Goal: Task Accomplishment & Management: Manage account settings

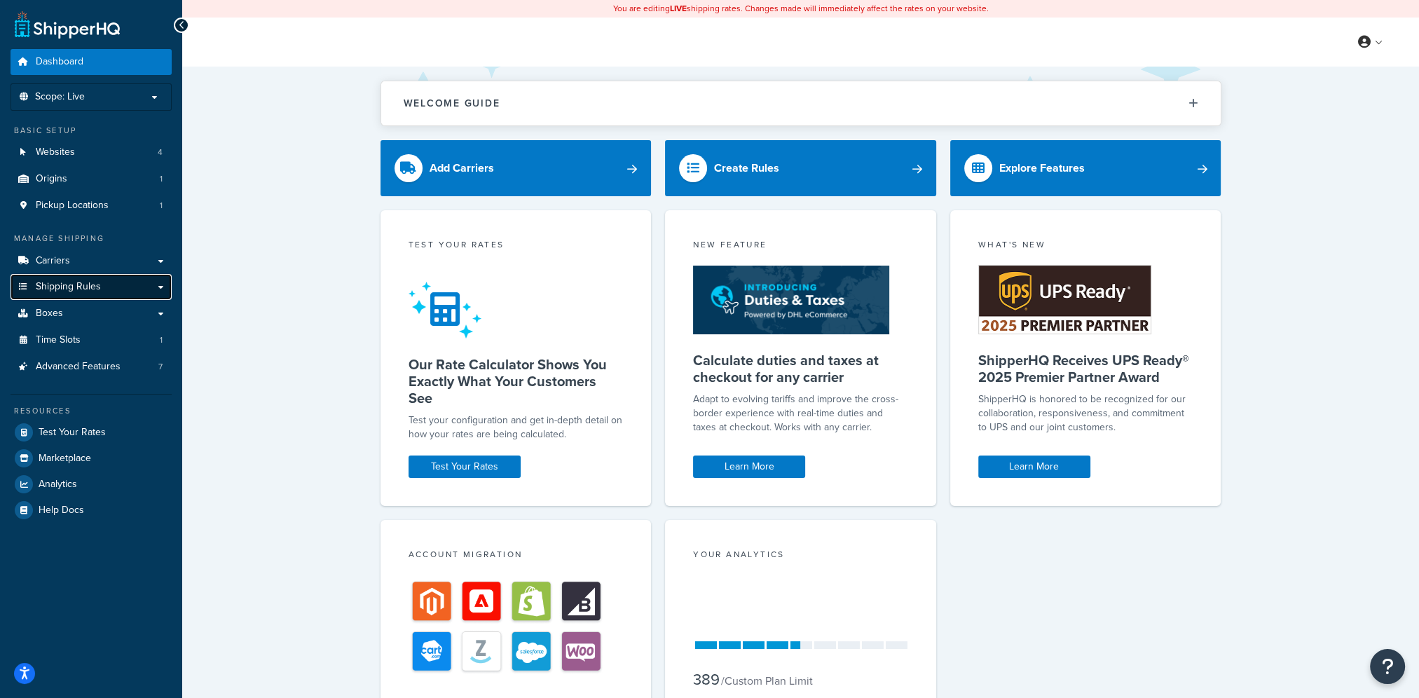
click at [119, 287] on link "Shipping Rules" at bounding box center [91, 287] width 161 height 26
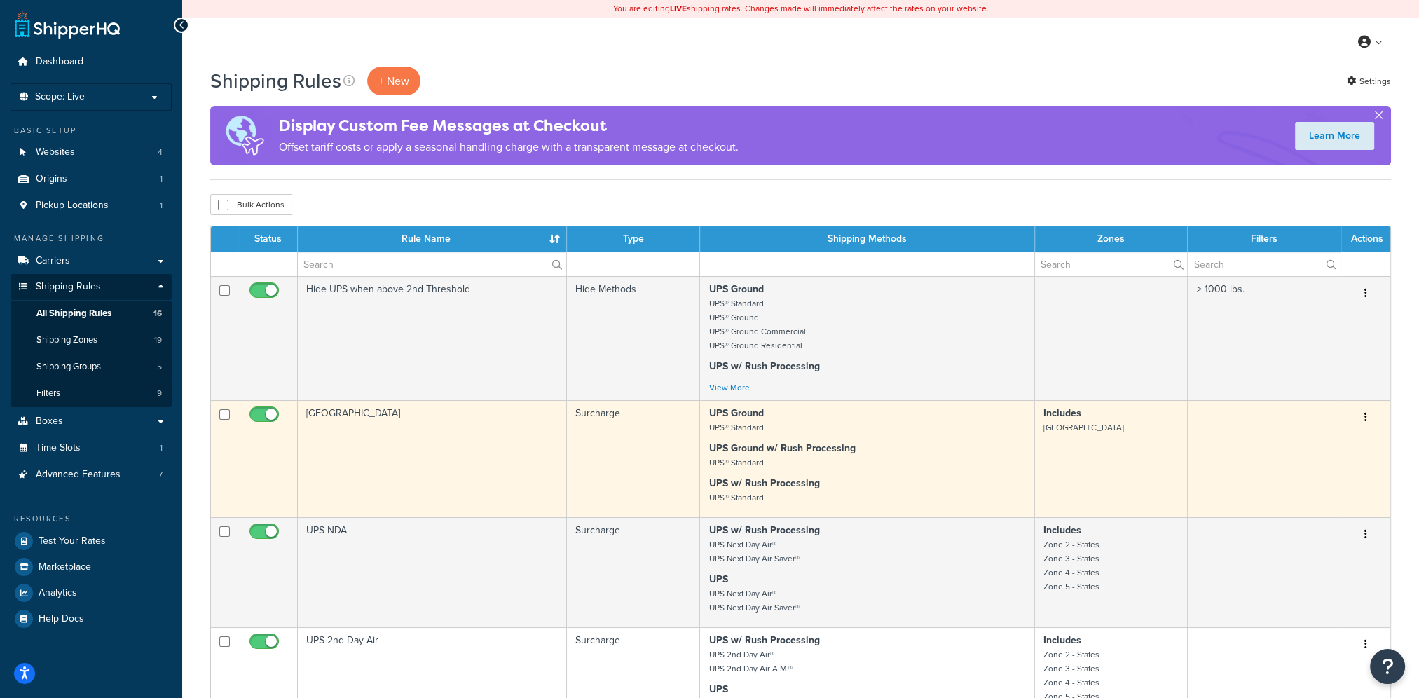
click at [1363, 418] on button "button" at bounding box center [1366, 417] width 20 height 22
click at [1363, 440] on link "Edit" at bounding box center [1319, 443] width 111 height 29
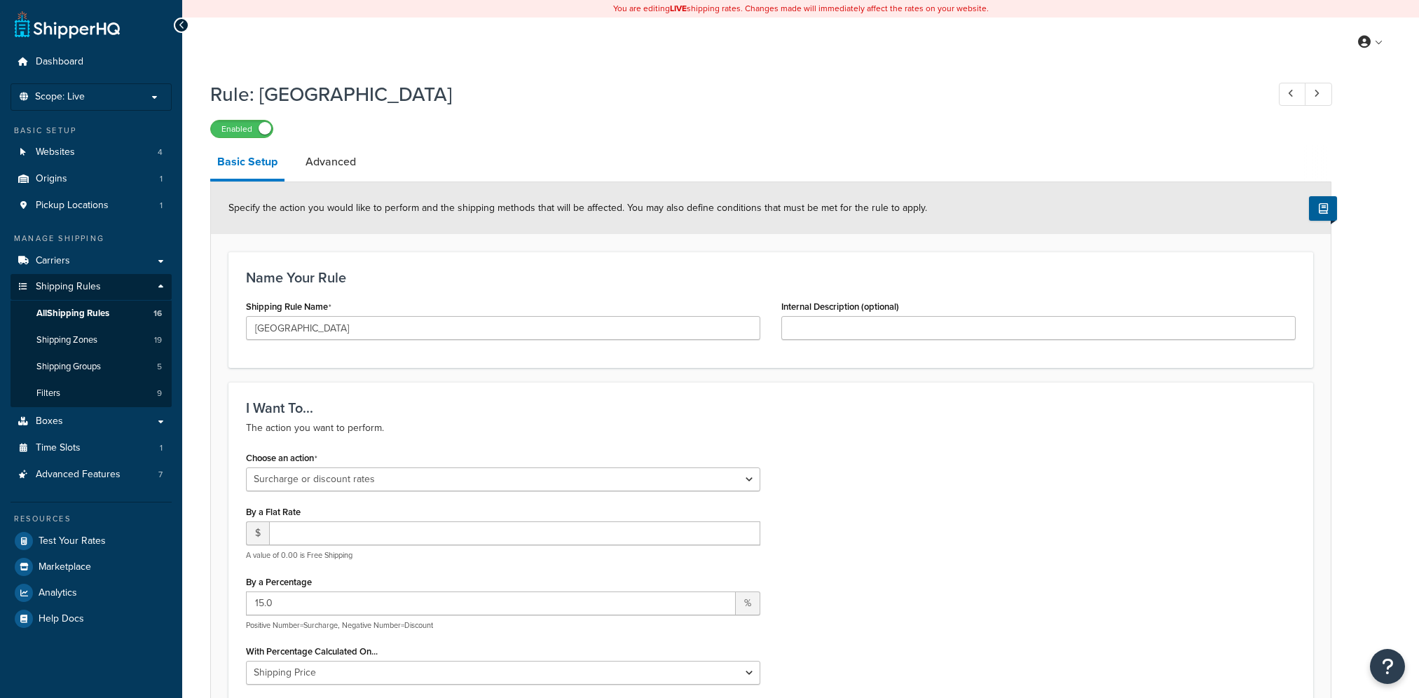
select select "SURCHARGE"
select select "LOCATION"
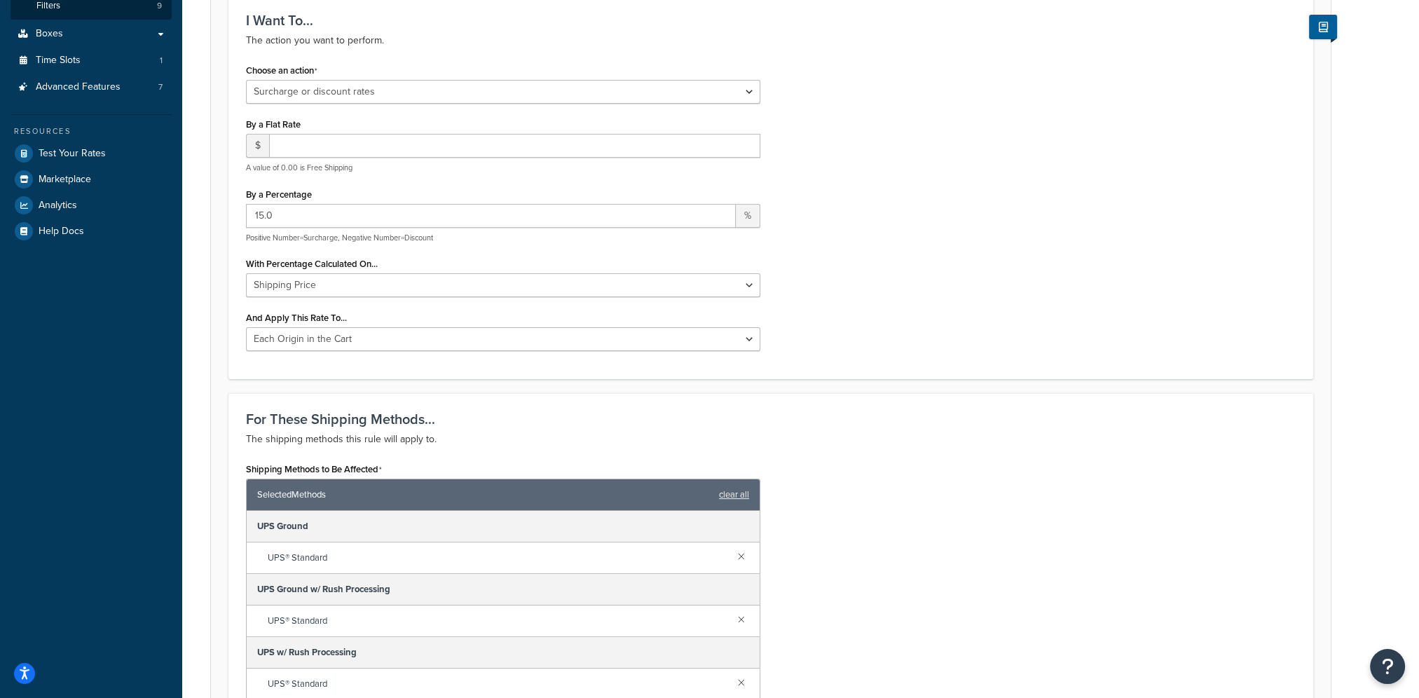
scroll to position [420, 0]
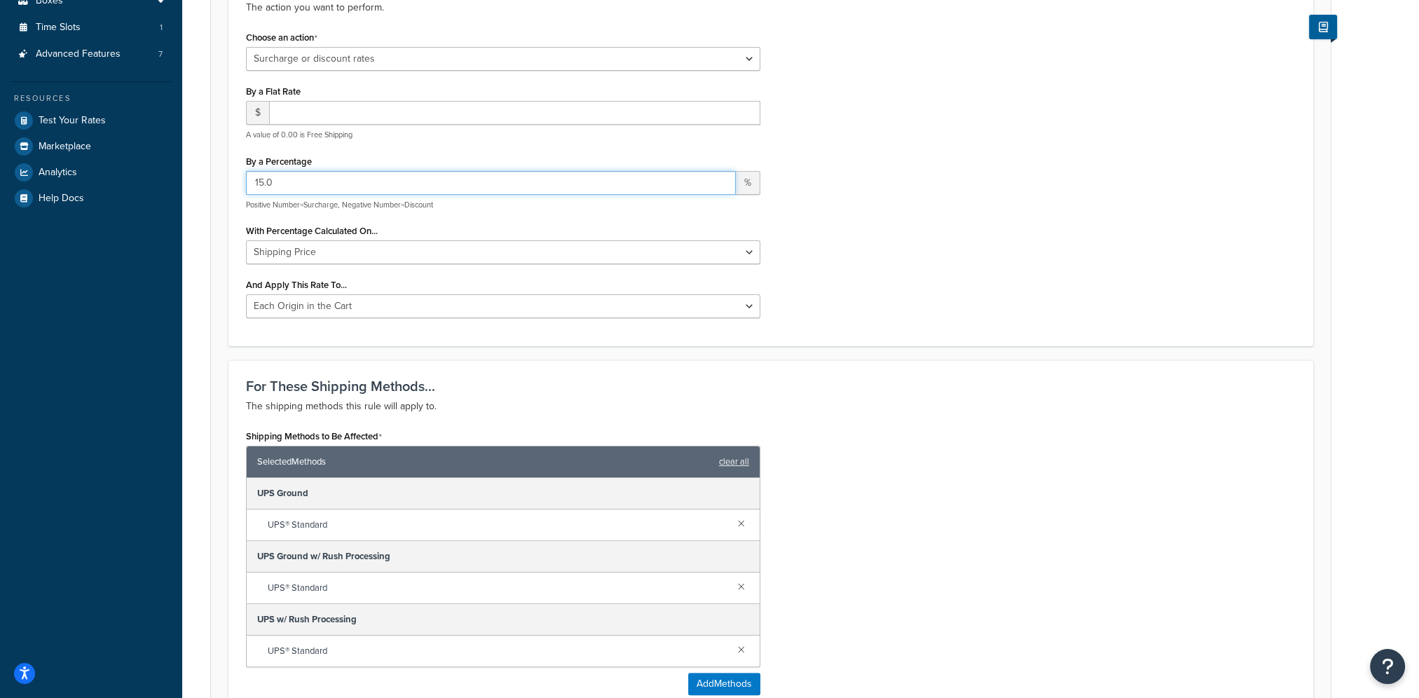
drag, startPoint x: 287, startPoint y: 188, endPoint x: 233, endPoint y: 178, distance: 55.5
click at [233, 178] on div "I Want To... The action you want to perform. Choose an action Choose an action …" at bounding box center [770, 153] width 1084 height 385
type input "25"
click at [1024, 264] on div "Choose an action Choose an action Override Rates Surcharge or discount rates Hi…" at bounding box center [770, 177] width 1070 height 301
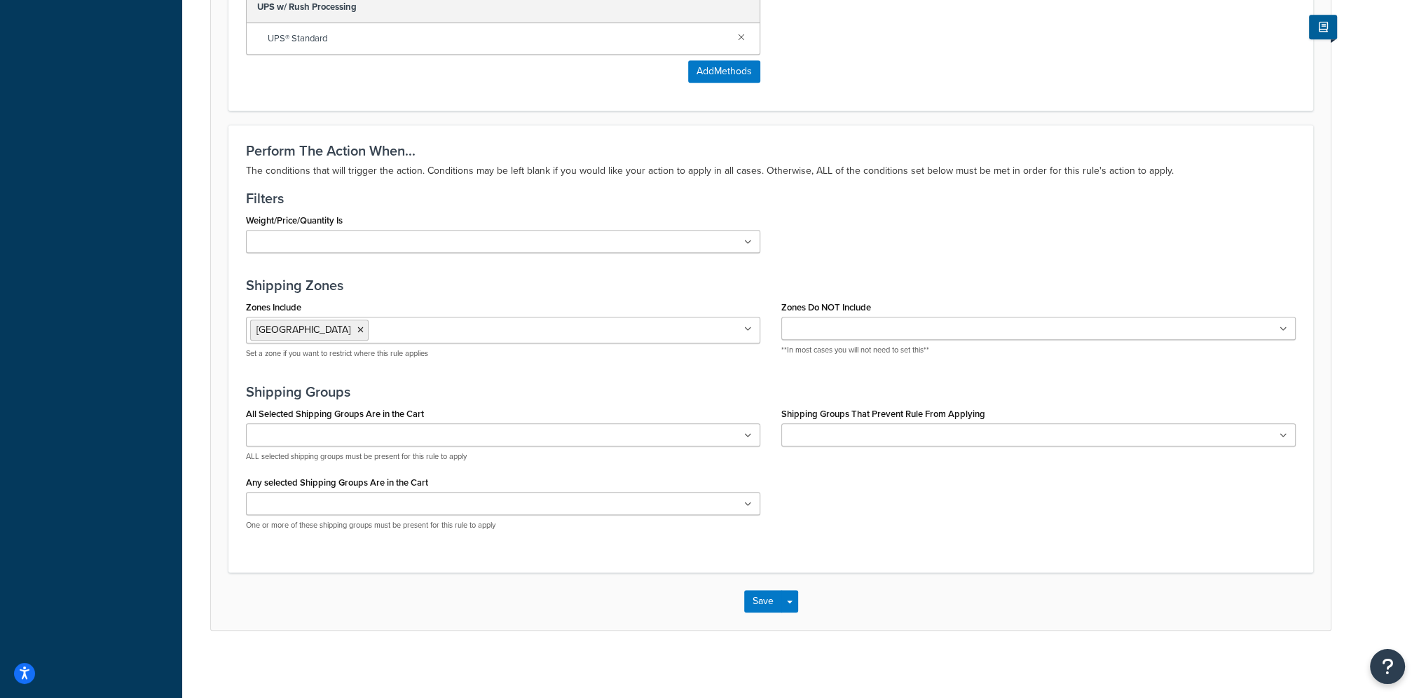
scroll to position [1034, 0]
click at [760, 594] on button "Save" at bounding box center [763, 599] width 38 height 22
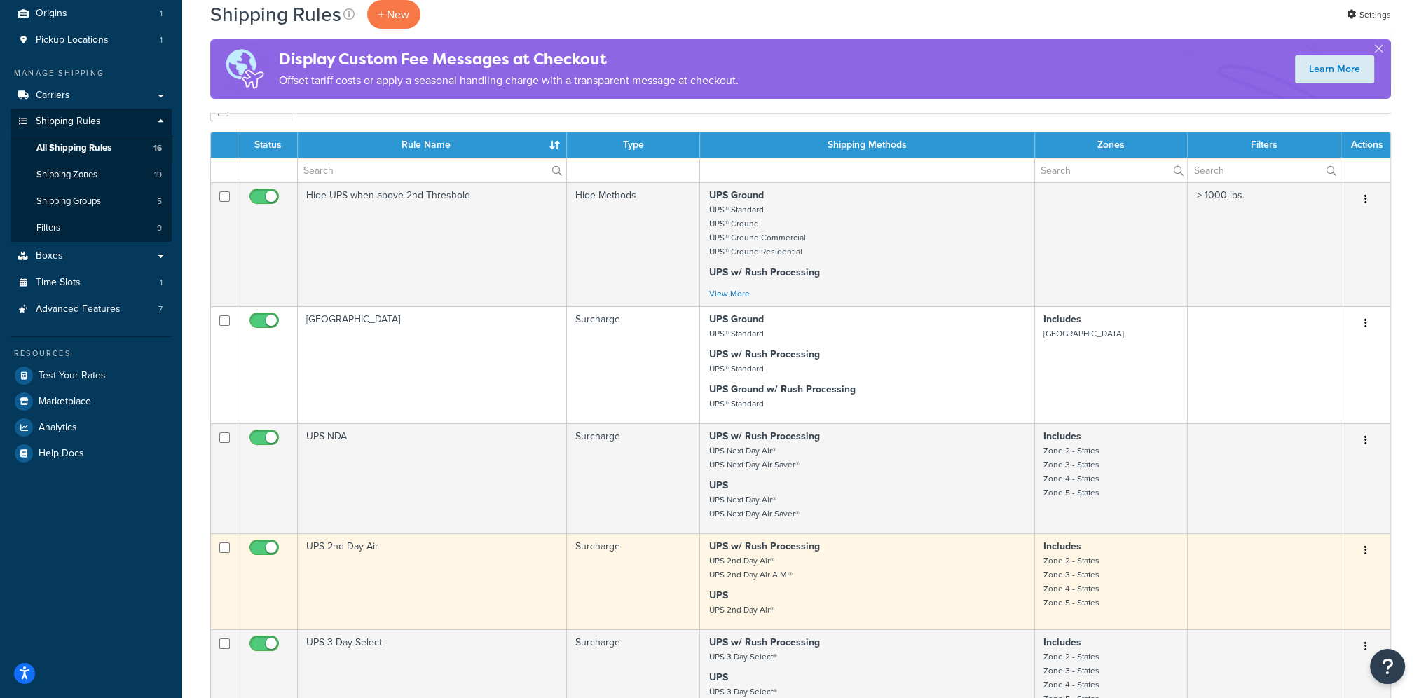
scroll to position [210, 0]
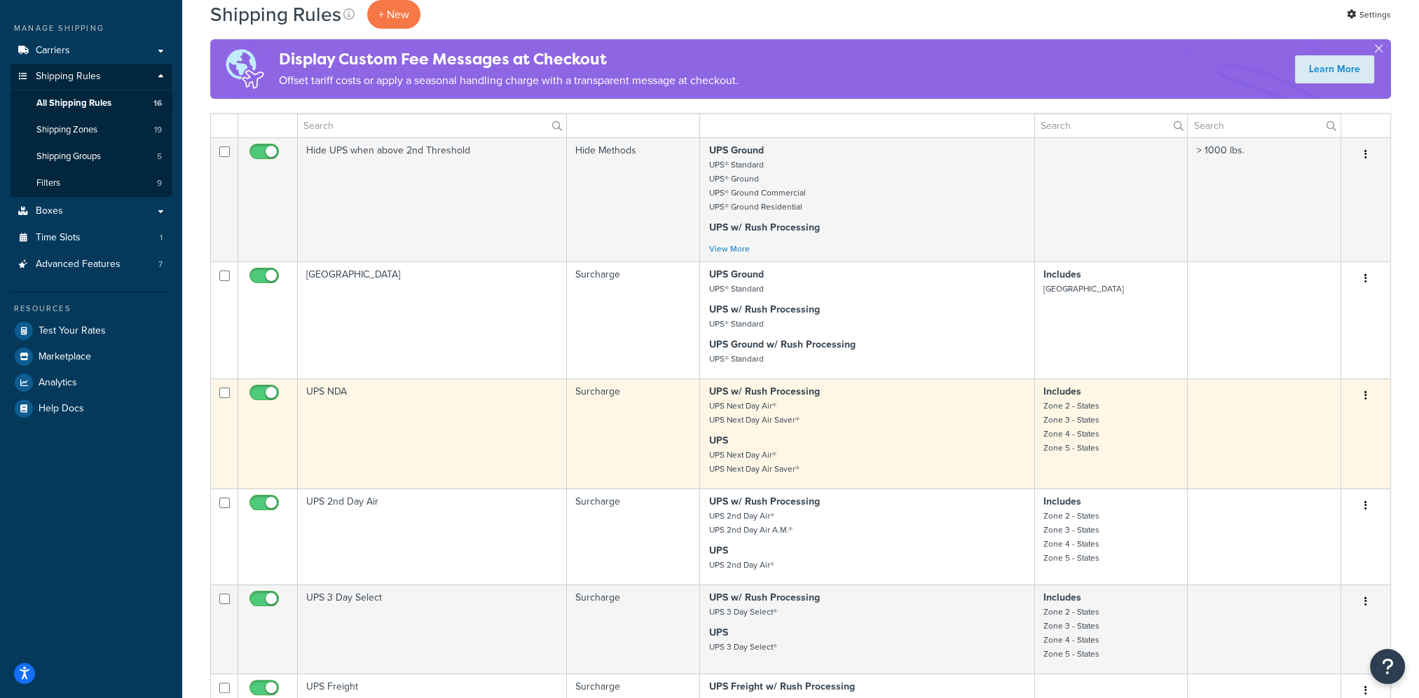
click at [1362, 396] on button "button" at bounding box center [1366, 396] width 20 height 22
click at [1336, 420] on link "Edit" at bounding box center [1319, 422] width 111 height 29
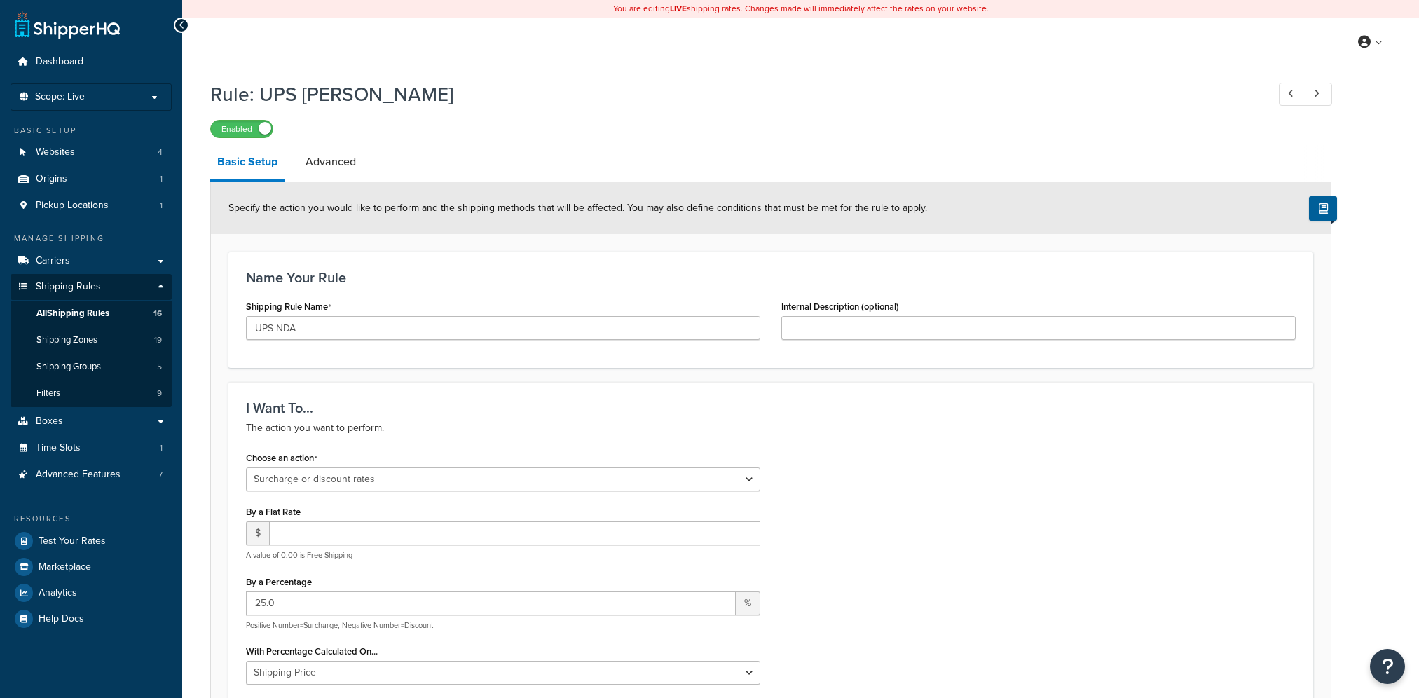
select select "SURCHARGE"
select select "LOCATION"
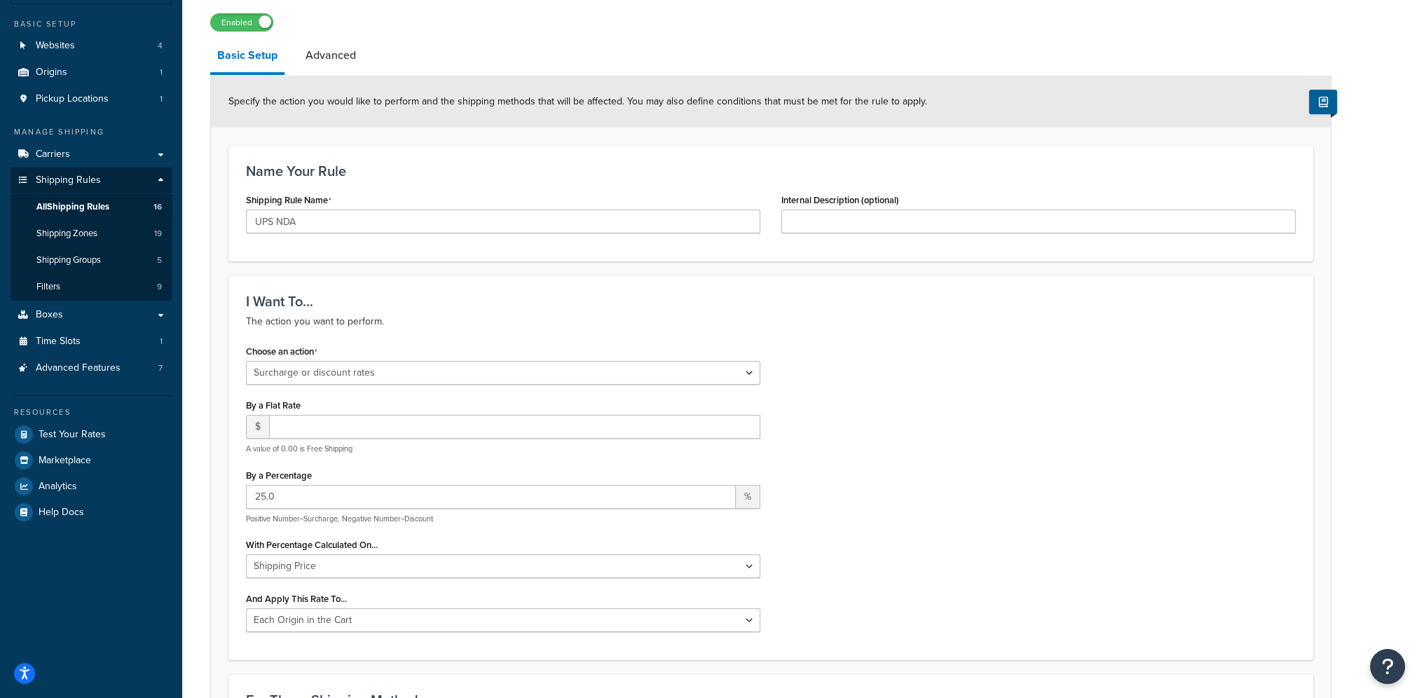
scroll to position [140, 0]
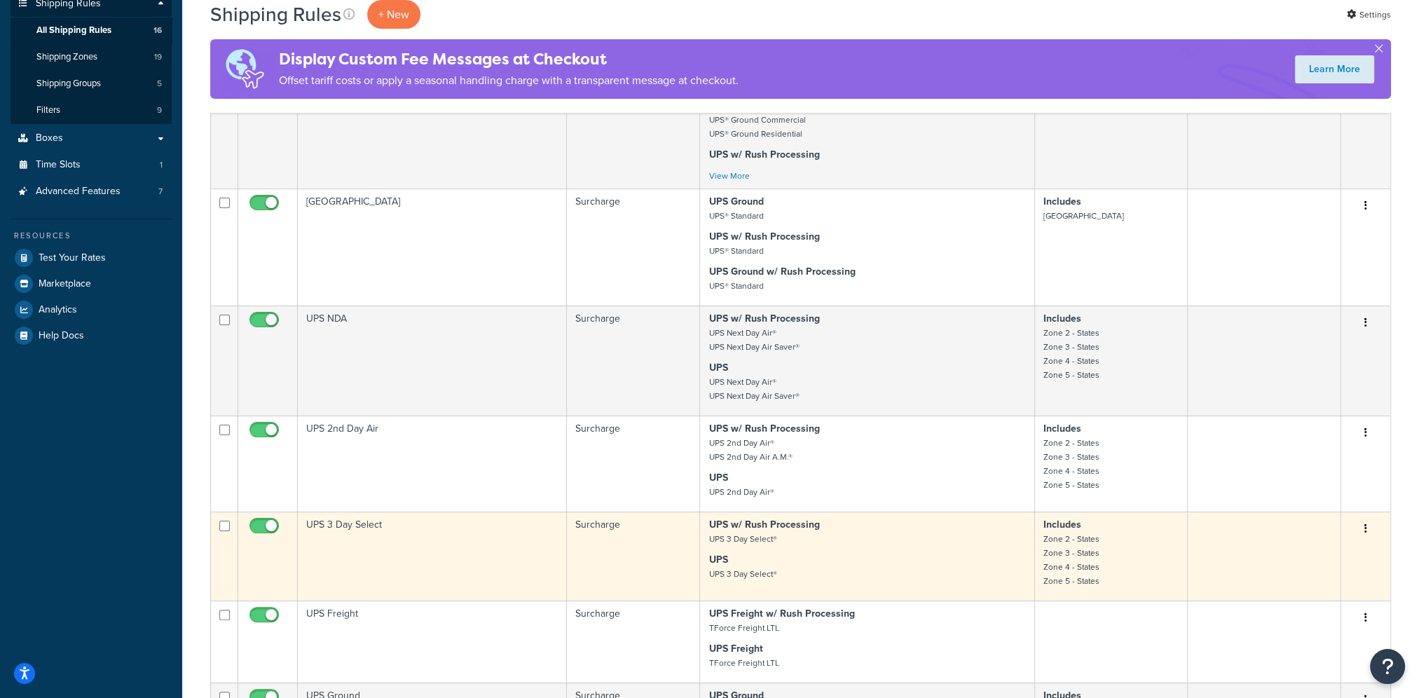
scroll to position [326, 0]
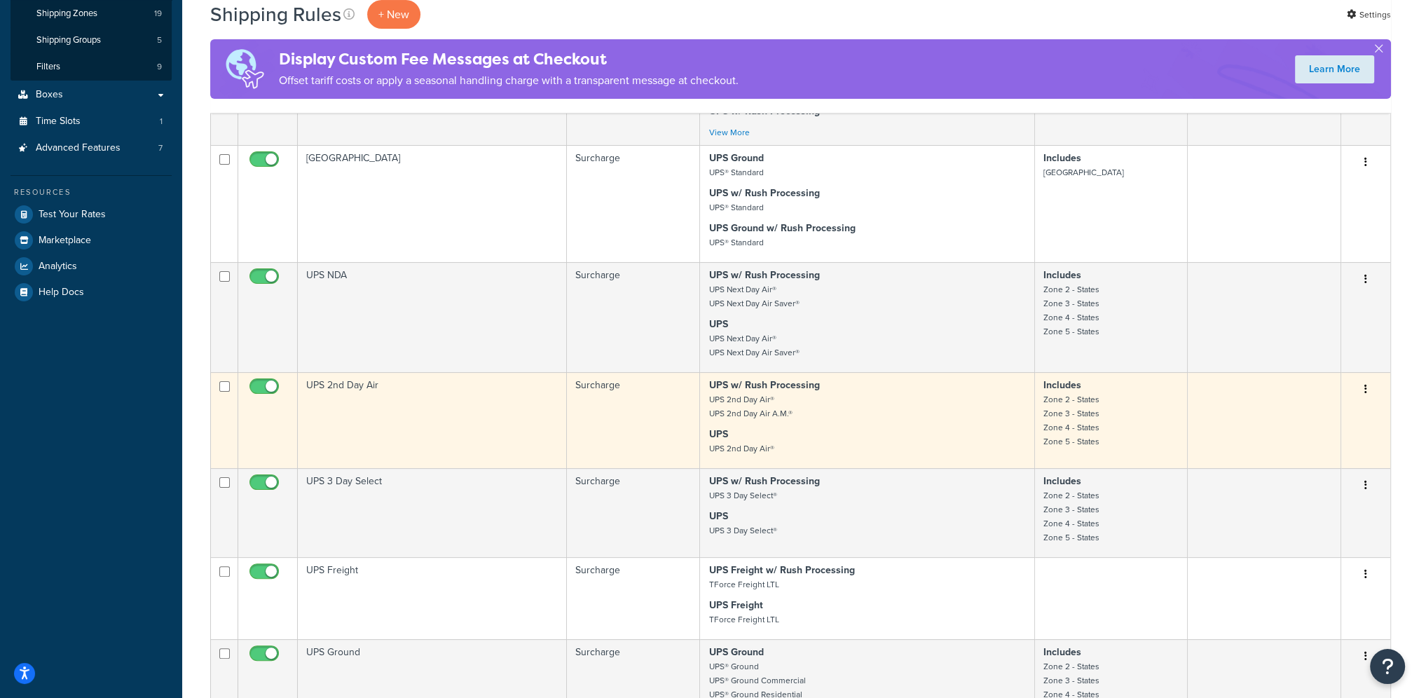
click at [1367, 388] on button "button" at bounding box center [1366, 389] width 20 height 22
click at [1331, 424] on link "Edit" at bounding box center [1319, 415] width 111 height 29
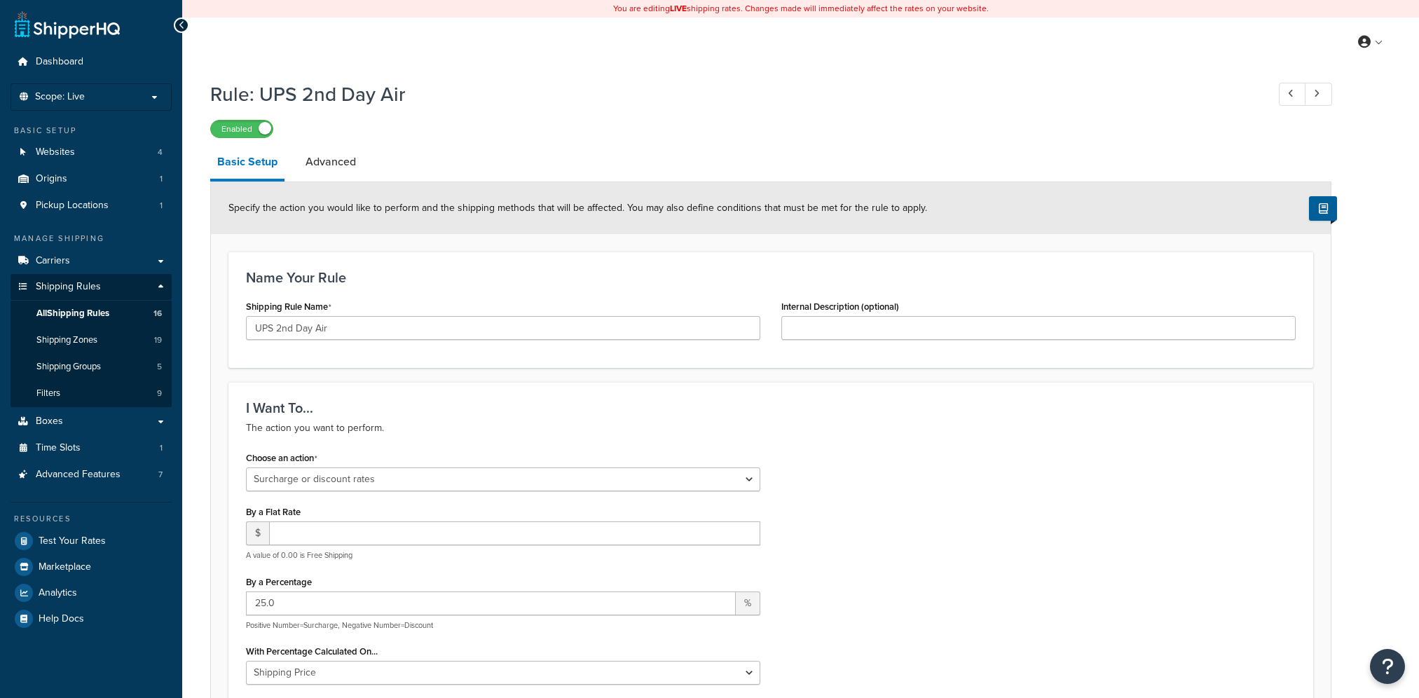
select select "SURCHARGE"
select select "LOCATION"
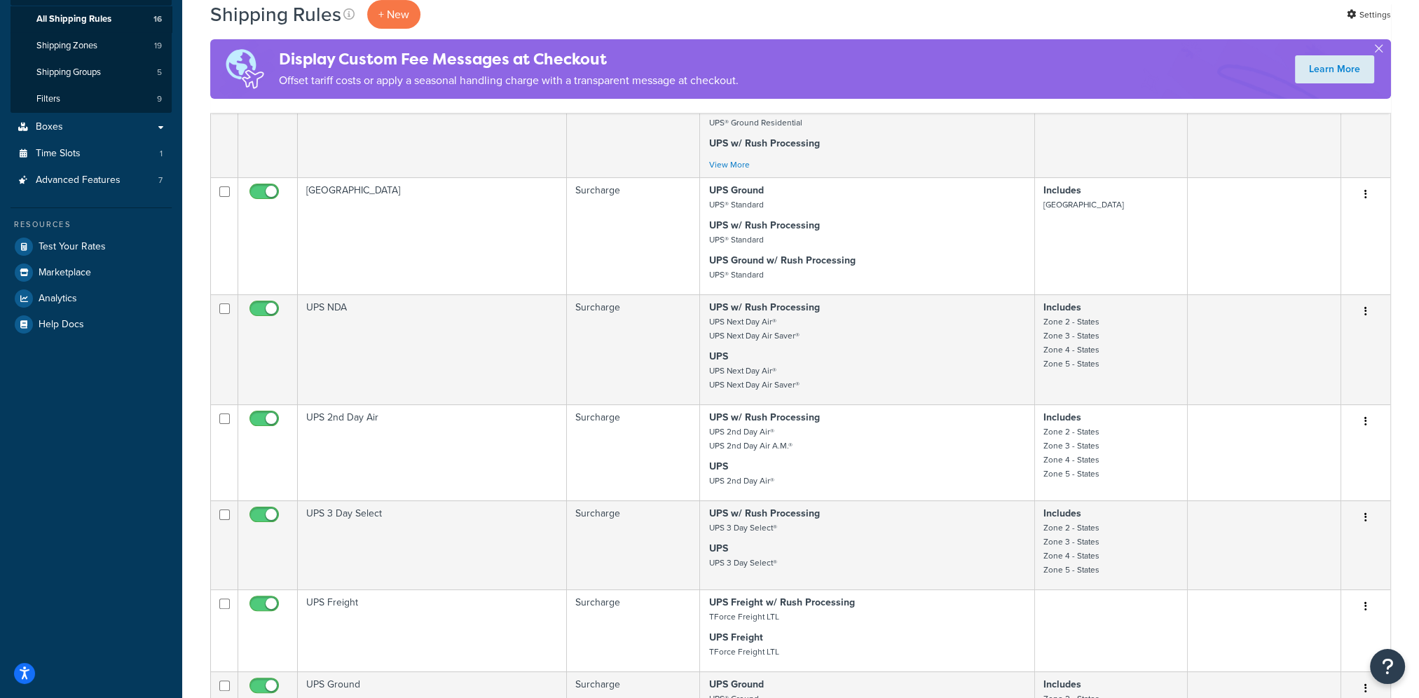
scroll to position [326, 0]
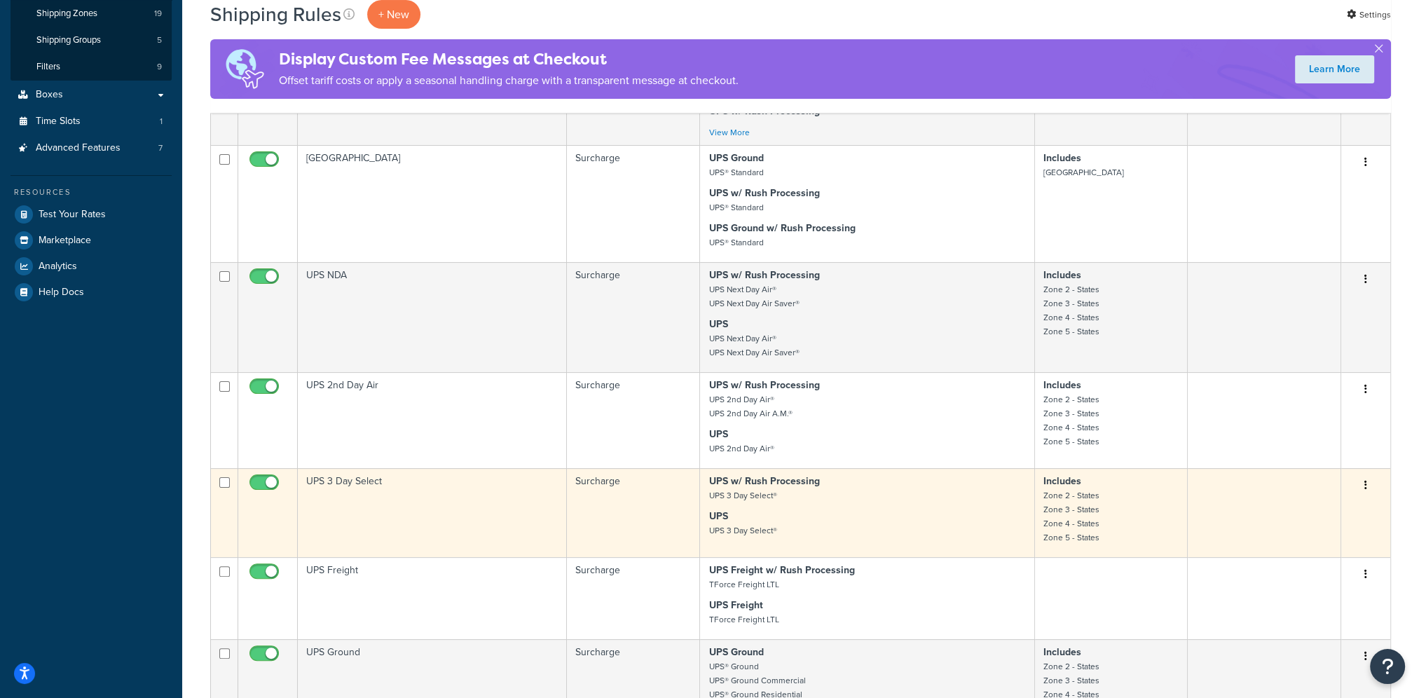
click at [1364, 485] on icon "button" at bounding box center [1365, 485] width 3 height 10
click at [1356, 510] on link "Edit" at bounding box center [1319, 511] width 111 height 29
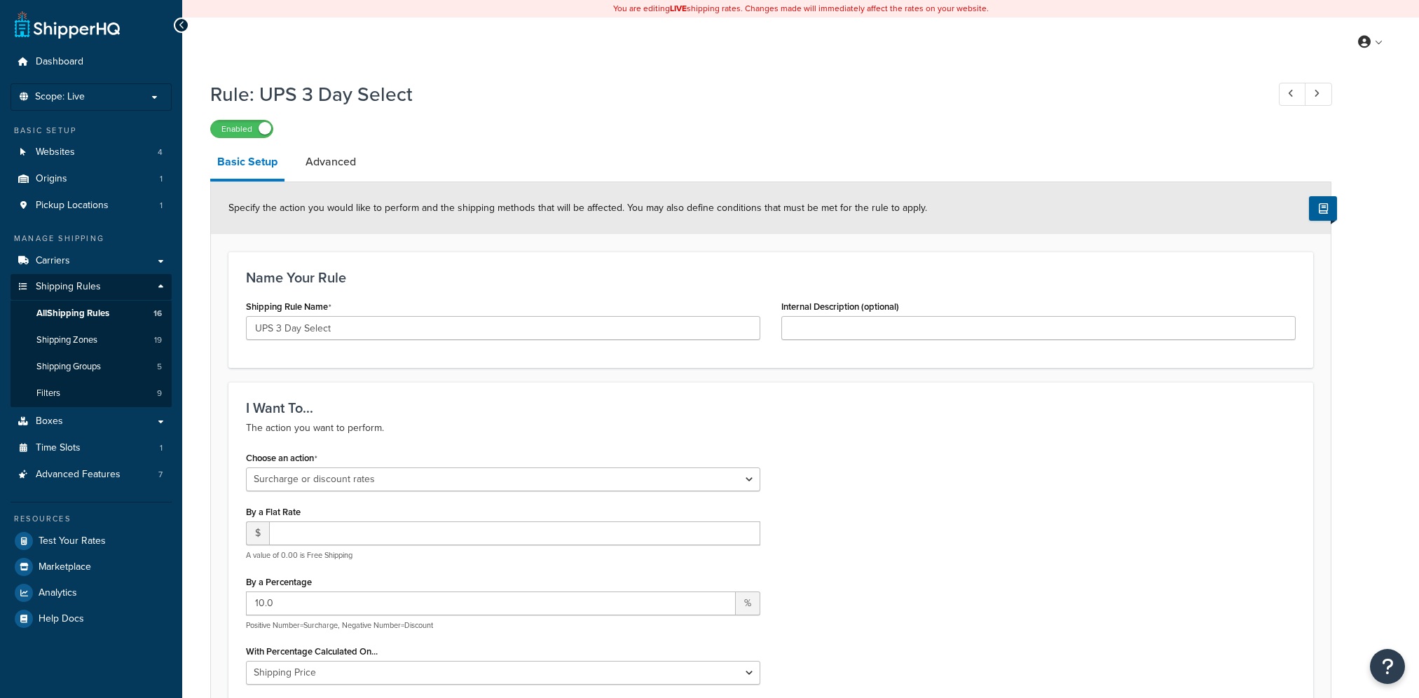
select select "SURCHARGE"
select select "LOCATION"
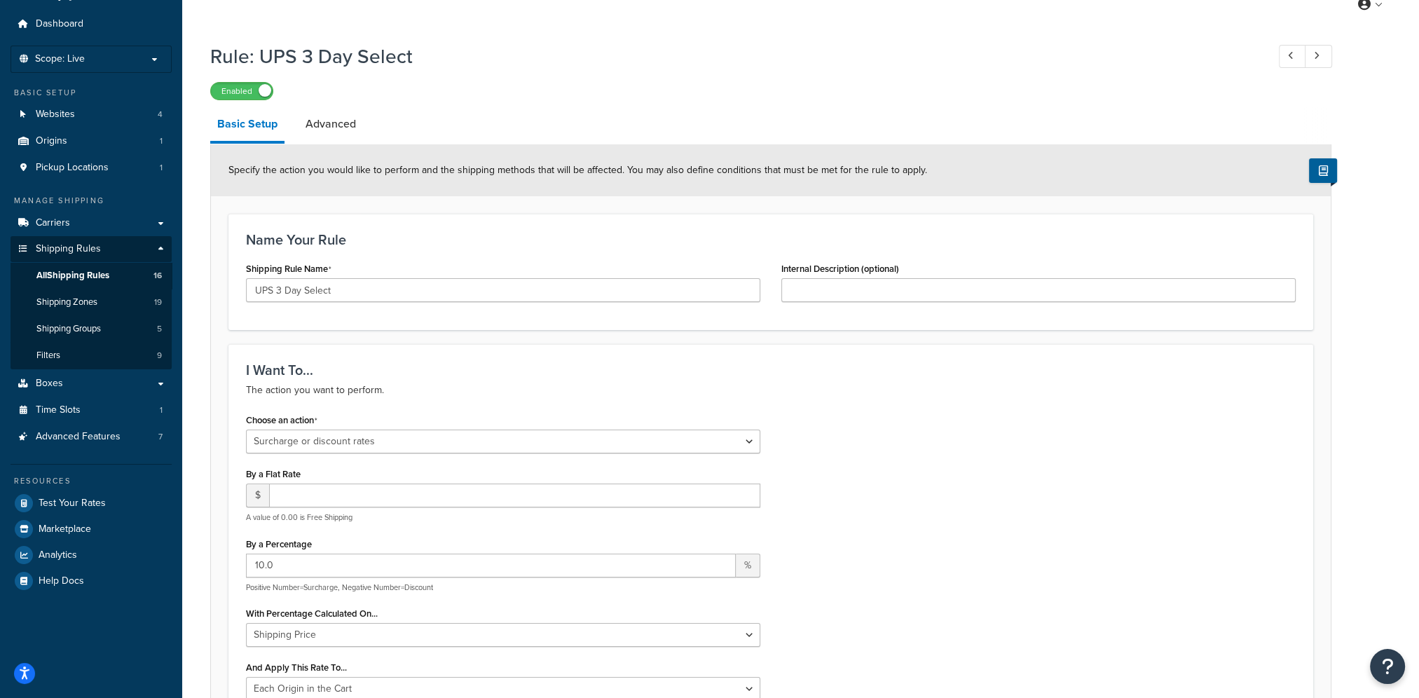
scroll to position [70, 0]
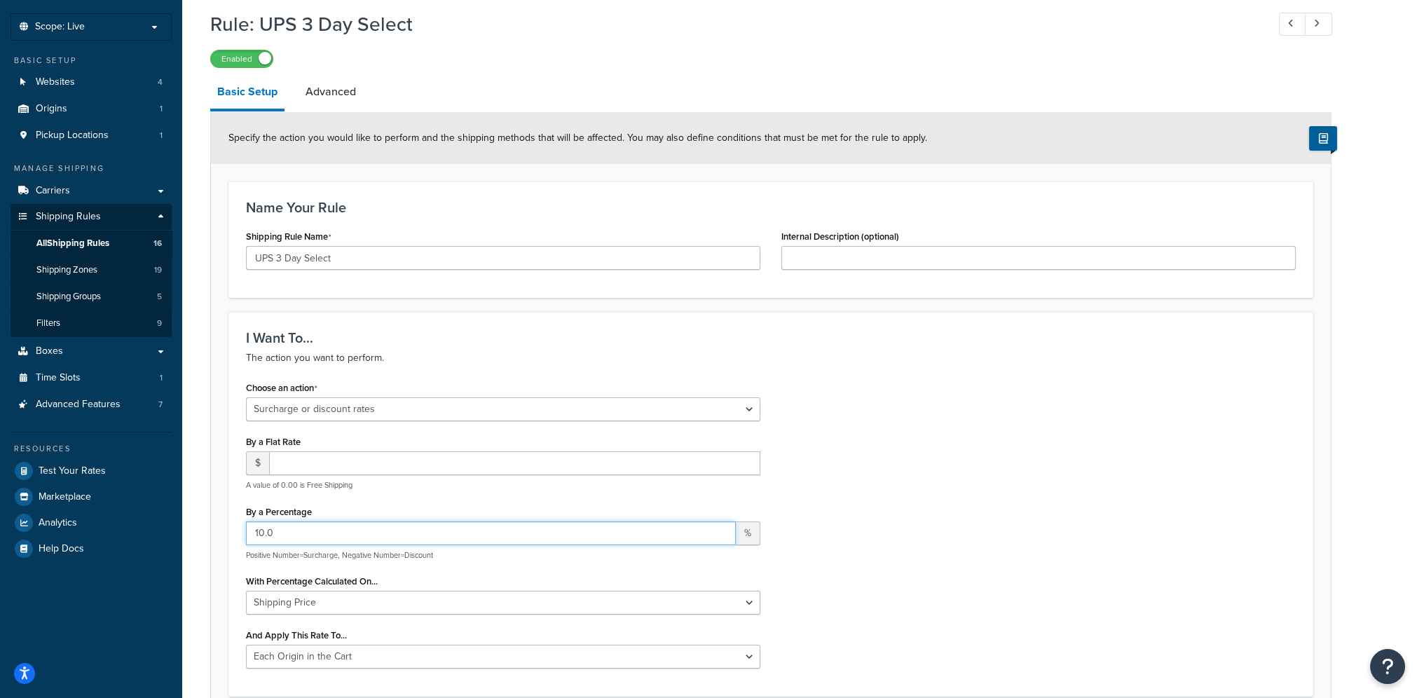
drag, startPoint x: 392, startPoint y: 542, endPoint x: 222, endPoint y: 533, distance: 170.4
type input "15"
click at [930, 479] on div "Choose an action Choose an action Override Rates Surcharge or discount rates Hi…" at bounding box center [770, 528] width 1070 height 301
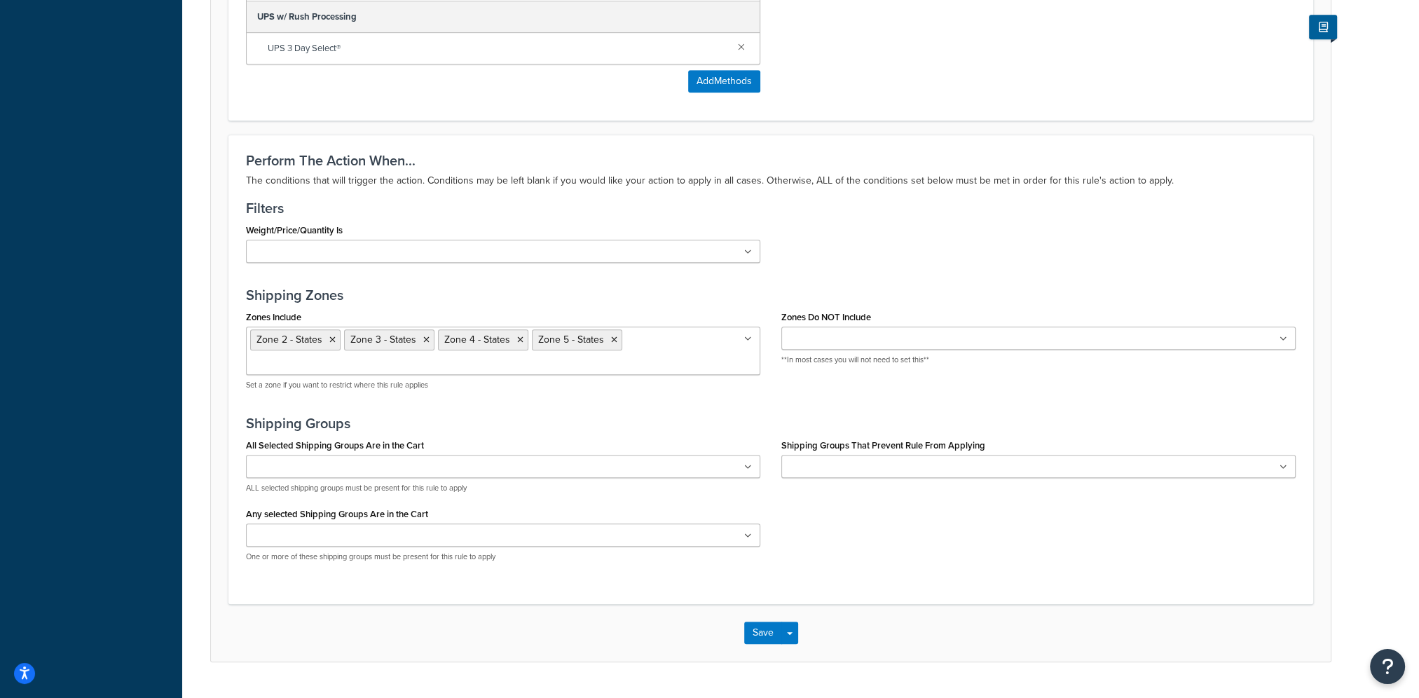
scroll to position [971, 0]
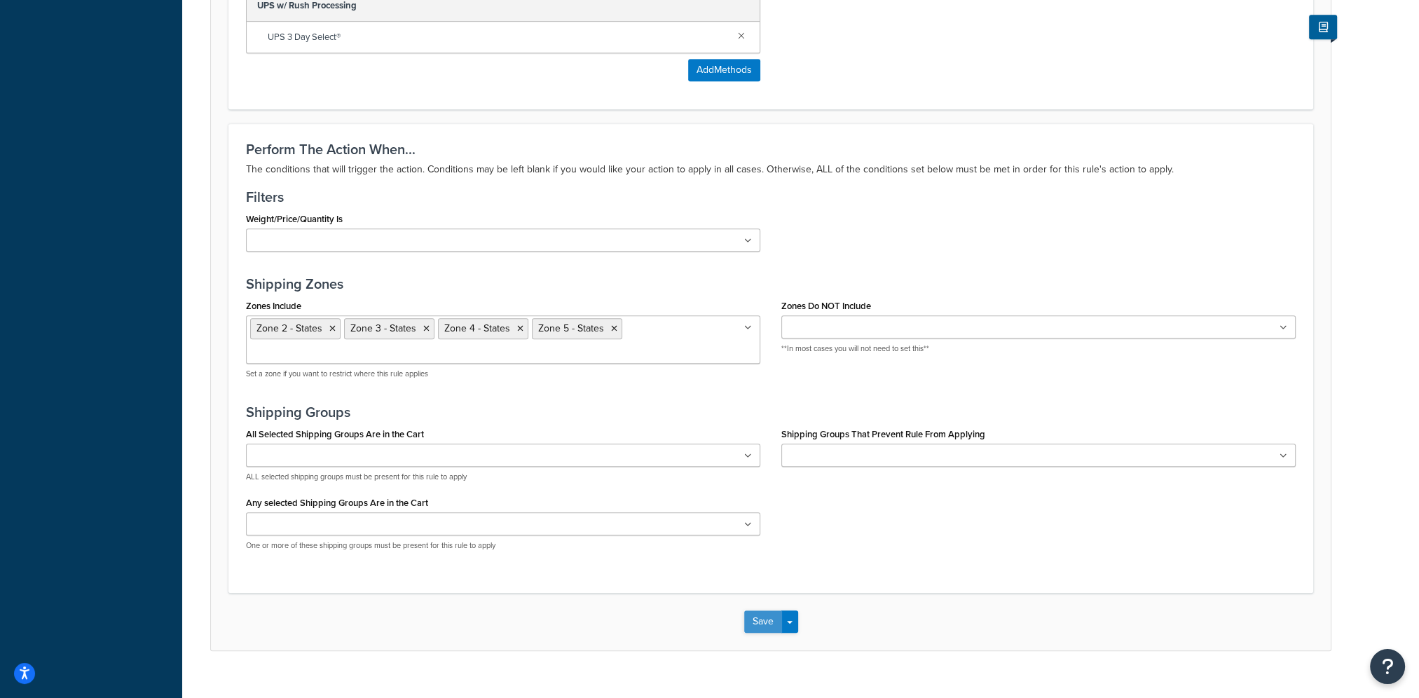
click at [763, 610] on button "Save" at bounding box center [763, 621] width 38 height 22
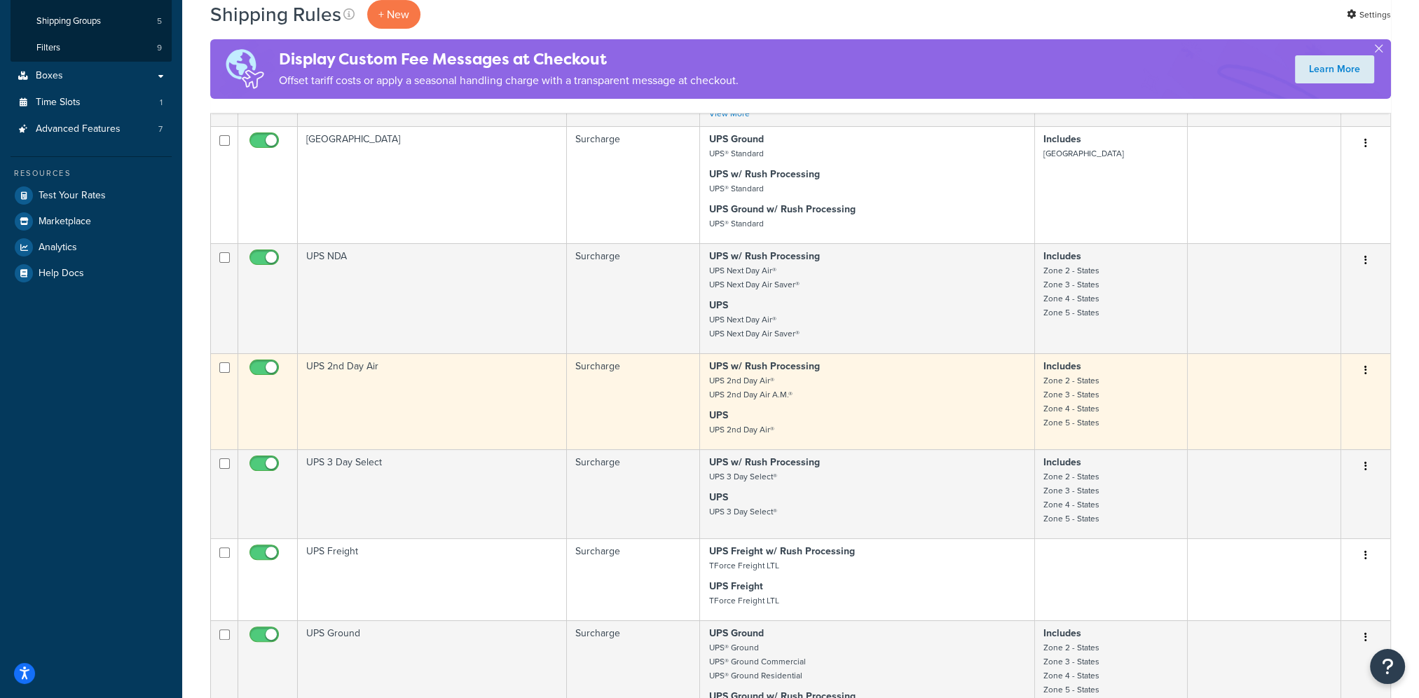
scroll to position [350, 0]
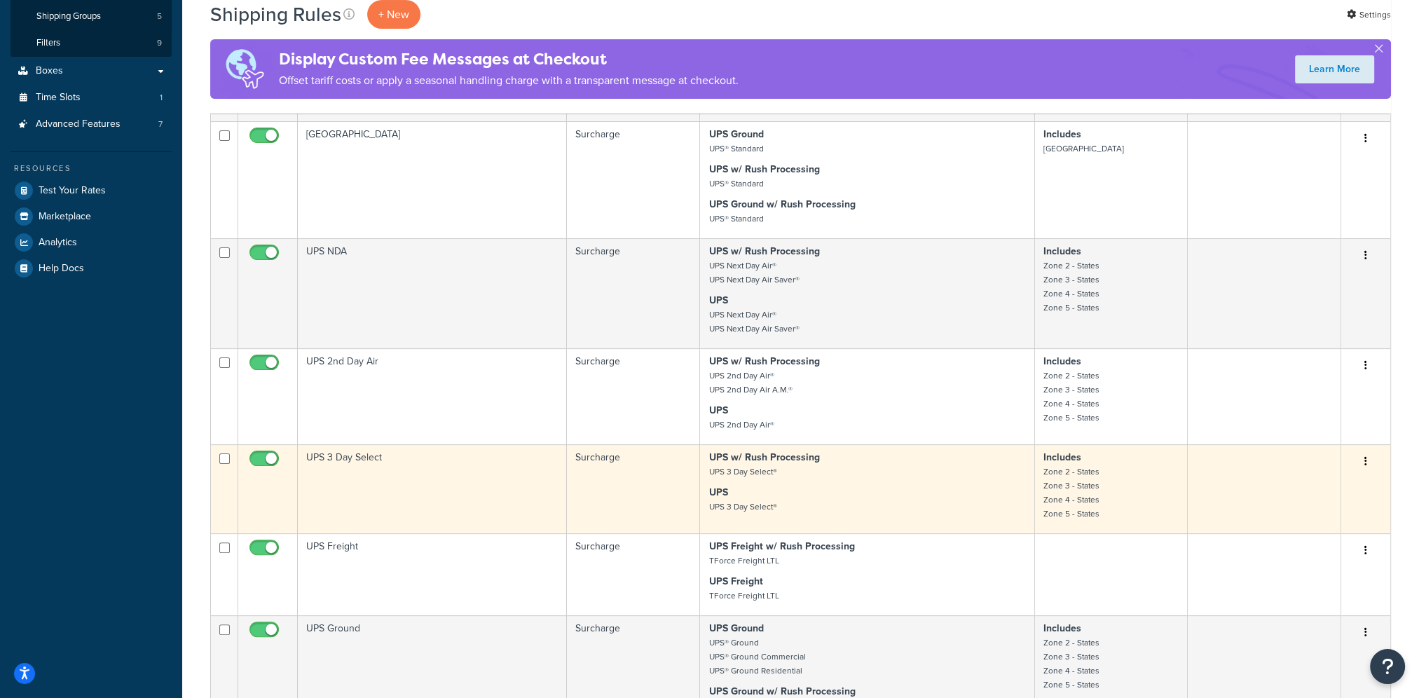
click at [1367, 465] on button "button" at bounding box center [1366, 461] width 20 height 22
click at [1356, 485] on link "Edit" at bounding box center [1319, 488] width 111 height 29
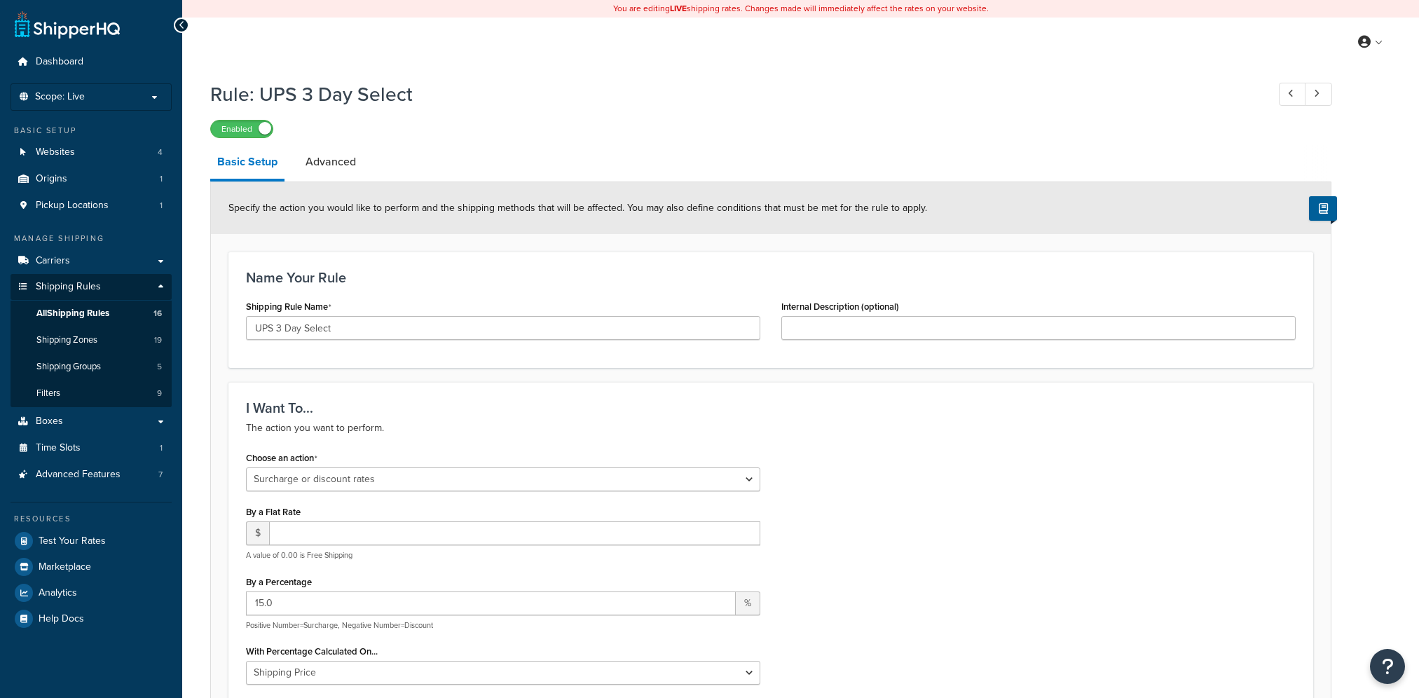
select select "SURCHARGE"
select select "LOCATION"
drag, startPoint x: 305, startPoint y: 596, endPoint x: 221, endPoint y: 597, distance: 84.1
drag, startPoint x: 277, startPoint y: 600, endPoint x: 239, endPoint y: 596, distance: 38.8
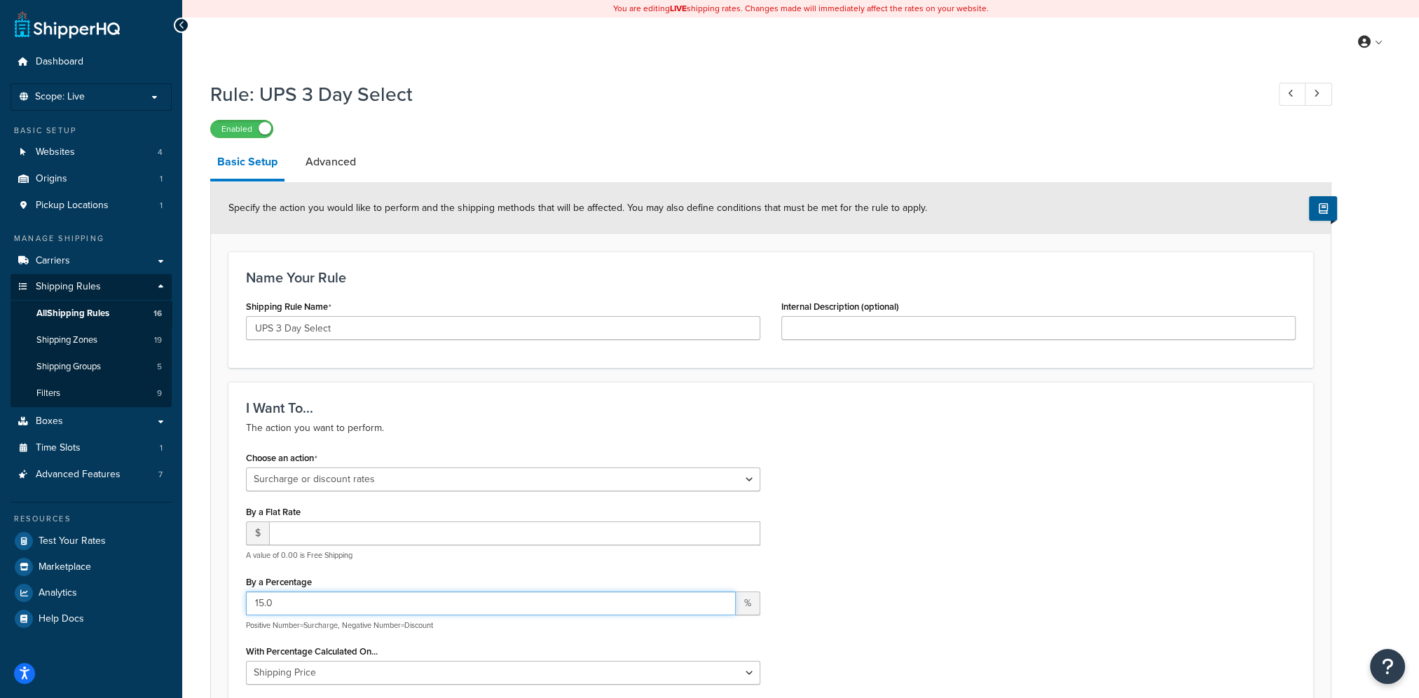
click at [239, 596] on div "Choose an action Choose an action Override Rates Surcharge or discount rates Hi…" at bounding box center [502, 598] width 535 height 301
type input "10"
click at [1003, 495] on div "Choose an action Choose an action Override Rates Surcharge or discount rates Hi…" at bounding box center [770, 598] width 1070 height 301
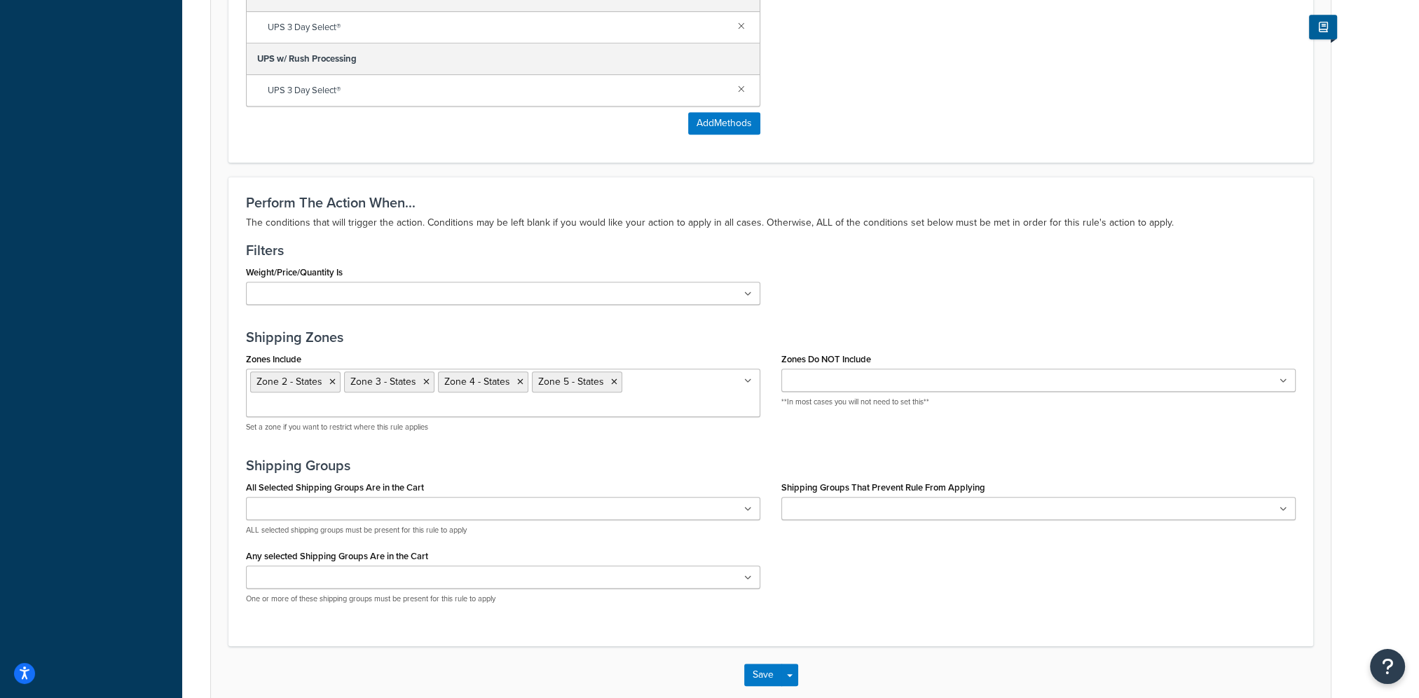
scroll to position [971, 0]
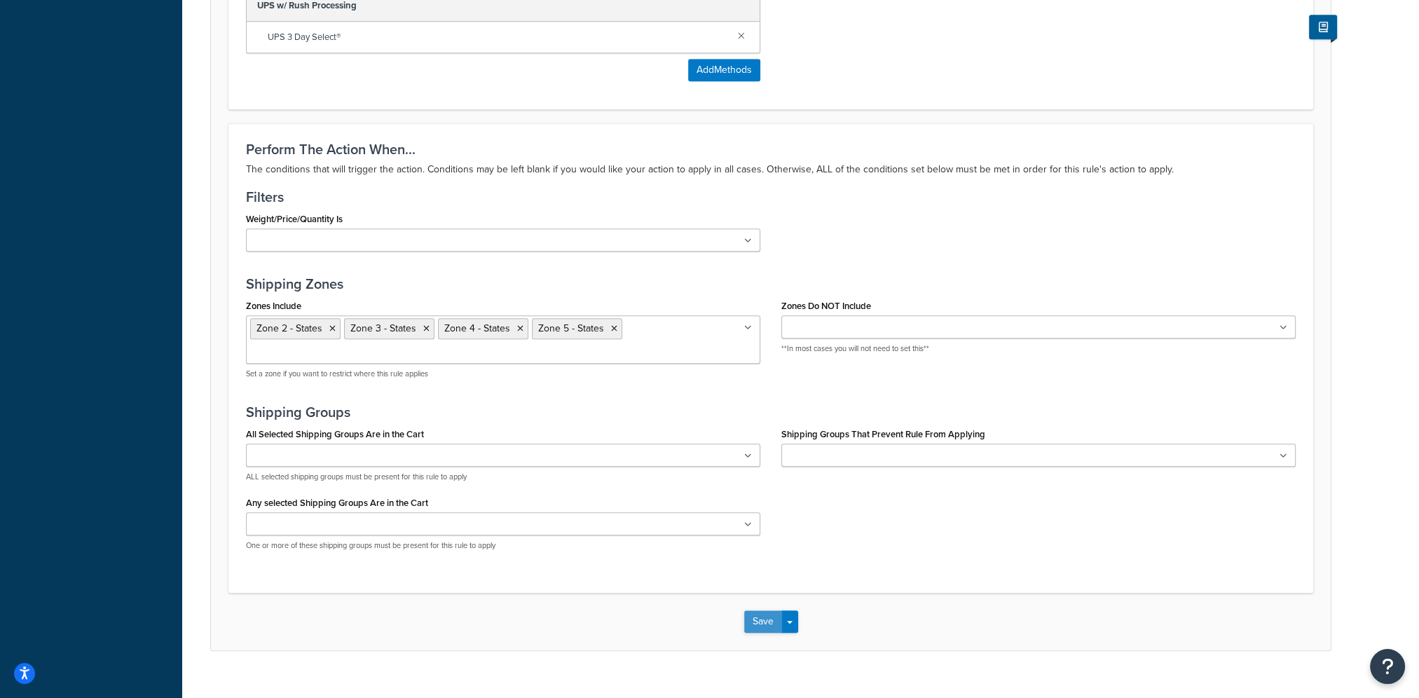
click at [774, 610] on button "Save" at bounding box center [763, 621] width 38 height 22
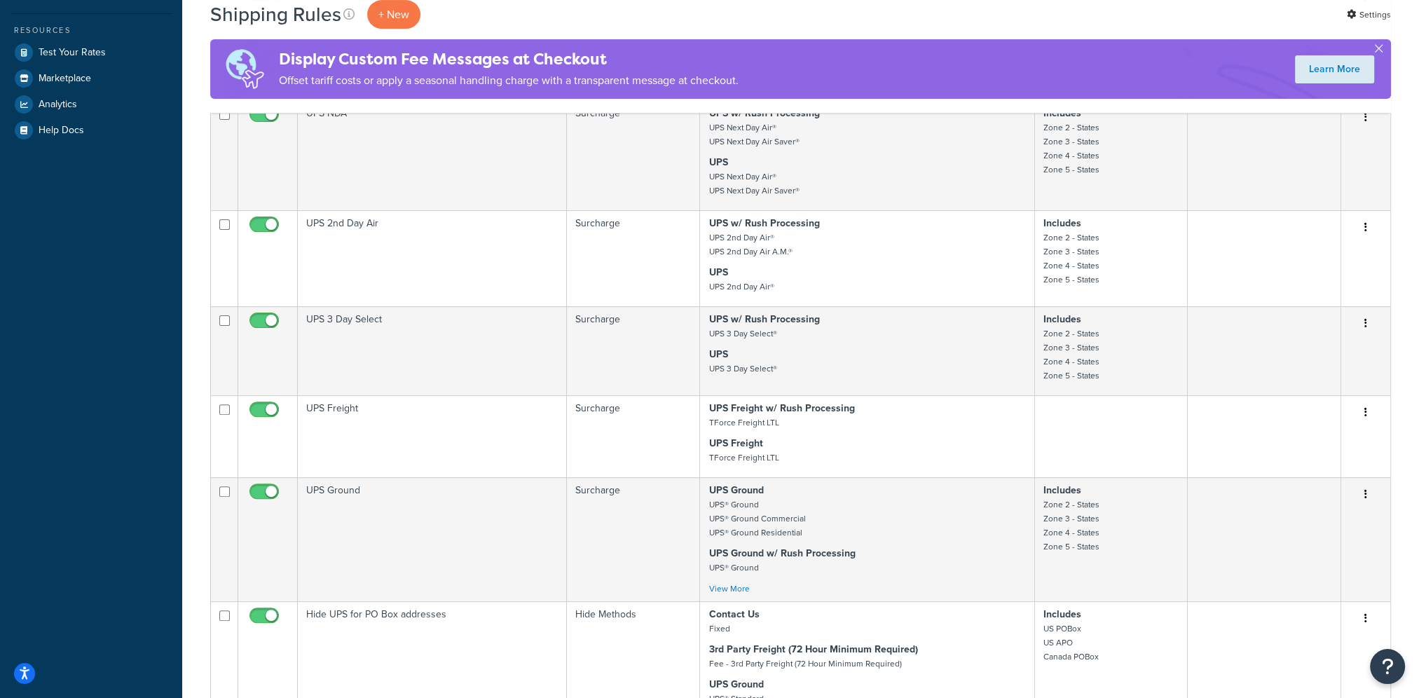
scroll to position [490, 0]
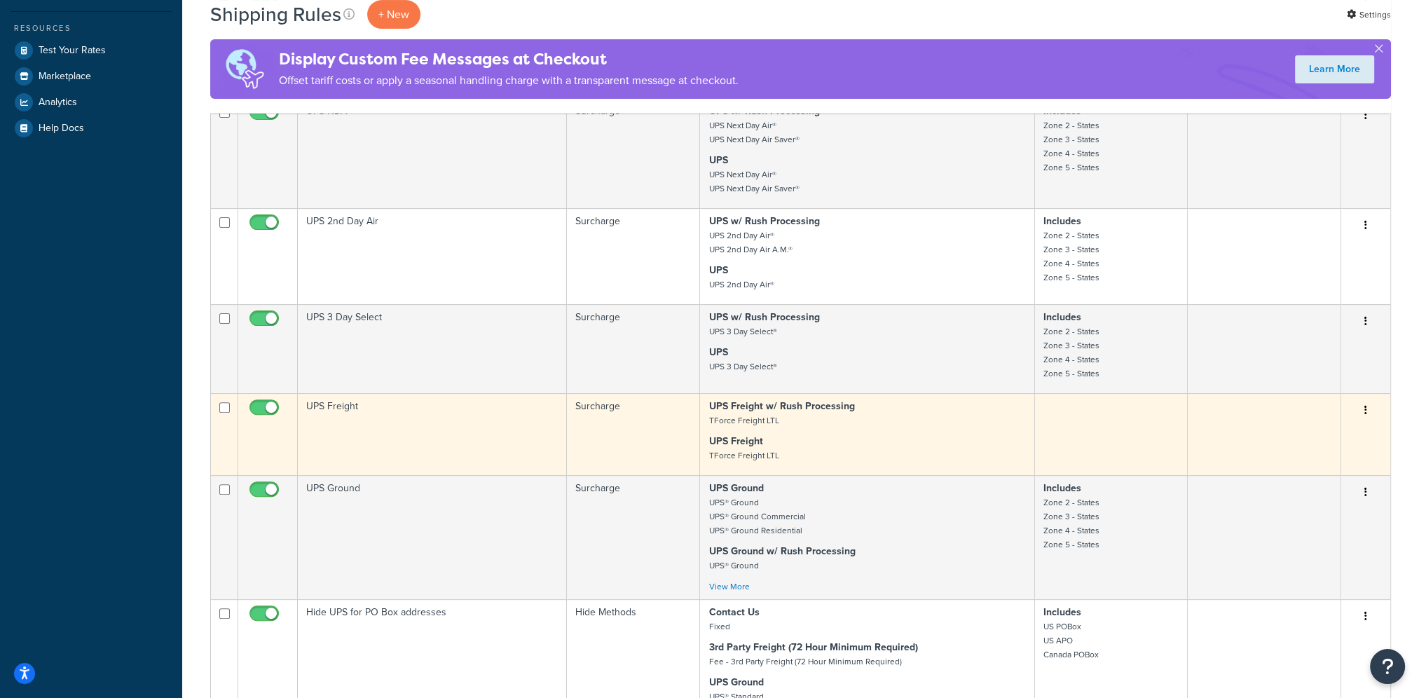
click at [1367, 418] on button "button" at bounding box center [1366, 410] width 20 height 22
click at [1292, 438] on link "Edit" at bounding box center [1319, 436] width 111 height 29
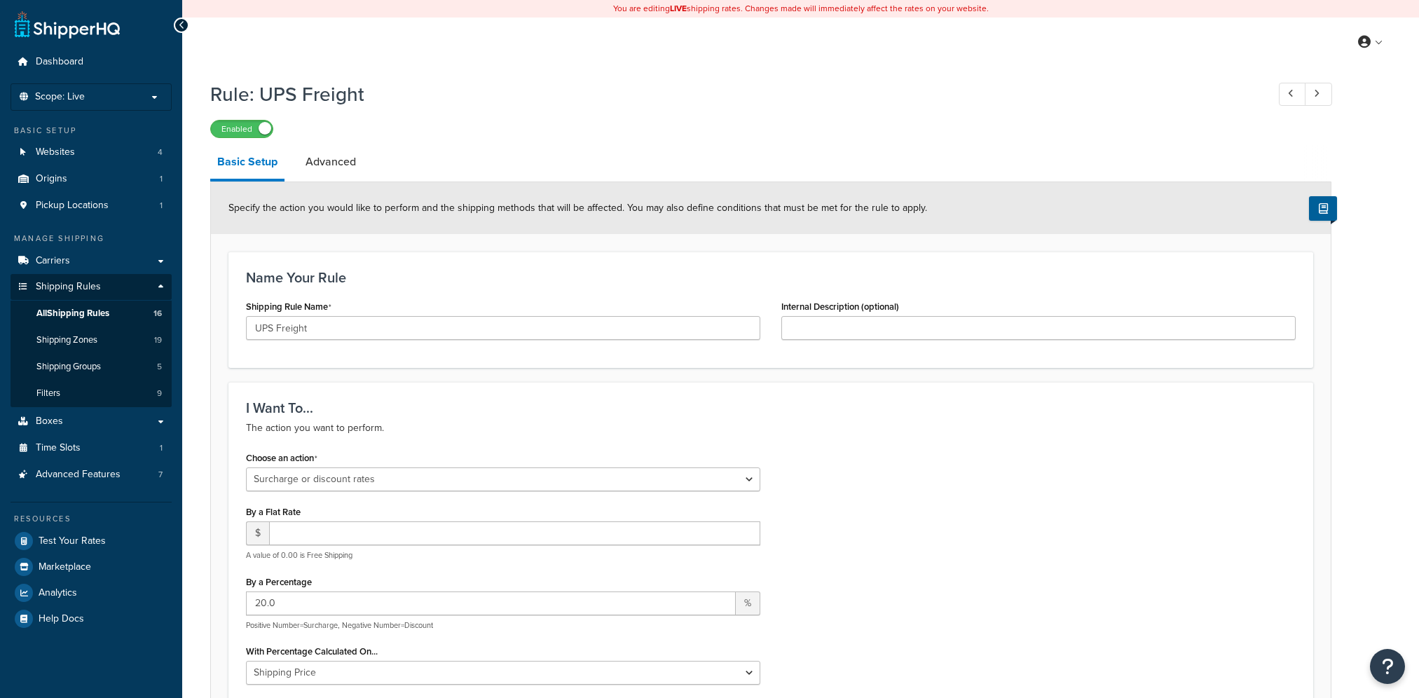
select select "SURCHARGE"
select select "LOCATION"
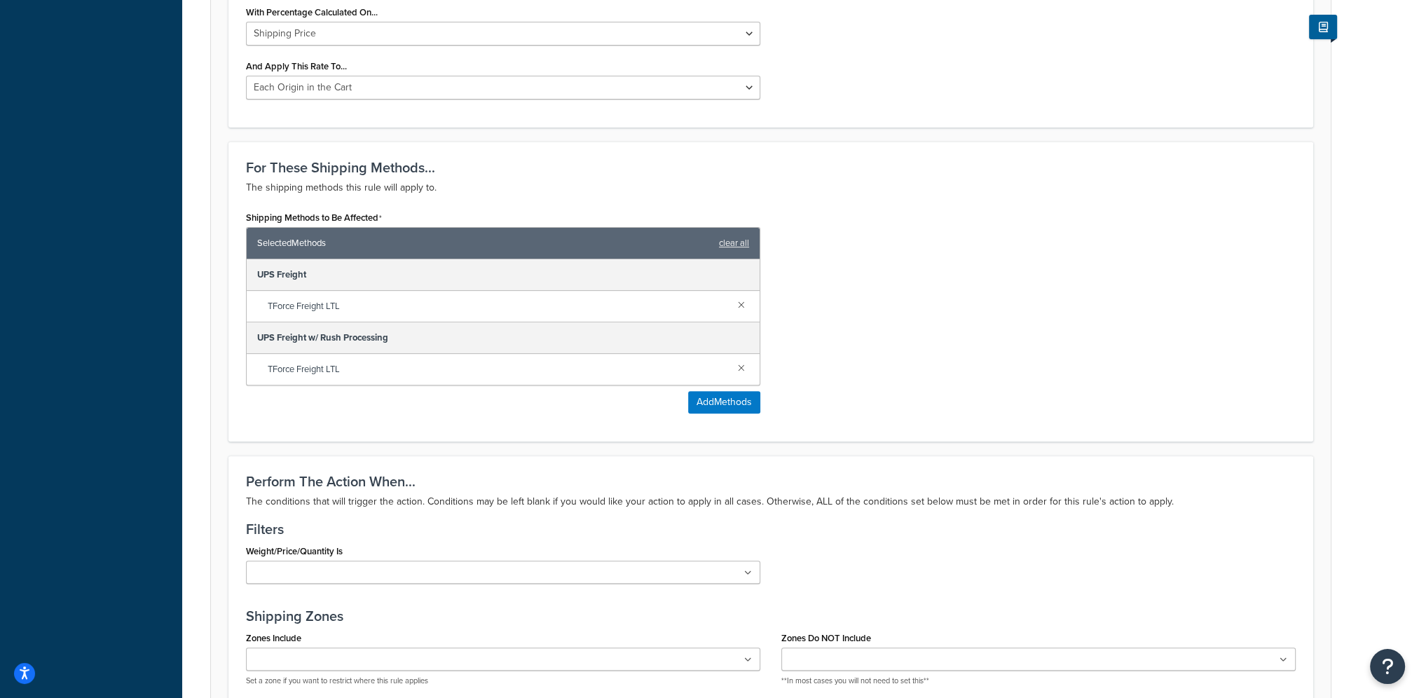
scroll to position [841, 0]
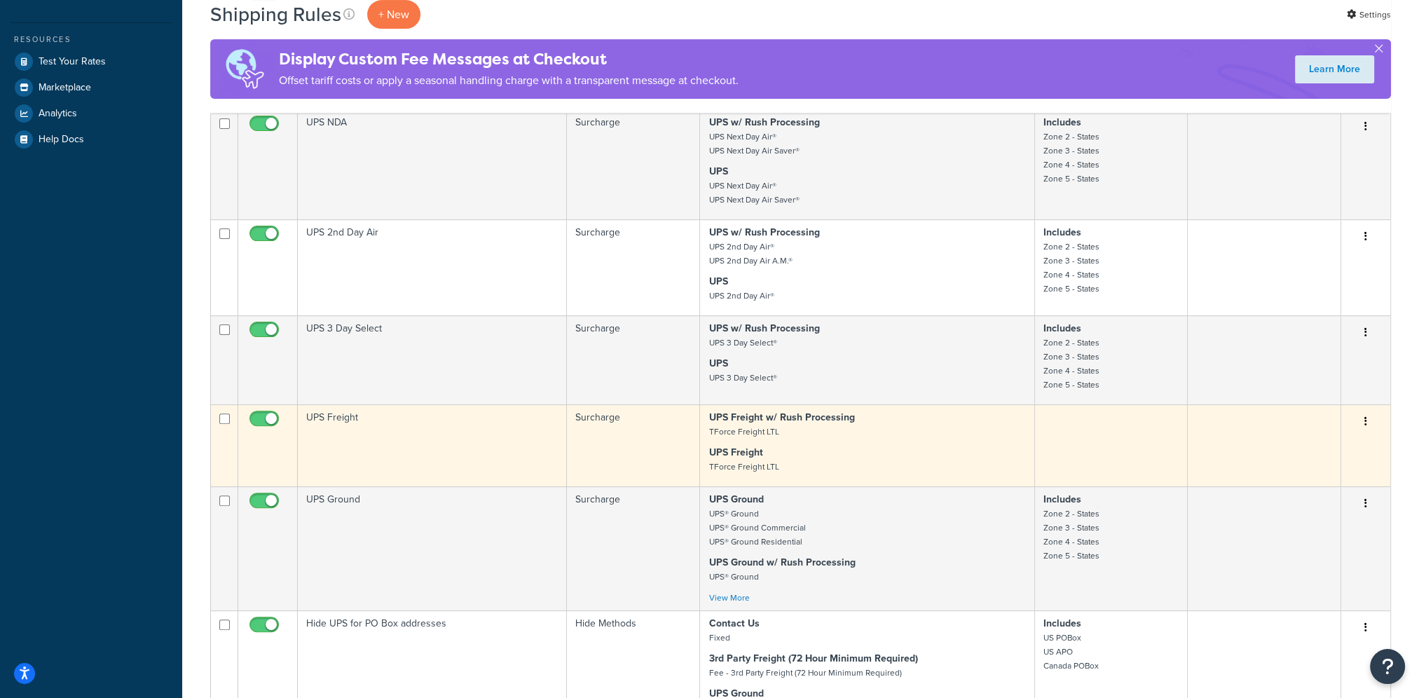
scroll to position [607, 0]
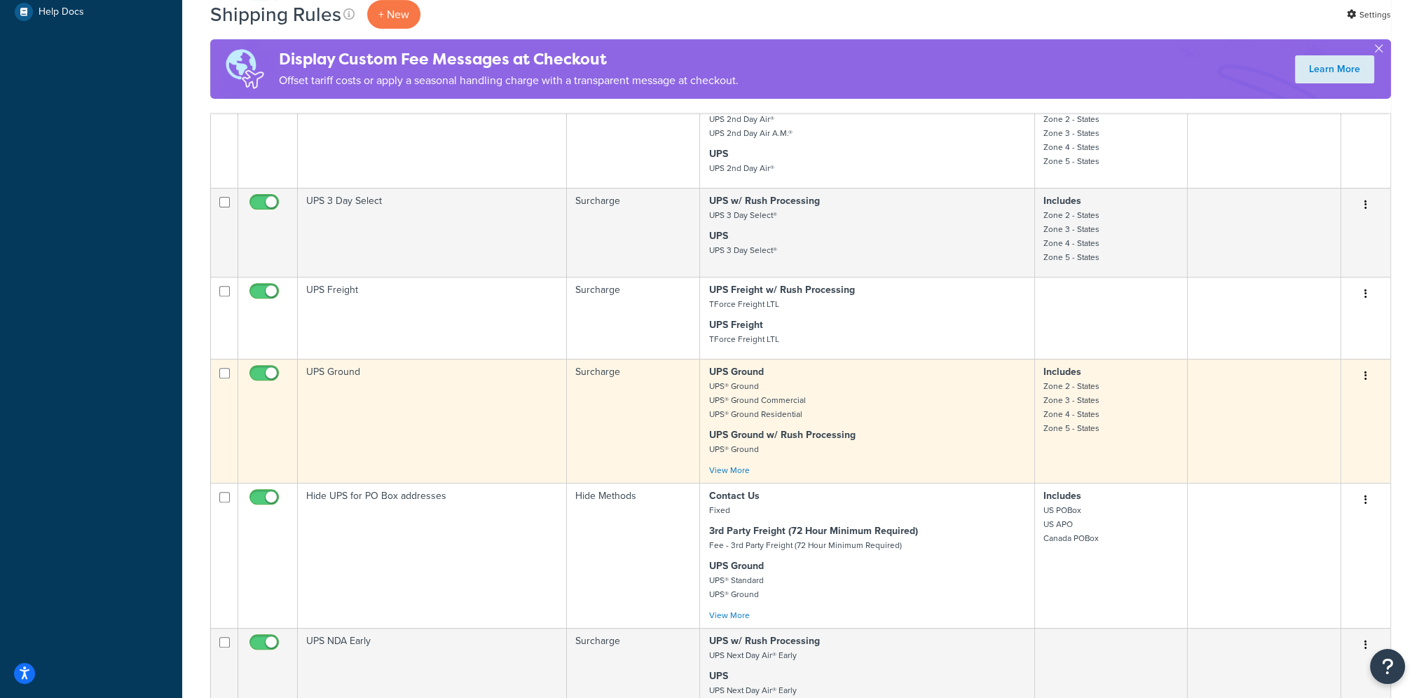
click at [1361, 381] on button "button" at bounding box center [1366, 376] width 20 height 22
click at [1346, 401] on link "Edit" at bounding box center [1319, 402] width 111 height 29
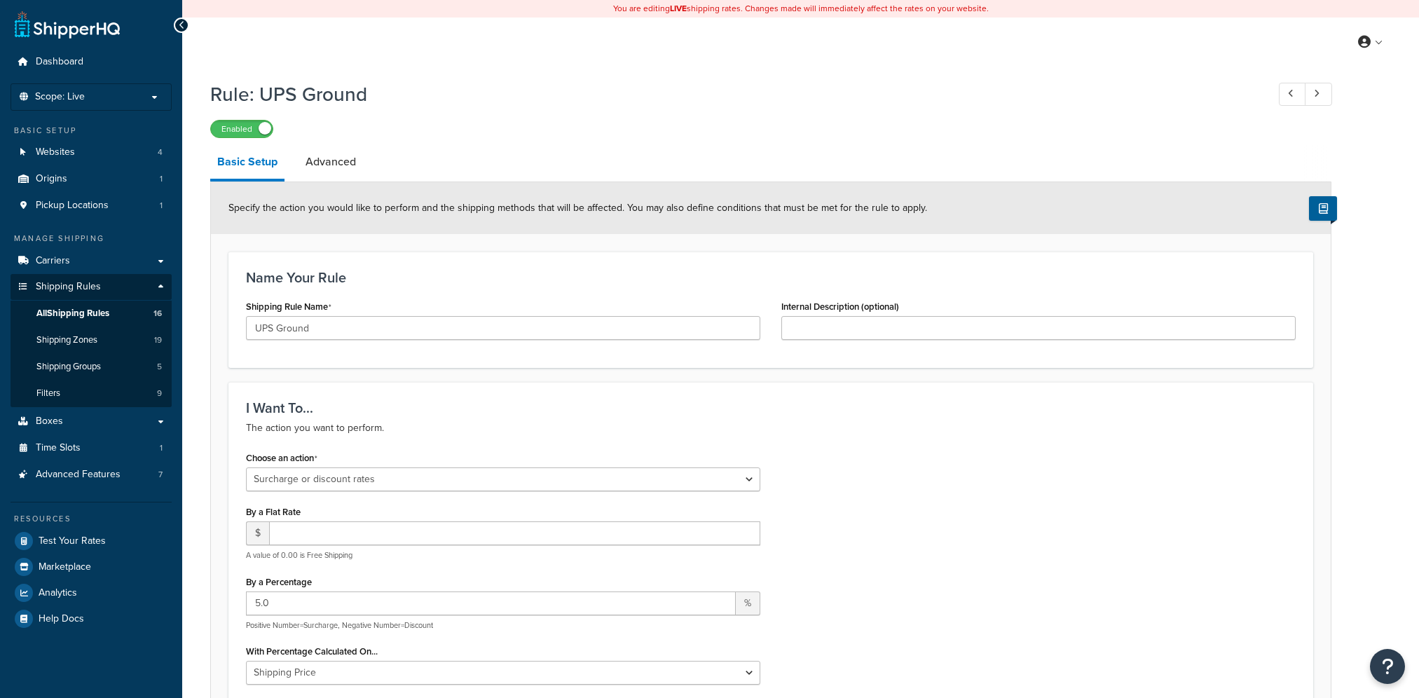
select select "SURCHARGE"
select select "LOCATION"
drag, startPoint x: 319, startPoint y: 601, endPoint x: 193, endPoint y: 600, distance: 126.1
type input "10"
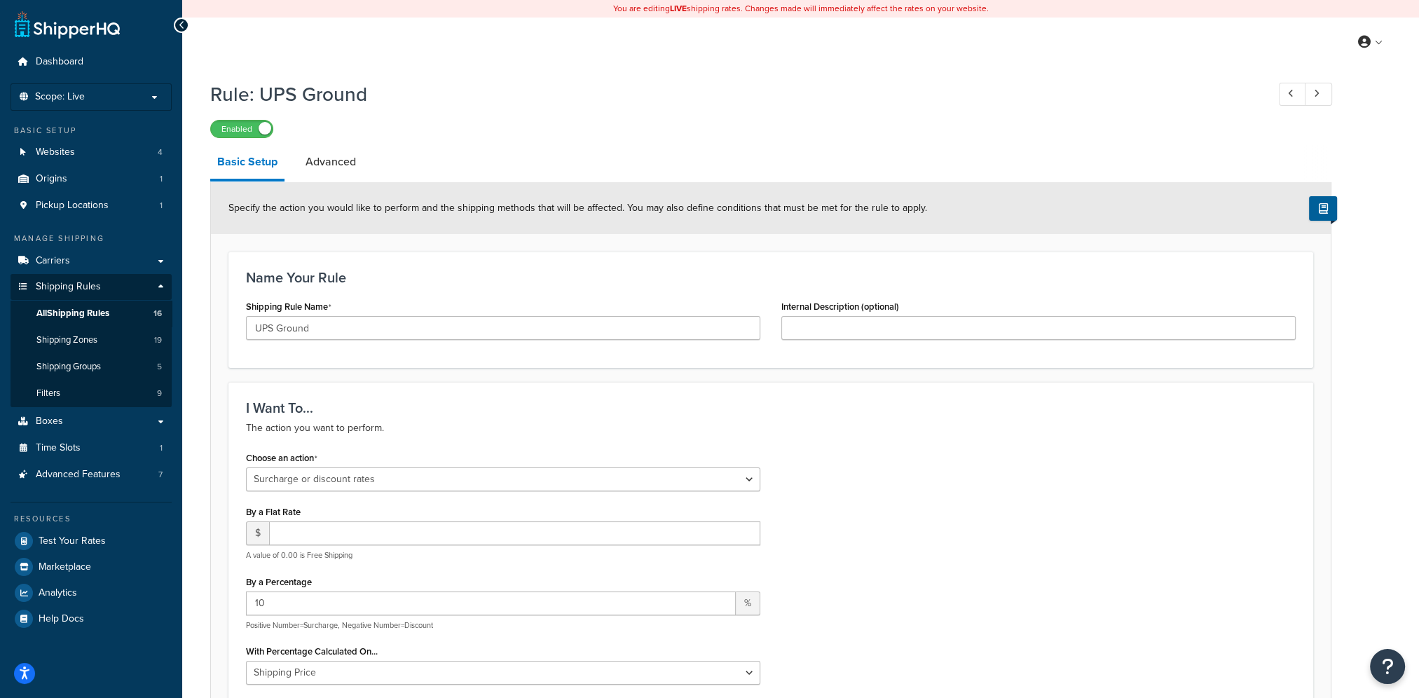
click at [1132, 527] on div "Choose an action Choose an action Override Rates Surcharge or discount rates Hi…" at bounding box center [770, 598] width 1070 height 301
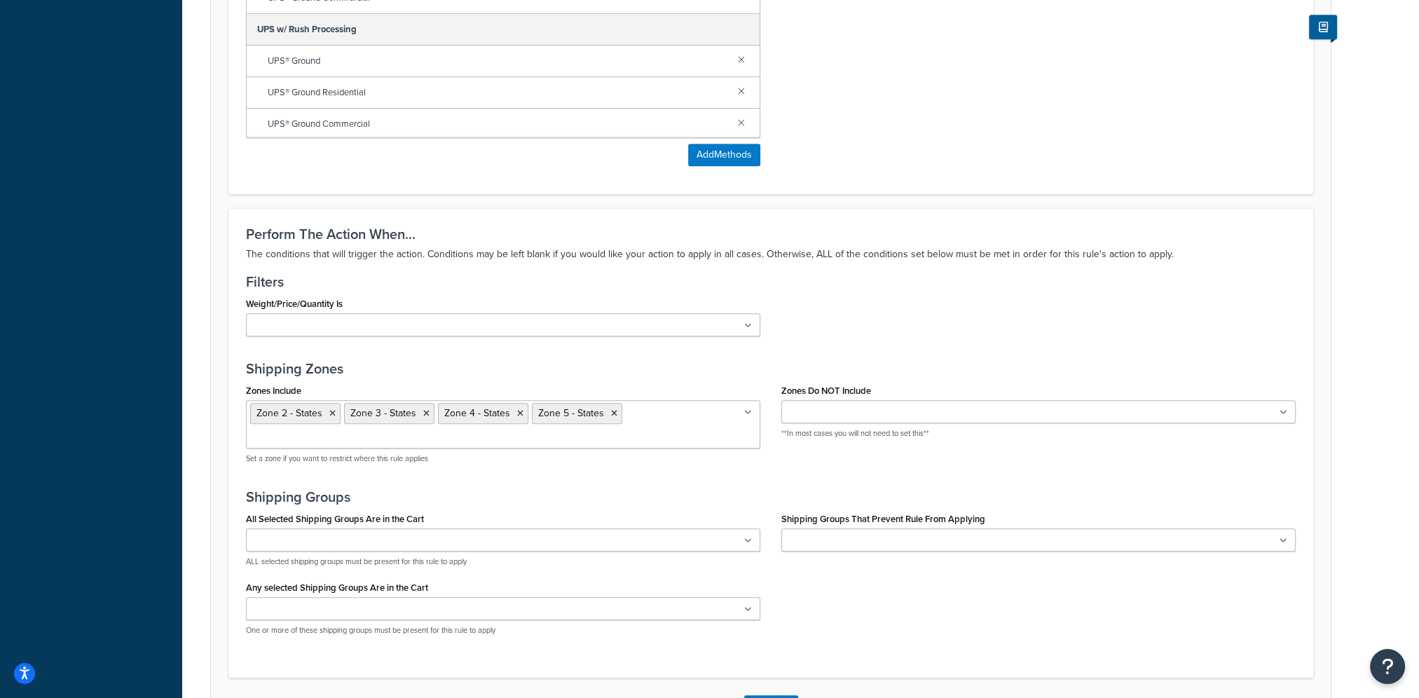
scroll to position [1121, 0]
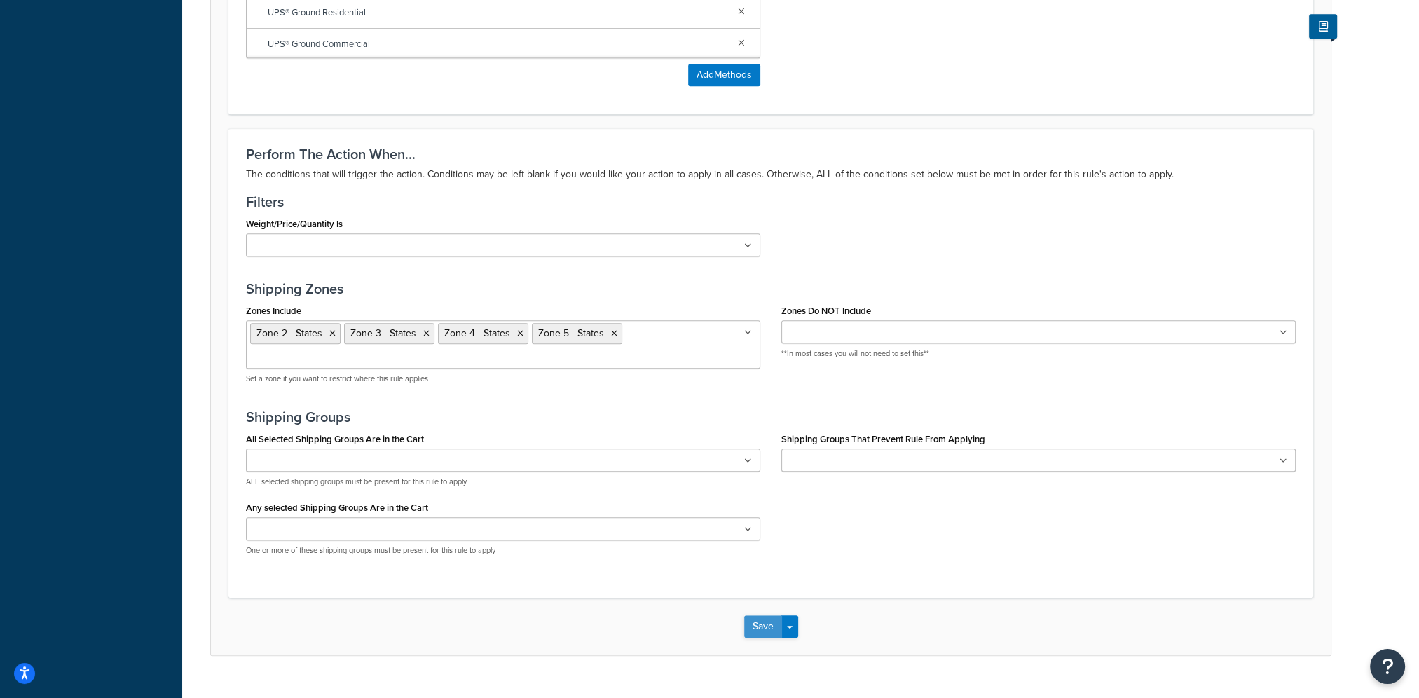
click at [759, 615] on button "Save" at bounding box center [763, 626] width 38 height 22
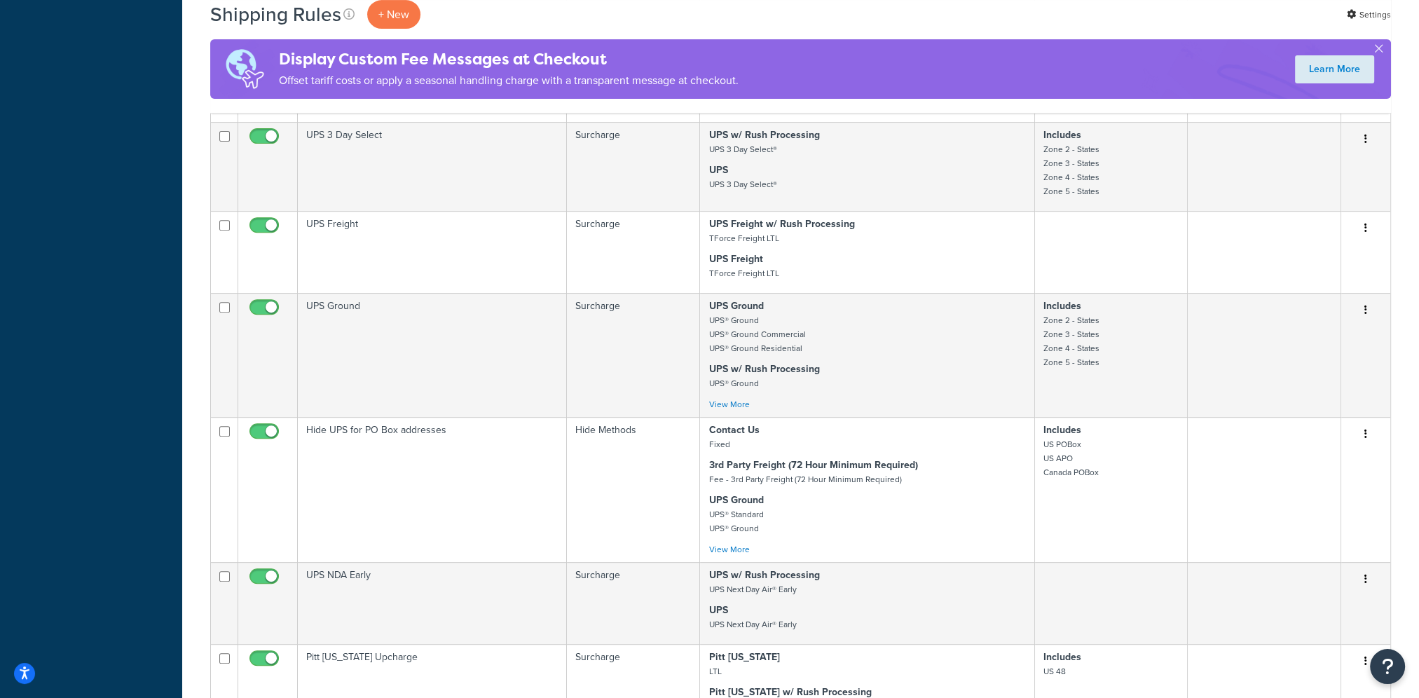
scroll to position [771, 0]
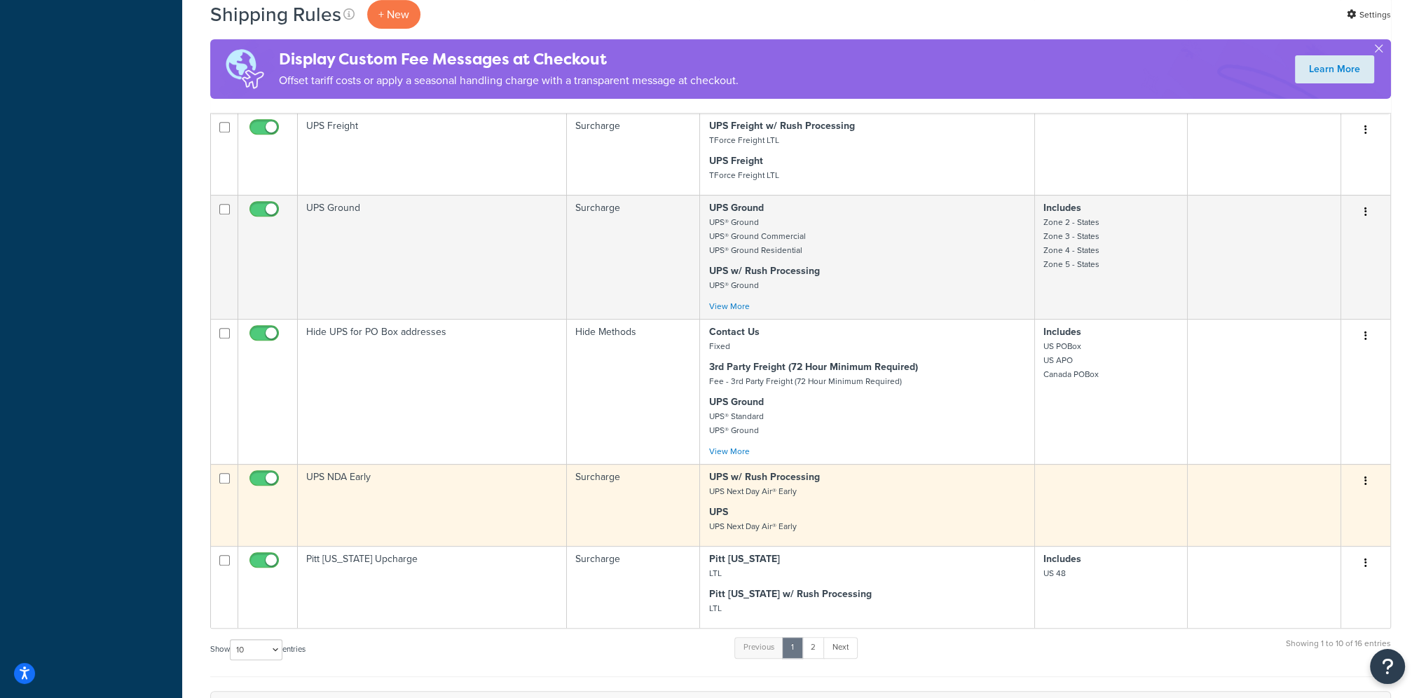
click at [1367, 484] on button "button" at bounding box center [1366, 481] width 20 height 22
click at [1348, 510] on link "Edit" at bounding box center [1319, 507] width 111 height 29
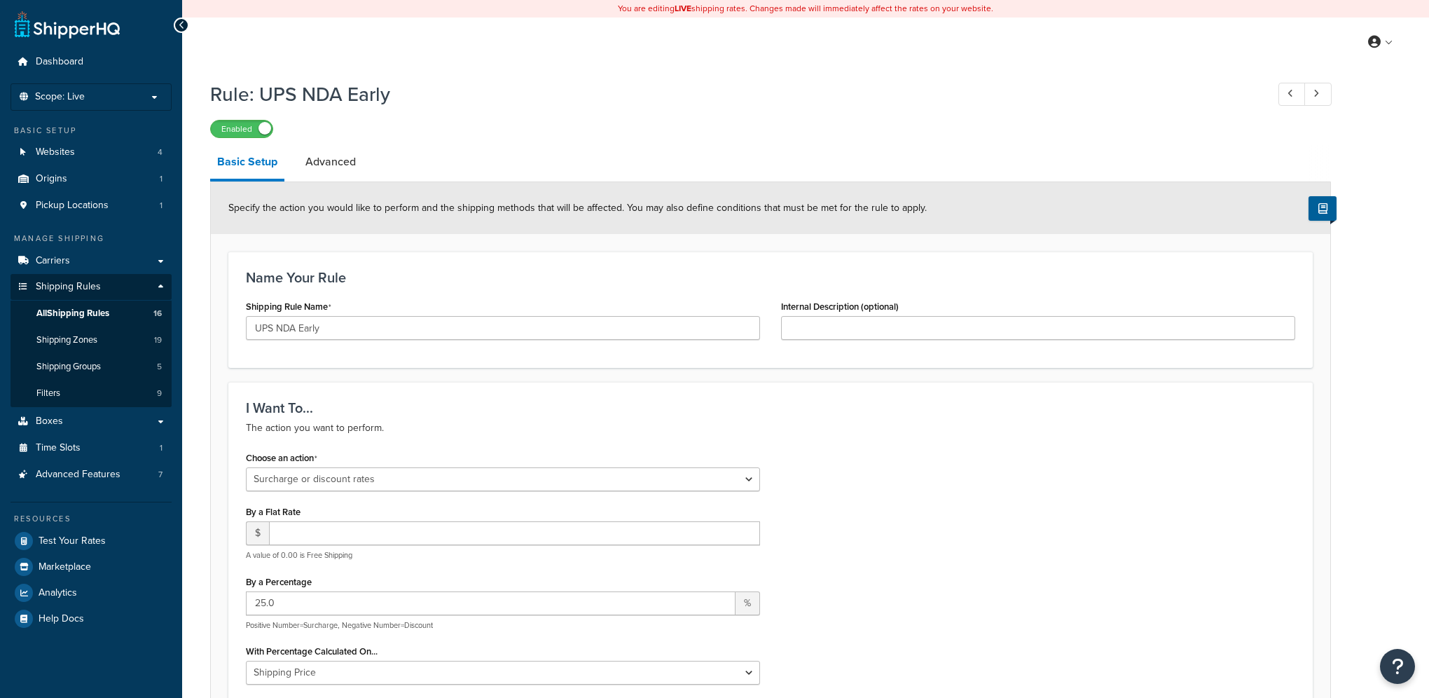
select select "SURCHARGE"
select select "LOCATION"
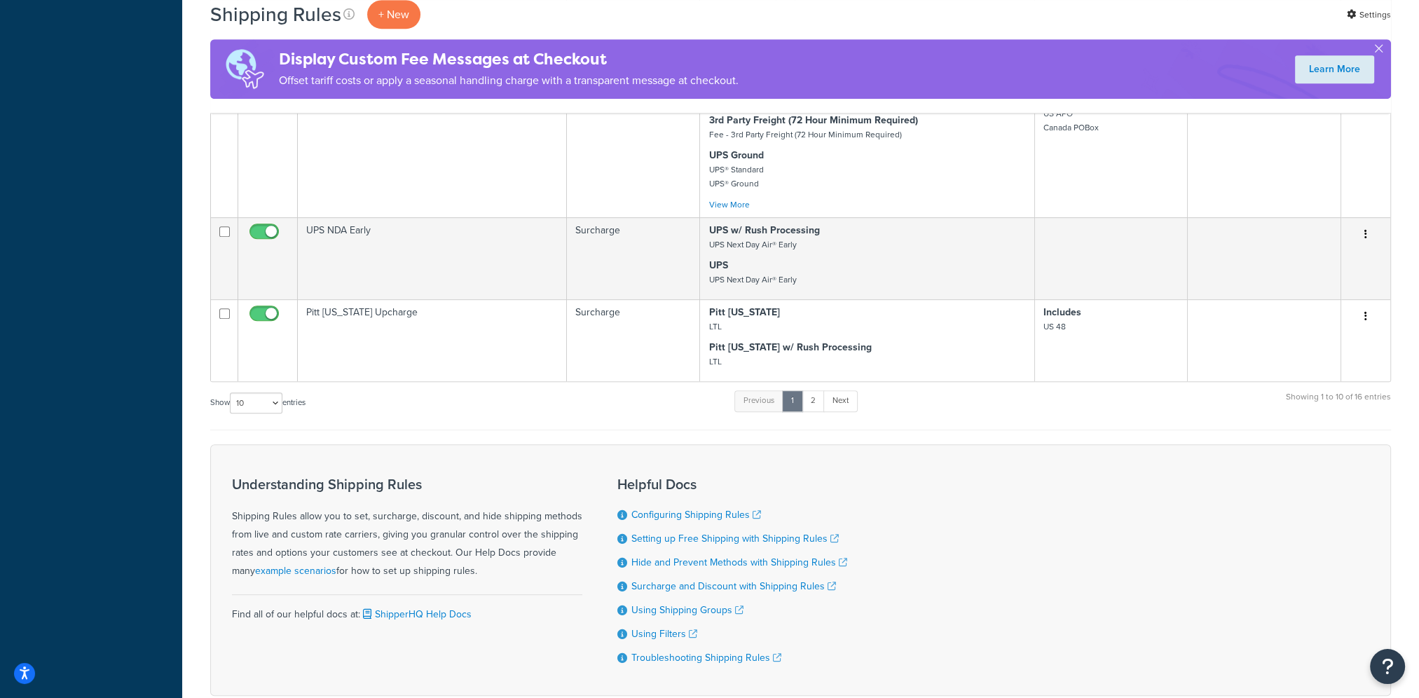
scroll to position [1027, 0]
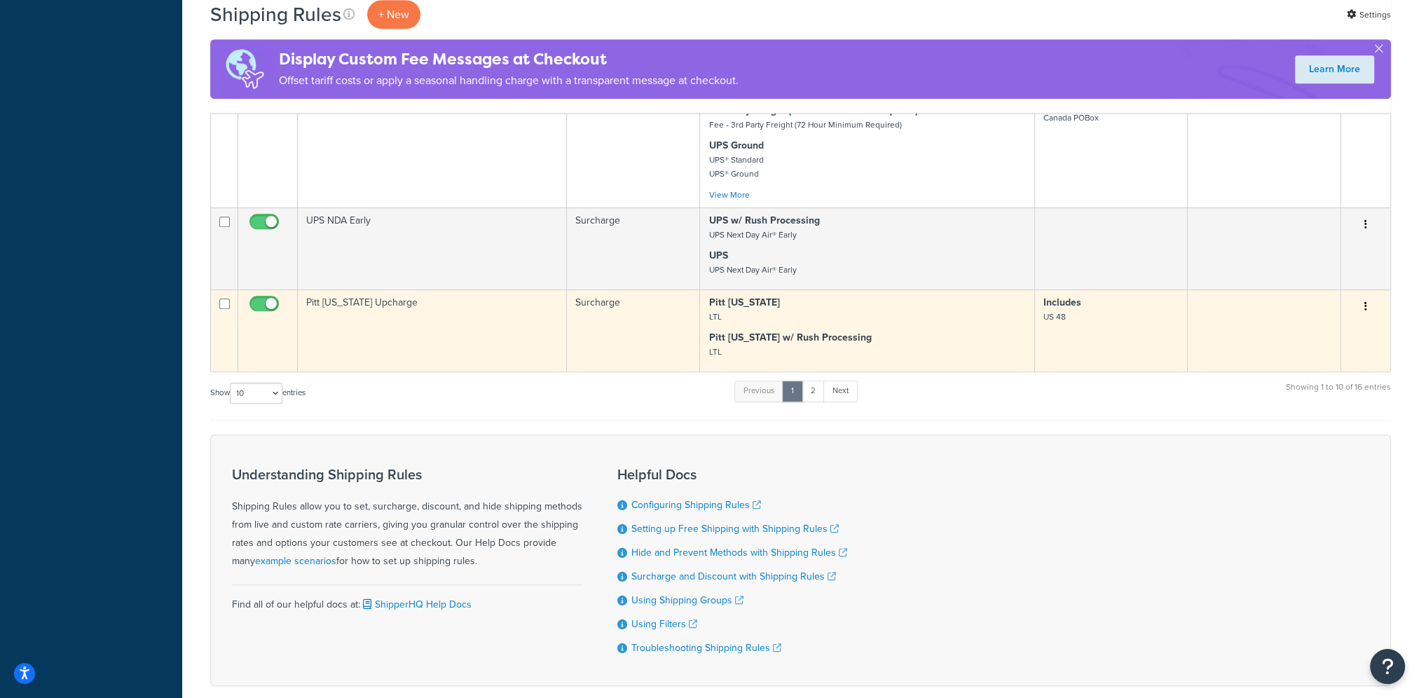
click at [1370, 314] on button "button" at bounding box center [1366, 307] width 20 height 22
click at [1353, 333] on link "Edit" at bounding box center [1319, 333] width 111 height 29
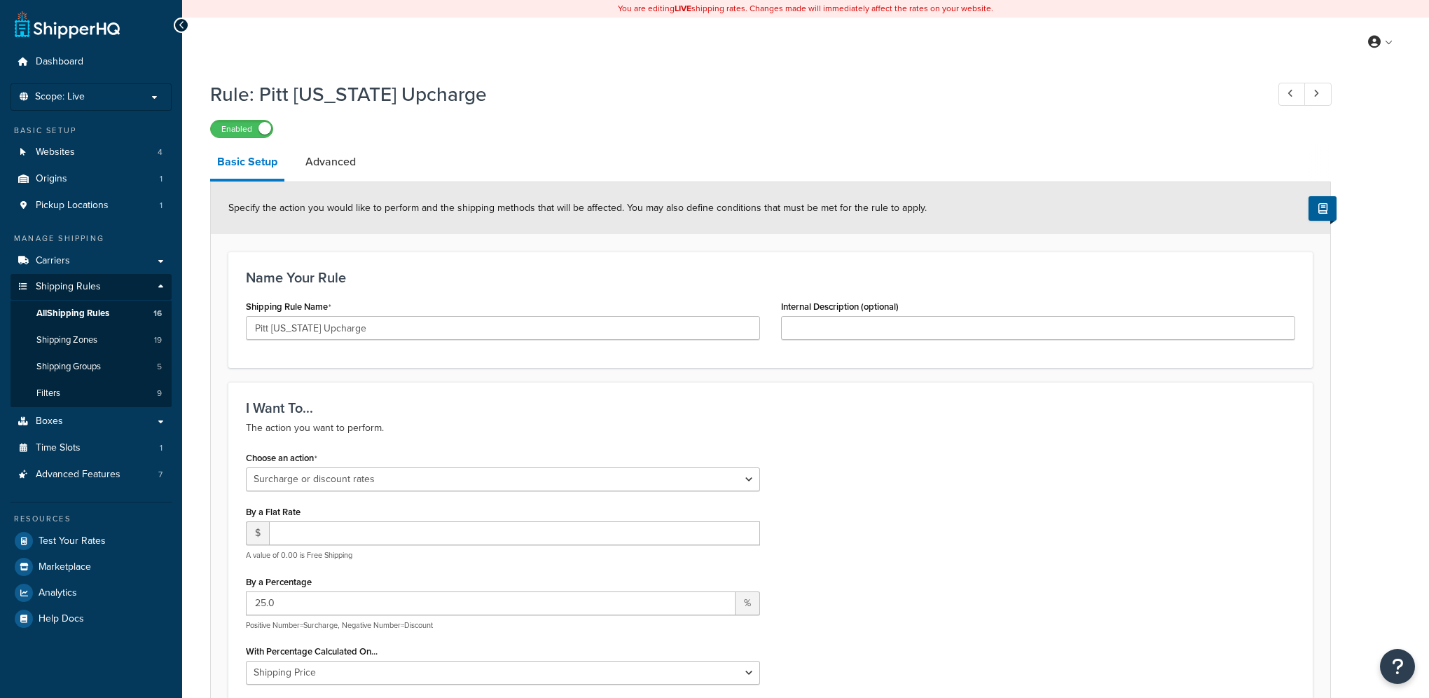
select select "SURCHARGE"
select select "LOCATION"
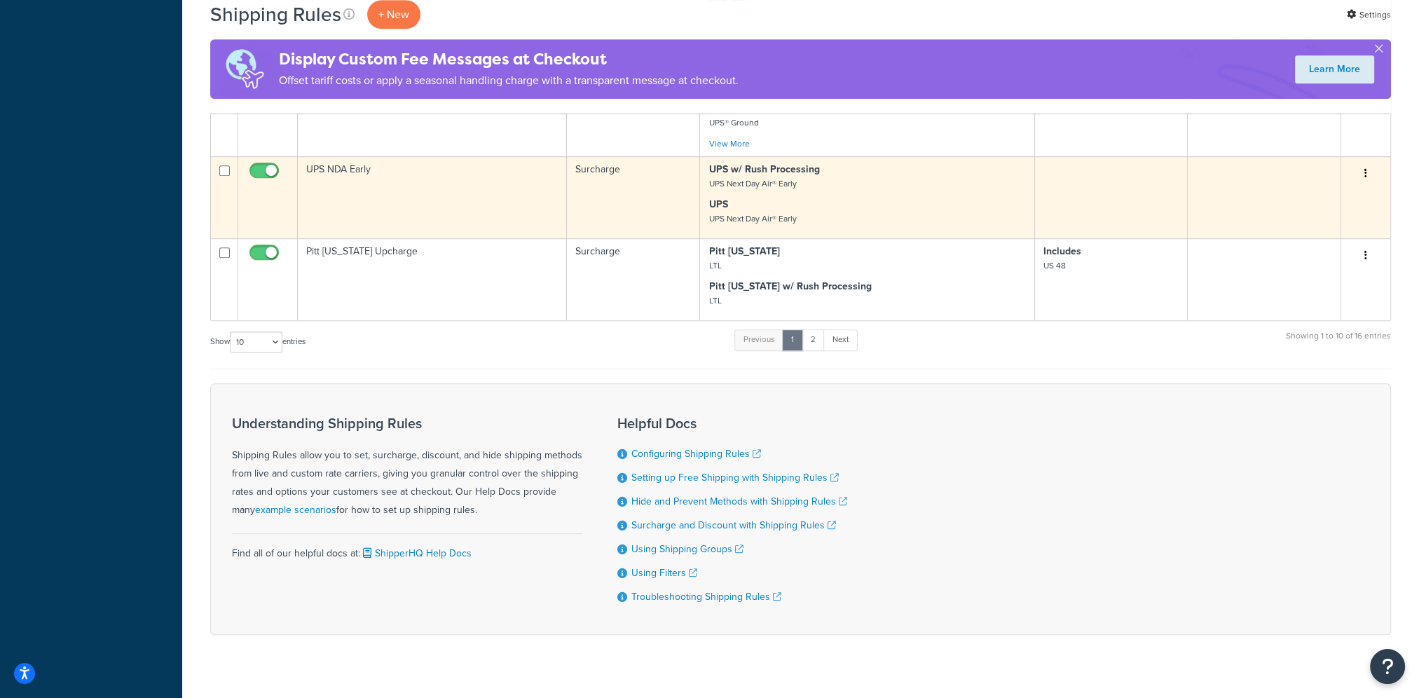
scroll to position [1097, 0]
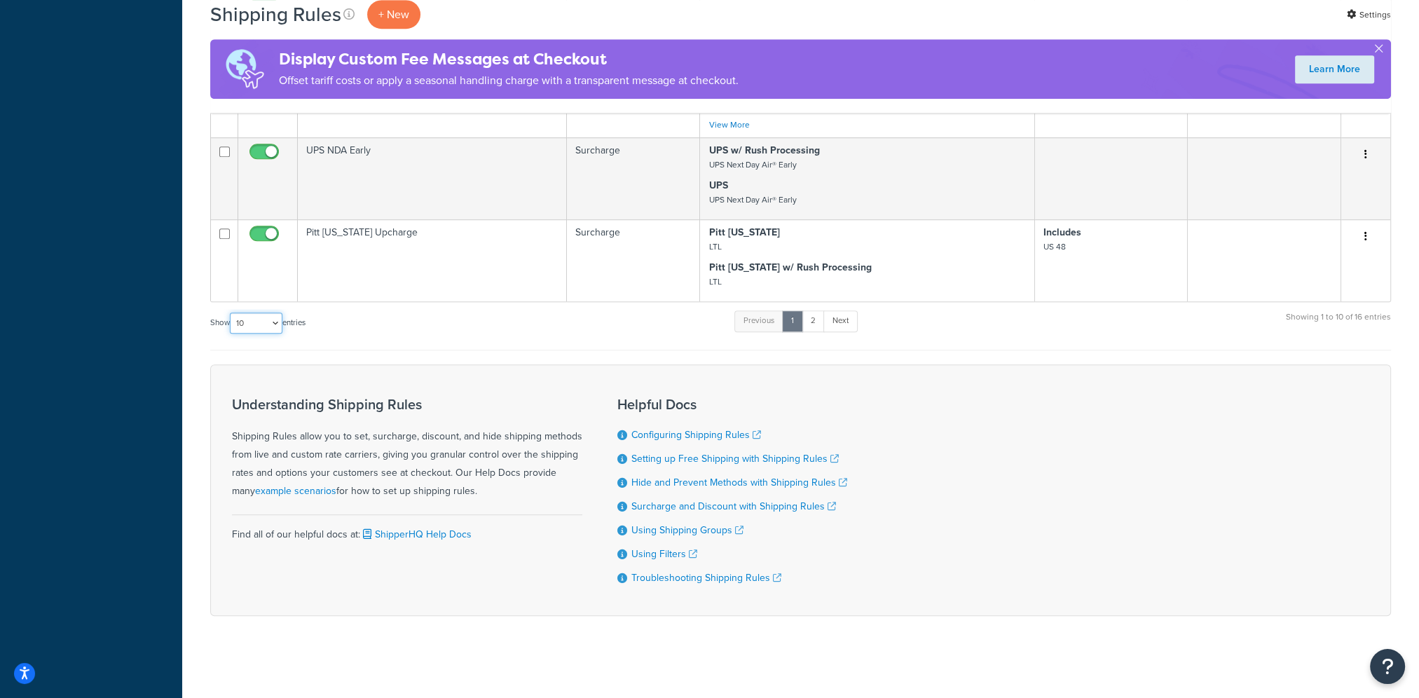
click at [270, 331] on select "10 15 25 50 100 1000" at bounding box center [256, 322] width 53 height 21
select select "25"
click at [231, 323] on select "10 15 25 50 100 1000" at bounding box center [256, 322] width 53 height 21
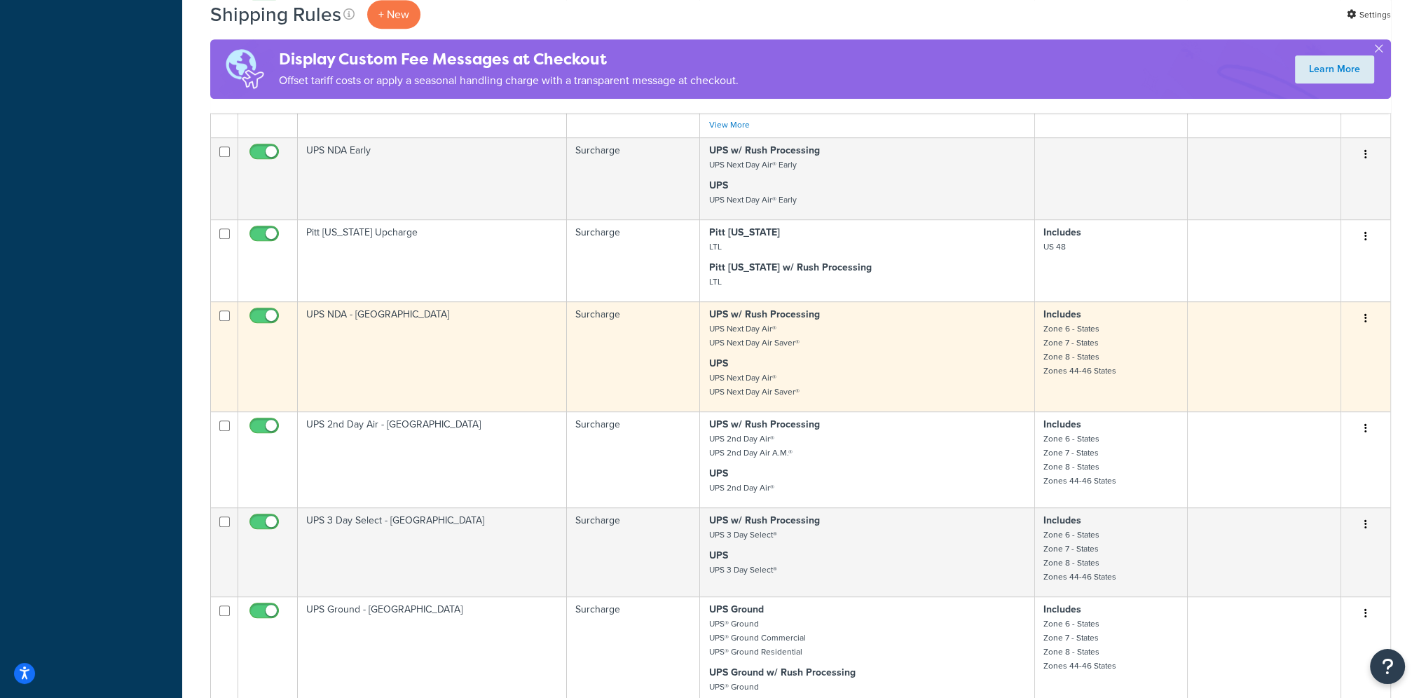
click at [1365, 323] on icon "button" at bounding box center [1365, 318] width 3 height 10
click at [1355, 359] on link "Edit" at bounding box center [1319, 345] width 111 height 29
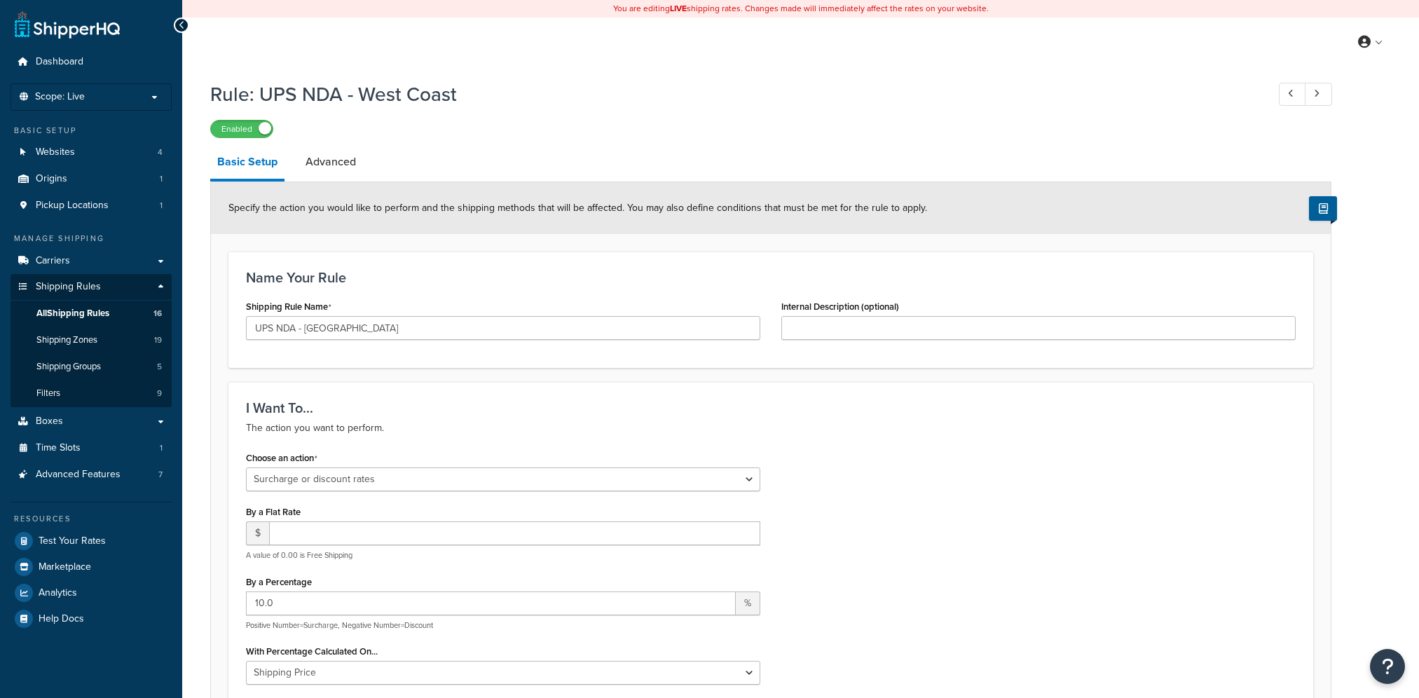
select select "SURCHARGE"
select select "LOCATION"
drag, startPoint x: 432, startPoint y: 606, endPoint x: 190, endPoint y: 591, distance: 242.1
type input "15"
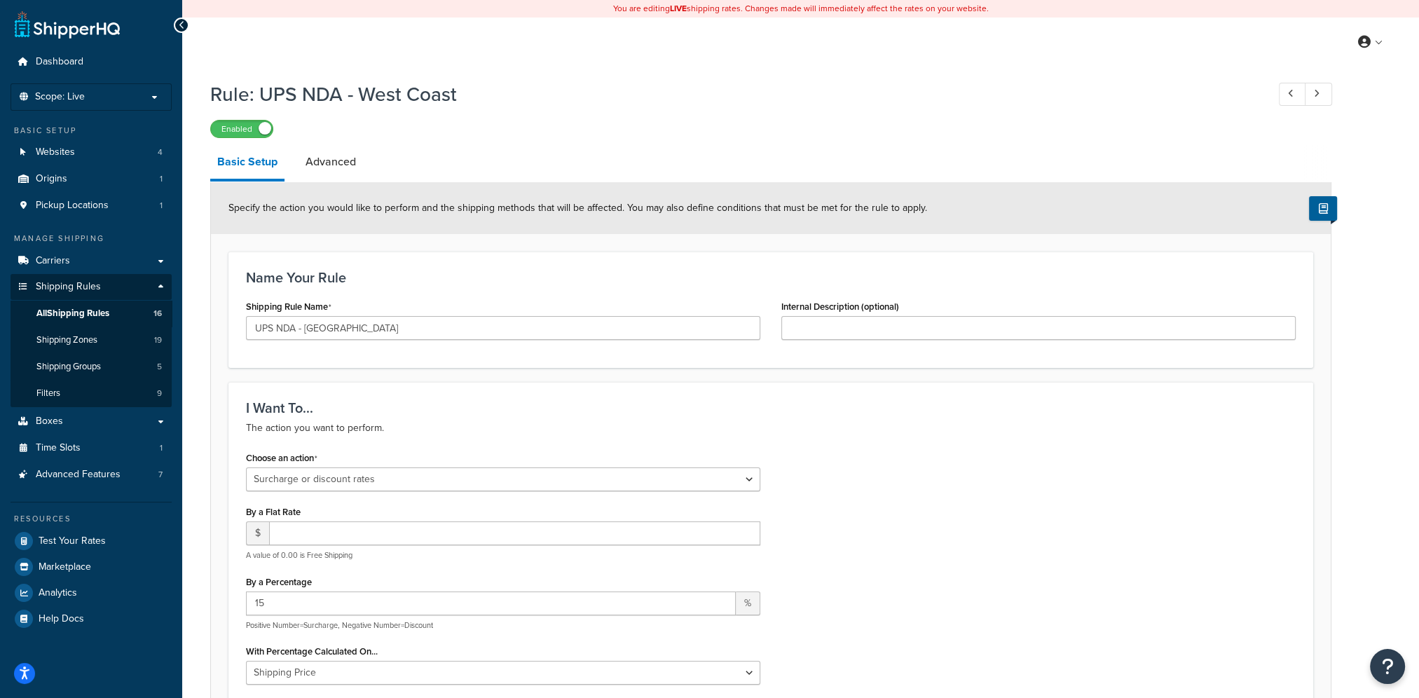
click at [1020, 546] on div "Choose an action Choose an action Override Rates Surcharge or discount rates Hi…" at bounding box center [770, 598] width 1070 height 301
drag, startPoint x: 1020, startPoint y: 546, endPoint x: 945, endPoint y: 591, distance: 87.7
click at [945, 591] on div "Choose an action Choose an action Override Rates Surcharge or discount rates Hi…" at bounding box center [770, 598] width 1070 height 301
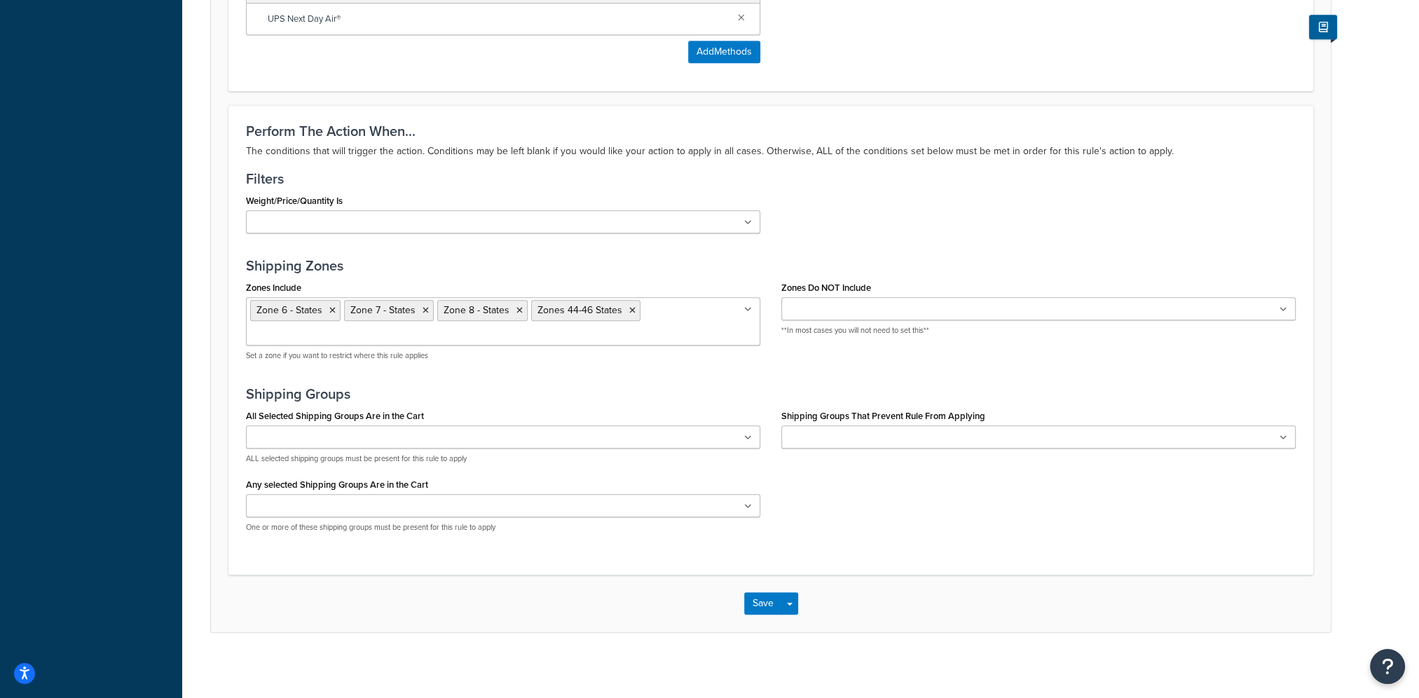
scroll to position [992, 0]
click at [759, 605] on button "Save" at bounding box center [763, 600] width 38 height 22
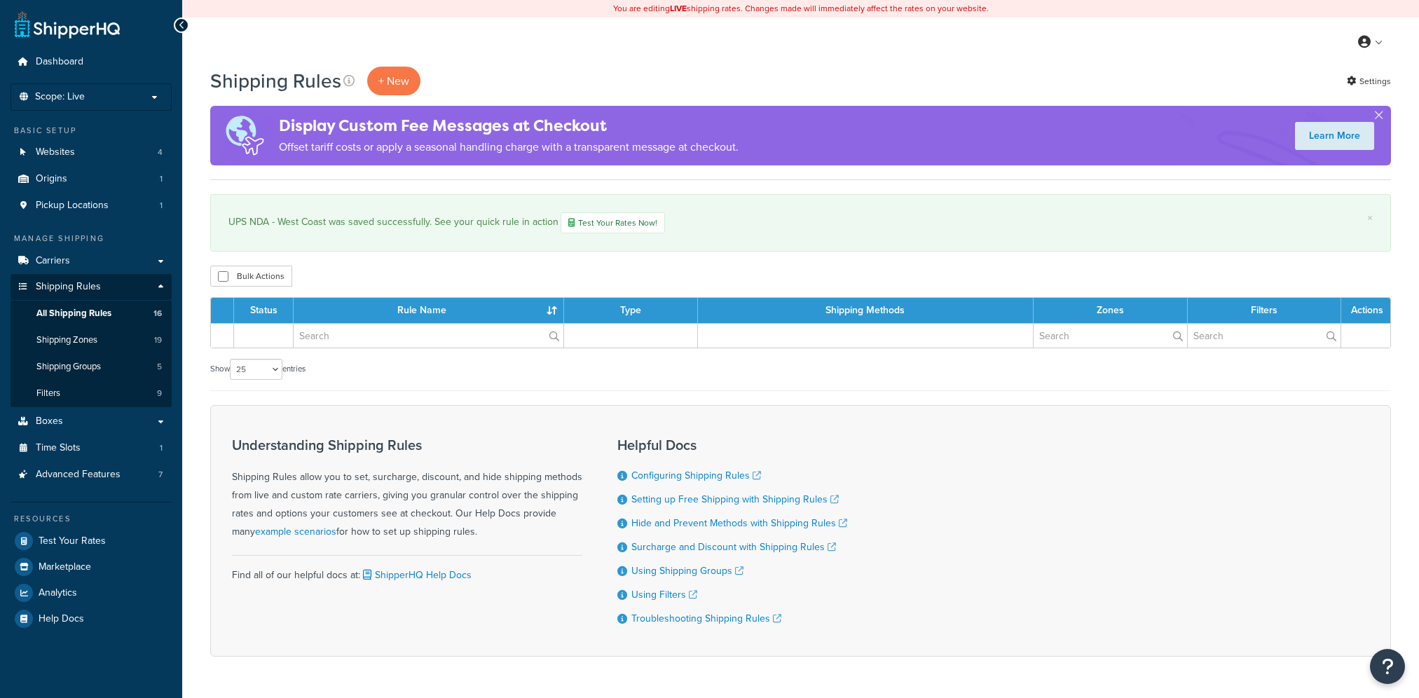
select select "25"
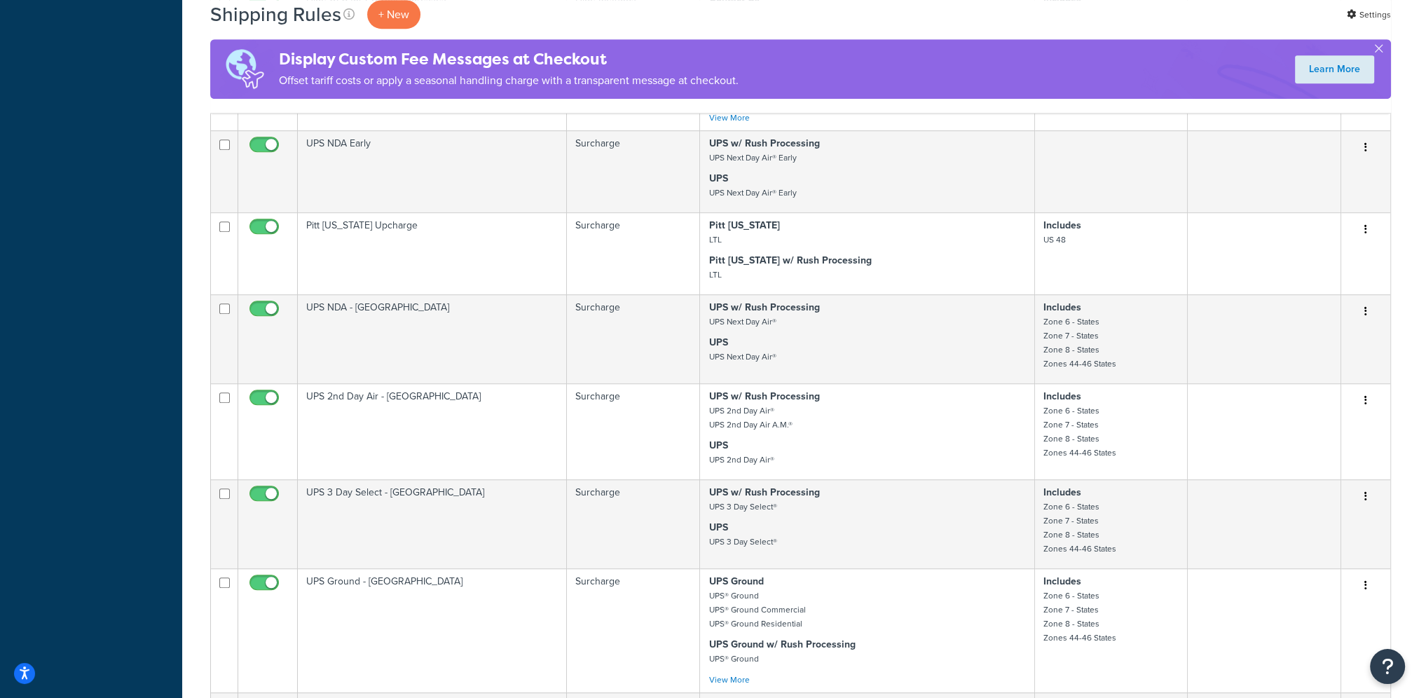
scroll to position [1121, 0]
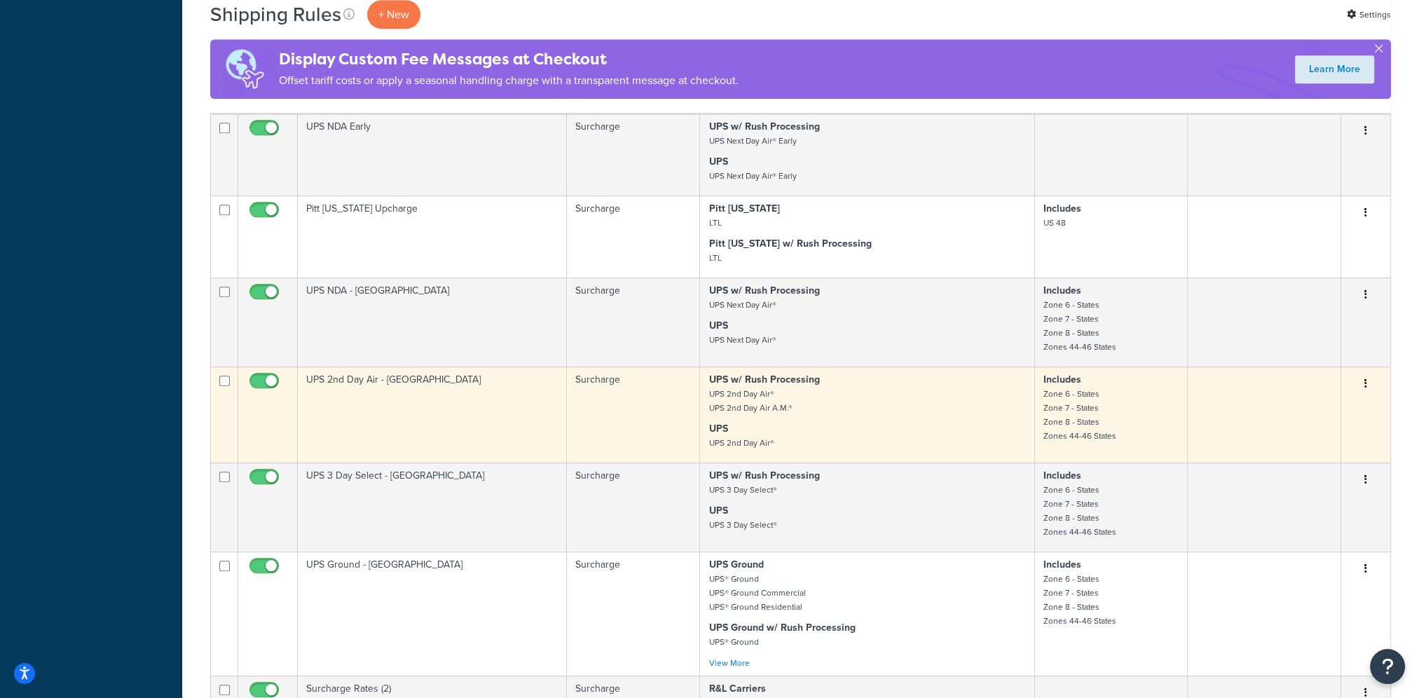
click at [1365, 388] on icon "button" at bounding box center [1365, 383] width 3 height 10
click at [1339, 421] on link "Edit" at bounding box center [1319, 410] width 111 height 29
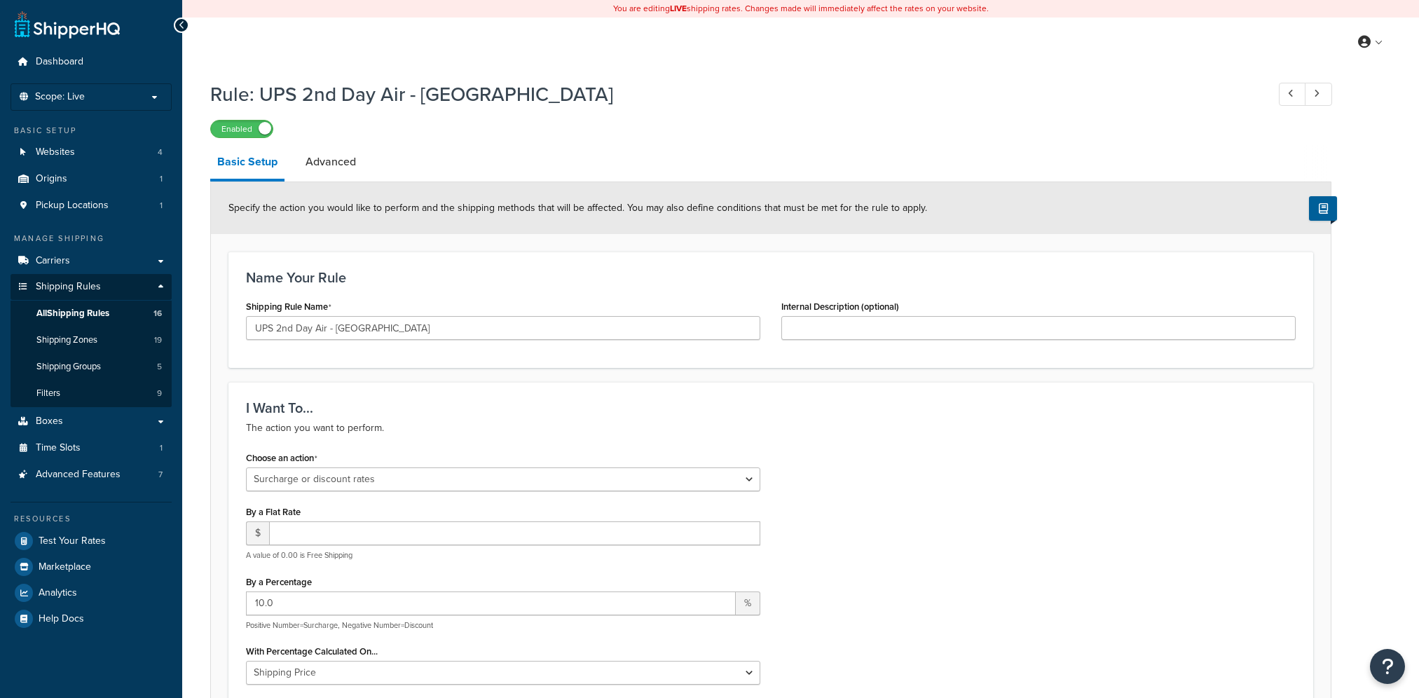
select select "SURCHARGE"
select select "LOCATION"
drag, startPoint x: 279, startPoint y: 605, endPoint x: 219, endPoint y: 602, distance: 60.3
type input "15"
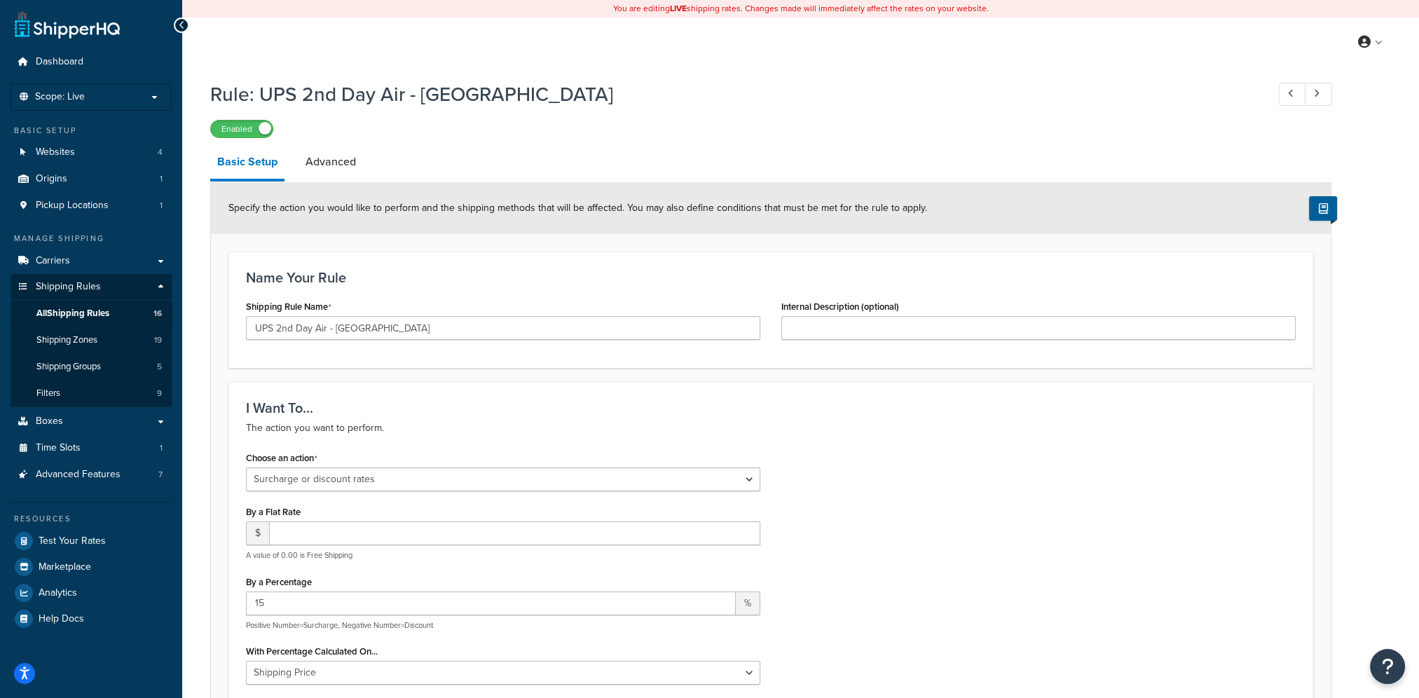
click at [1092, 555] on div "Choose an action Choose an action Override Rates Surcharge or discount rates Hi…" at bounding box center [770, 598] width 1070 height 301
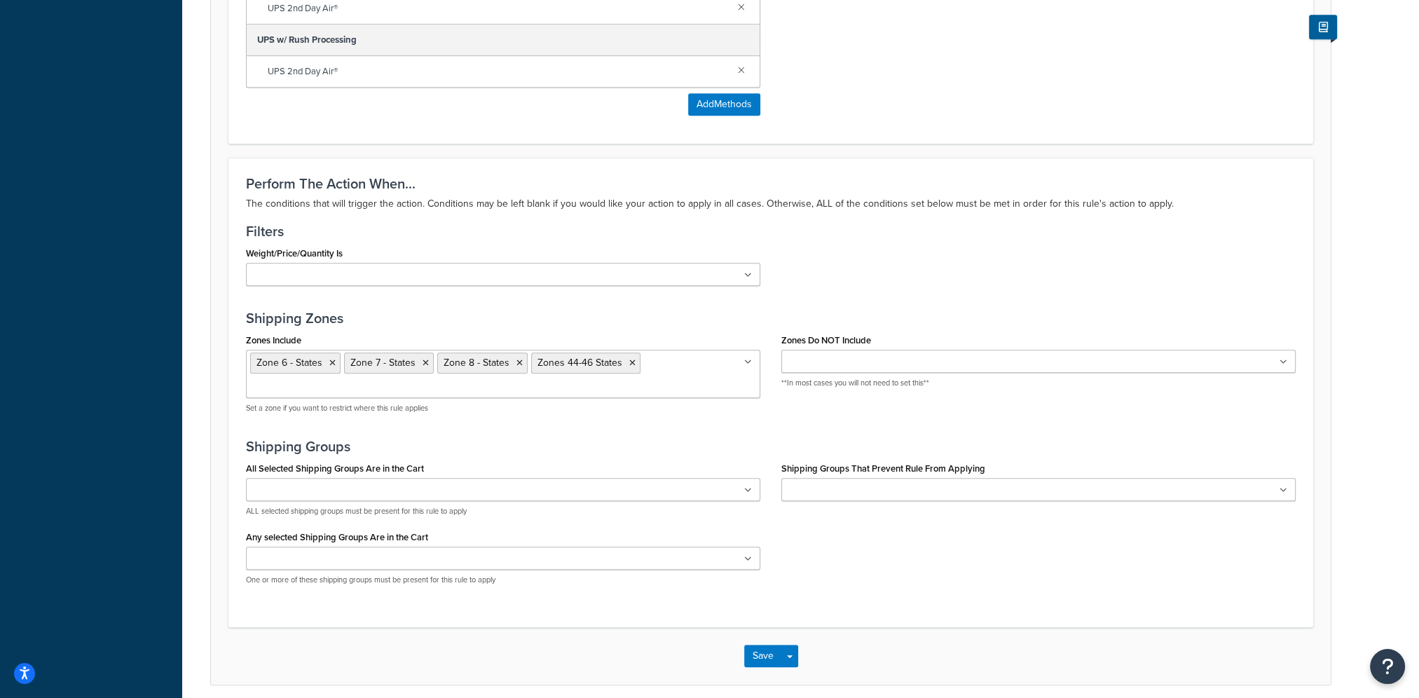
scroll to position [992, 0]
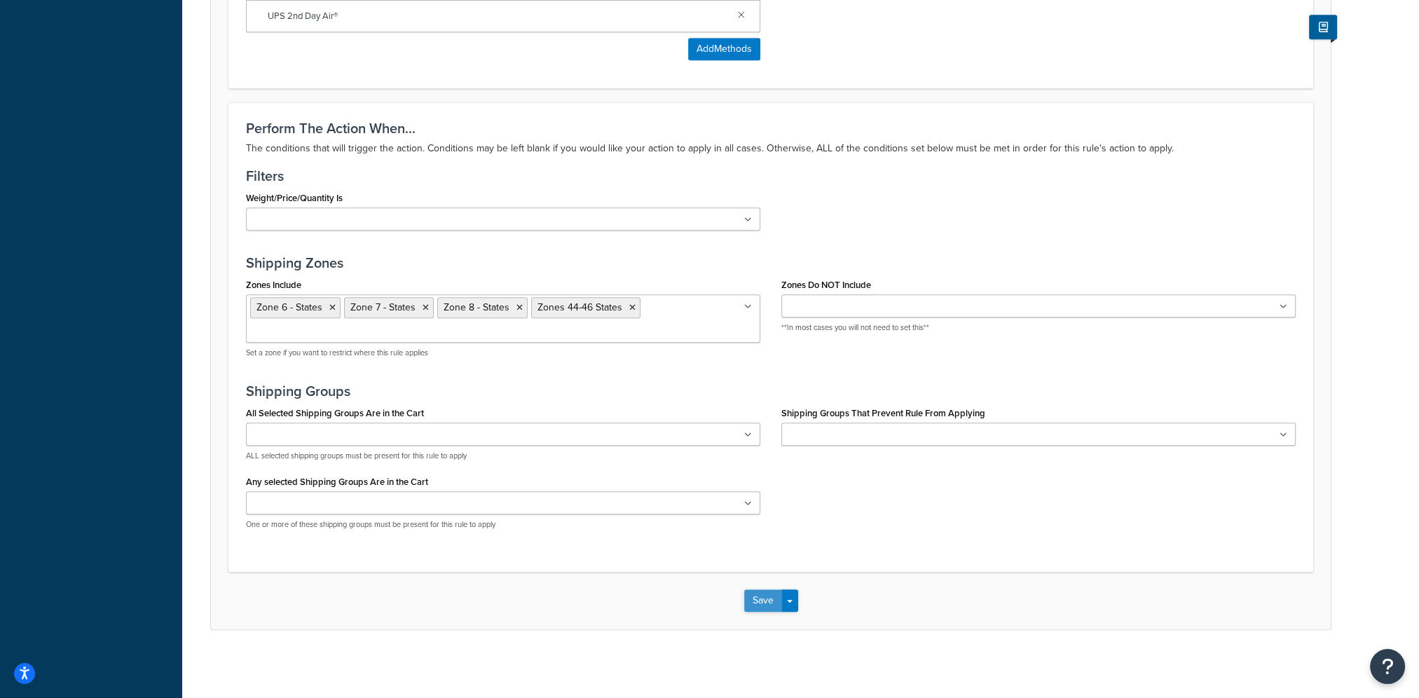
click at [759, 600] on button "Save" at bounding box center [763, 600] width 38 height 22
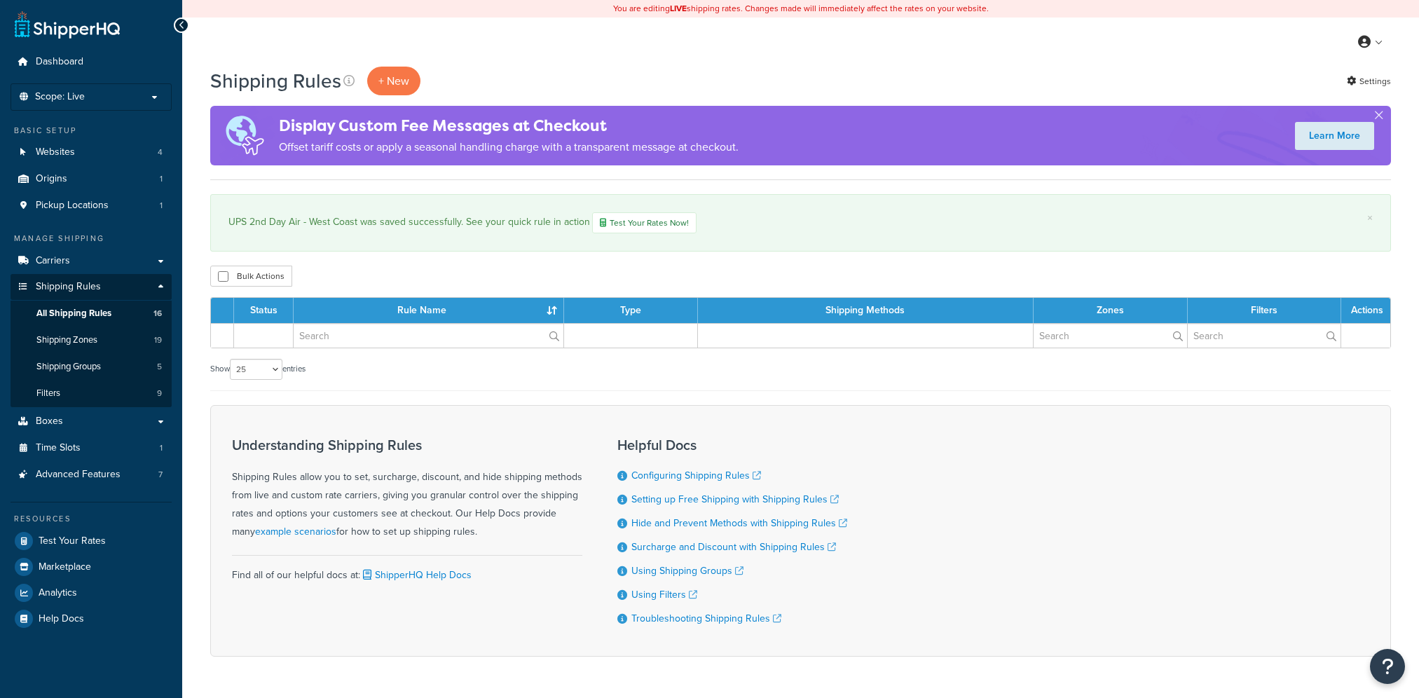
select select "25"
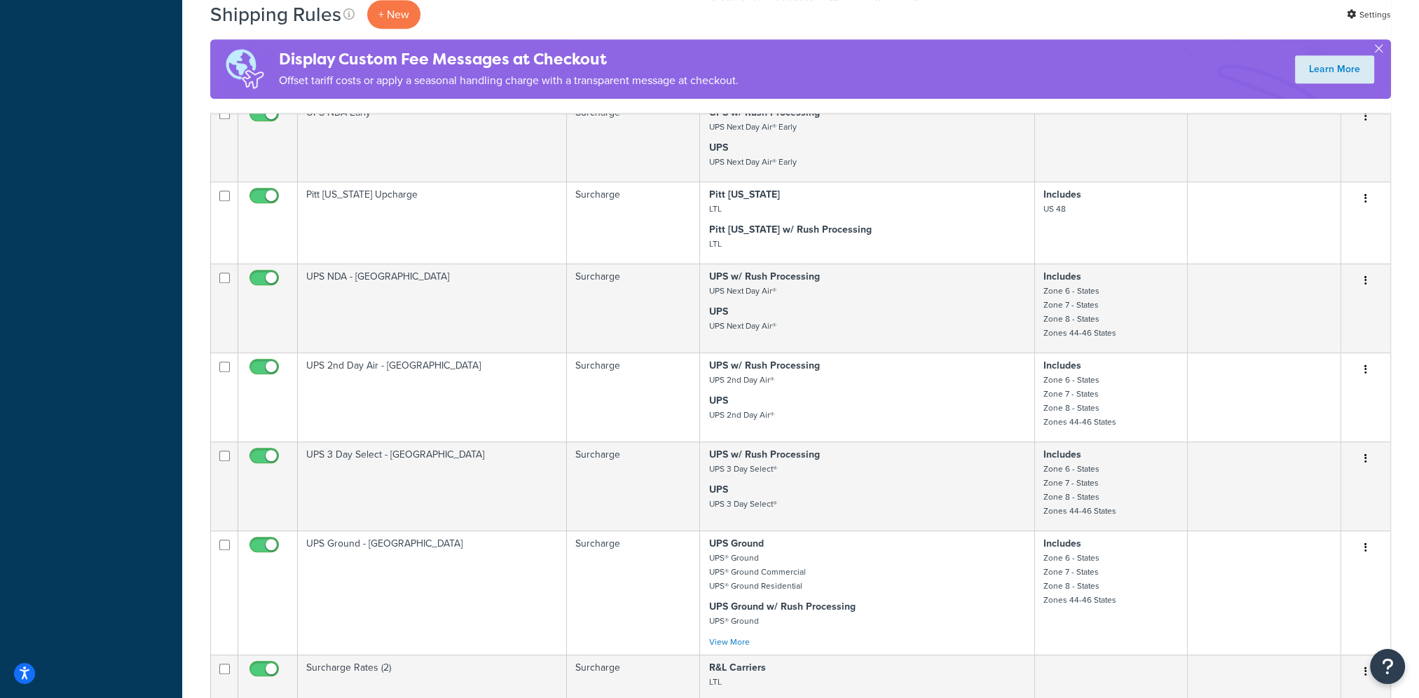
scroll to position [1191, 0]
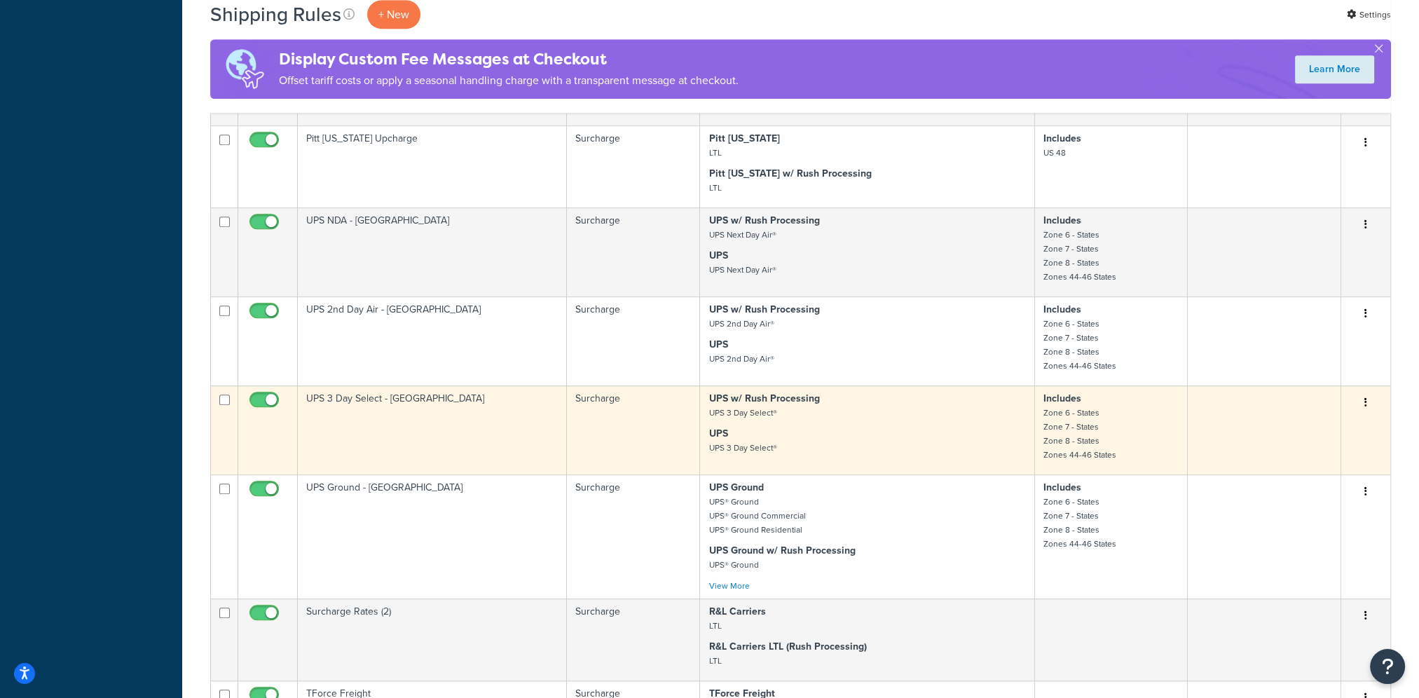
click at [1365, 407] on icon "button" at bounding box center [1365, 402] width 3 height 10
click at [1344, 434] on link "Edit" at bounding box center [1319, 429] width 111 height 29
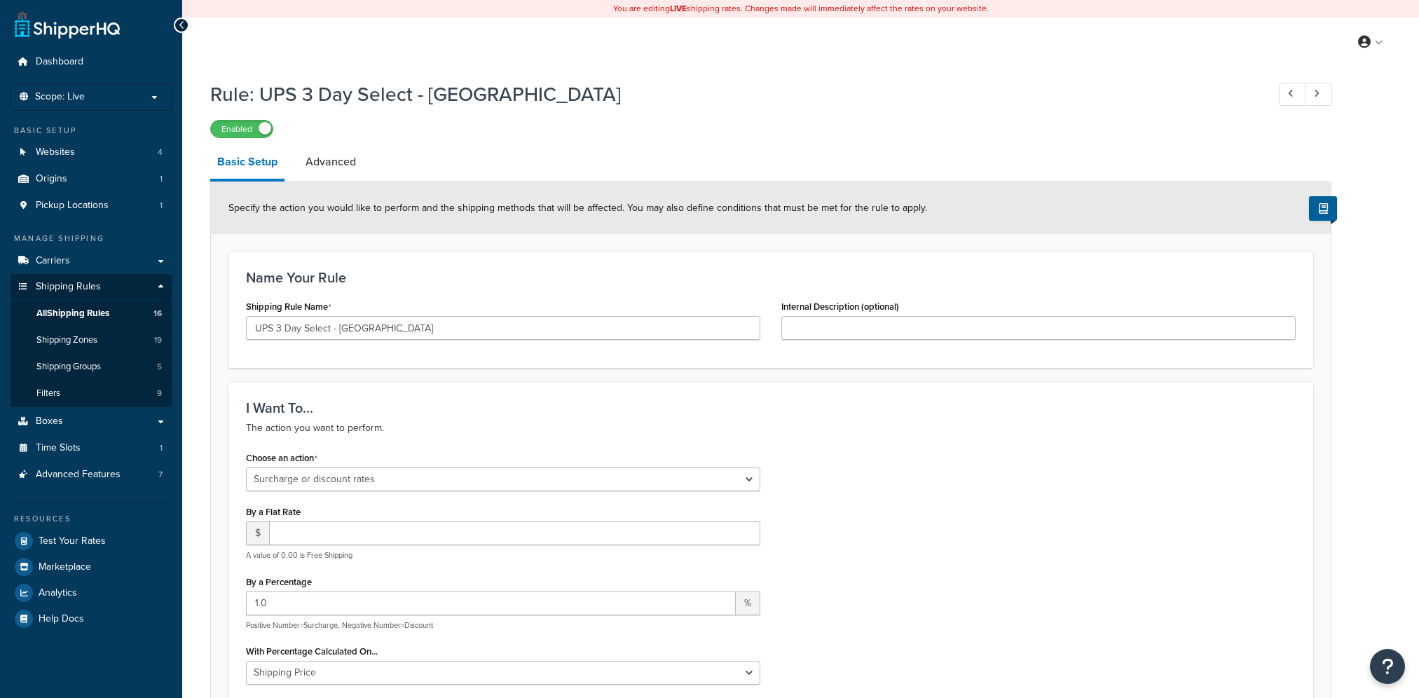
select select "SURCHARGE"
select select "LOCATION"
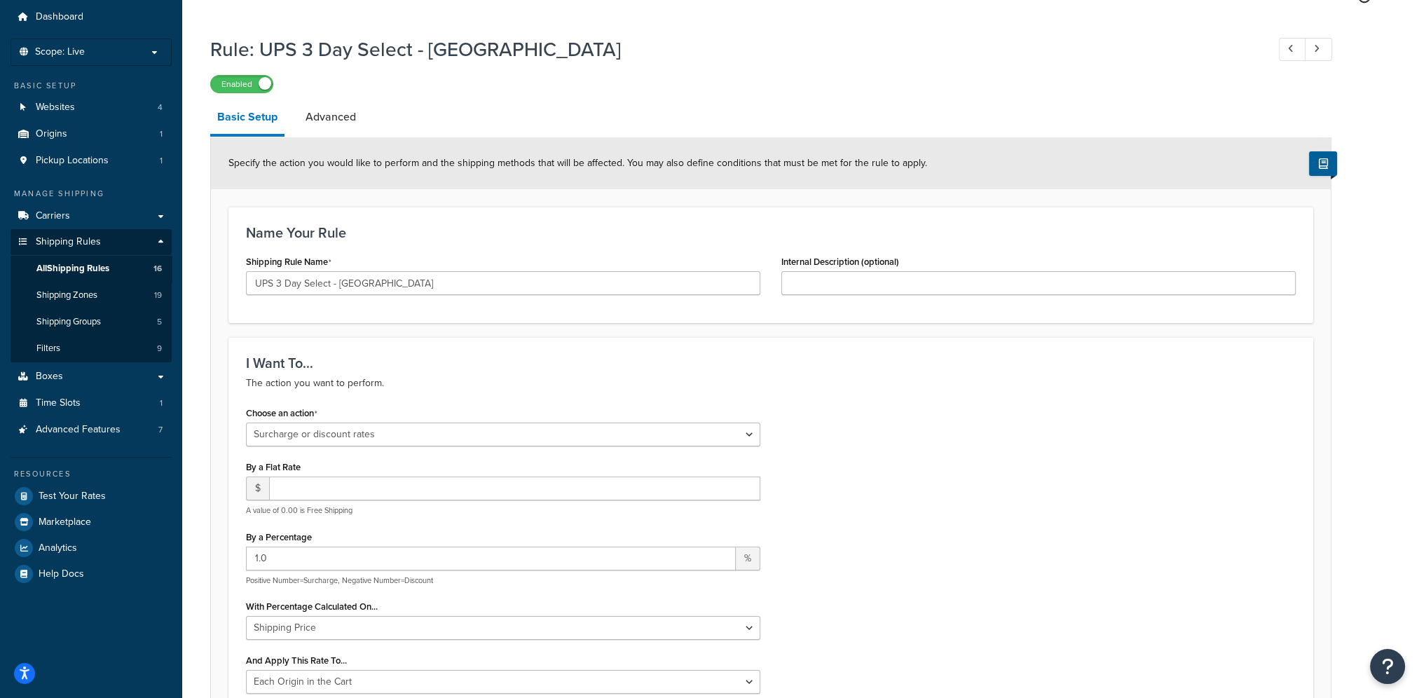
scroll to position [70, 0]
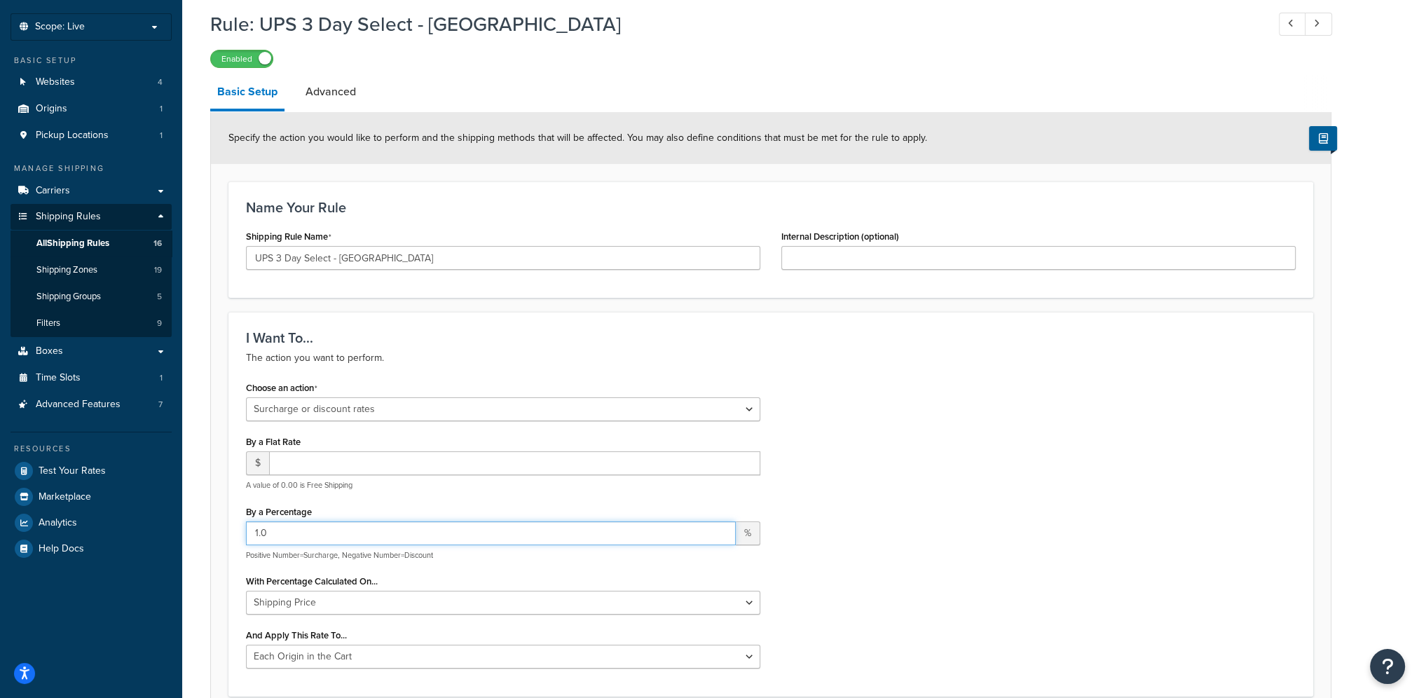
drag, startPoint x: 313, startPoint y: 539, endPoint x: 183, endPoint y: 527, distance: 130.9
type input "10"
click at [1070, 583] on div "Choose an action Choose an action Override Rates Surcharge or discount rates Hi…" at bounding box center [770, 528] width 1070 height 301
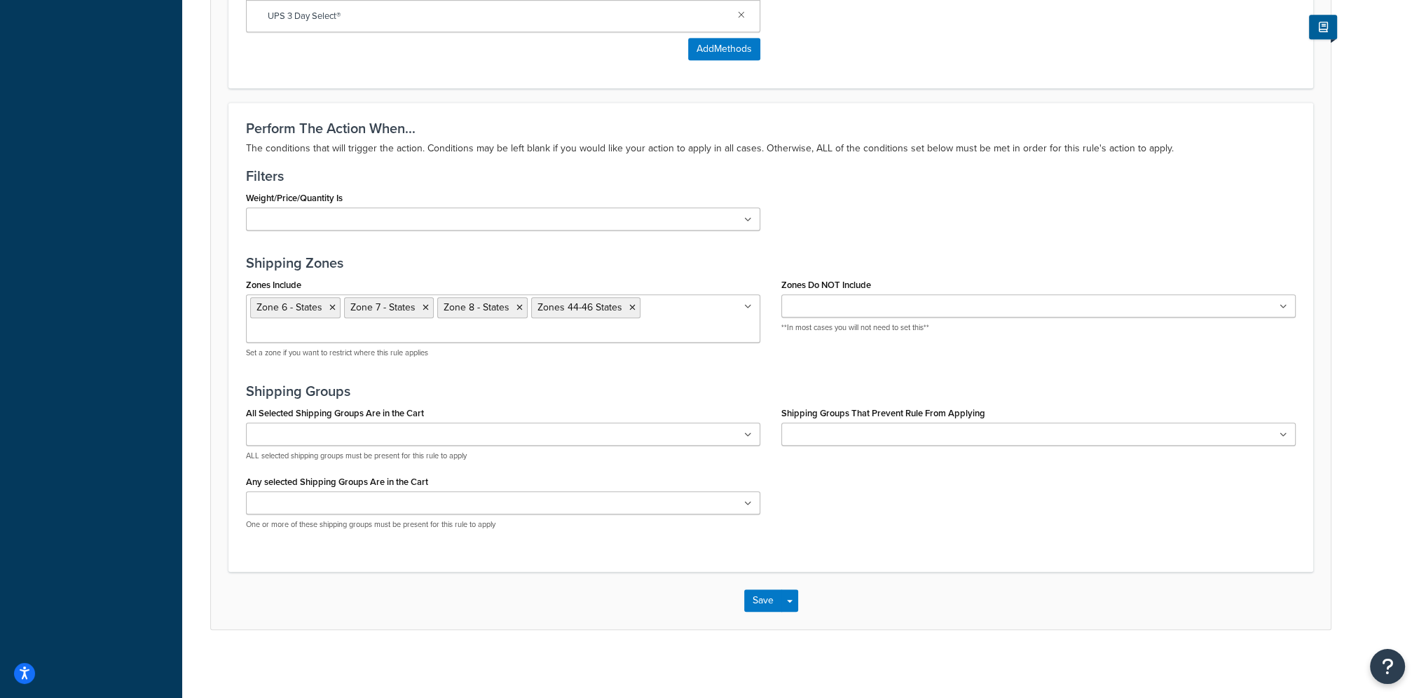
scroll to position [992, 0]
click at [761, 593] on button "Save" at bounding box center [763, 600] width 38 height 22
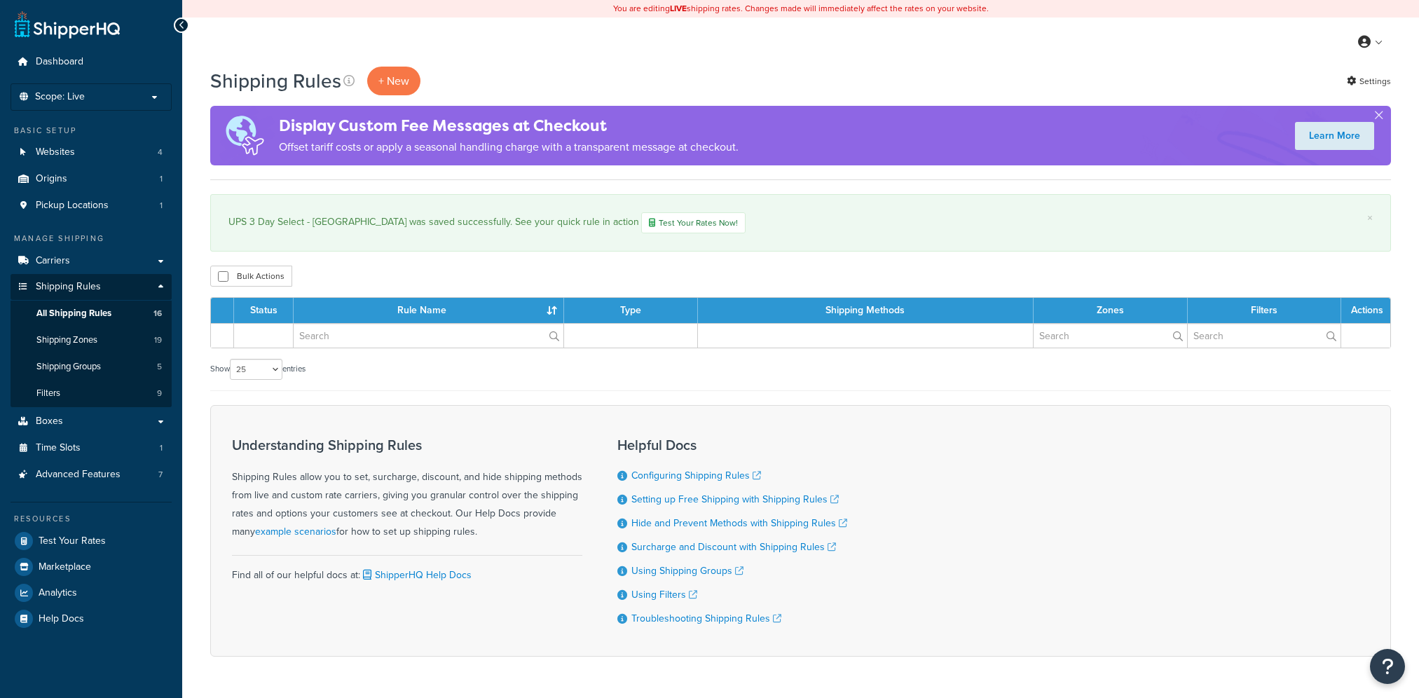
select select "25"
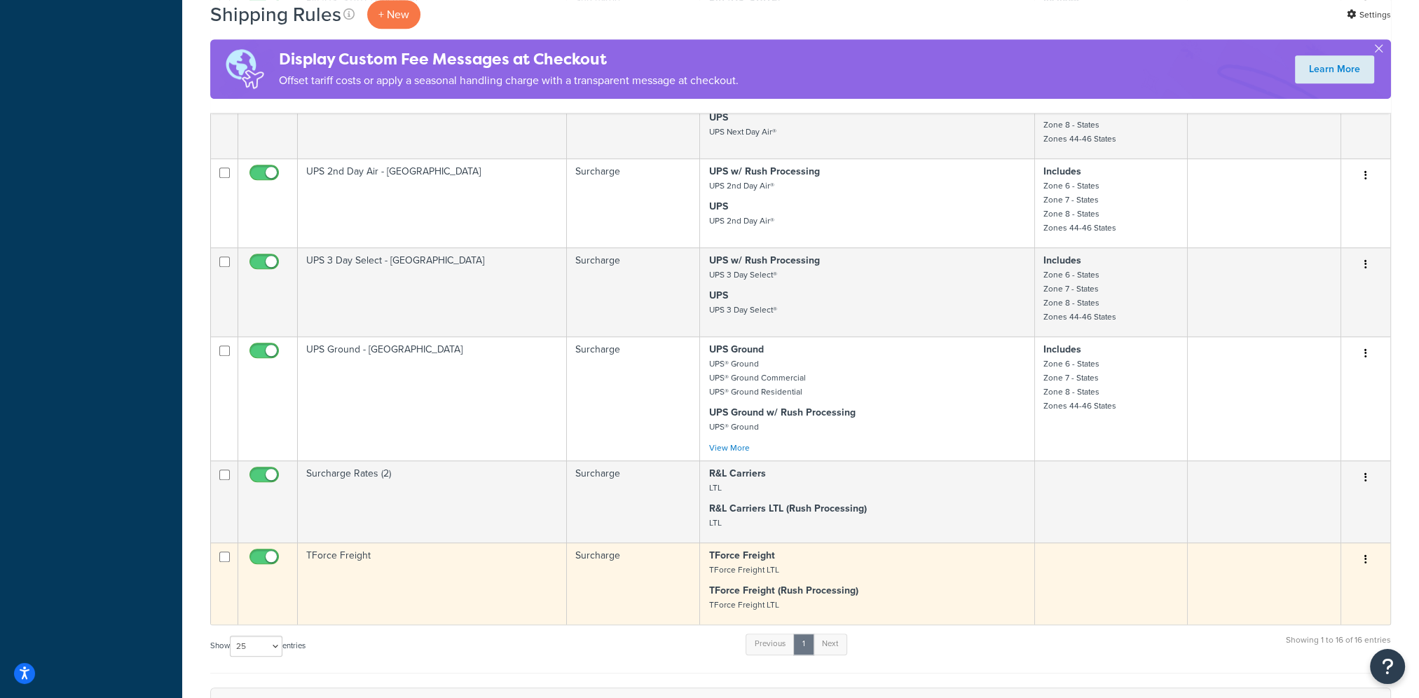
scroll to position [1331, 0]
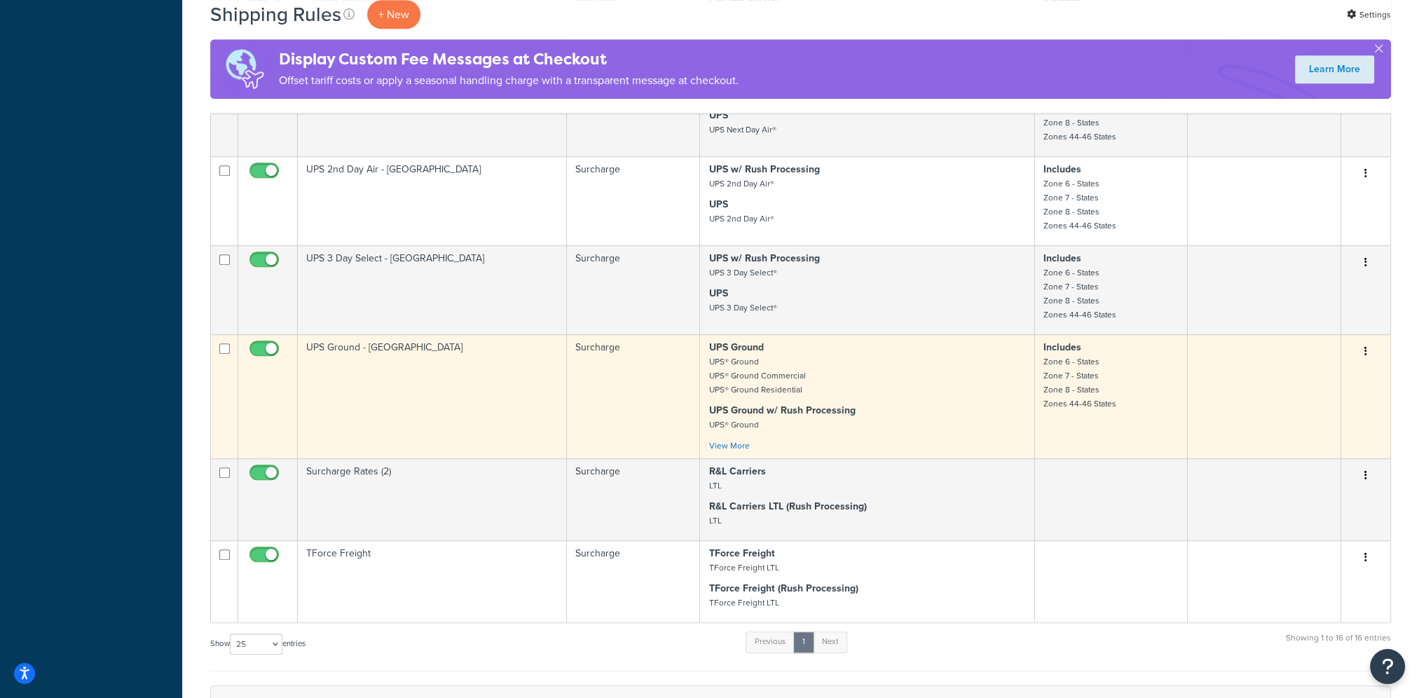
click at [1363, 363] on button "button" at bounding box center [1366, 351] width 20 height 22
click at [1297, 392] on link "Edit" at bounding box center [1319, 378] width 111 height 29
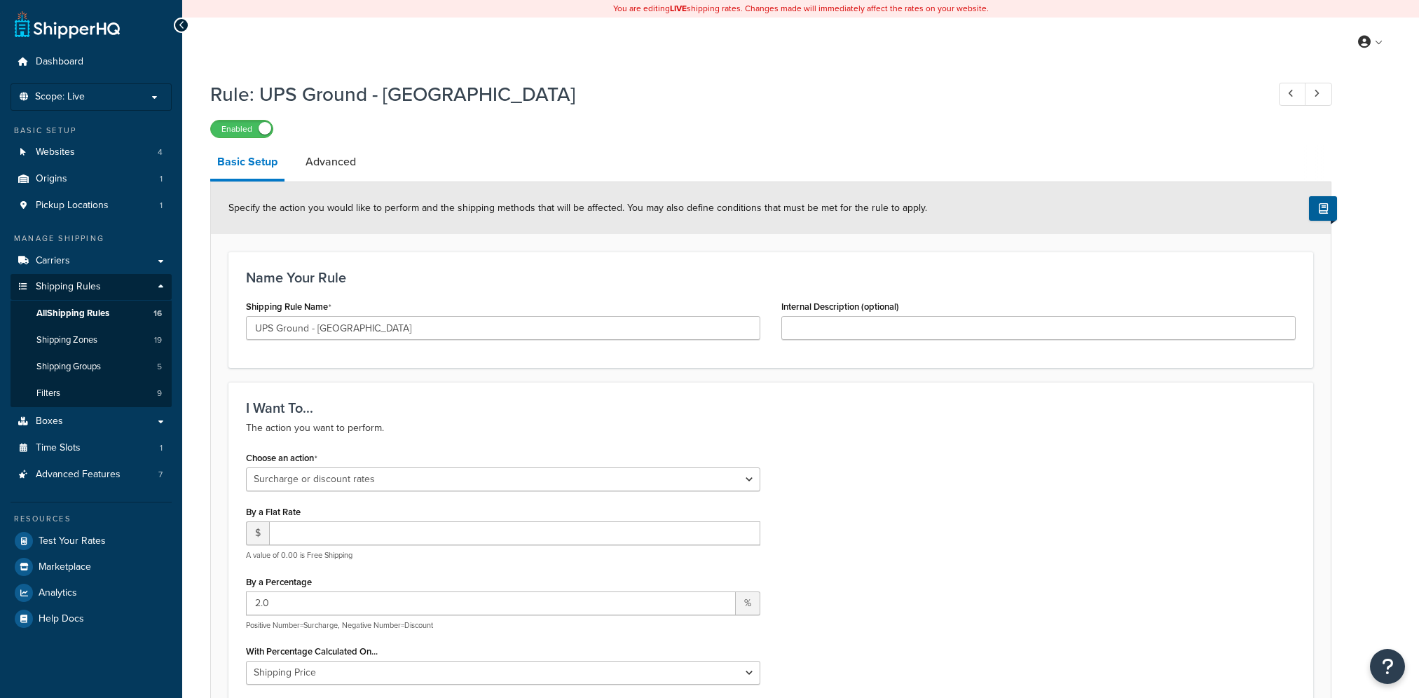
select select "SURCHARGE"
select select "LOCATION"
drag, startPoint x: 336, startPoint y: 608, endPoint x: 191, endPoint y: 599, distance: 146.0
type input "5.0"
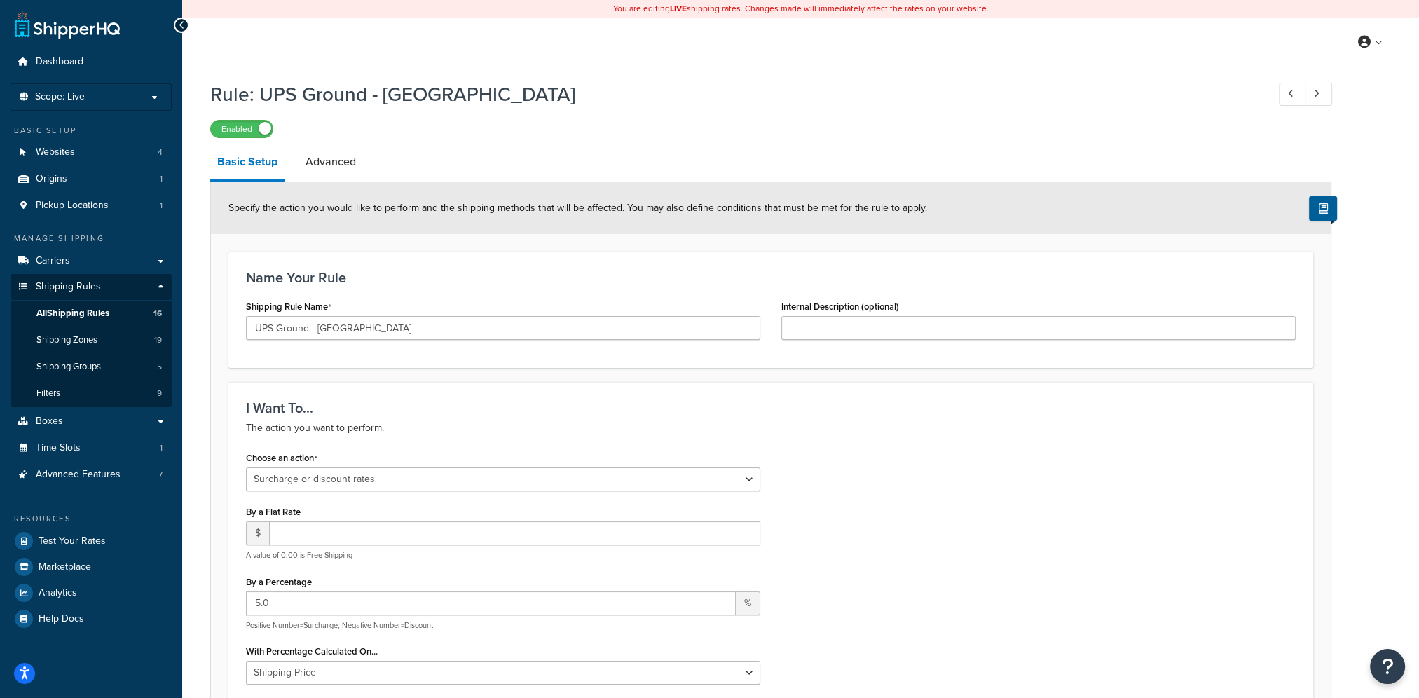
click at [1018, 566] on div "Choose an action Choose an action Override Rates Surcharge or discount rates Hi…" at bounding box center [770, 598] width 1070 height 301
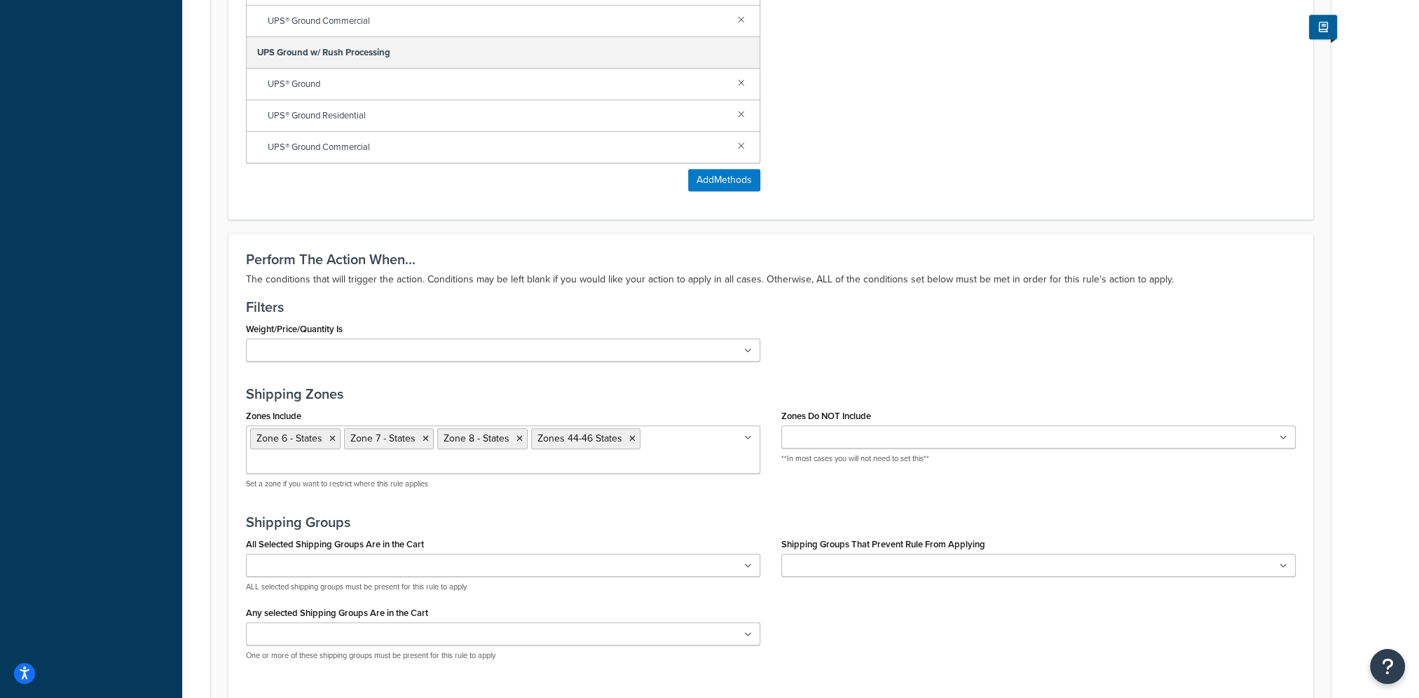
scroll to position [1118, 0]
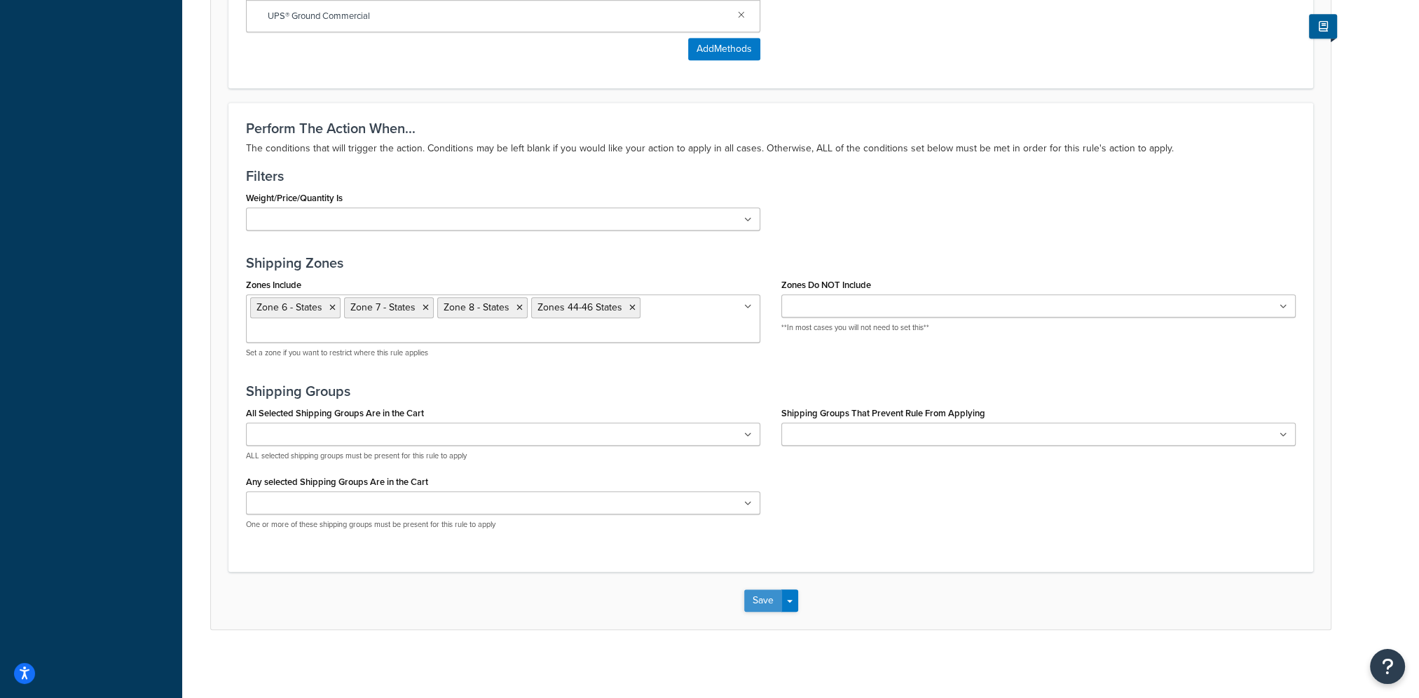
click at [757, 600] on button "Save" at bounding box center [763, 600] width 38 height 22
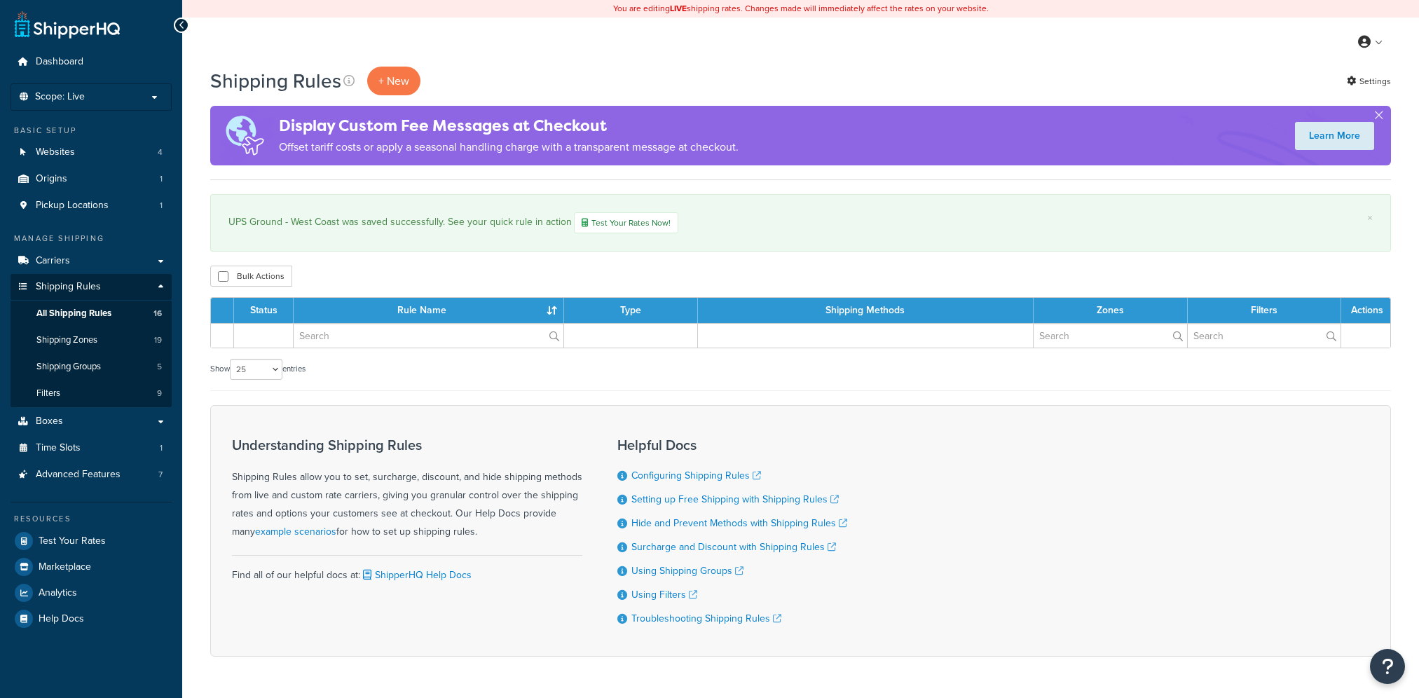
select select "25"
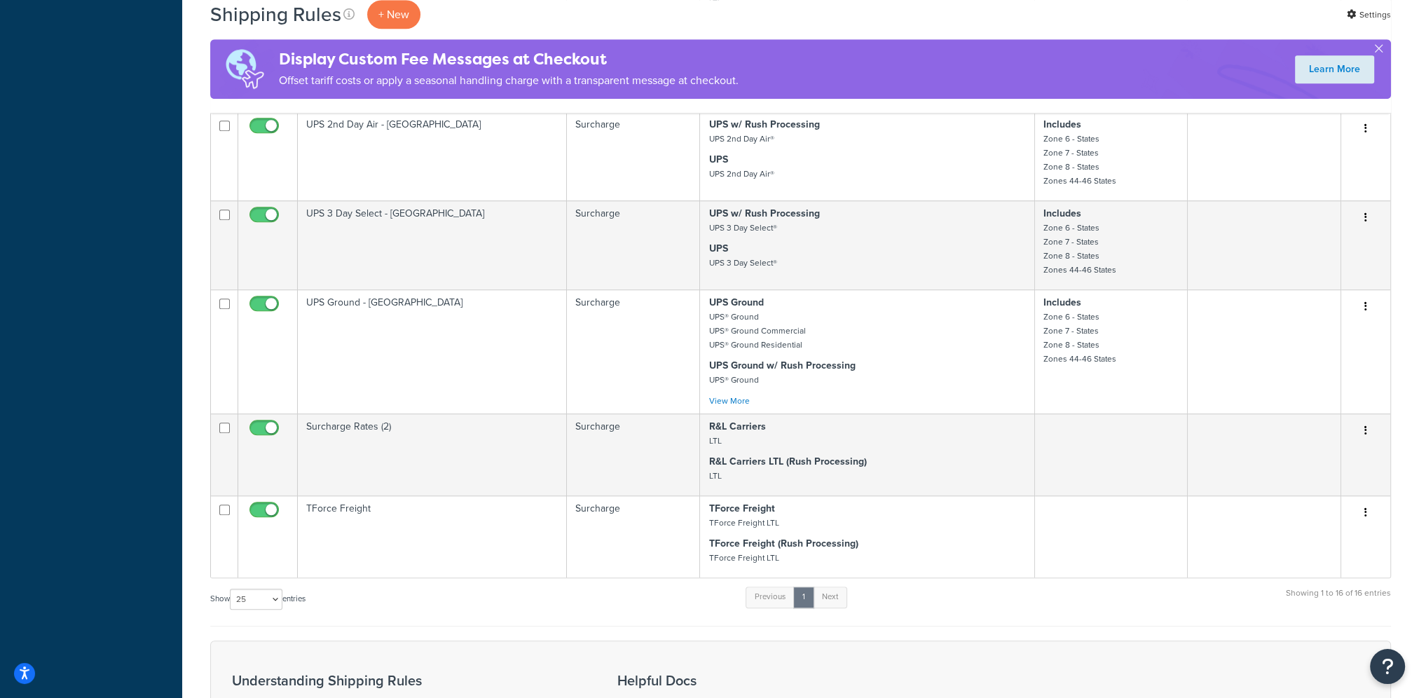
scroll to position [1401, 0]
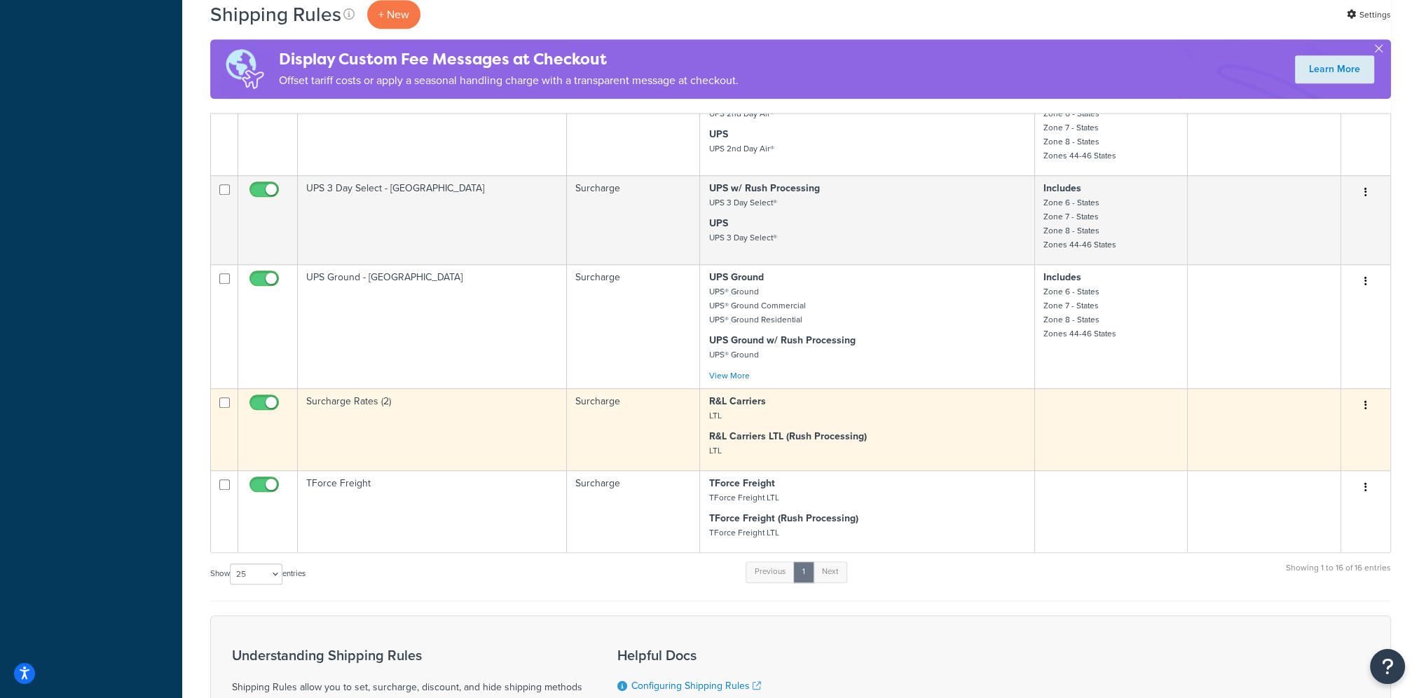
click at [1370, 416] on button "button" at bounding box center [1366, 405] width 20 height 22
click at [1335, 439] on link "Edit" at bounding box center [1319, 432] width 111 height 29
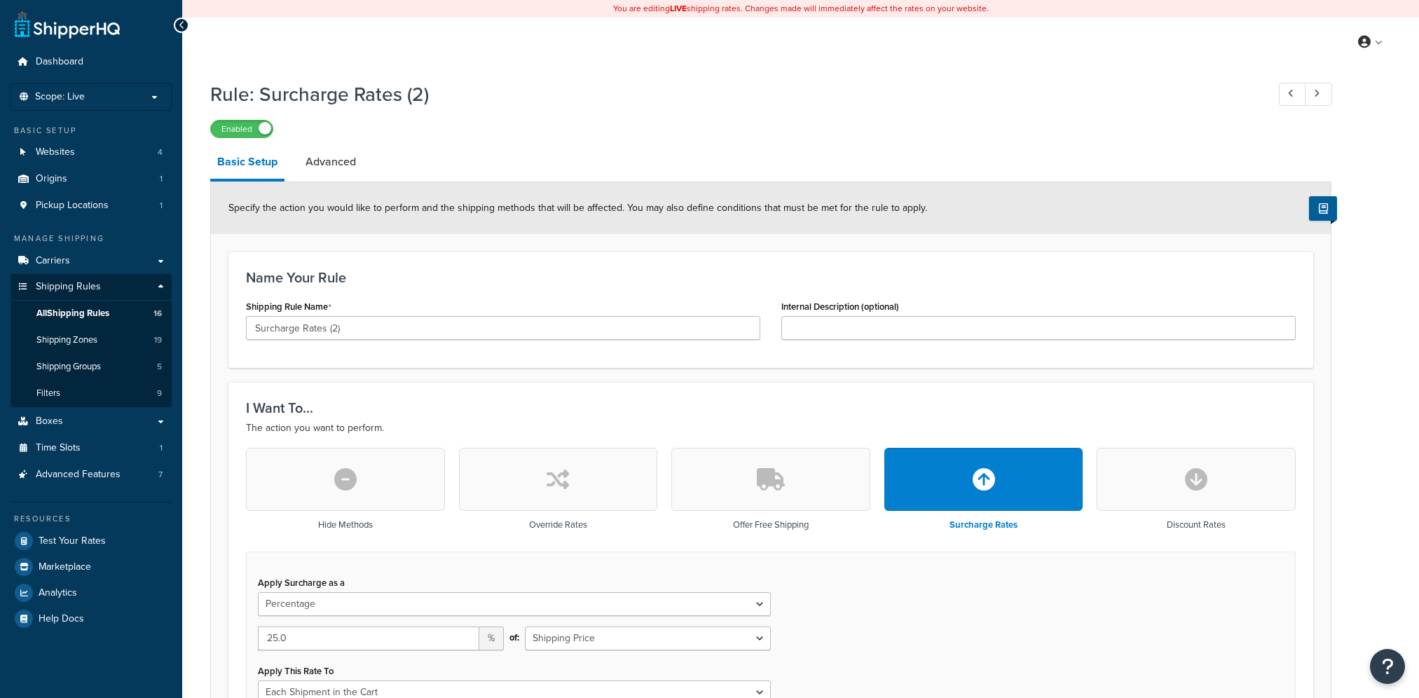
select select "PERCENTAGE"
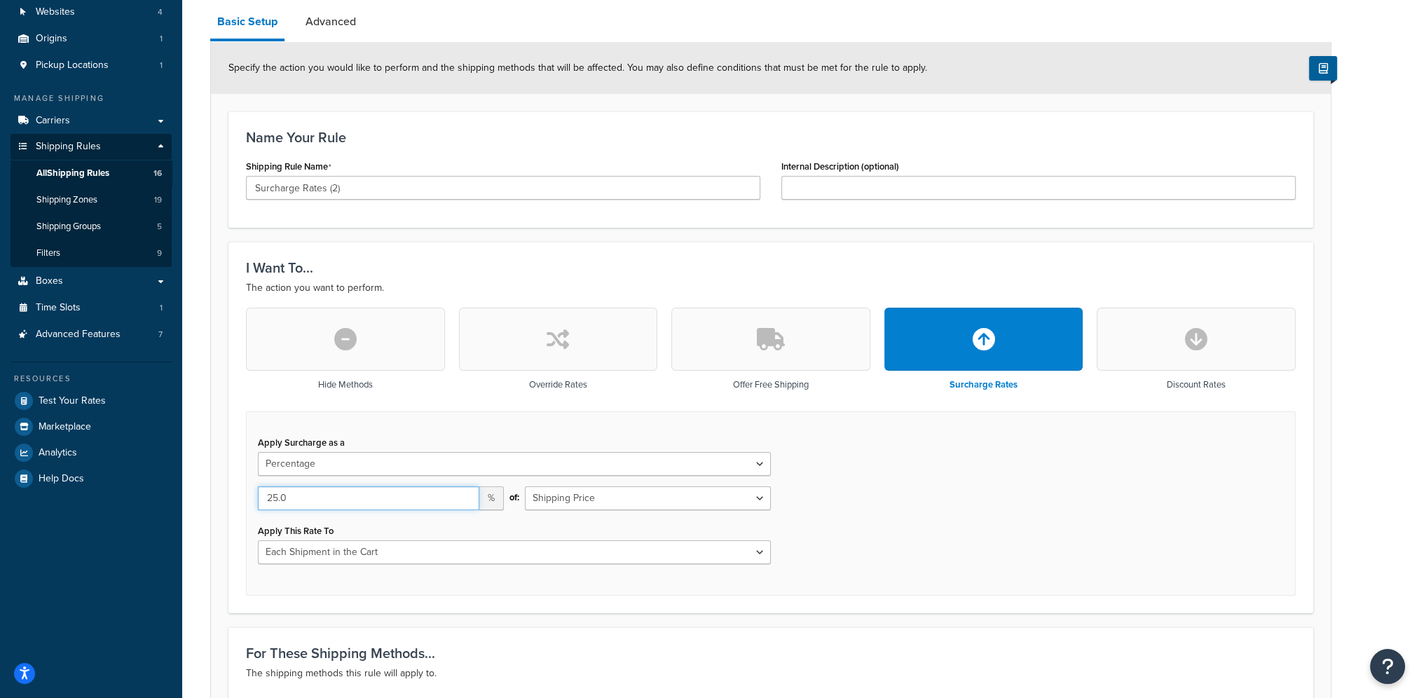
drag, startPoint x: 334, startPoint y: 498, endPoint x: 207, endPoint y: 483, distance: 128.3
click at [207, 483] on div "Rule: Surcharge Rates (2) Enabled Basic Setup Advanced Specify the action you w…" at bounding box center [800, 536] width 1236 height 1206
click at [892, 505] on div "Apply Surcharge as a Flat Rate Percentage Flat Rate & Percentage 30.0 % of: Shi…" at bounding box center [770, 503] width 1049 height 184
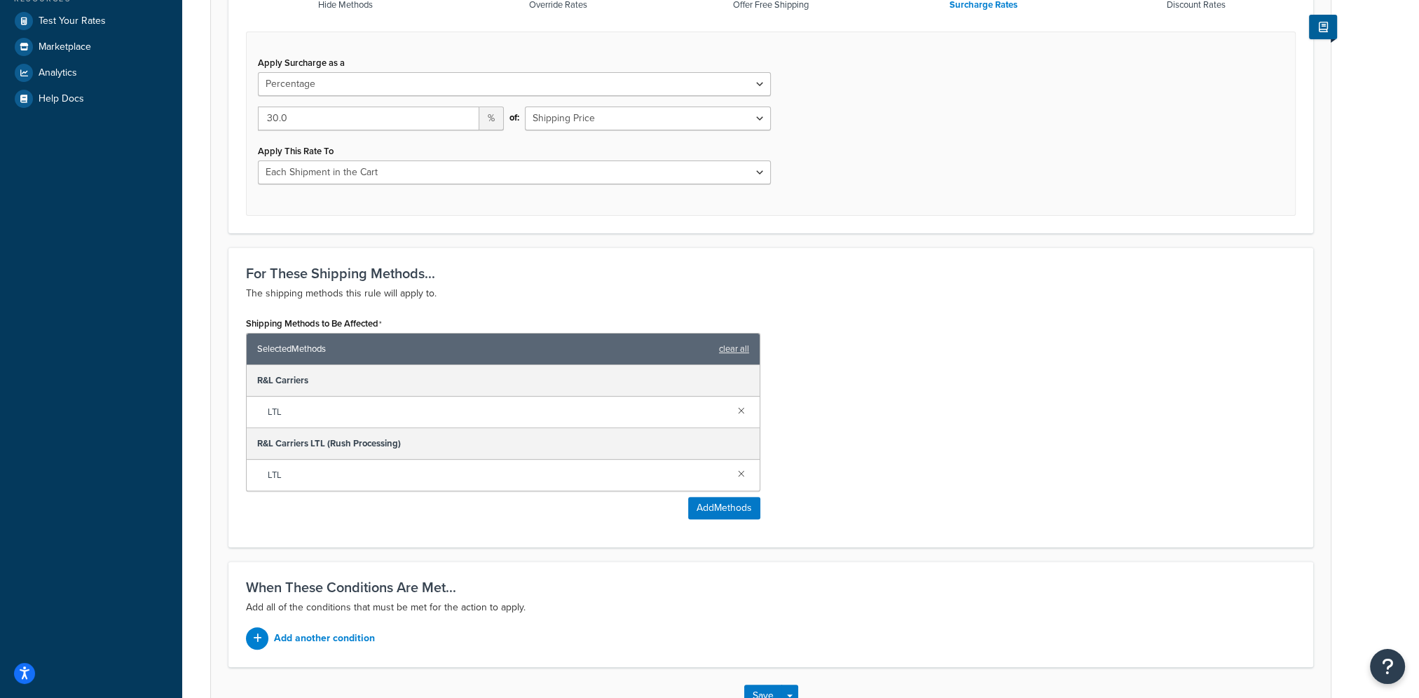
scroll to position [476, 0]
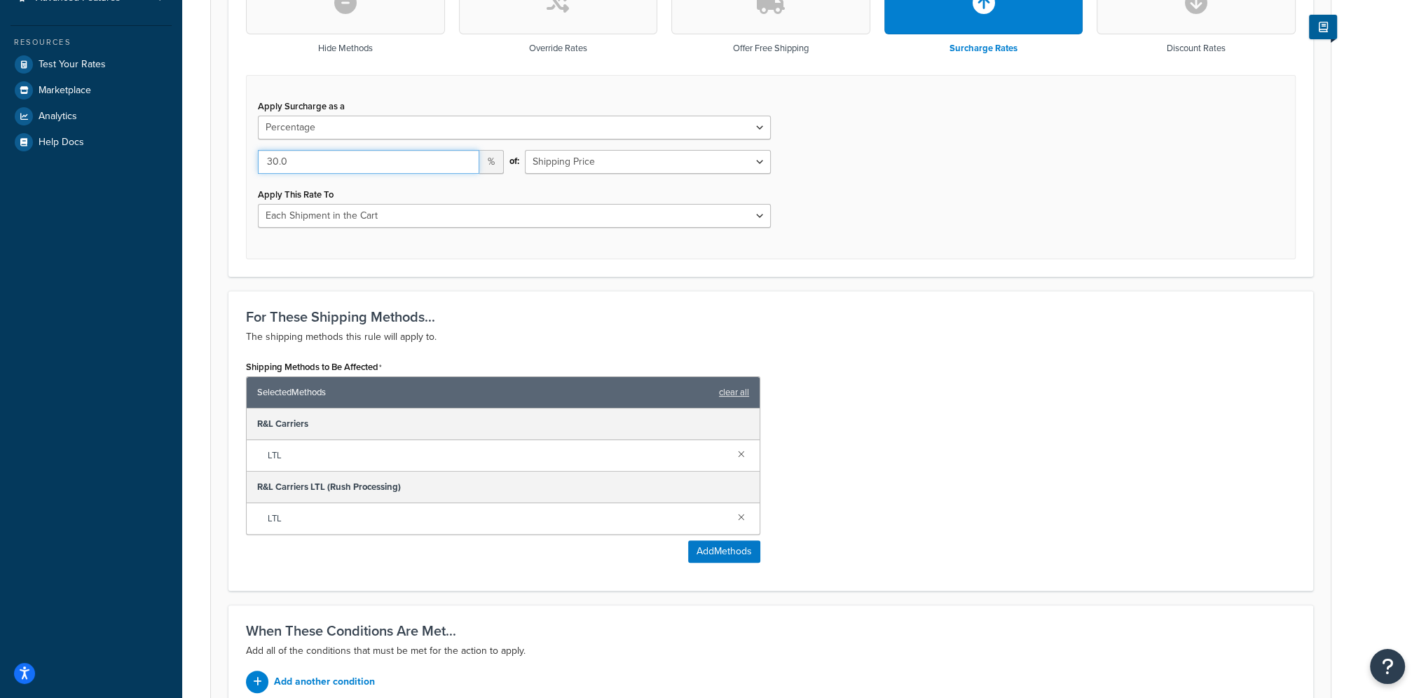
drag, startPoint x: 291, startPoint y: 165, endPoint x: 256, endPoint y: 161, distance: 36.0
click at [256, 161] on div "30.0 %" at bounding box center [380, 167] width 267 height 34
type input "25.0"
click at [972, 479] on div "Shipping Methods to Be Affected Selected Methods clear all R&L Carriers LTL R&L…" at bounding box center [770, 465] width 1070 height 216
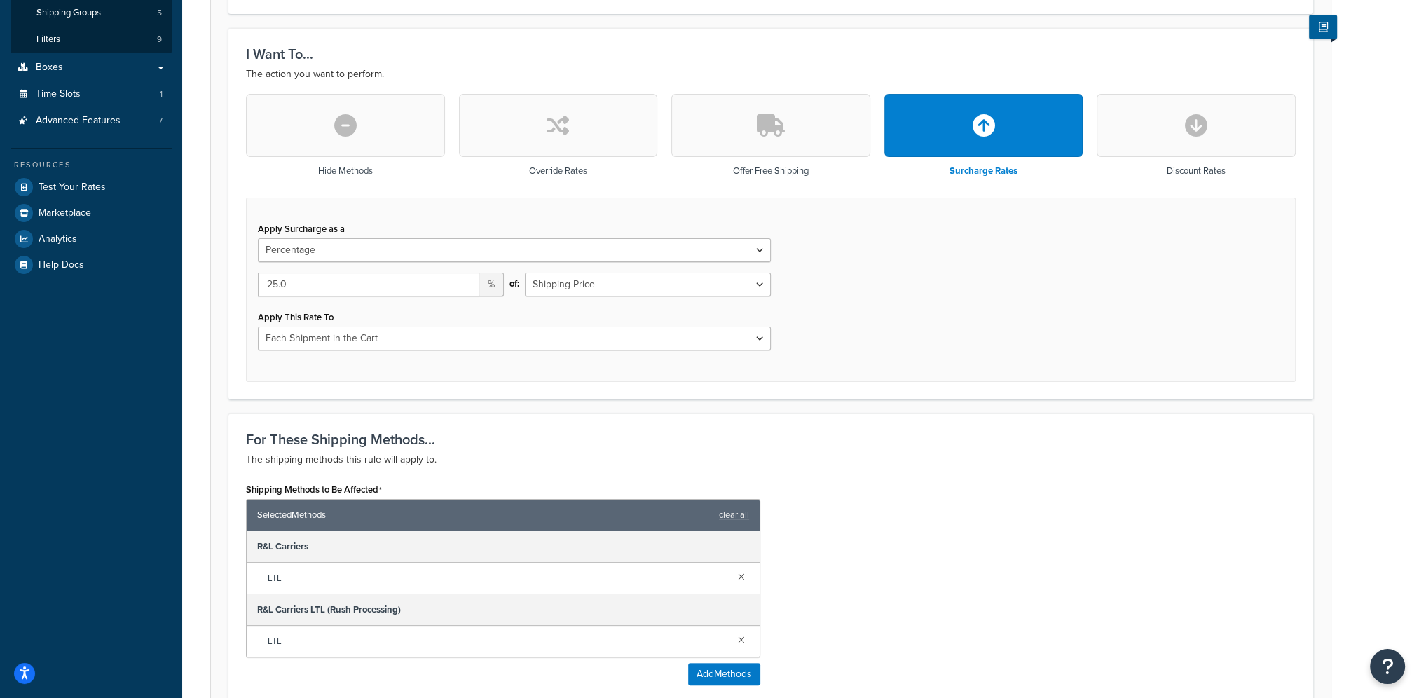
scroll to position [616, 0]
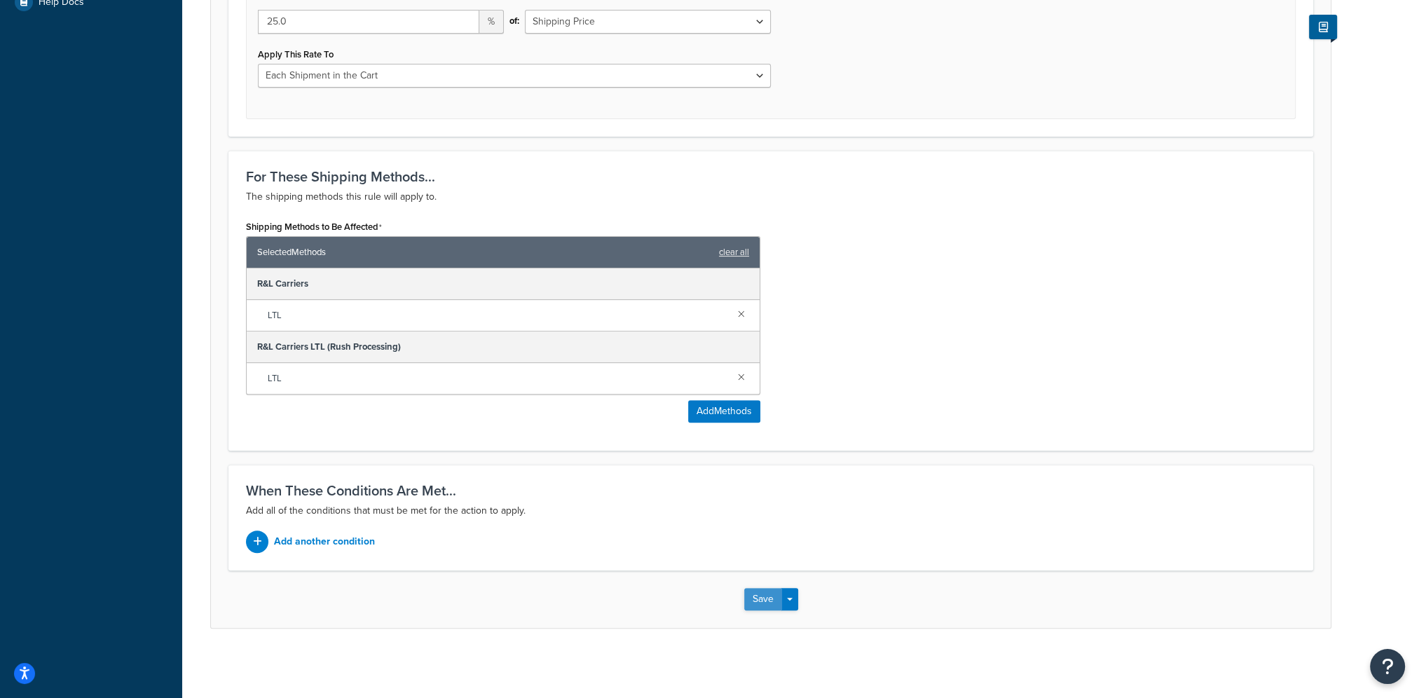
click at [755, 595] on button "Save" at bounding box center [763, 599] width 38 height 22
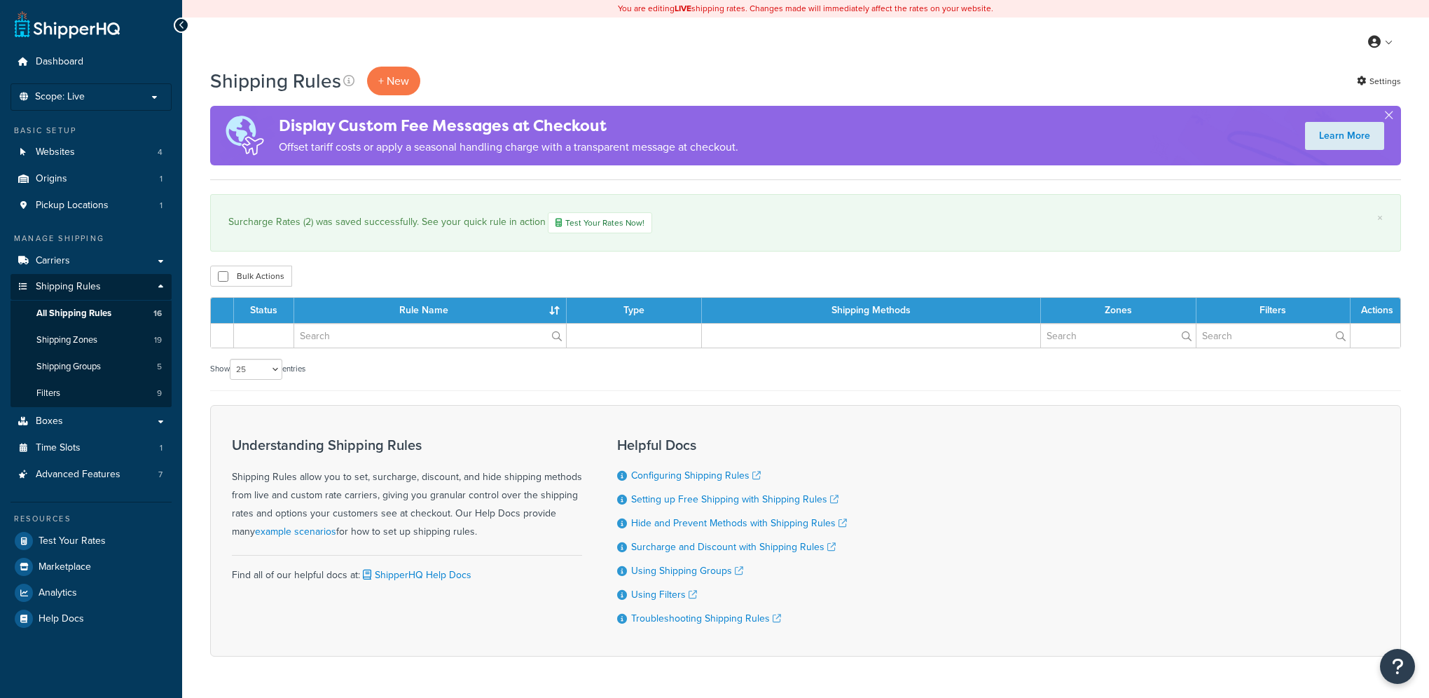
select select "25"
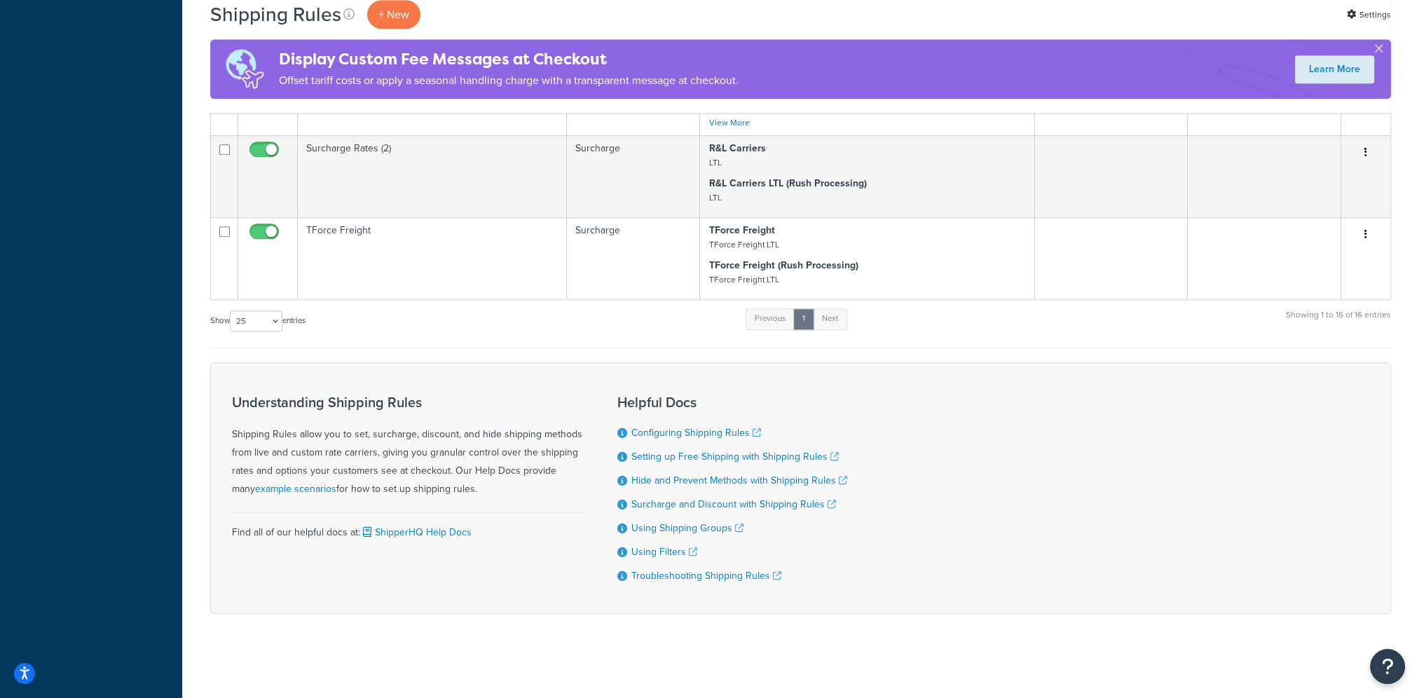
scroll to position [1601, 0]
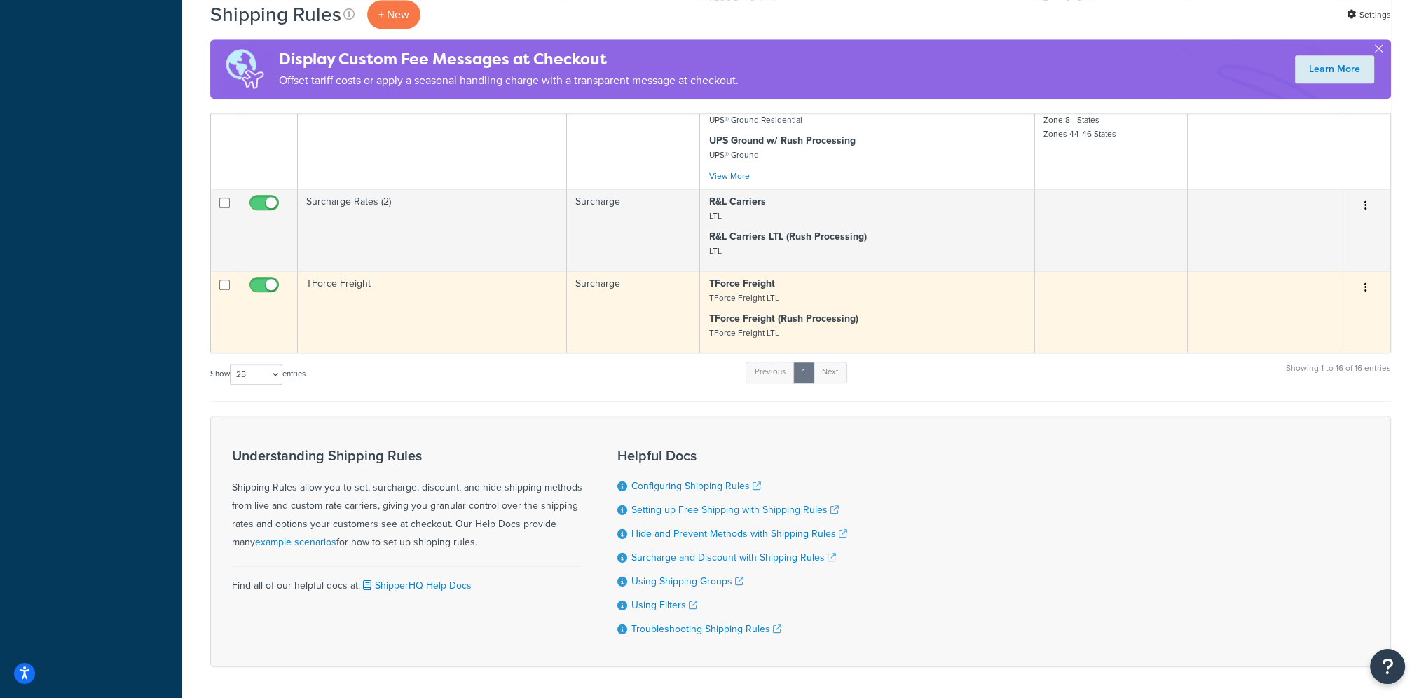
click at [1361, 299] on button "button" at bounding box center [1366, 288] width 20 height 22
click at [1351, 317] on link "Edit" at bounding box center [1319, 314] width 111 height 29
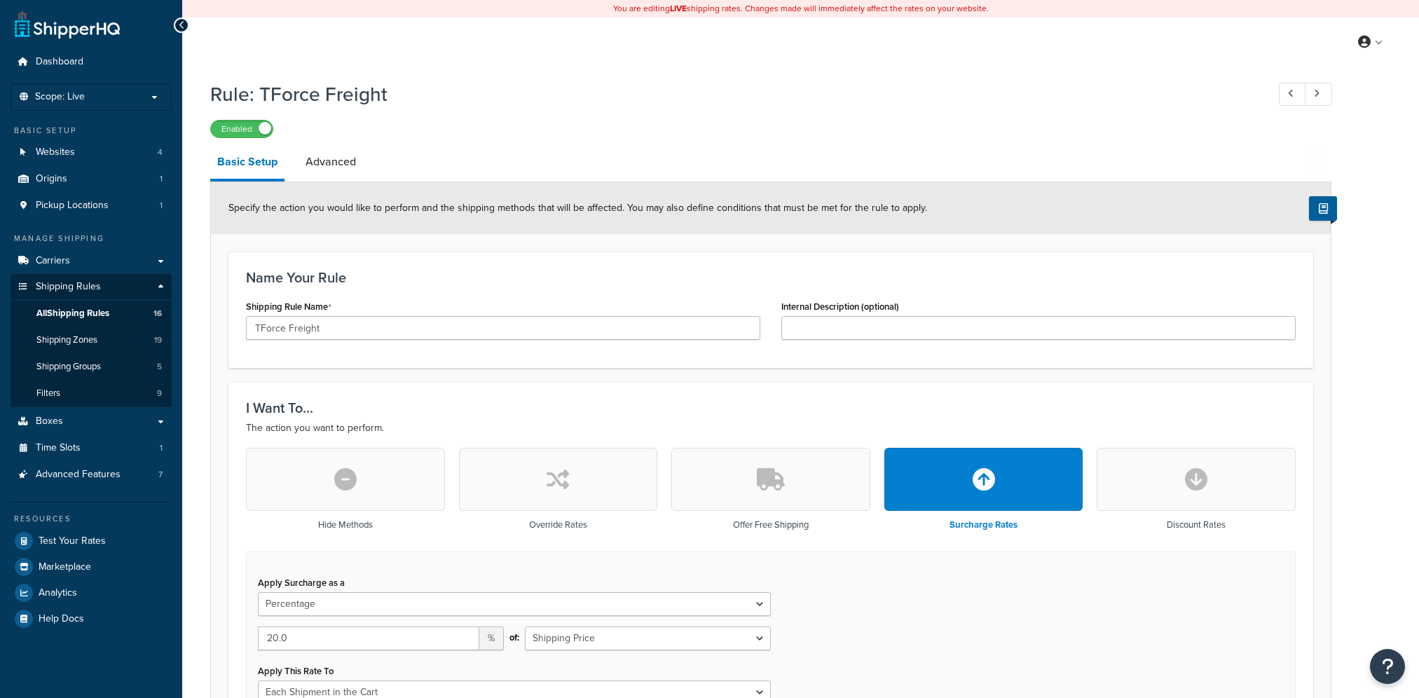
select select "PERCENTAGE"
click at [72, 478] on span "Advanced Features" at bounding box center [78, 475] width 85 height 12
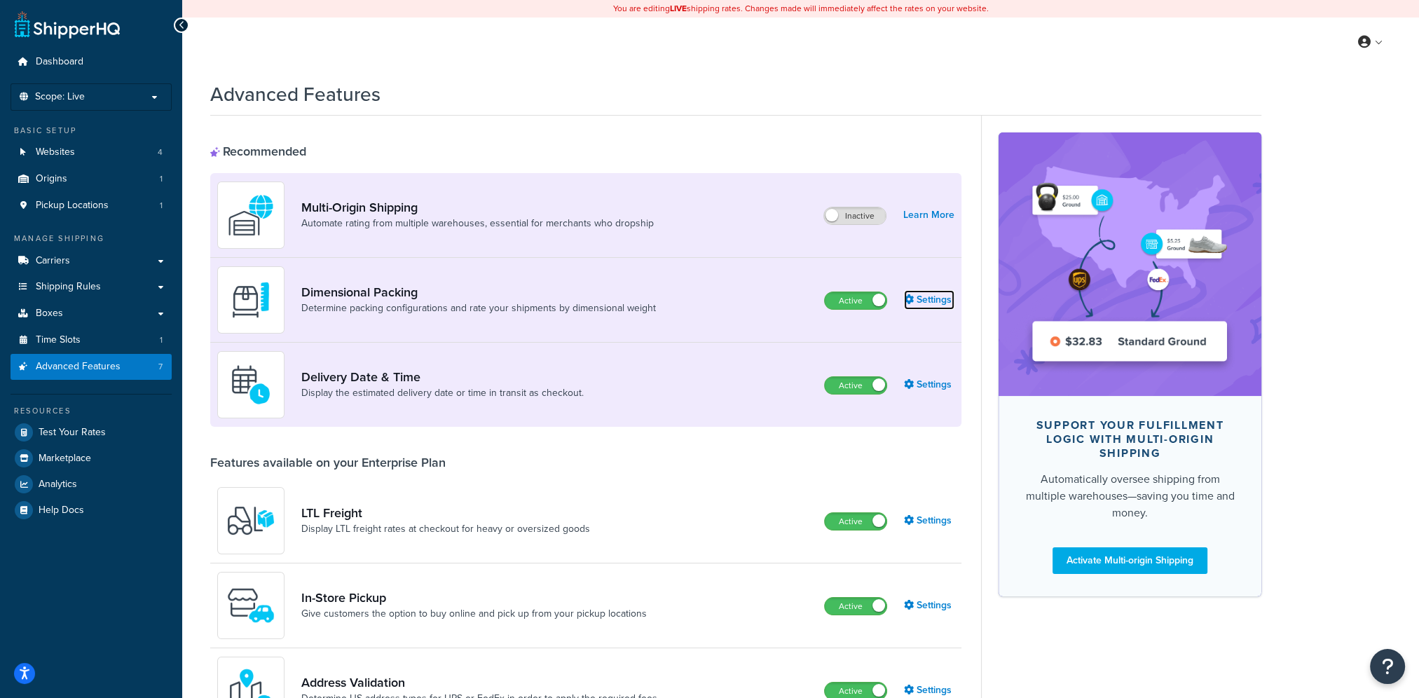
click at [934, 299] on link "Settings" at bounding box center [929, 300] width 50 height 20
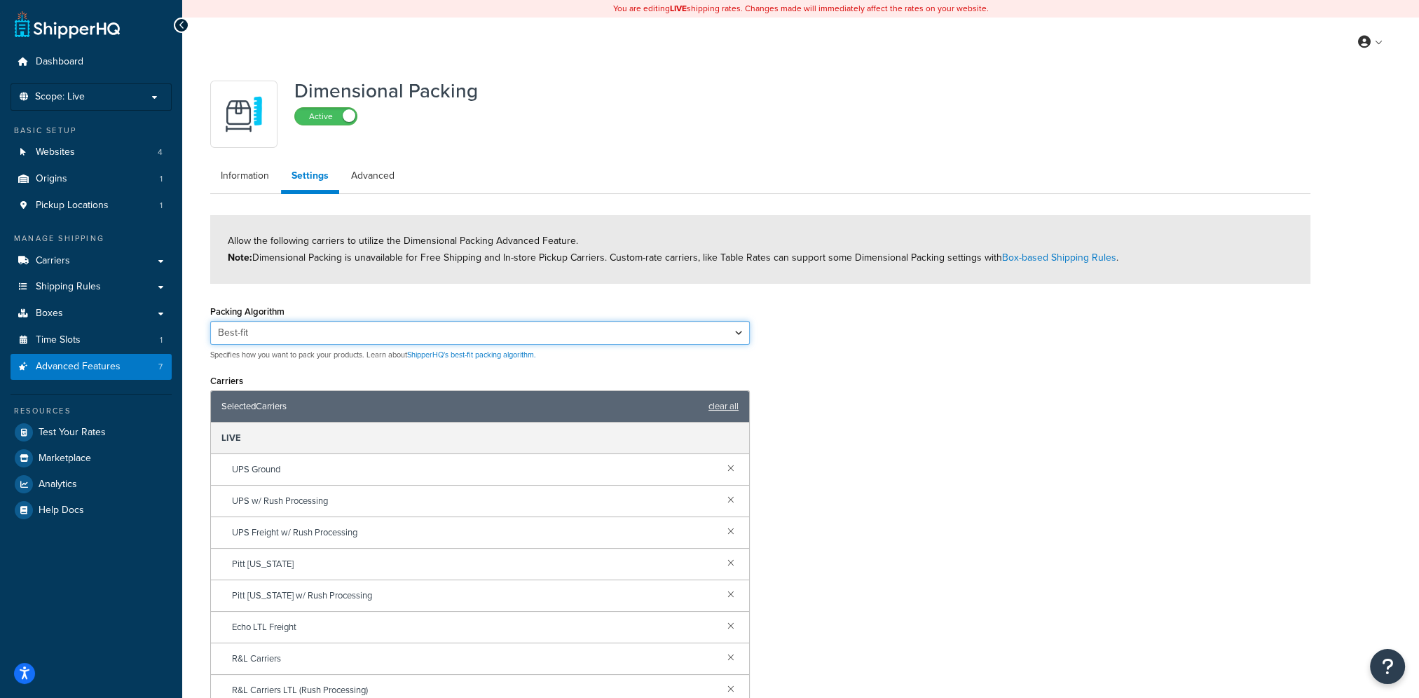
click at [745, 333] on select "Best-fit Best-fit V2 Best-fit Fullest vs Largest" at bounding box center [479, 333] width 539 height 24
select select "bestfitcompare"
click at [210, 321] on select "Best-fit Best-fit V2 Best-fit Fullest vs Largest" at bounding box center [479, 333] width 539 height 24
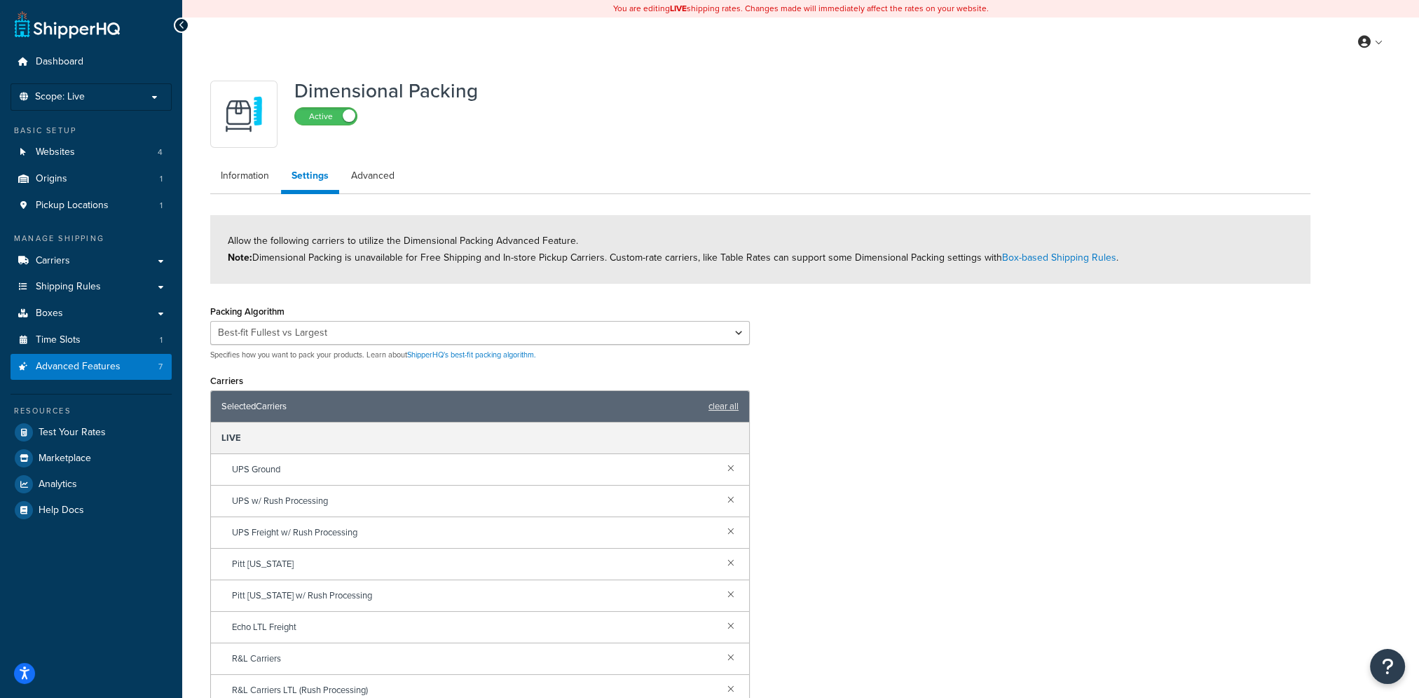
click at [921, 401] on div "Packing Algorithm Best-fit Best-fit V2 Best-fit Fullest vs Largest Specifies ho…" at bounding box center [760, 529] width 1121 height 457
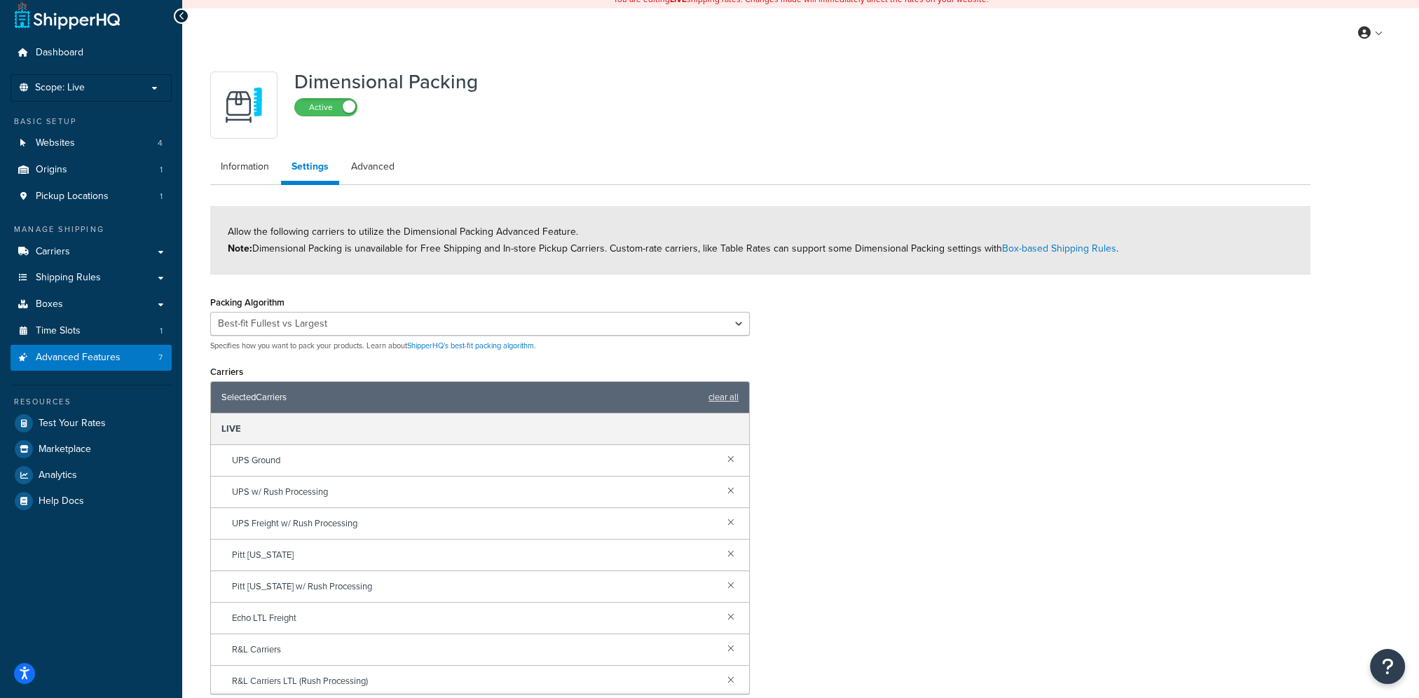
scroll to position [202, 0]
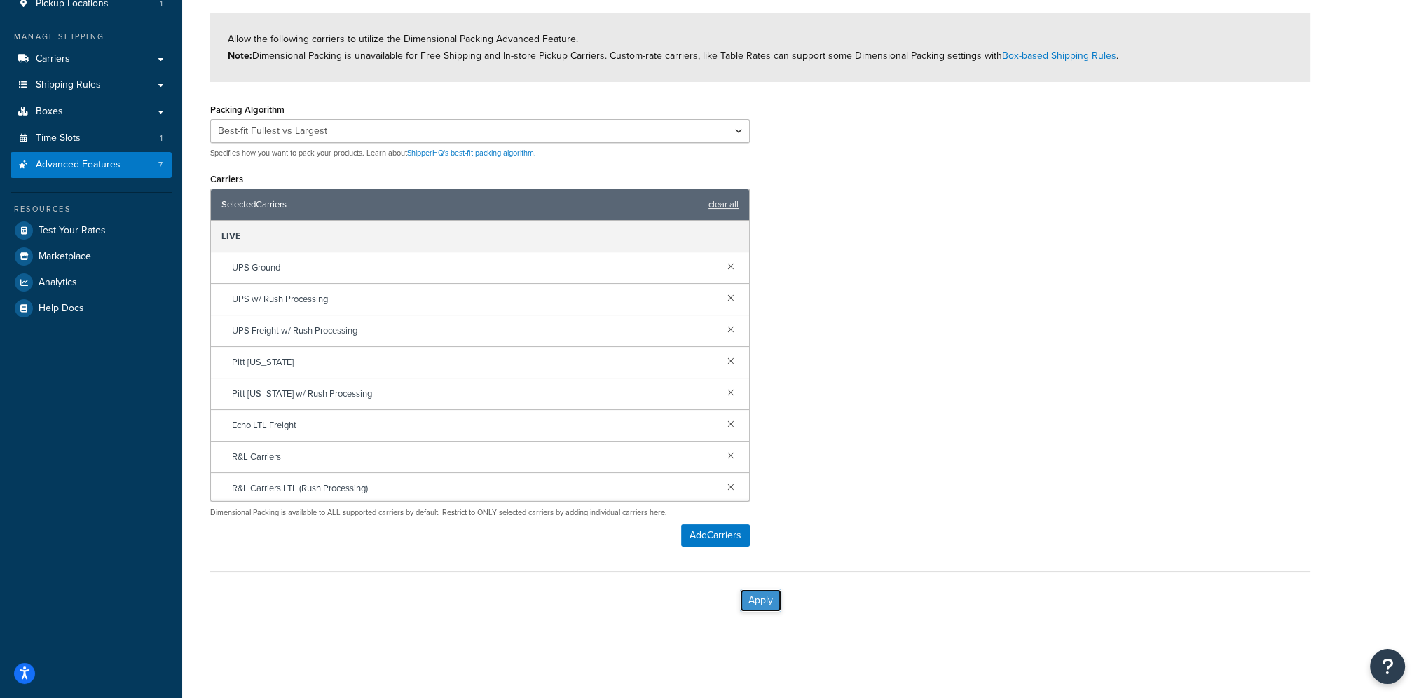
click at [754, 599] on button "Apply" at bounding box center [760, 600] width 41 height 22
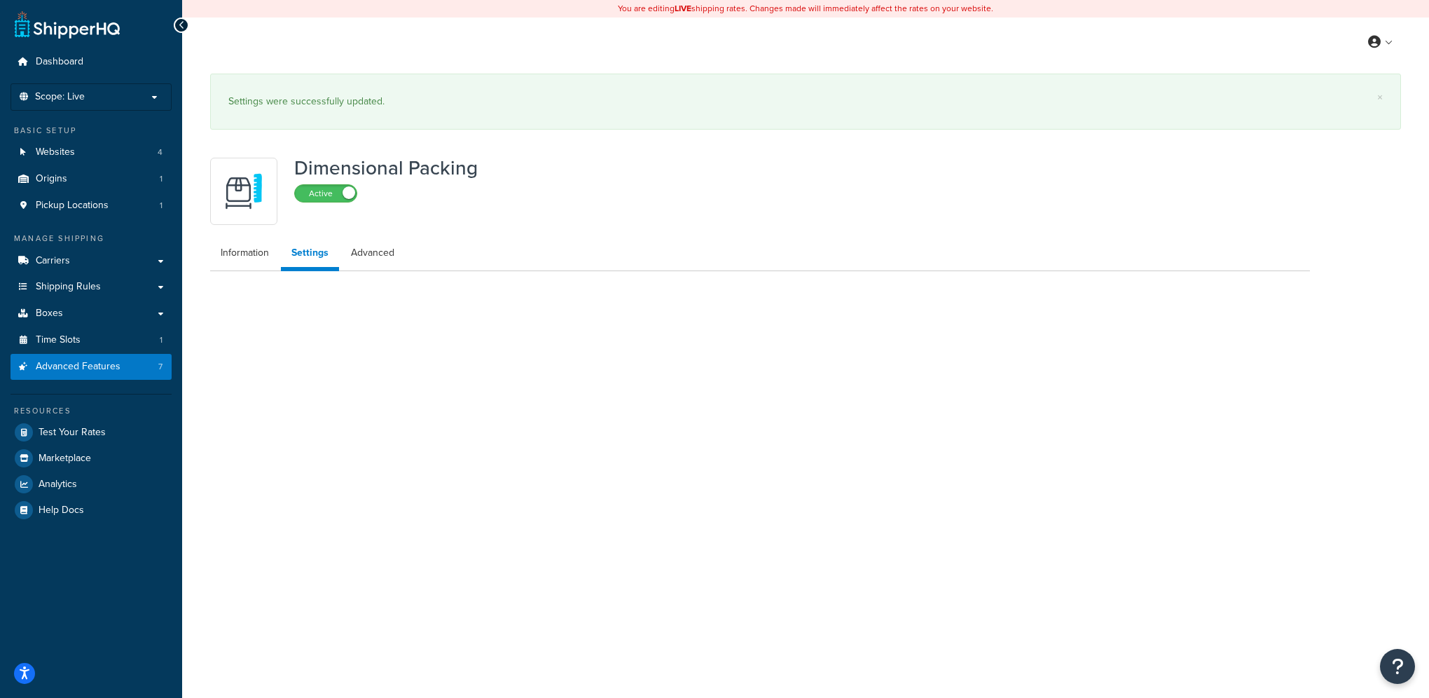
select select "bestfitcompare"
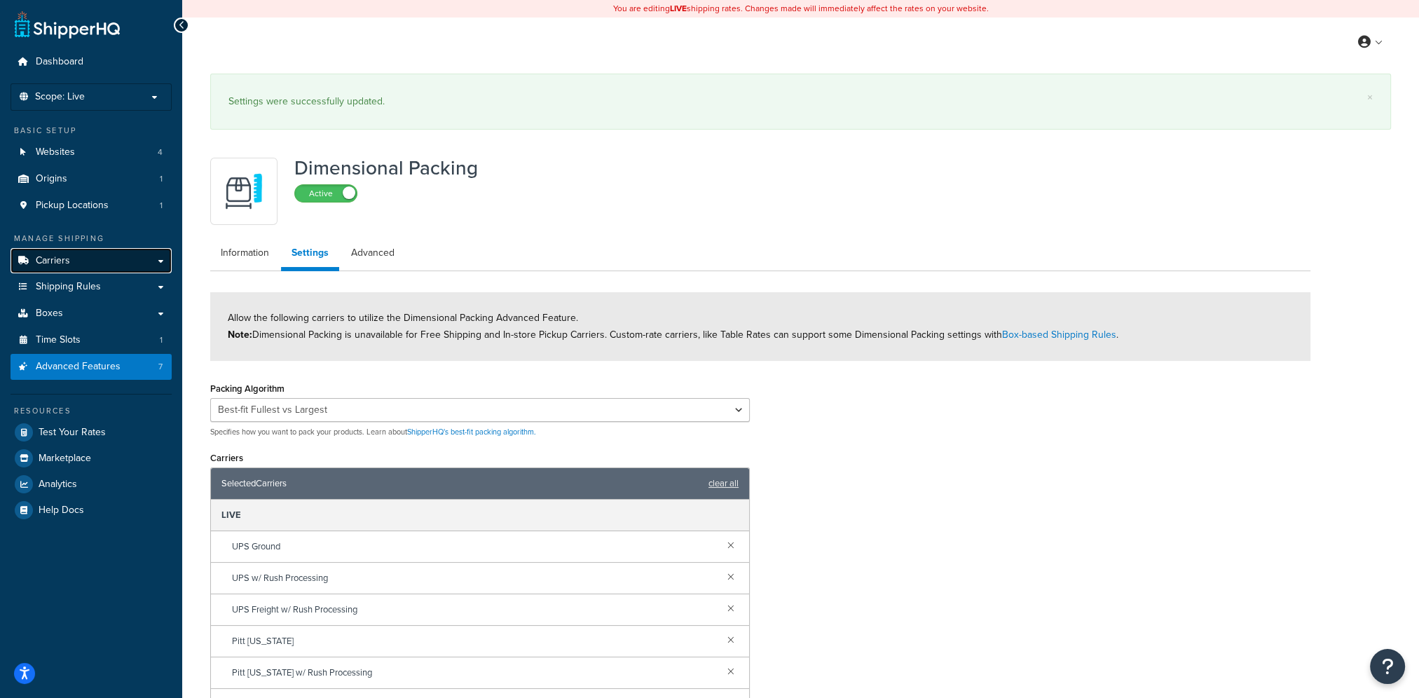
click at [81, 263] on link "Carriers" at bounding box center [91, 261] width 161 height 26
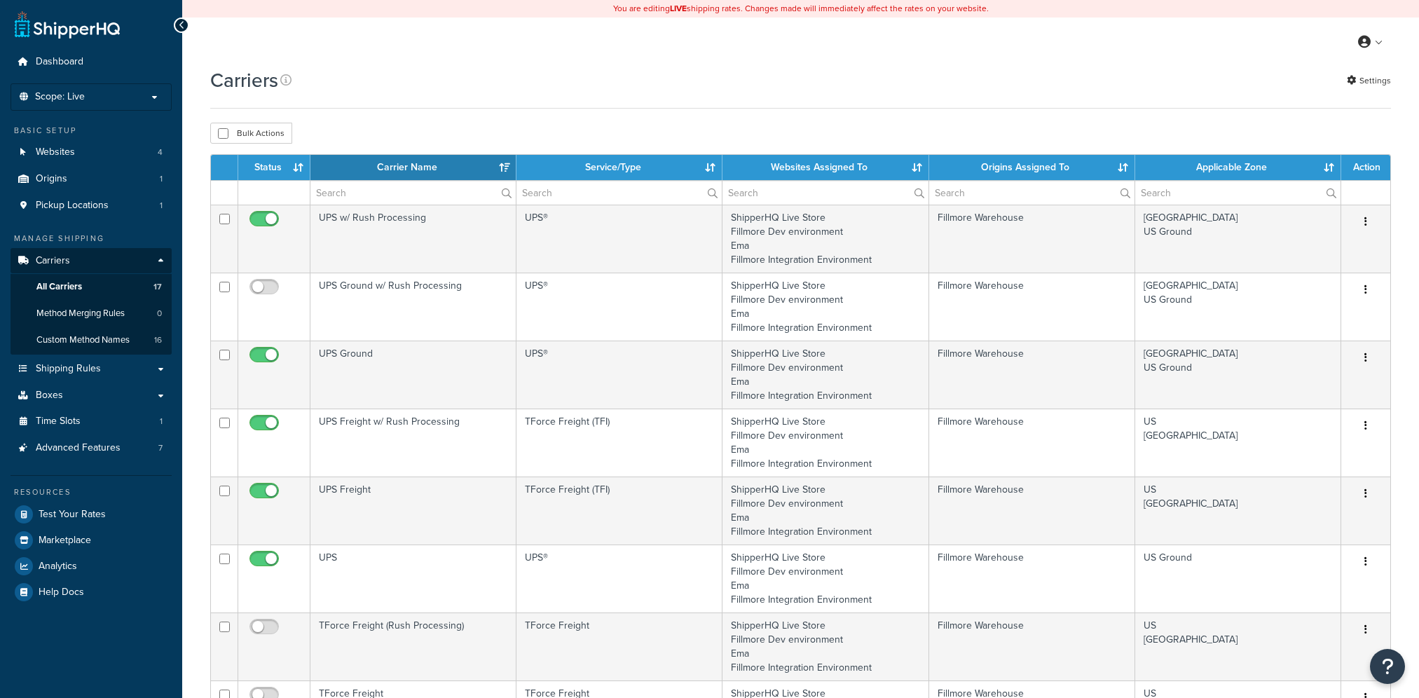
select select "15"
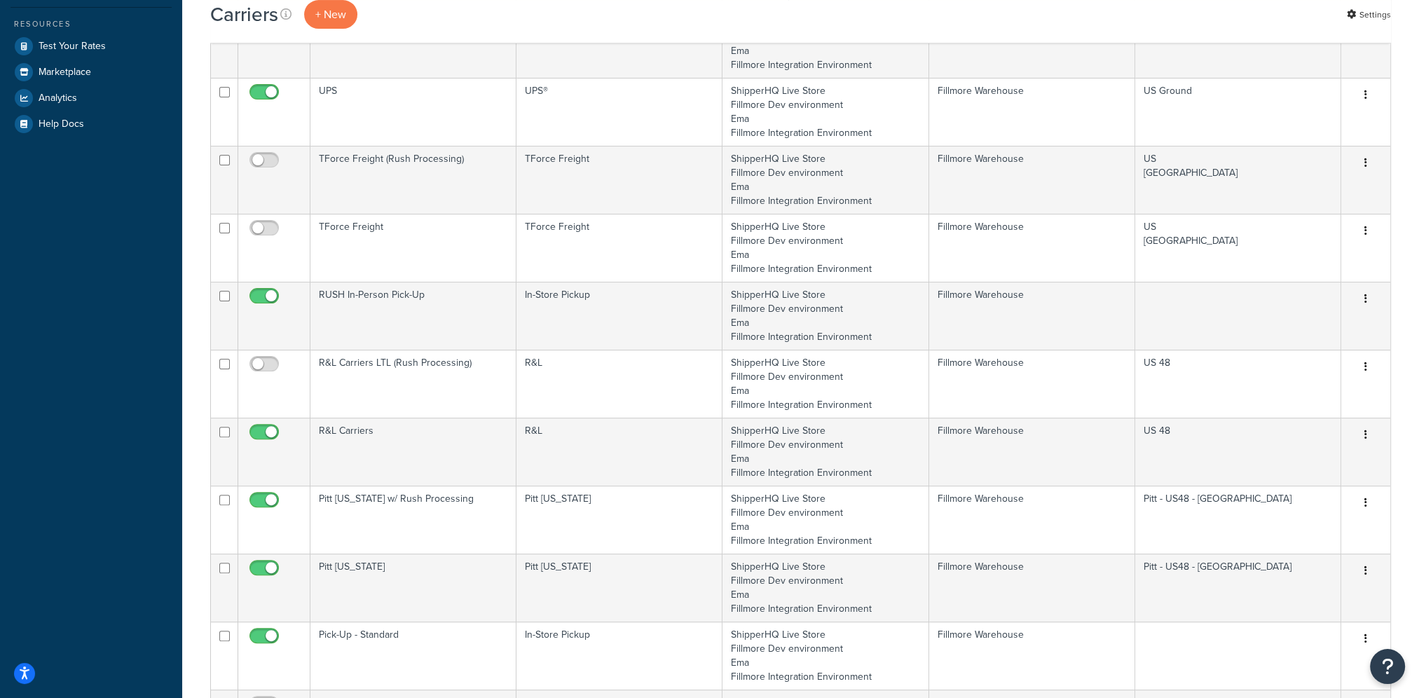
scroll to position [490, 0]
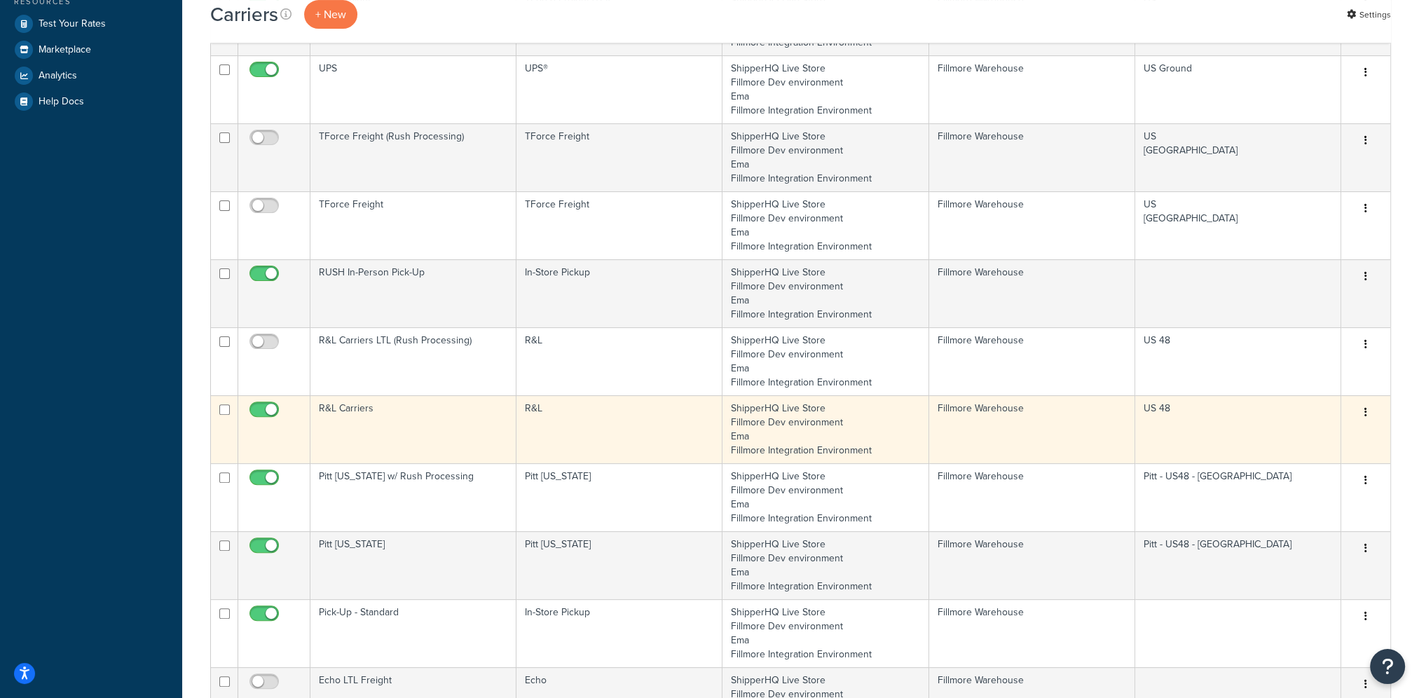
click at [1365, 413] on icon "button" at bounding box center [1365, 412] width 3 height 10
click at [1345, 440] on link "Edit" at bounding box center [1308, 439] width 111 height 29
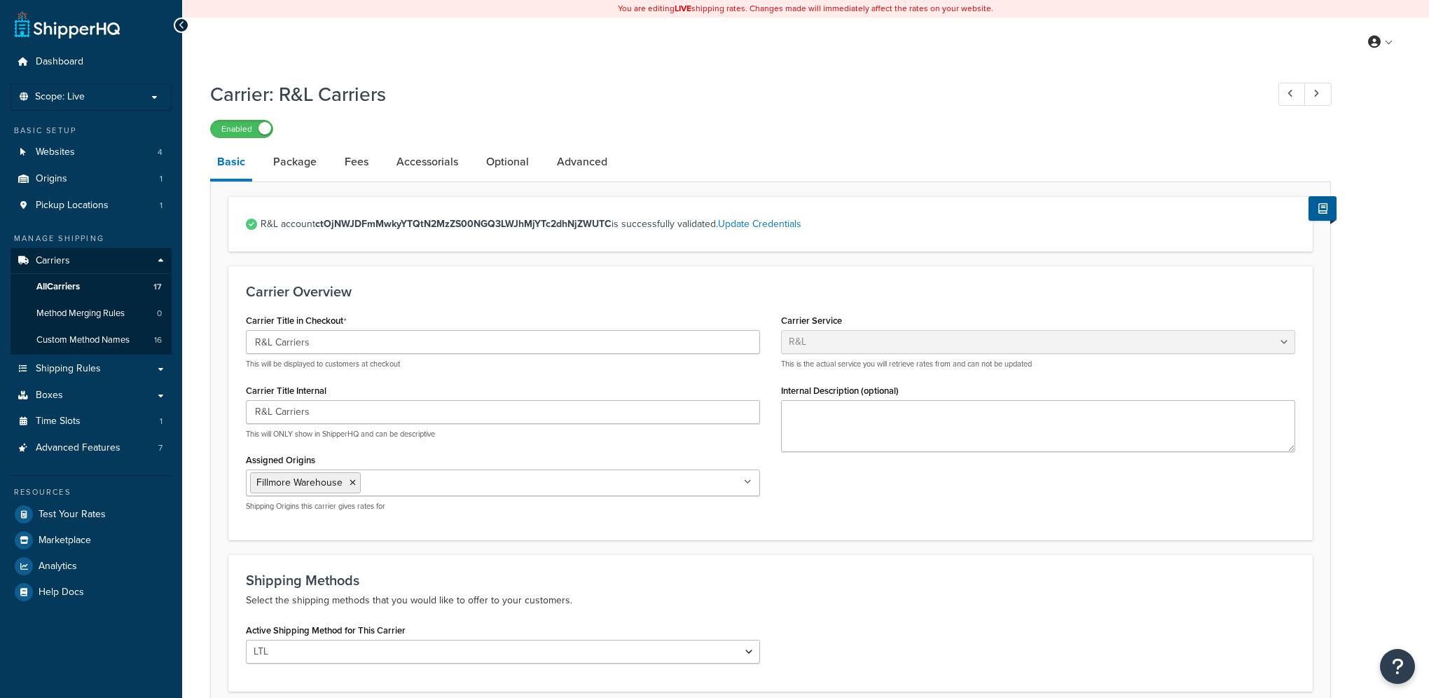
select select "rlFreight"
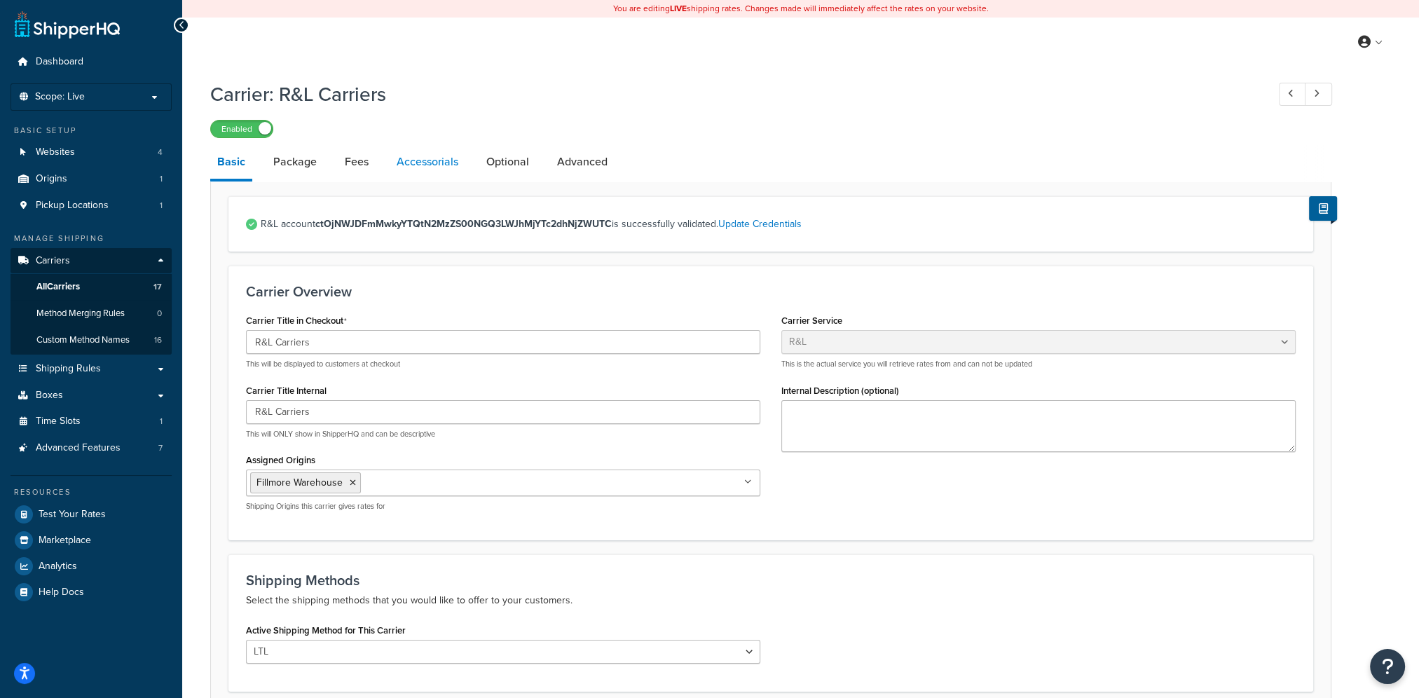
click at [417, 167] on link "Accessorials" at bounding box center [427, 162] width 76 height 34
select select "residential"
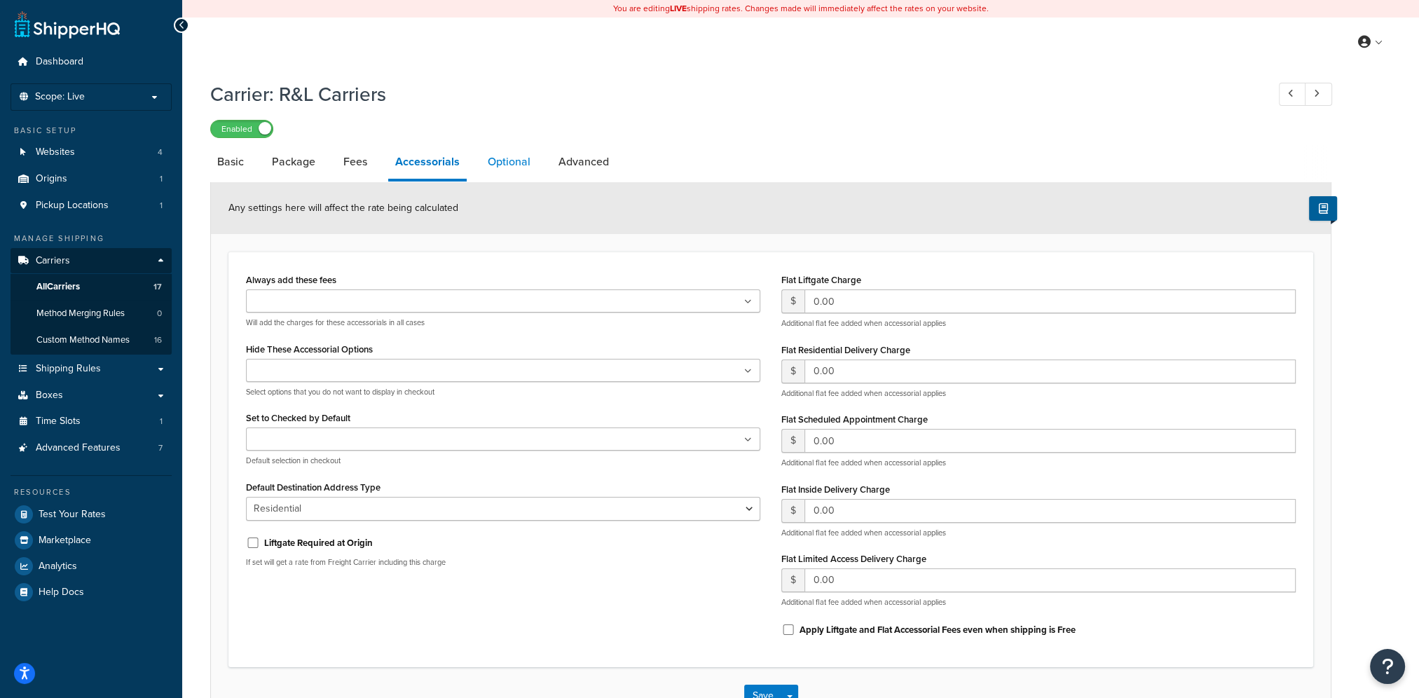
click at [504, 165] on link "Optional" at bounding box center [509, 162] width 57 height 34
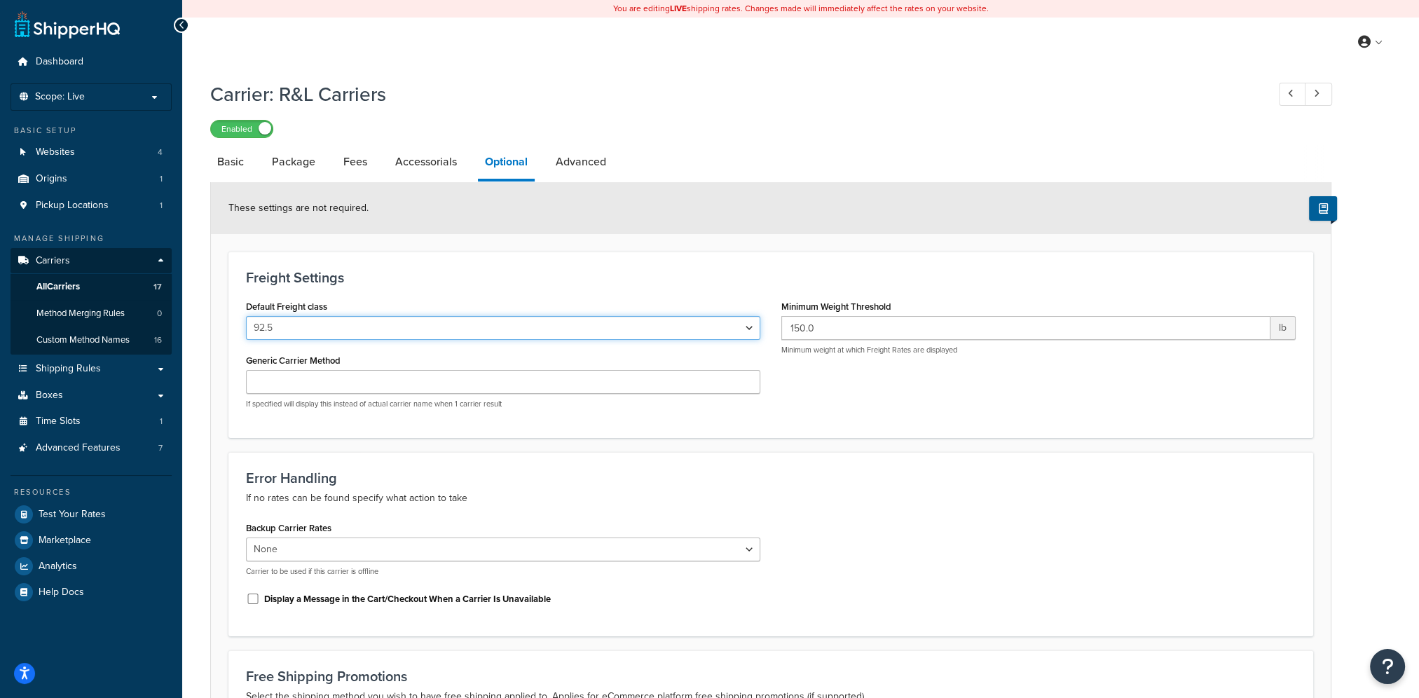
click at [751, 324] on select "50 55 60 65 70 77.5 85 92.5 100 110 125 150 175 200 250 300 400 500" at bounding box center [503, 328] width 514 height 24
select select "100"
click at [246, 317] on select "50 55 60 65 70 77.5 85 92.5 100 110 125 150 175 200 250 300 400 500" at bounding box center [503, 328] width 514 height 24
click at [790, 421] on div "Freight Settings Default Freight class 50 55 60 65 70 77.5 85 92.5 100 110 125 …" at bounding box center [770, 344] width 1084 height 186
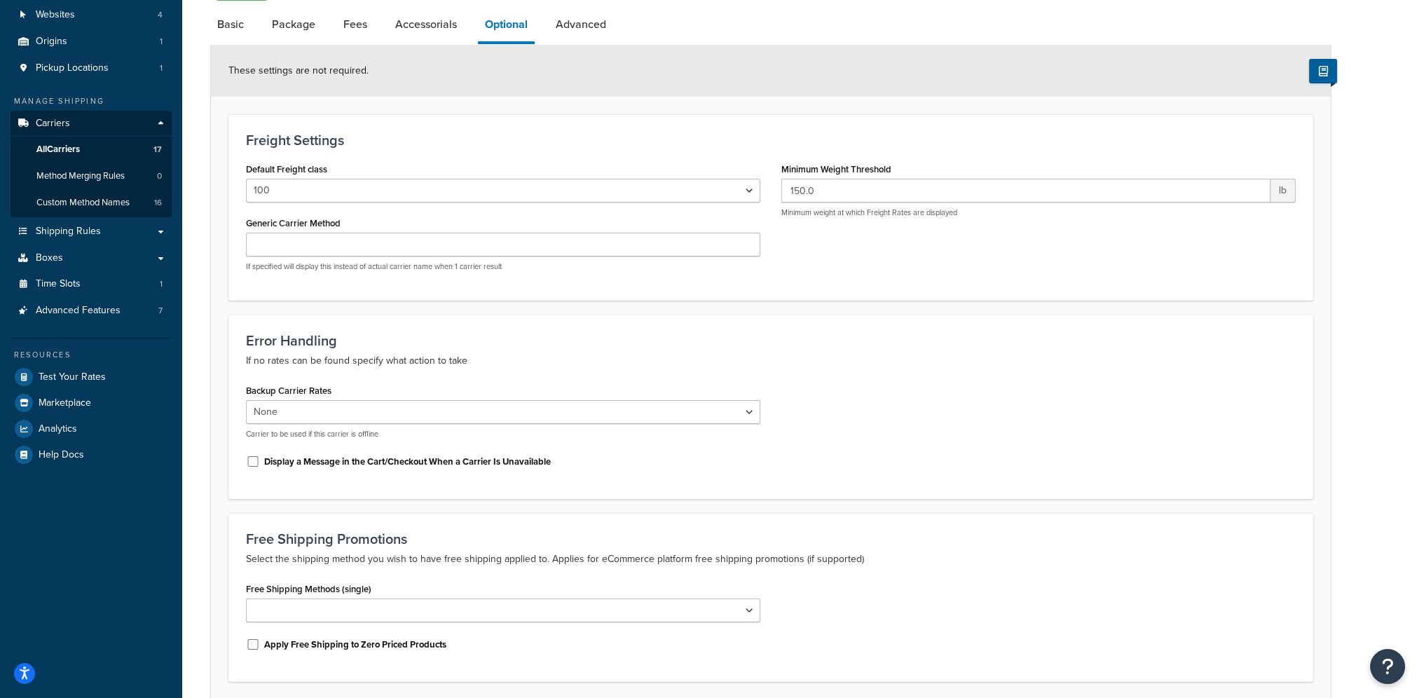
scroll to position [249, 0]
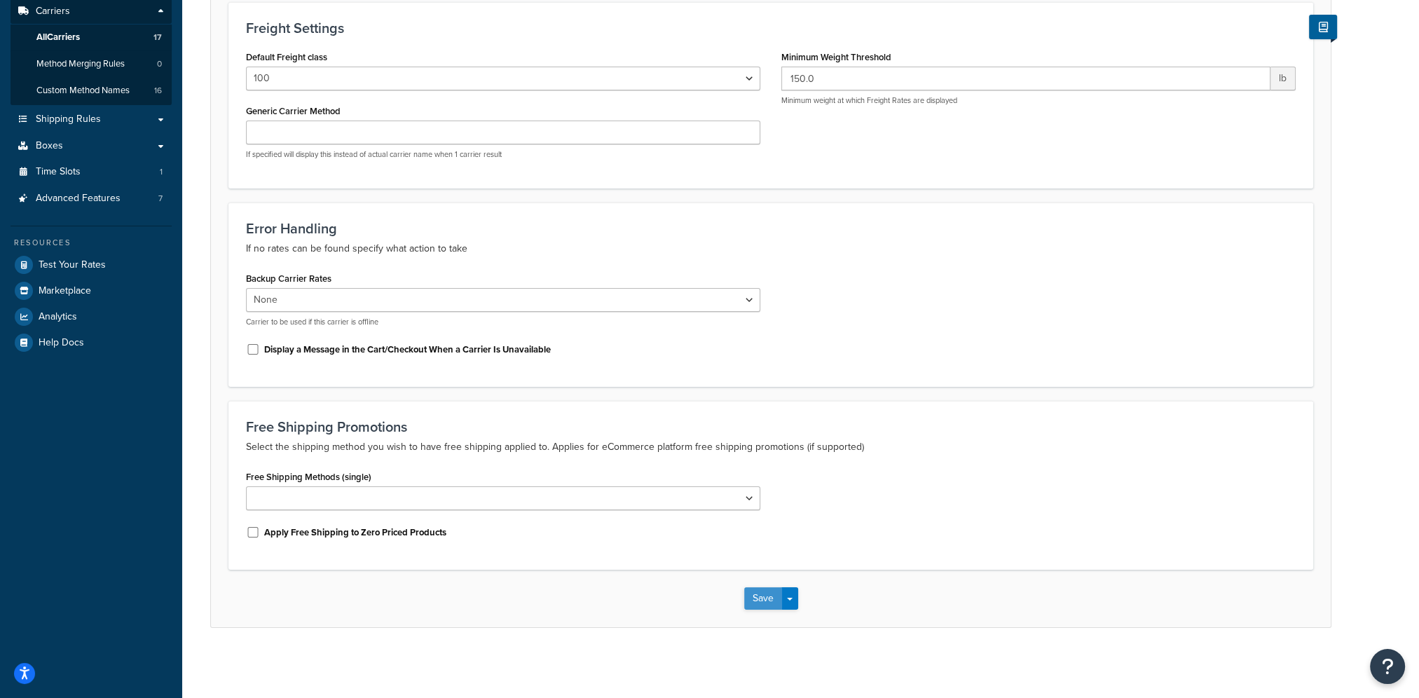
click at [759, 594] on button "Save" at bounding box center [763, 598] width 38 height 22
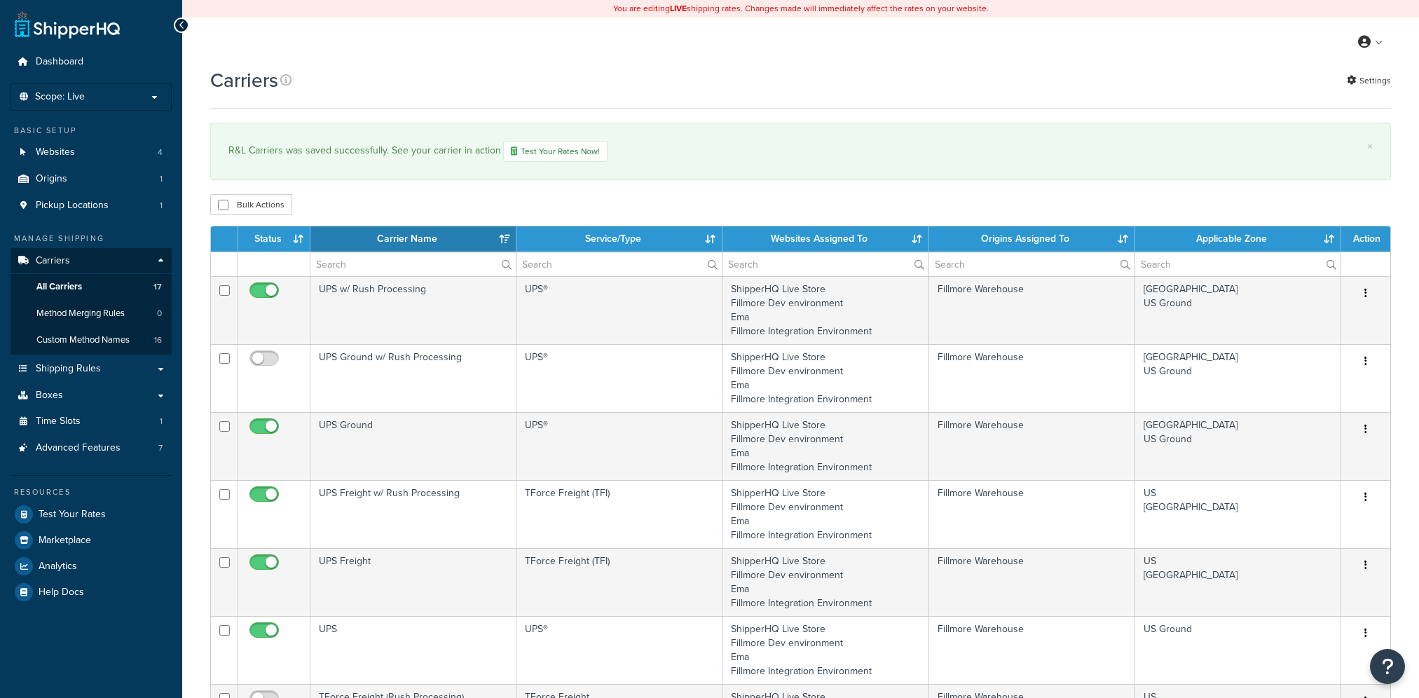
select select "15"
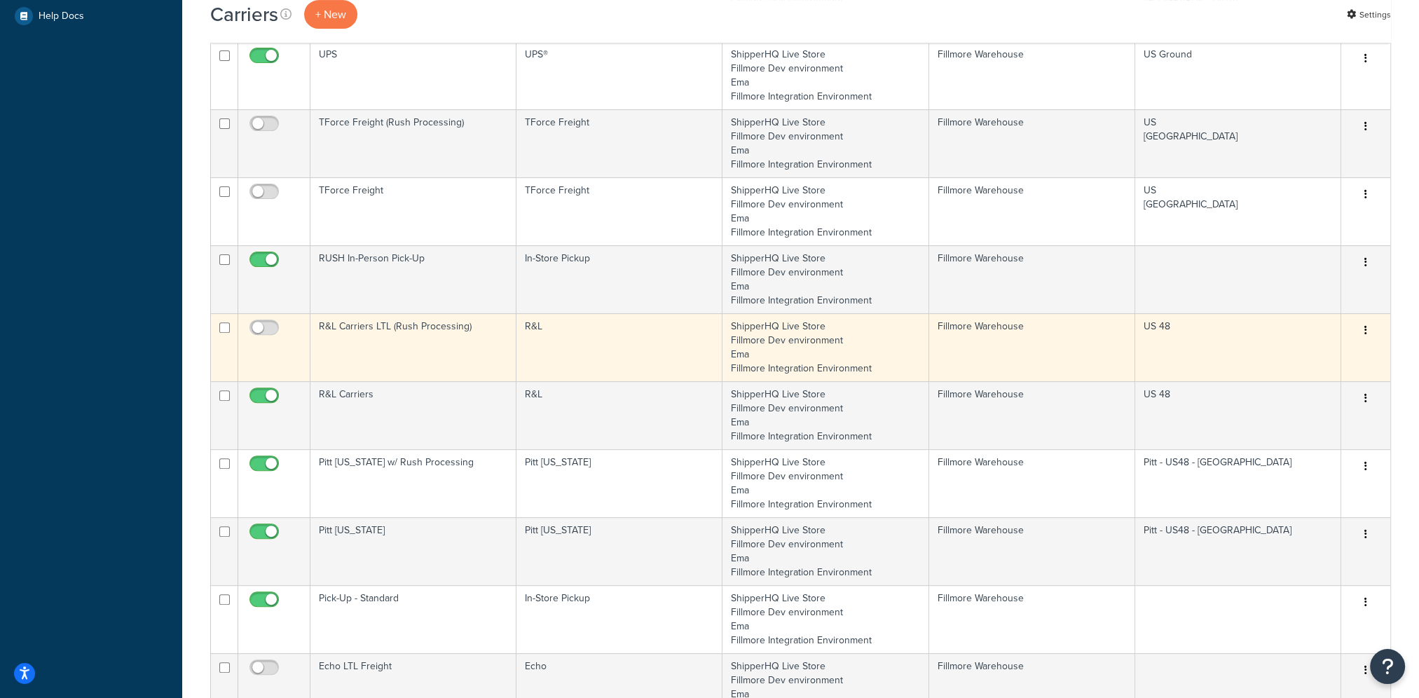
scroll to position [701, 0]
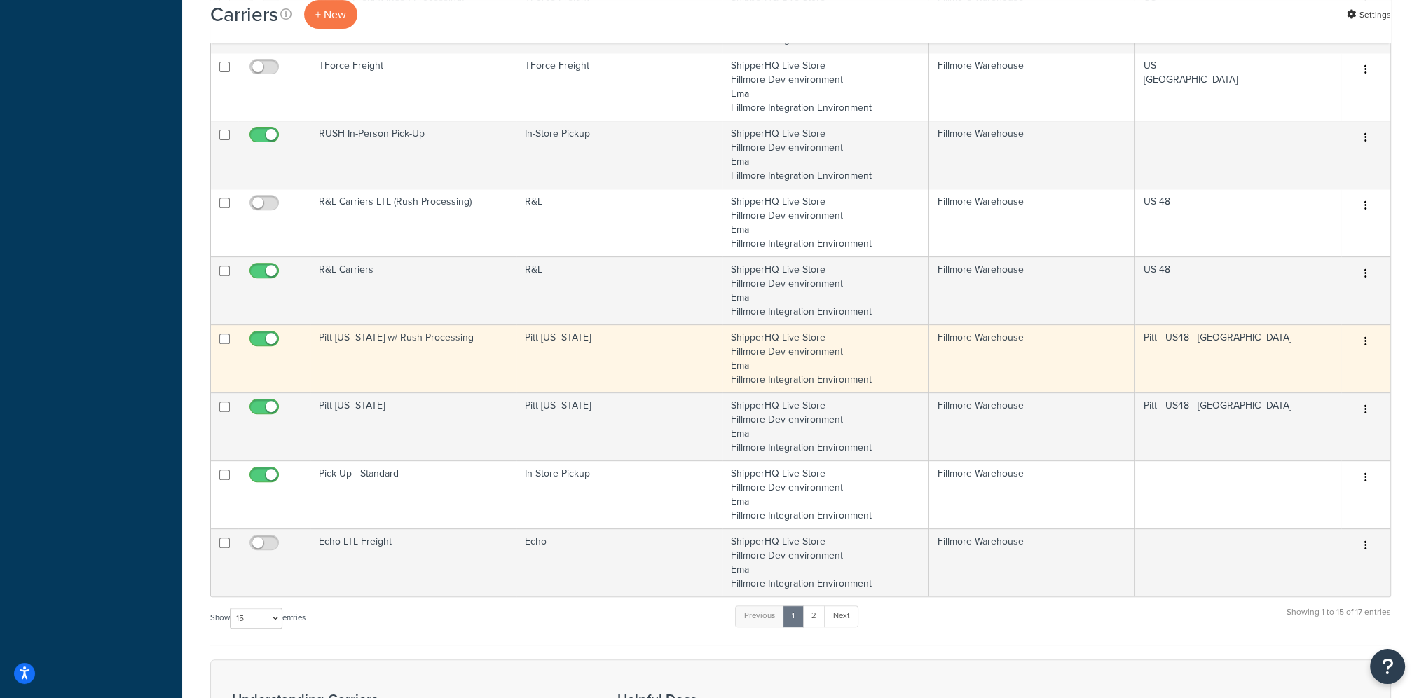
click at [1370, 343] on button "button" at bounding box center [1366, 342] width 20 height 22
click at [1346, 363] on link "Edit" at bounding box center [1308, 368] width 111 height 29
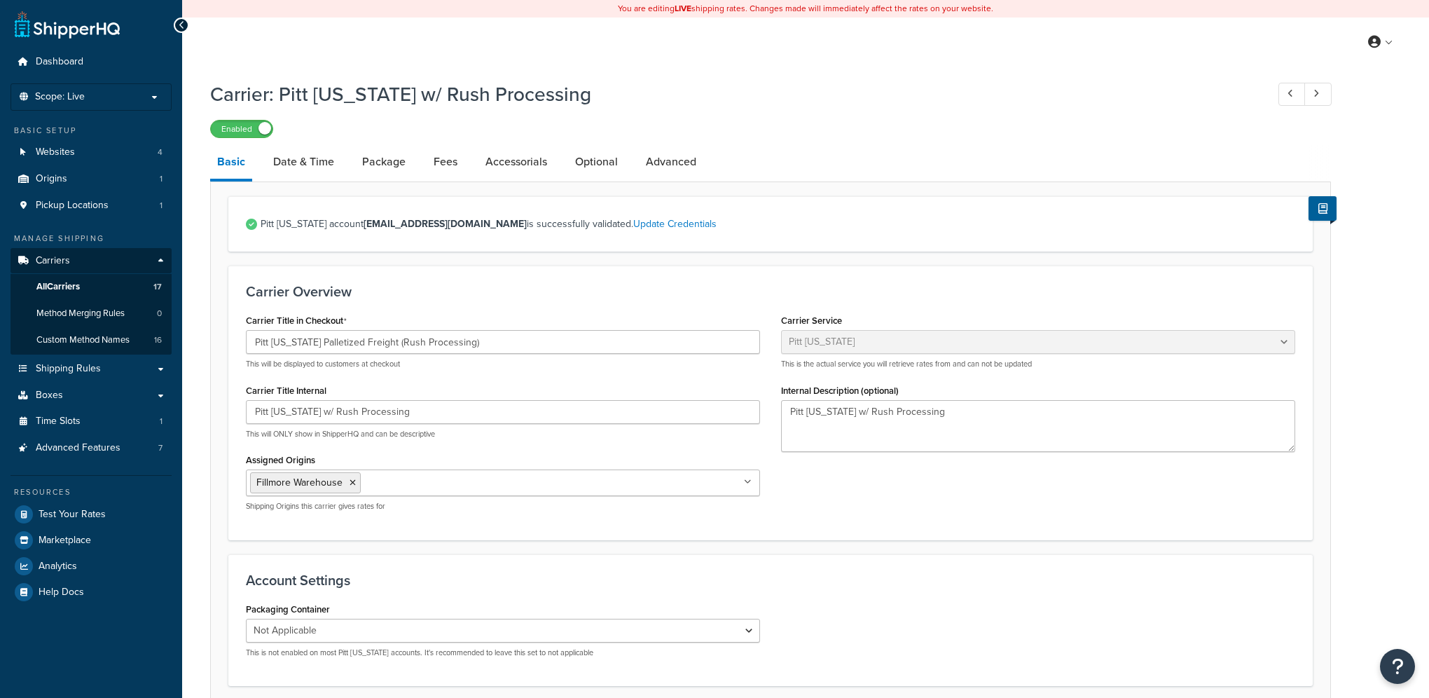
select select "pittOhioFreight"
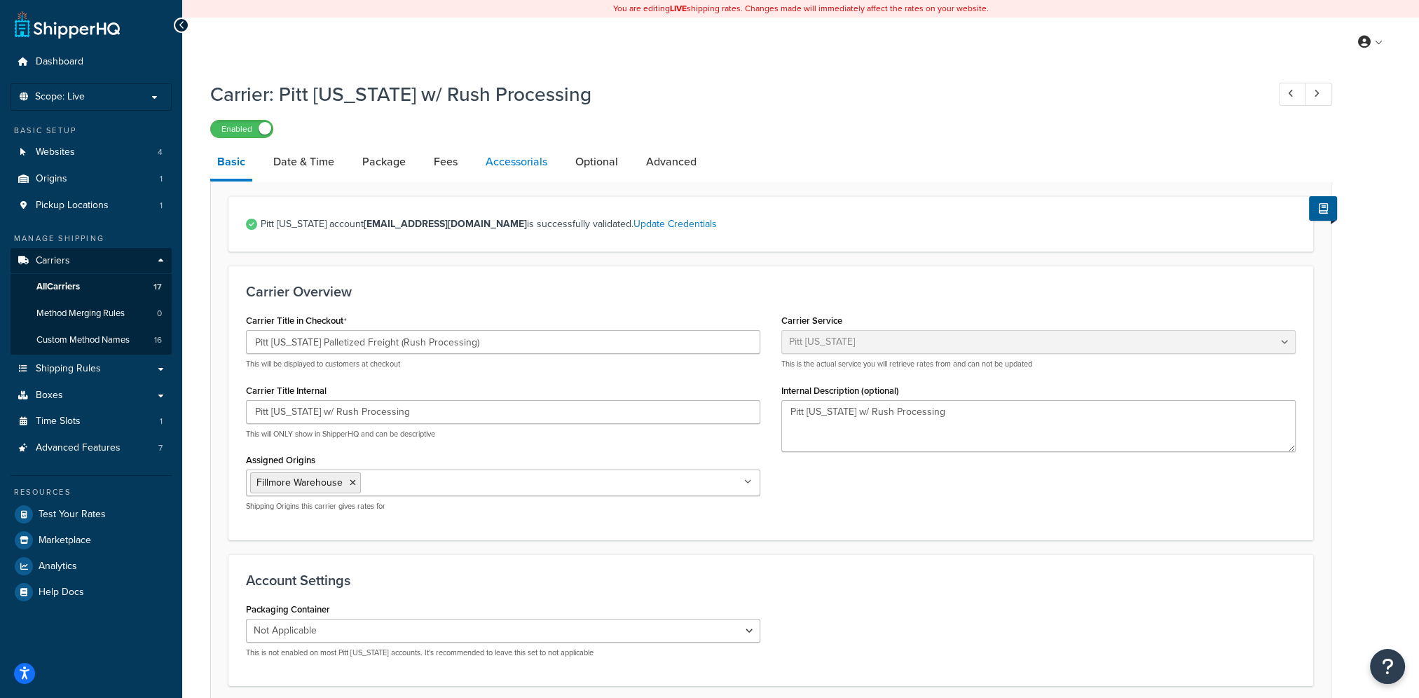
click at [529, 165] on link "Accessorials" at bounding box center [516, 162] width 76 height 34
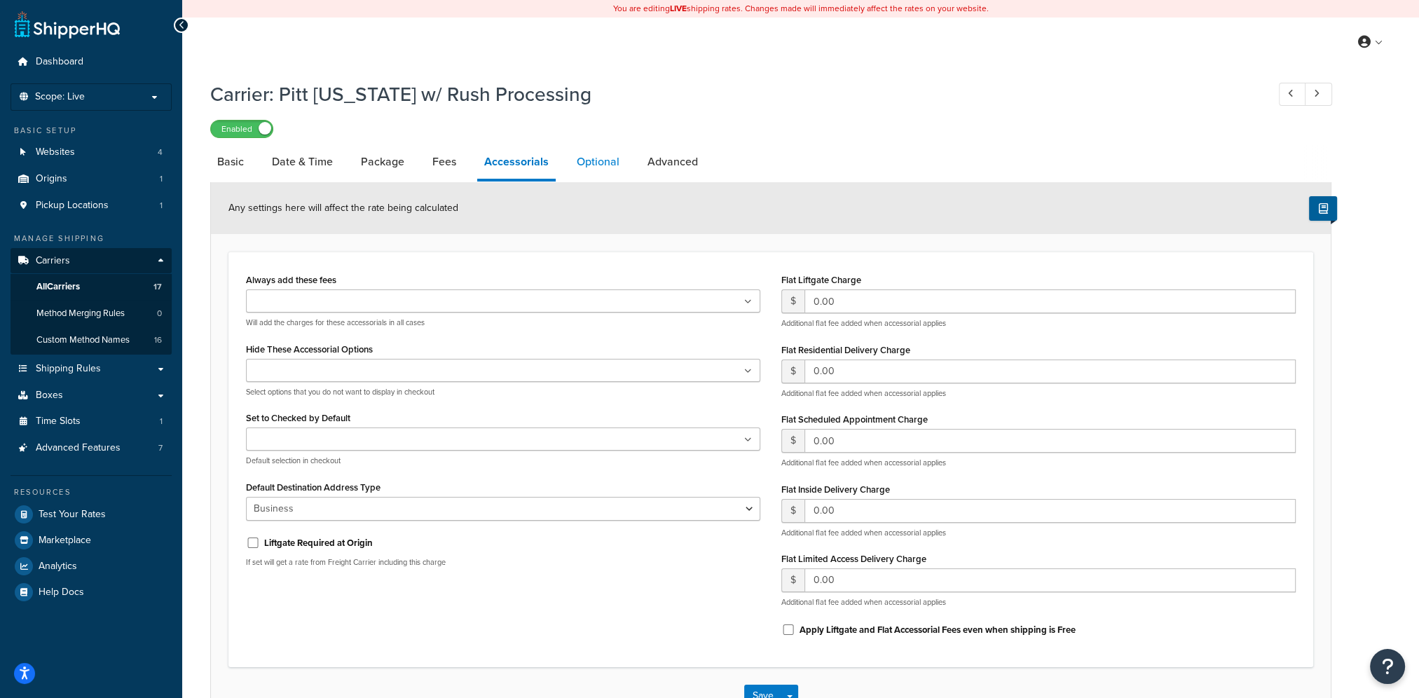
click at [586, 171] on link "Optional" at bounding box center [598, 162] width 57 height 34
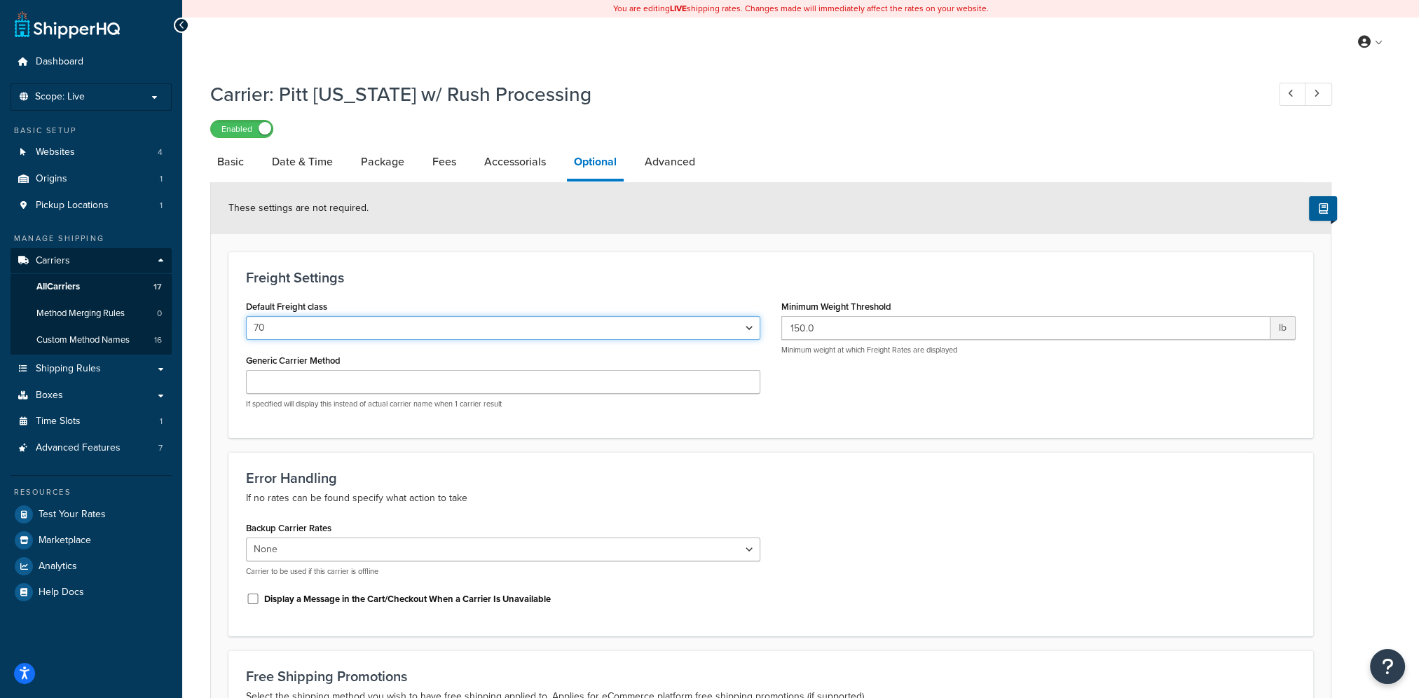
click at [749, 331] on select "50 55 60 65 70 77.5 85 92.5 100 110 125 150 175 200 250 300 400 500" at bounding box center [503, 328] width 514 height 24
select select "92.5"
click at [246, 317] on select "50 55 60 65 70 77.5 85 92.5 100 110 125 150 175 200 250 300 400 500" at bounding box center [503, 328] width 514 height 24
click at [892, 502] on p "If no rates can be found specify what action to take" at bounding box center [770, 498] width 1049 height 17
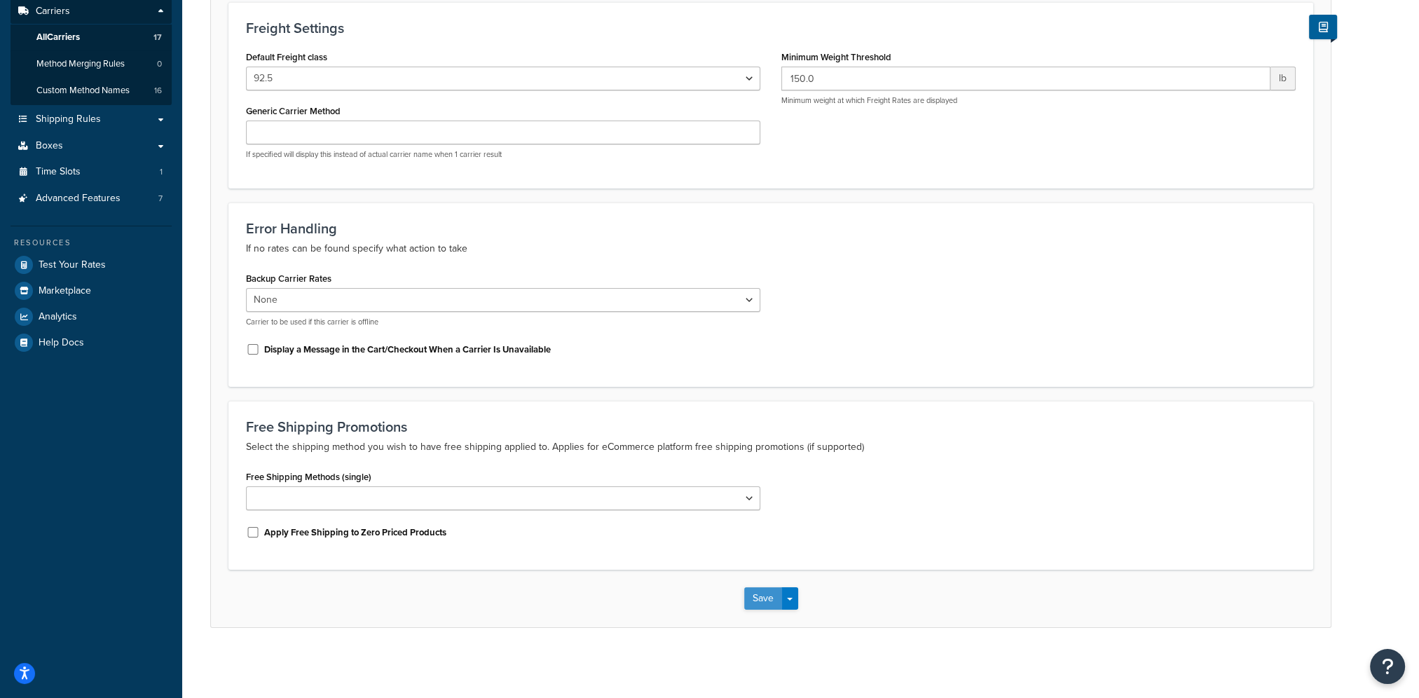
click at [756, 593] on button "Save" at bounding box center [763, 598] width 38 height 22
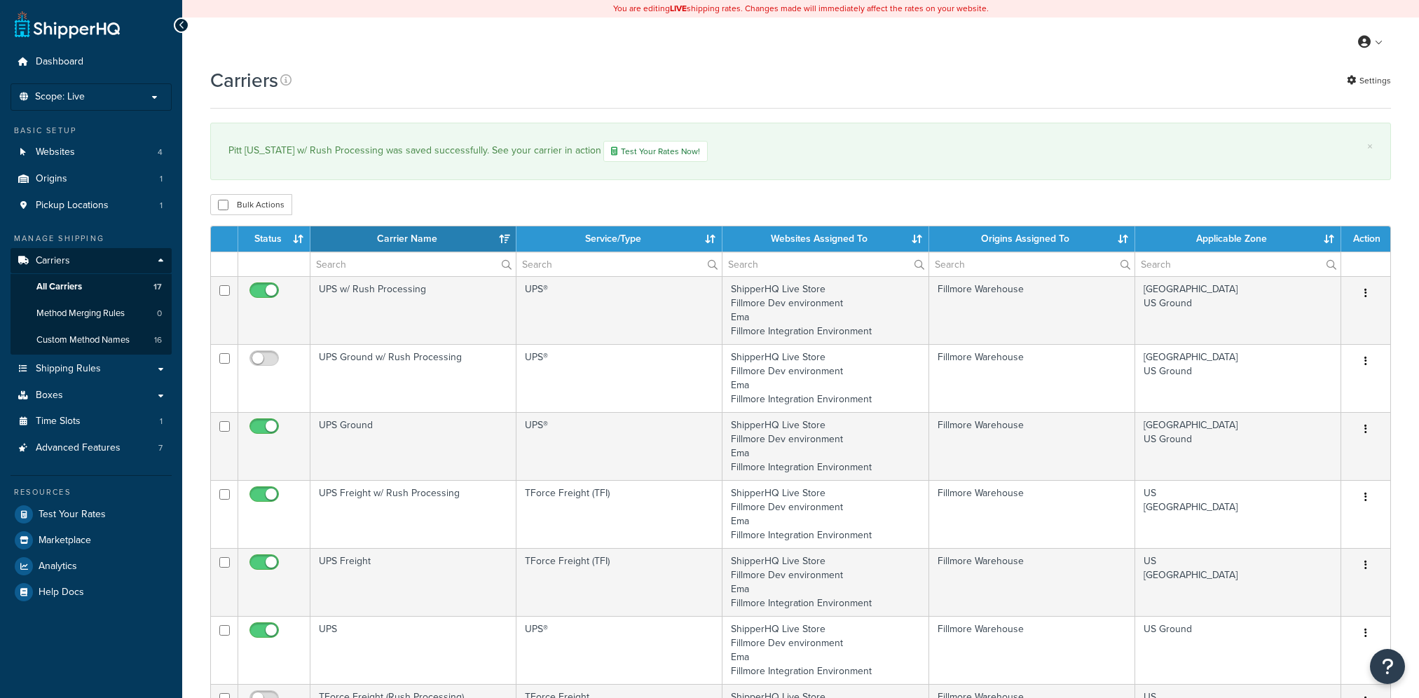
select select "15"
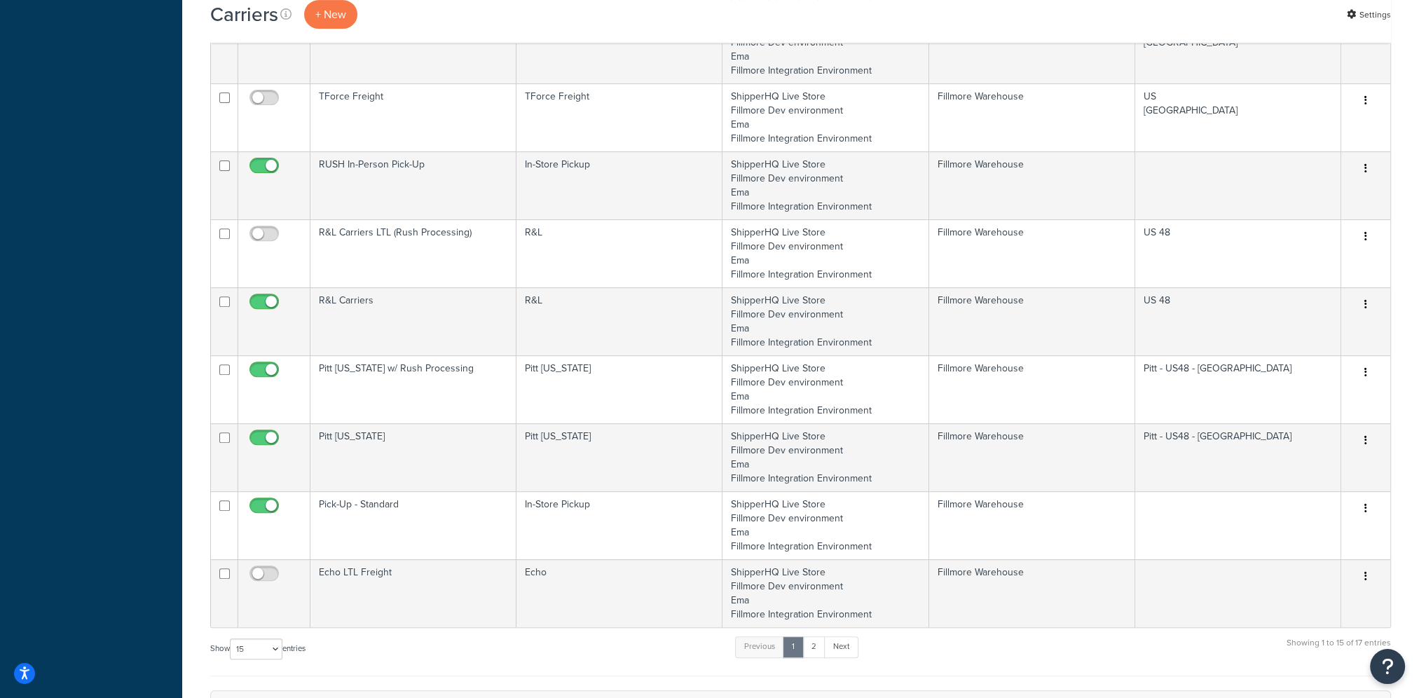
scroll to position [701, 0]
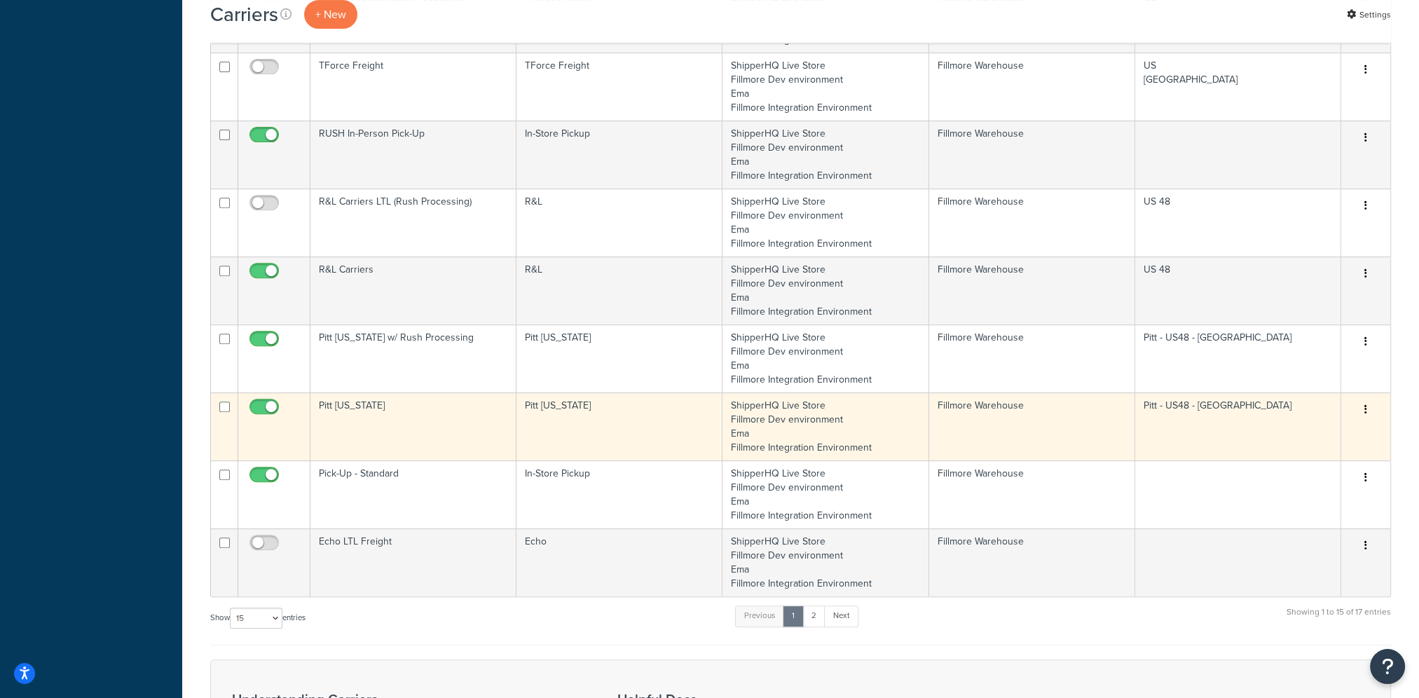
click at [1360, 404] on button "button" at bounding box center [1366, 410] width 20 height 22
click at [1339, 432] on link "Edit" at bounding box center [1308, 436] width 111 height 29
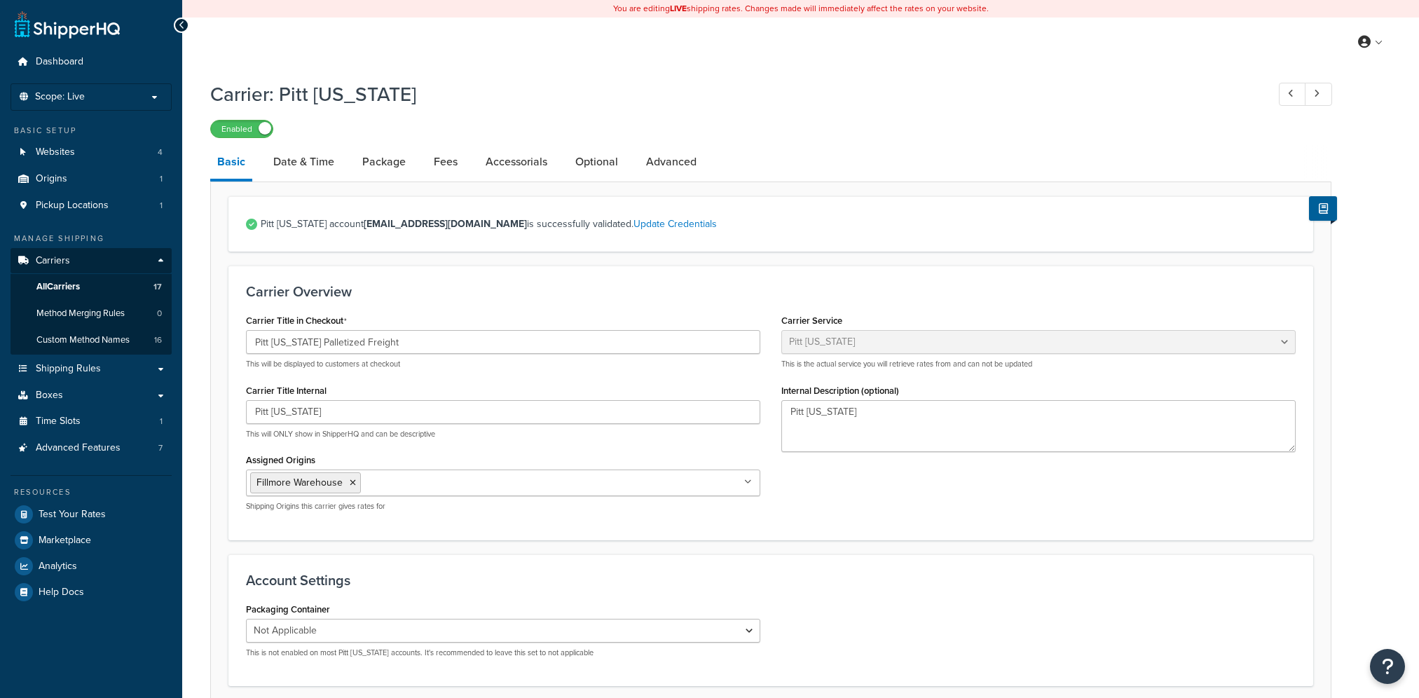
select select "pittOhioFreight"
click at [579, 167] on link "Optional" at bounding box center [596, 162] width 57 height 34
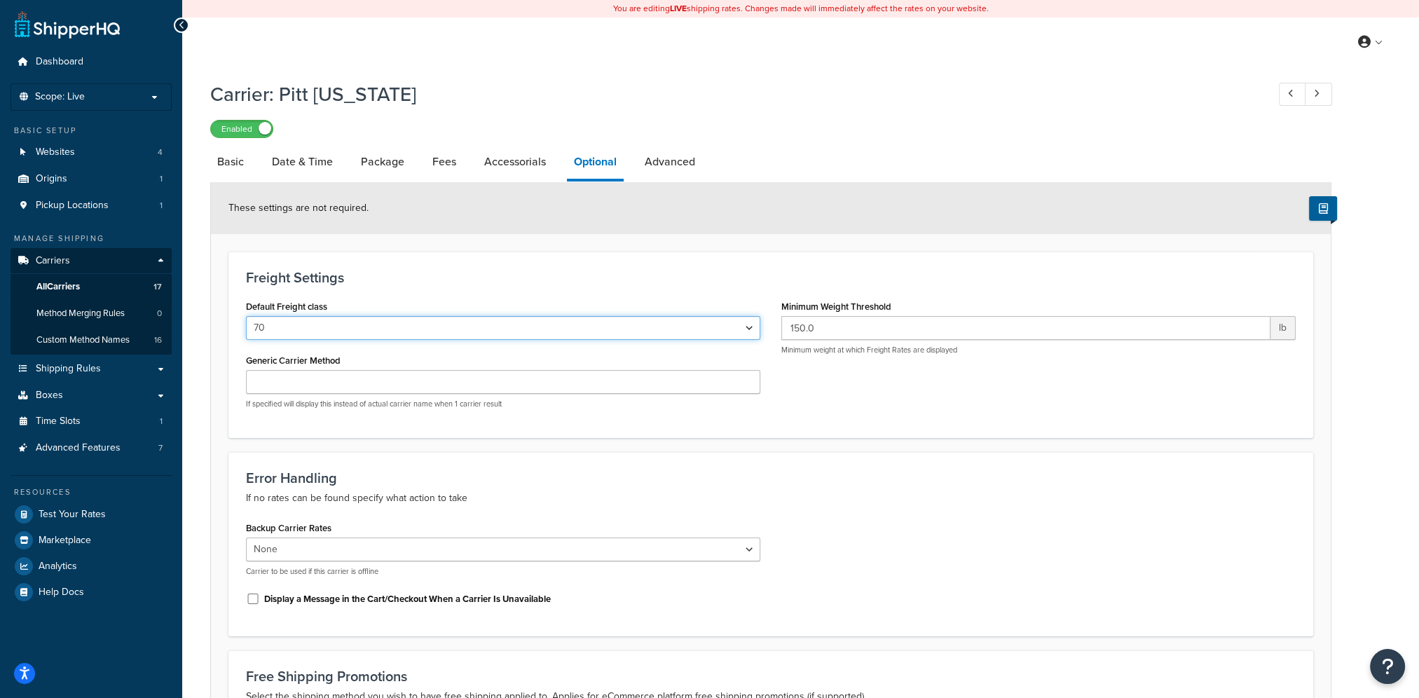
click at [746, 322] on select "50 55 60 65 70 77.5 85 92.5 100 110 125 150 175 200 250 300 400 500" at bounding box center [503, 328] width 514 height 24
select select "92.5"
click at [246, 317] on select "50 55 60 65 70 77.5 85 92.5 100 110 125 150 175 200 250 300 400 500" at bounding box center [503, 328] width 514 height 24
click at [855, 488] on div "Error Handling If no rates can be found specify what action to take" at bounding box center [770, 488] width 1049 height 36
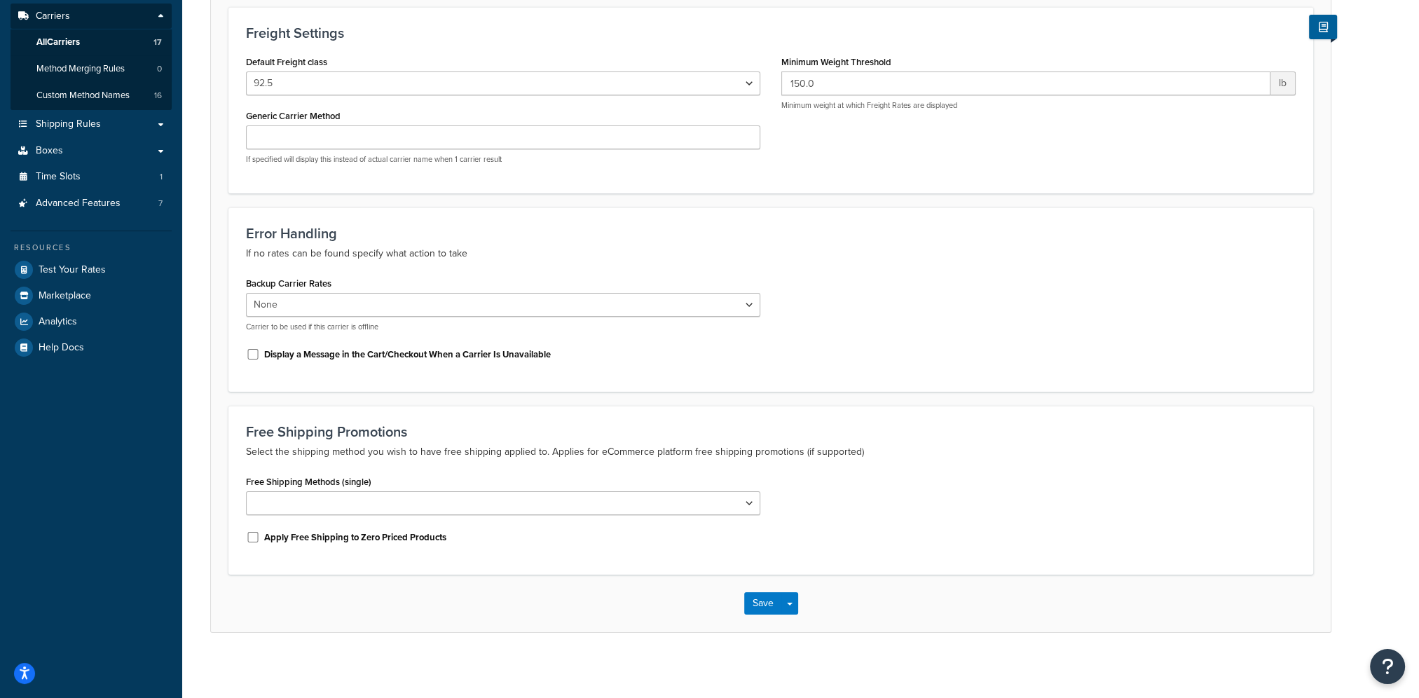
scroll to position [249, 0]
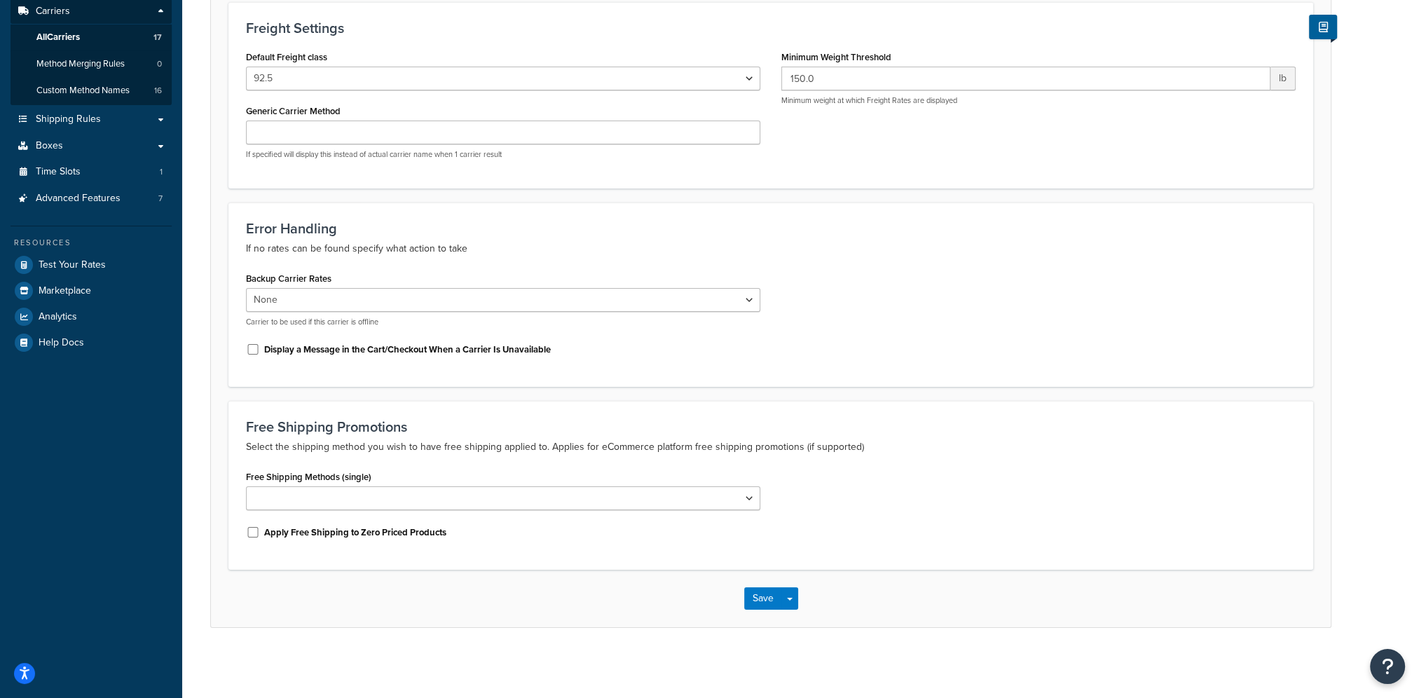
click at [743, 597] on div "Save Save Dropdown Save and Edit" at bounding box center [770, 598] width 1119 height 57
click at [754, 600] on button "Save" at bounding box center [763, 598] width 38 height 22
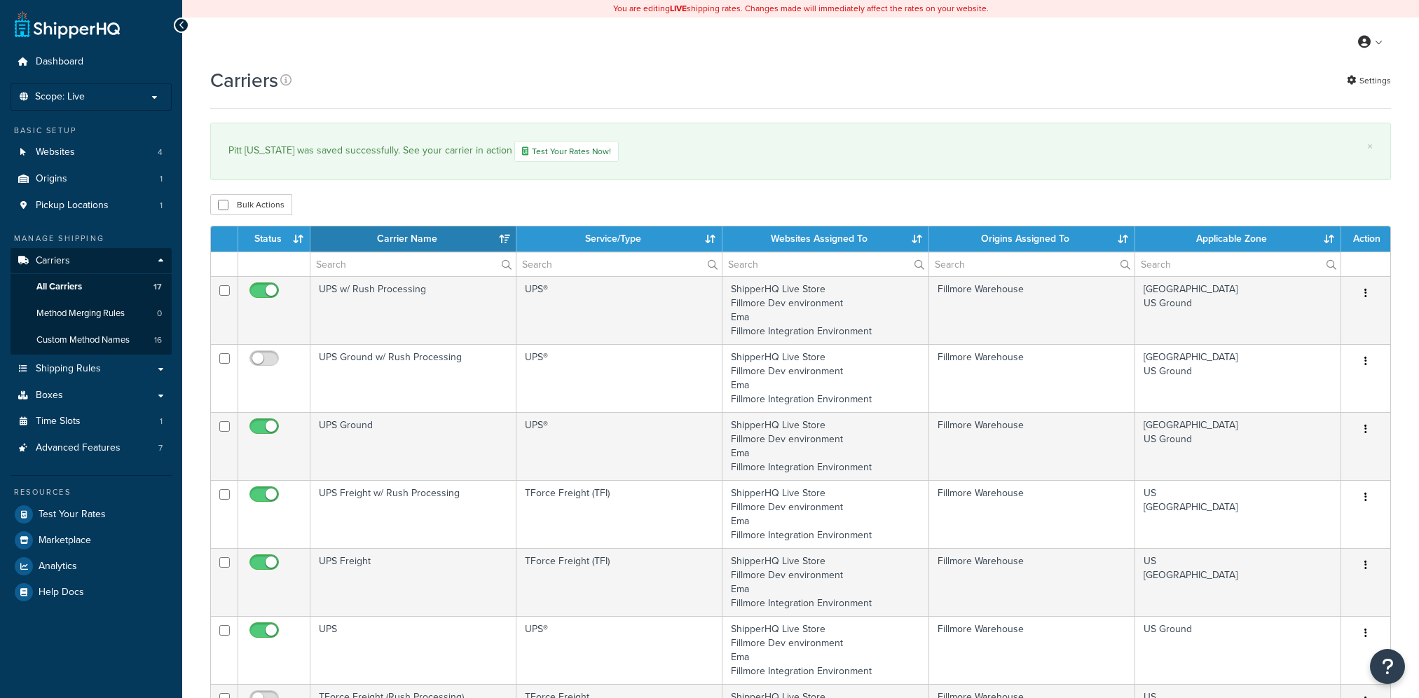
select select "15"
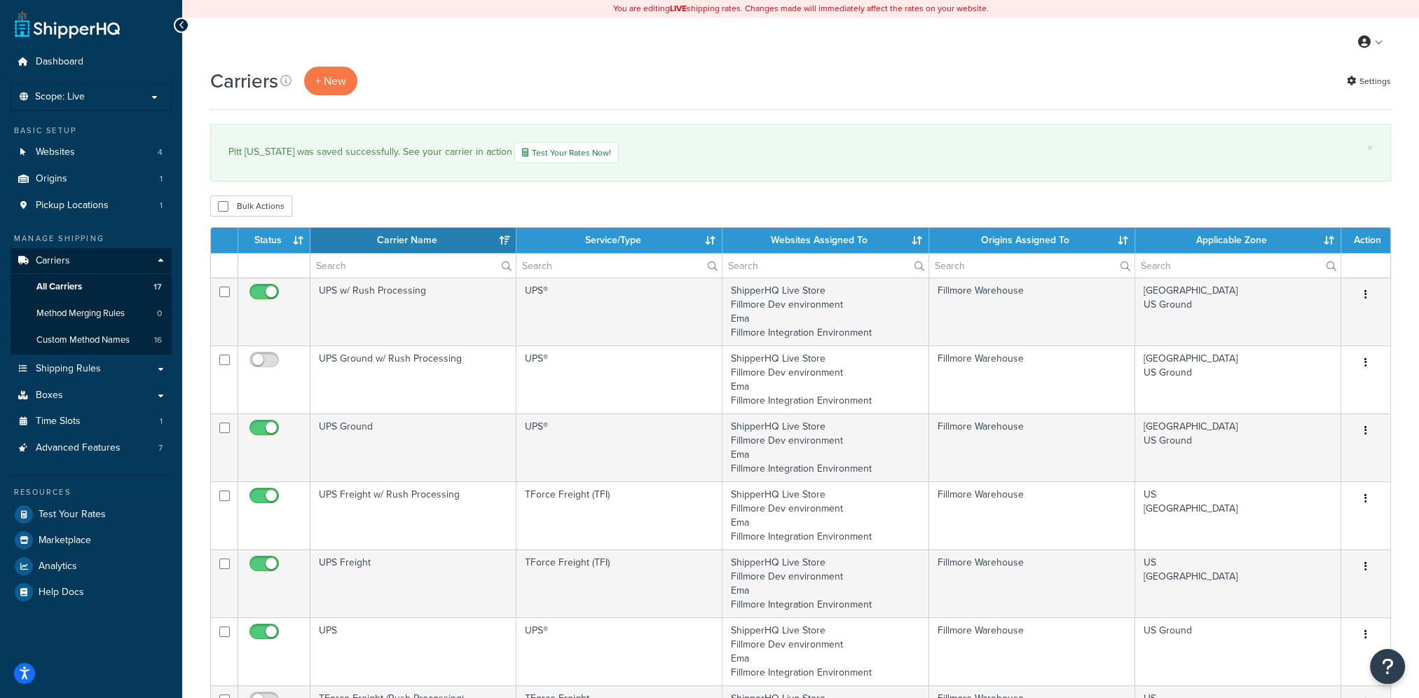
click at [720, 53] on div "My Profile Billing Global Settings Contact Us Logout" at bounding box center [800, 42] width 1236 height 49
click at [98, 375] on link "Shipping Rules" at bounding box center [91, 369] width 161 height 26
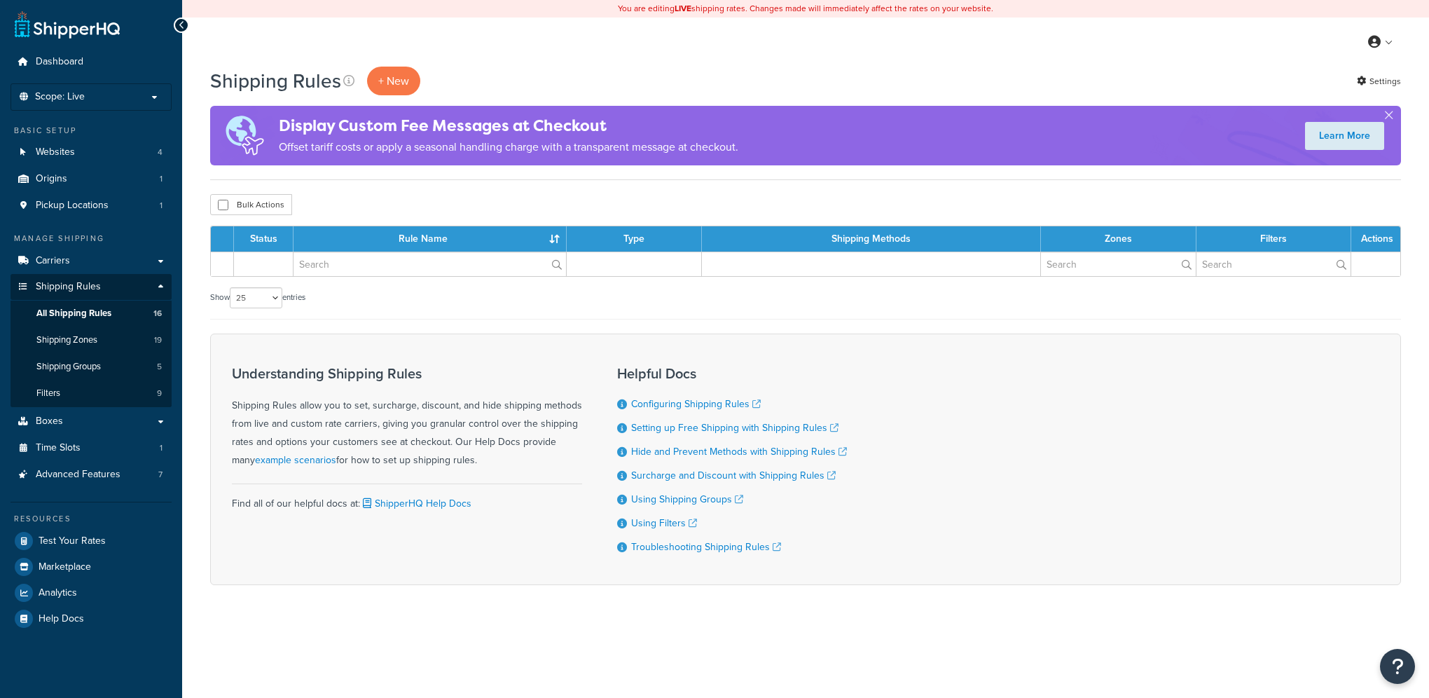
select select "25"
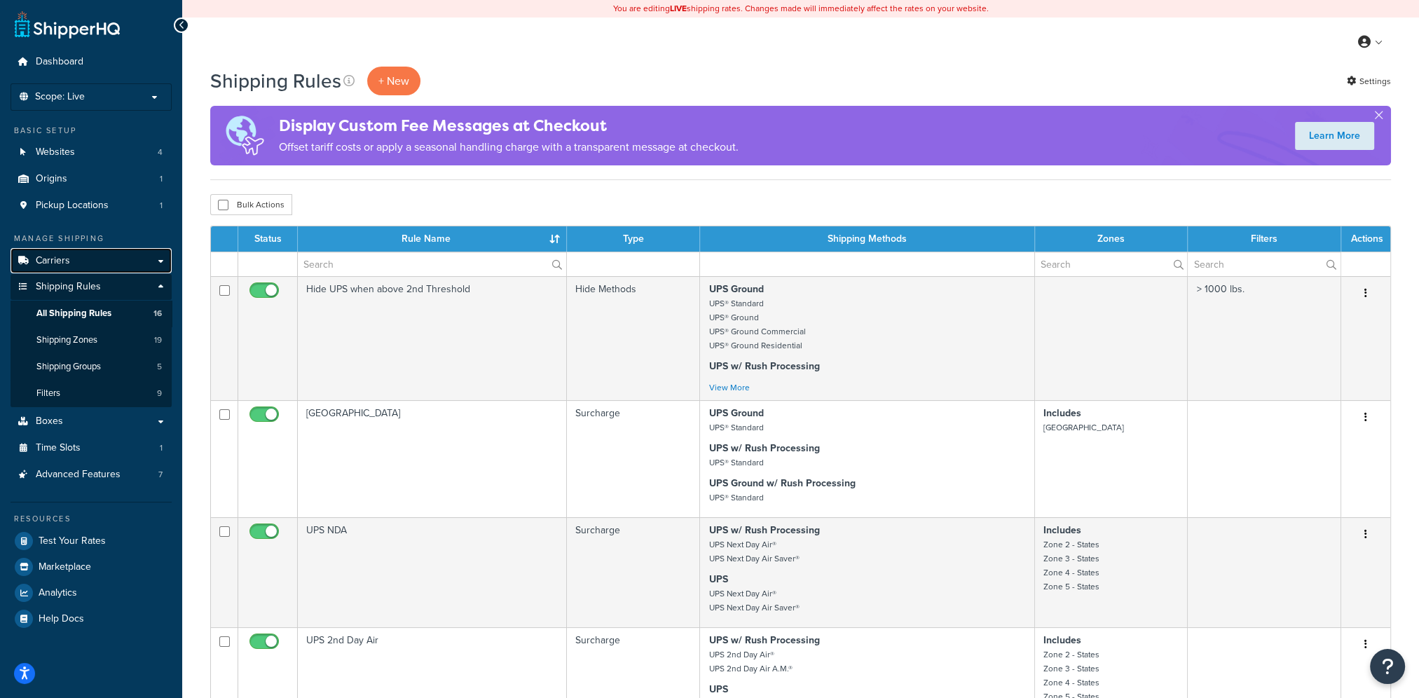
click at [92, 259] on link "Carriers" at bounding box center [91, 261] width 161 height 26
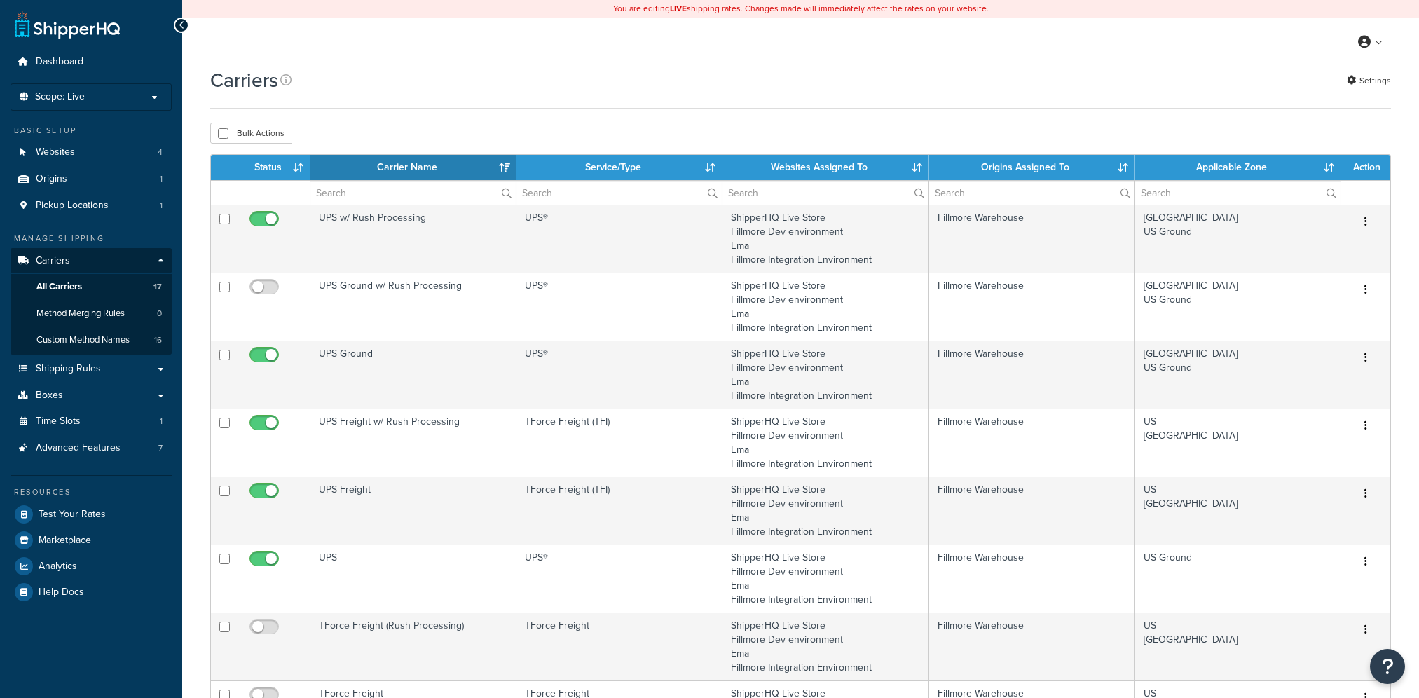
select select "15"
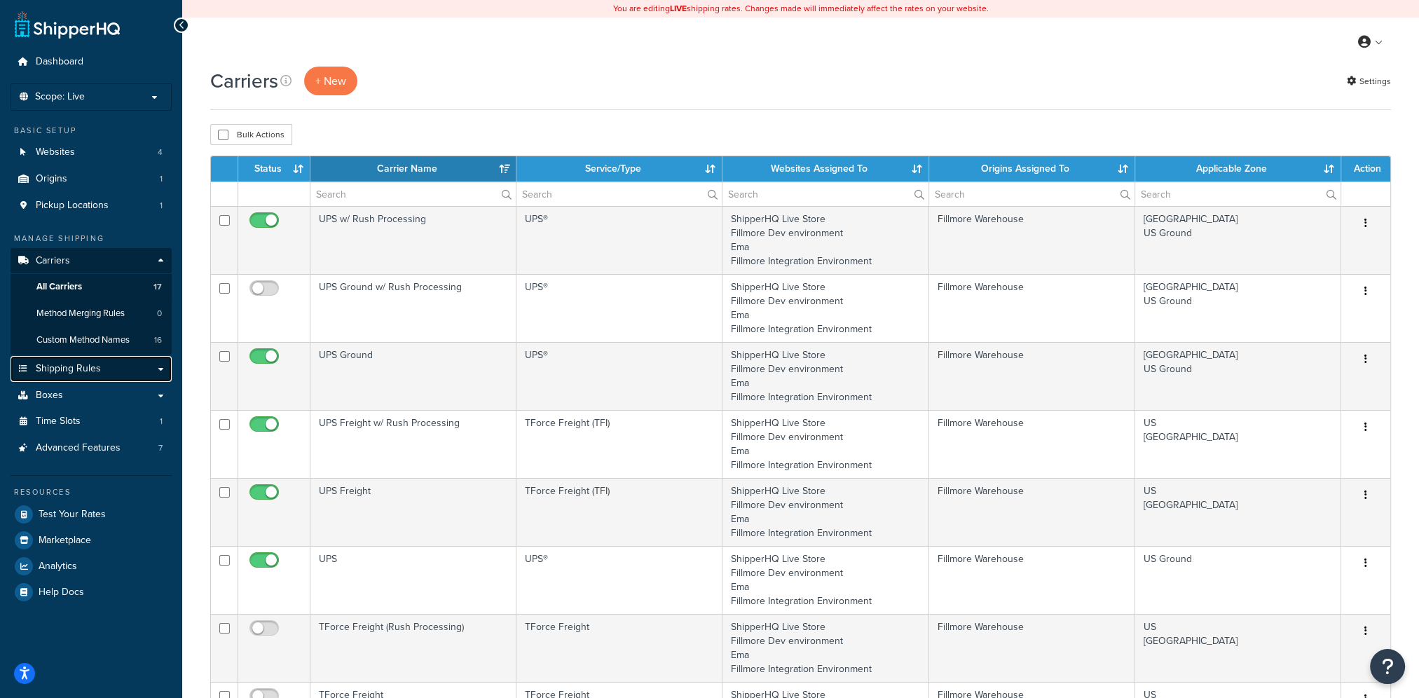
click at [101, 367] on link "Shipping Rules" at bounding box center [91, 369] width 161 height 26
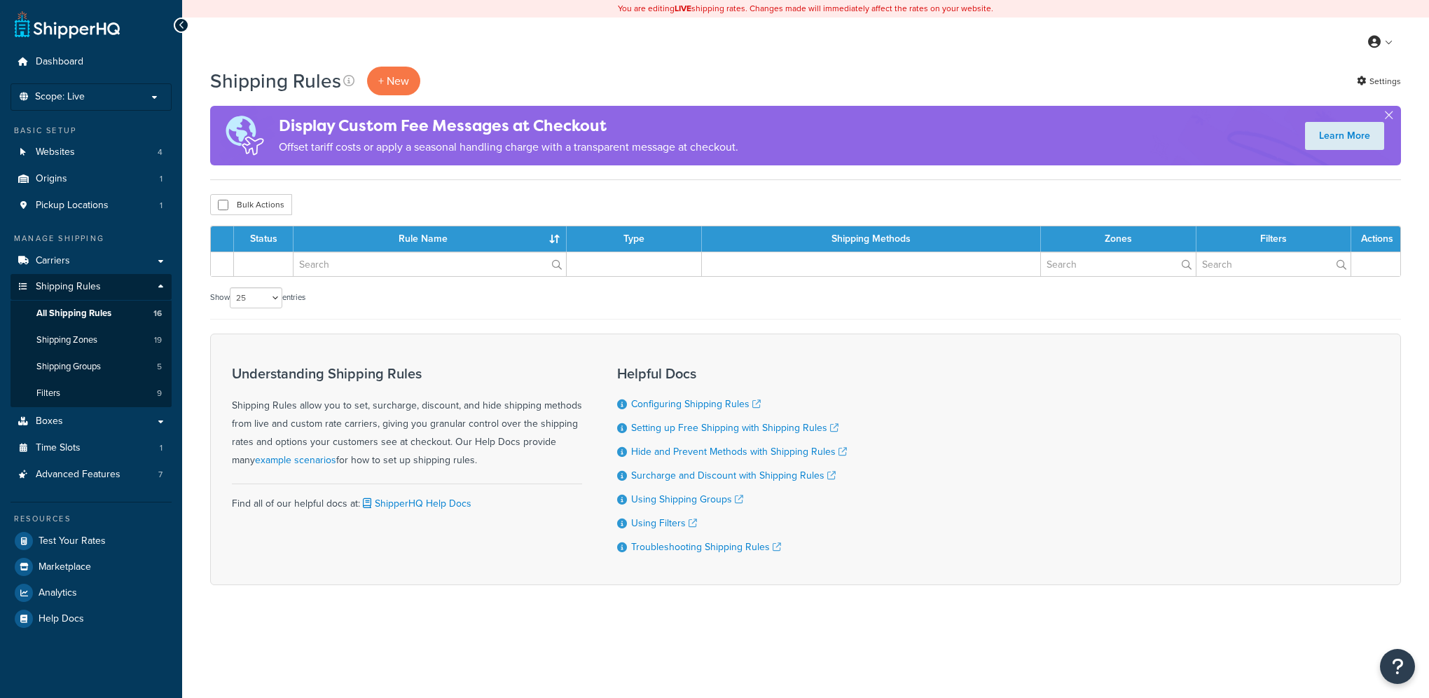
select select "25"
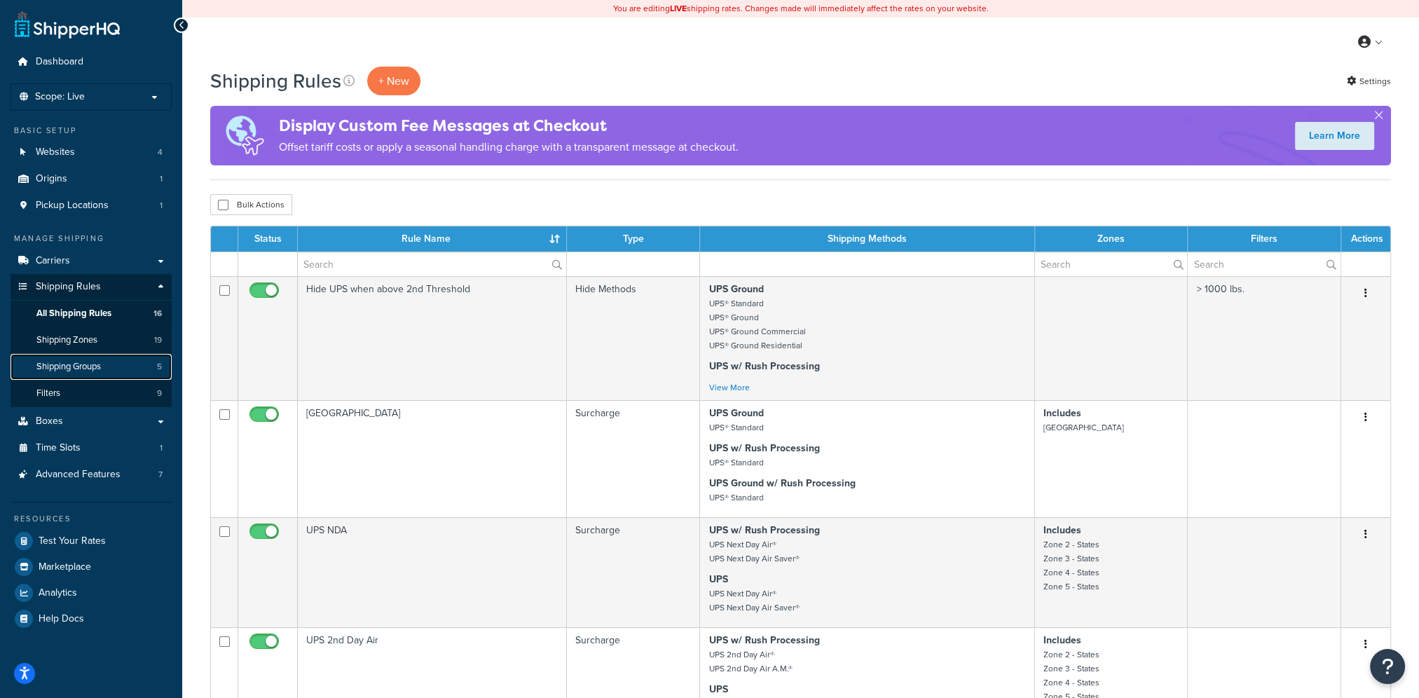
click at [100, 370] on span "Shipping Groups" at bounding box center [68, 367] width 64 height 12
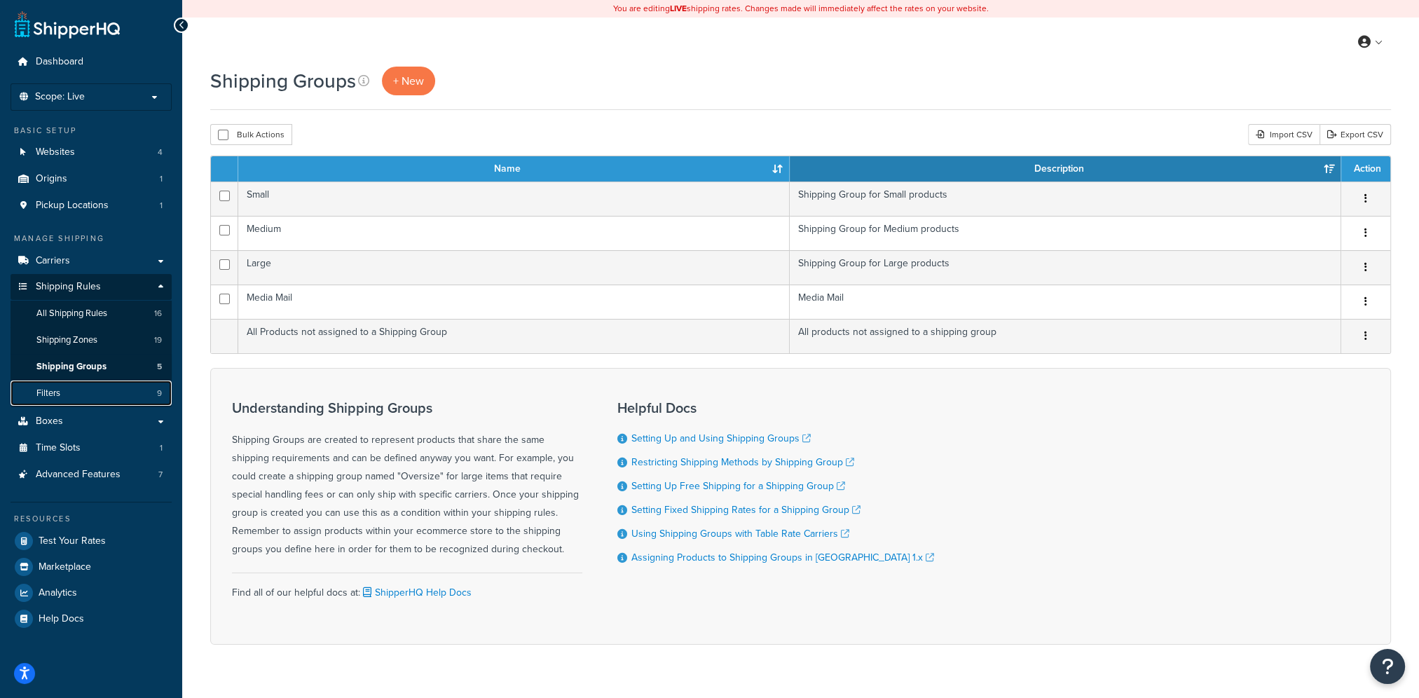
click at [97, 384] on link "Filters 9" at bounding box center [91, 393] width 161 height 26
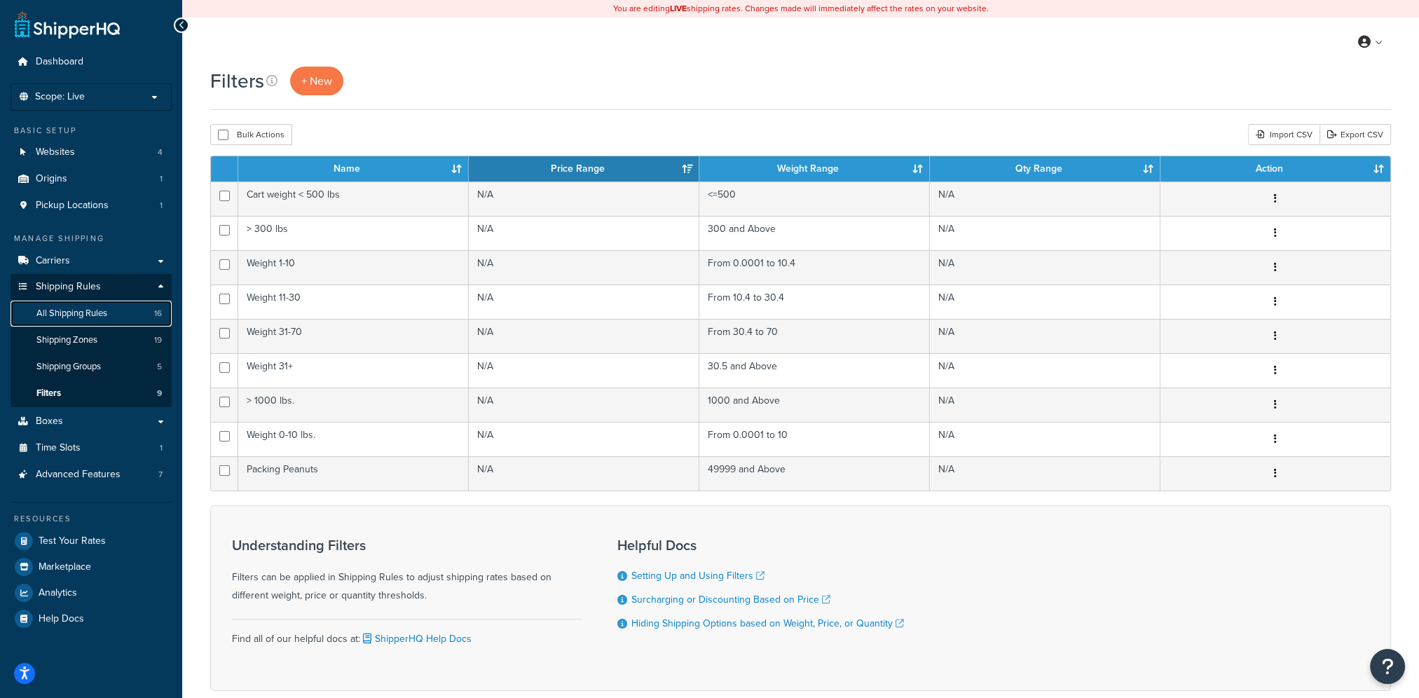
click at [93, 323] on link "All Shipping Rules 16" at bounding box center [91, 314] width 161 height 26
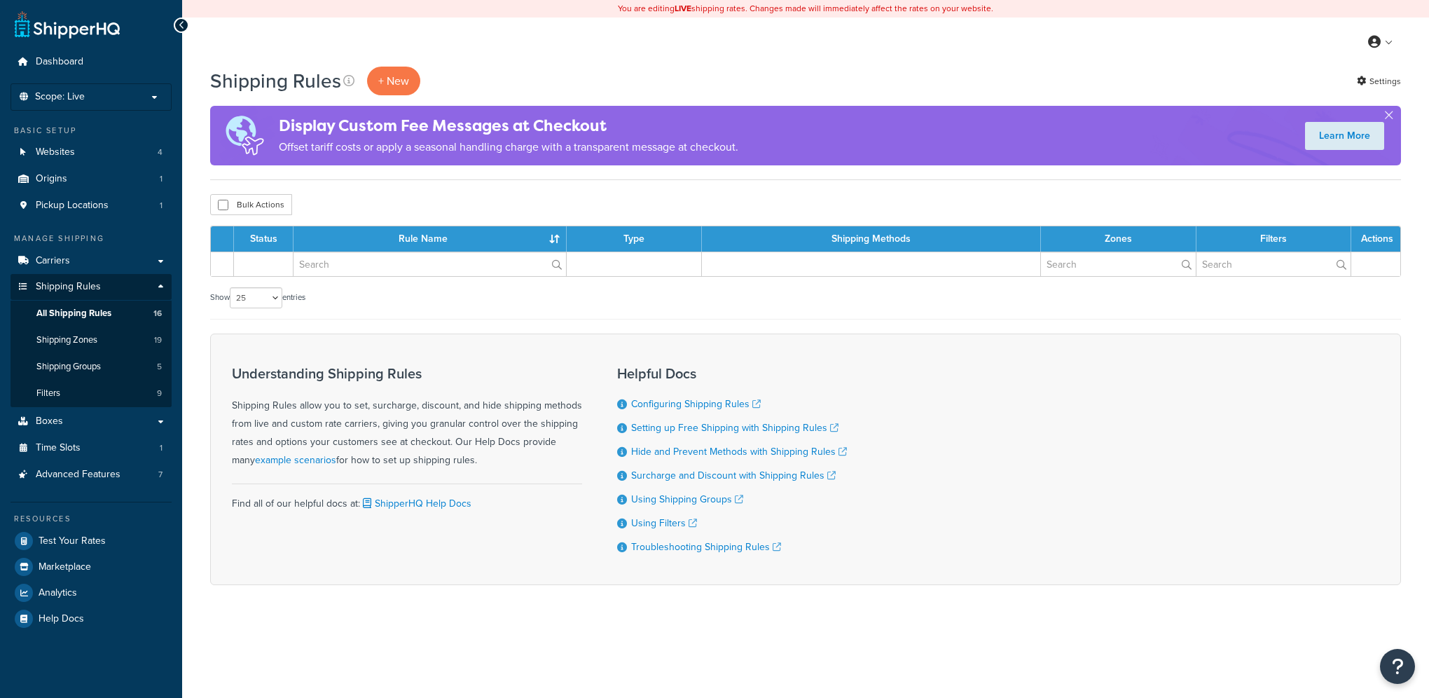
select select "25"
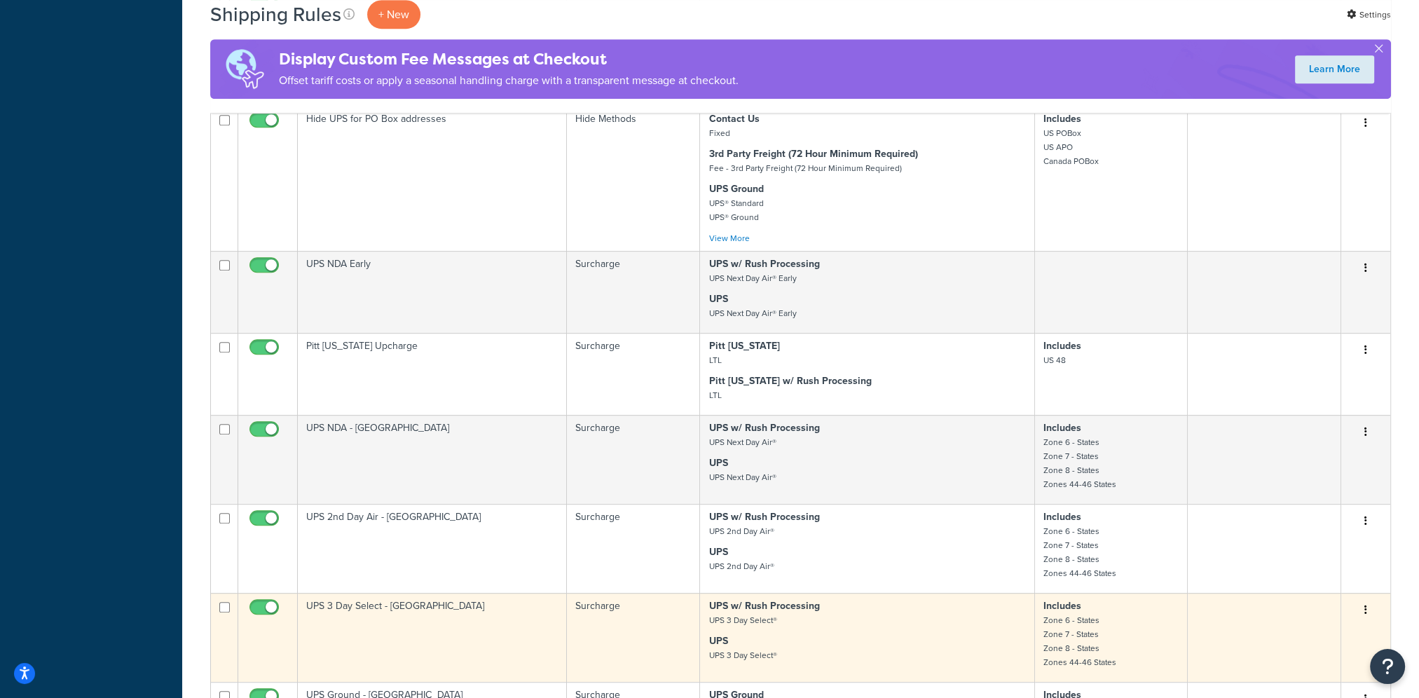
scroll to position [911, 0]
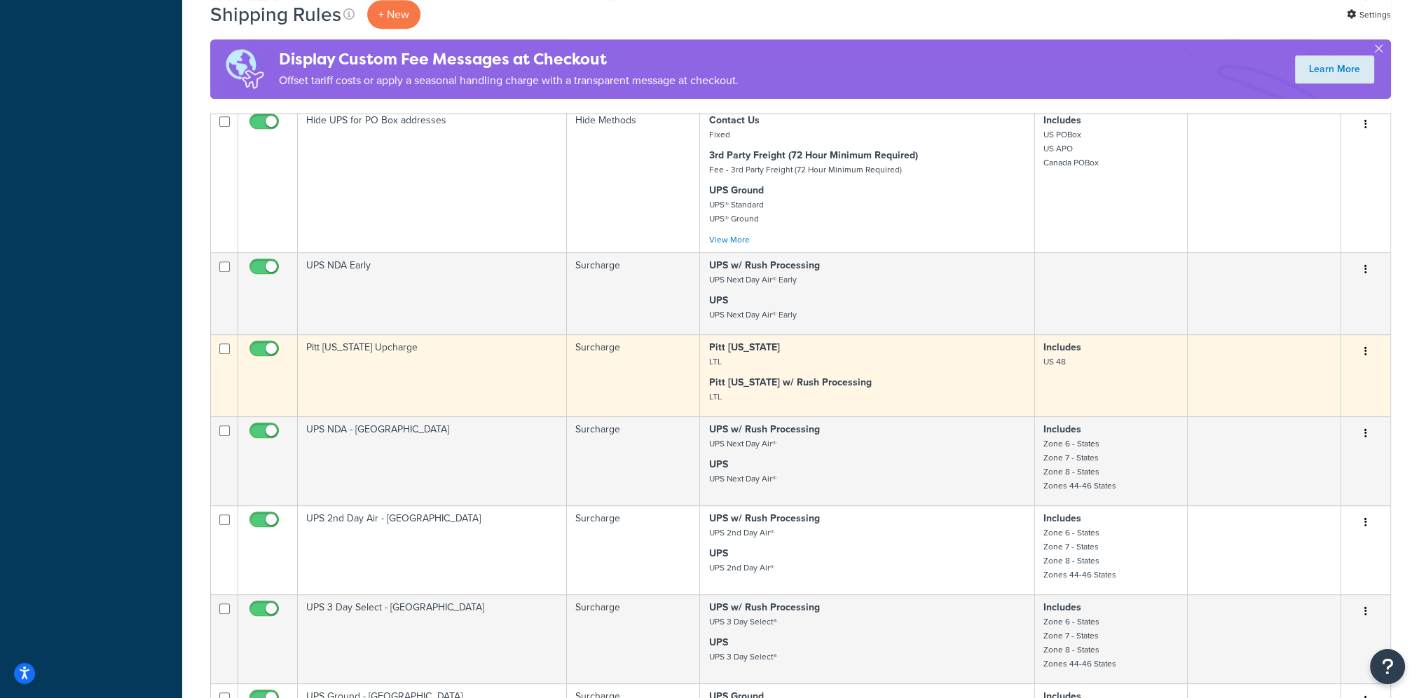
click at [1362, 363] on button "button" at bounding box center [1366, 351] width 20 height 22
click at [1351, 380] on link "Edit" at bounding box center [1319, 378] width 111 height 29
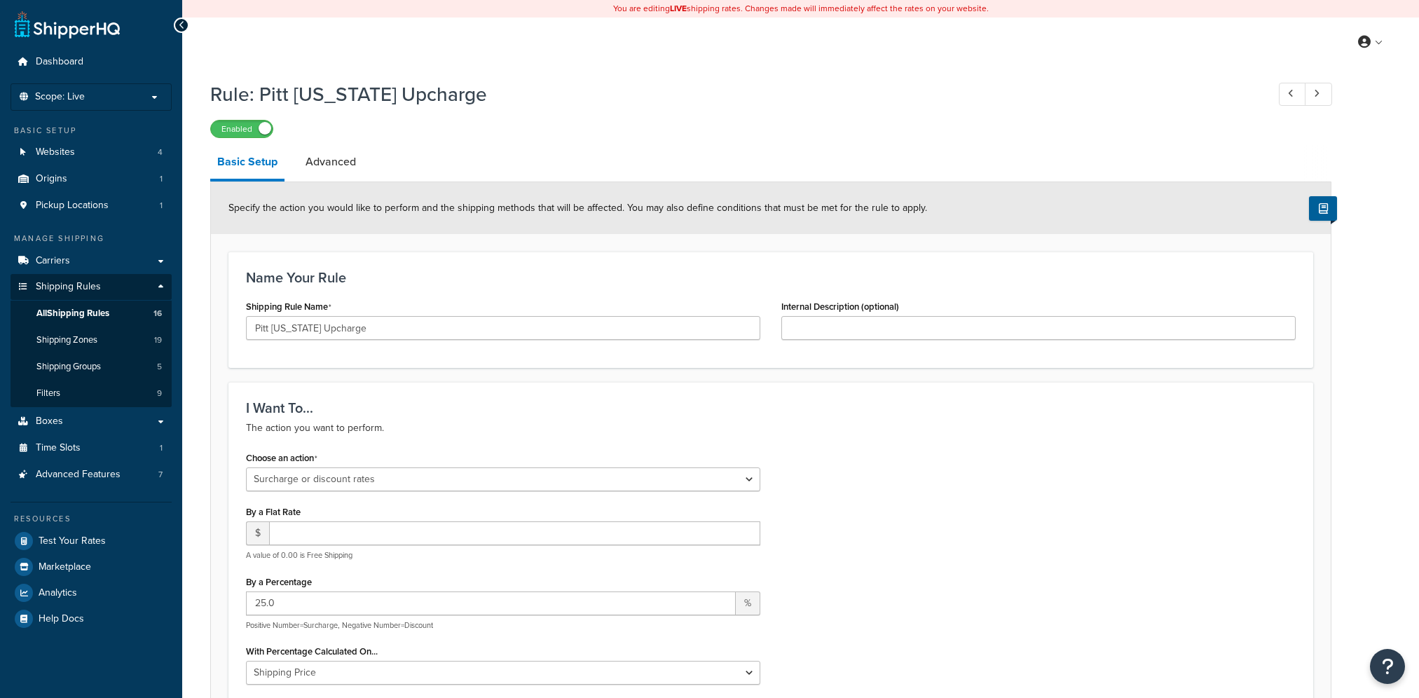
select select "SURCHARGE"
select select "LOCATION"
click at [350, 171] on link "Advanced" at bounding box center [330, 162] width 64 height 34
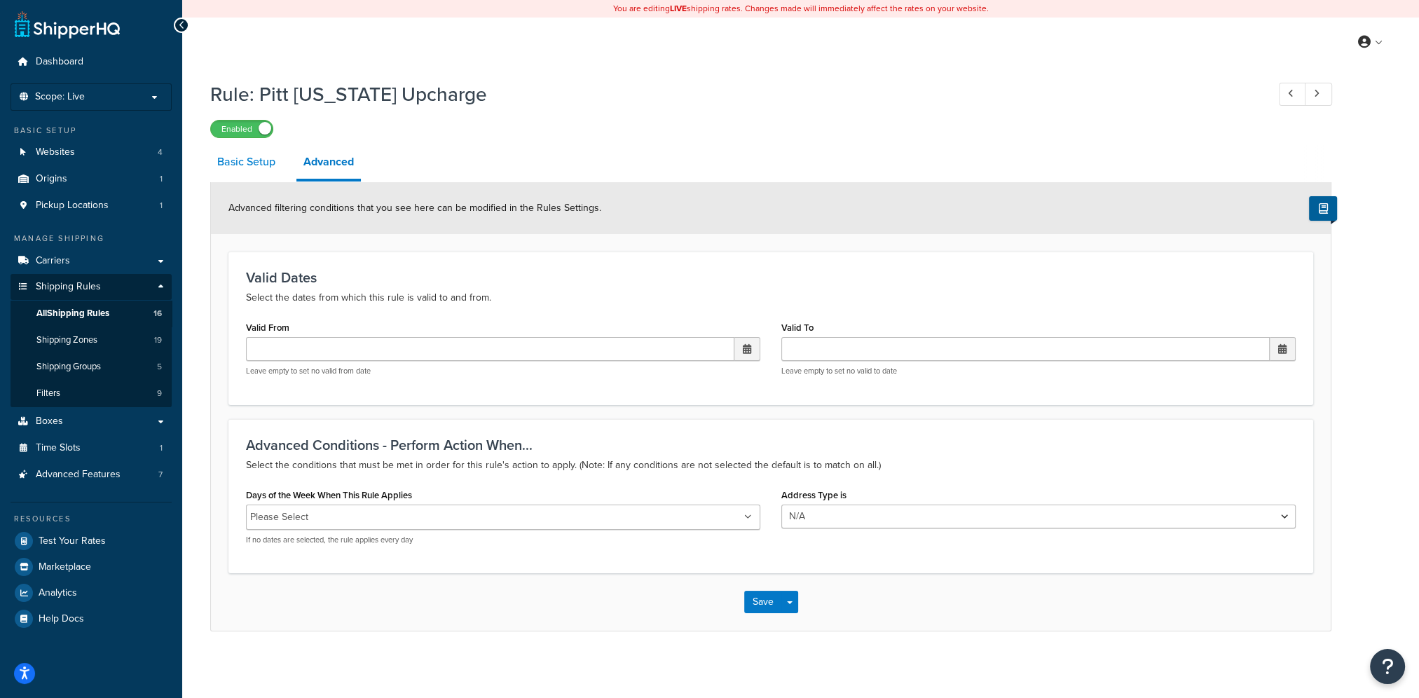
click at [265, 160] on link "Basic Setup" at bounding box center [246, 162] width 72 height 34
select select "SURCHARGE"
select select "LOCATION"
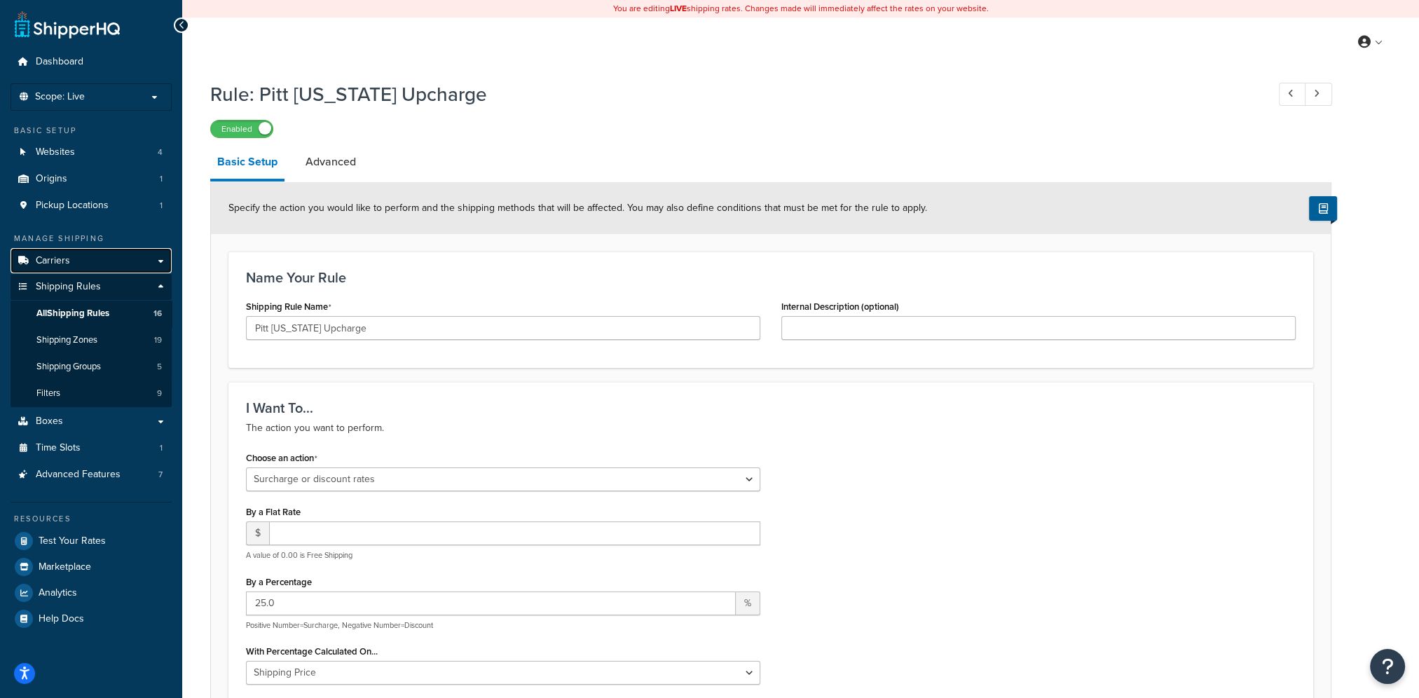
click at [87, 261] on link "Carriers" at bounding box center [91, 261] width 161 height 26
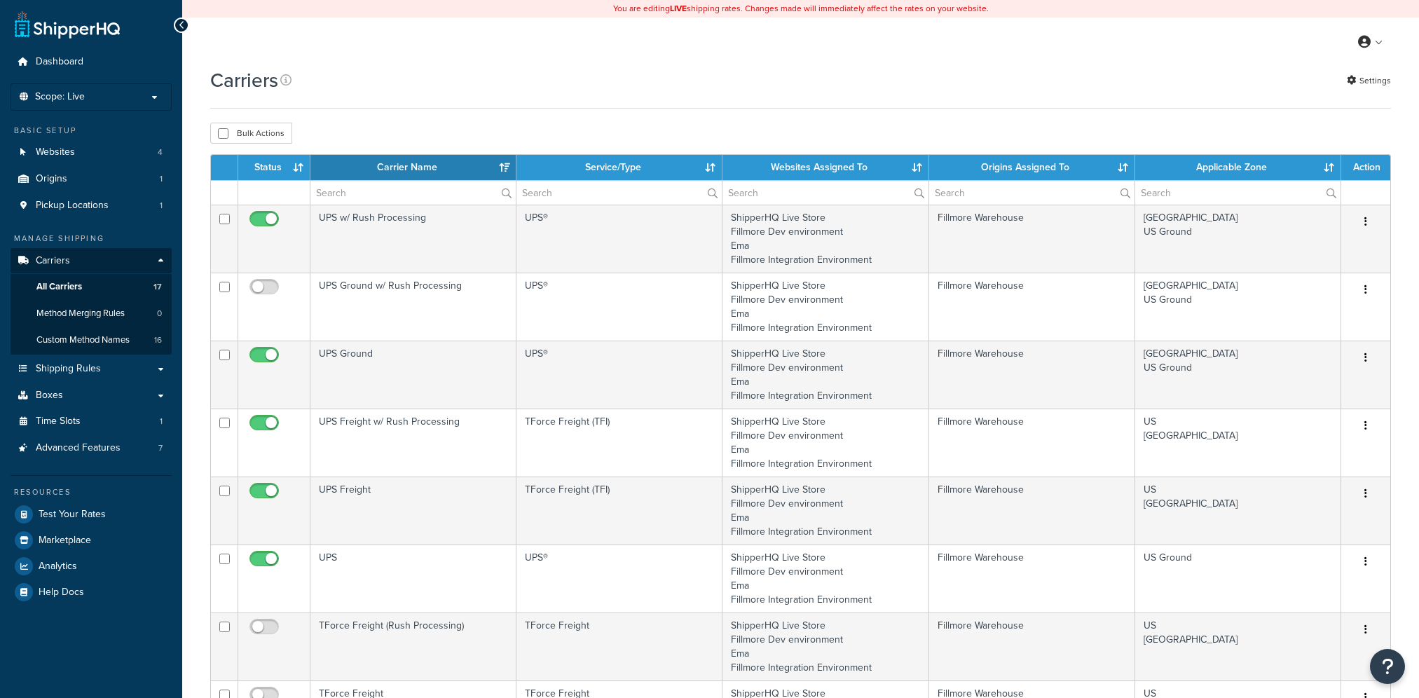
select select "15"
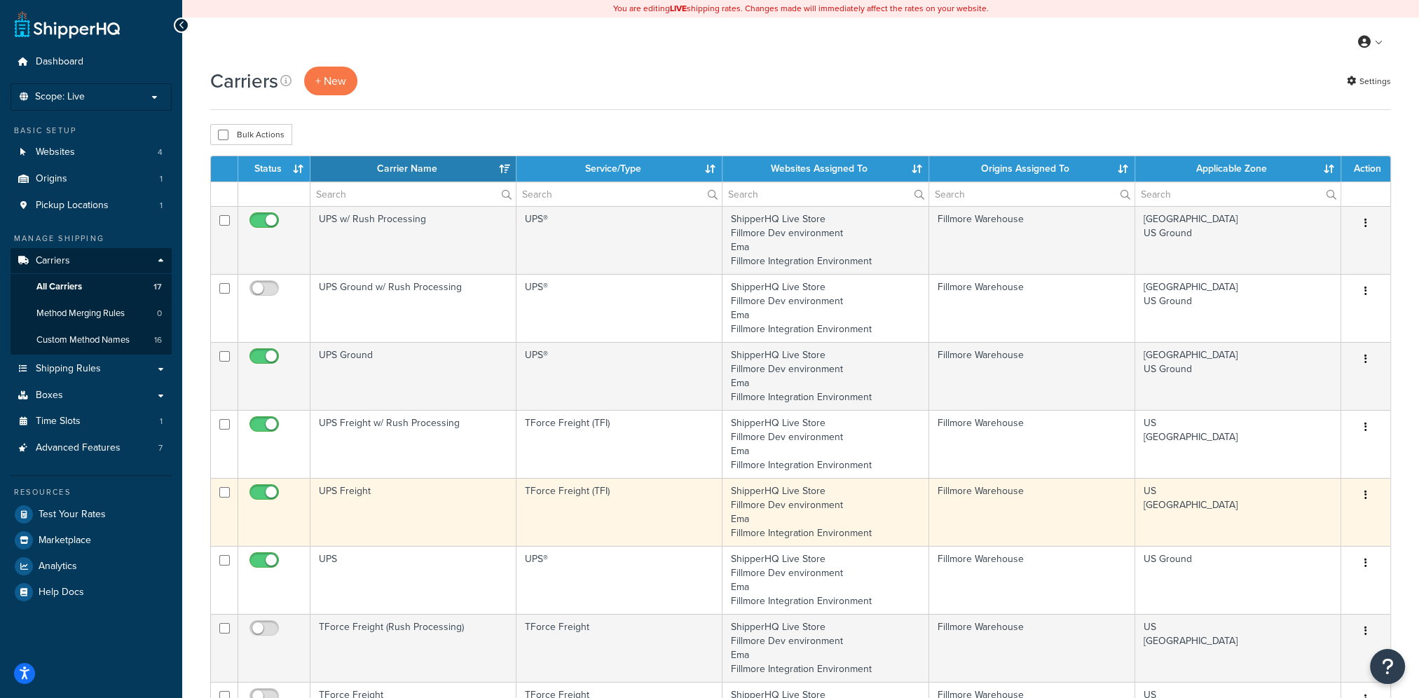
click at [1365, 493] on icon "button" at bounding box center [1365, 495] width 3 height 10
click at [1323, 519] on link "Edit" at bounding box center [1308, 523] width 111 height 29
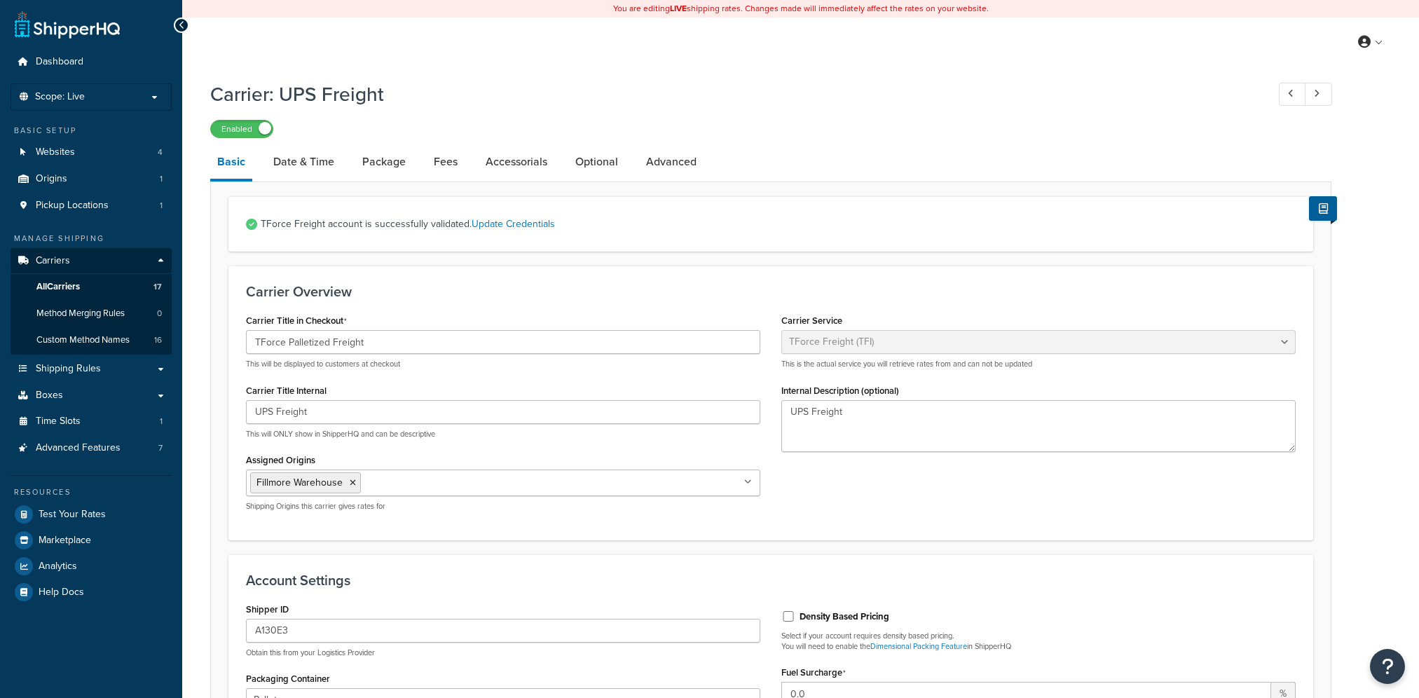
select select "upsFreight"
click at [608, 174] on link "Optional" at bounding box center [596, 162] width 57 height 34
select select "70"
select select "144922"
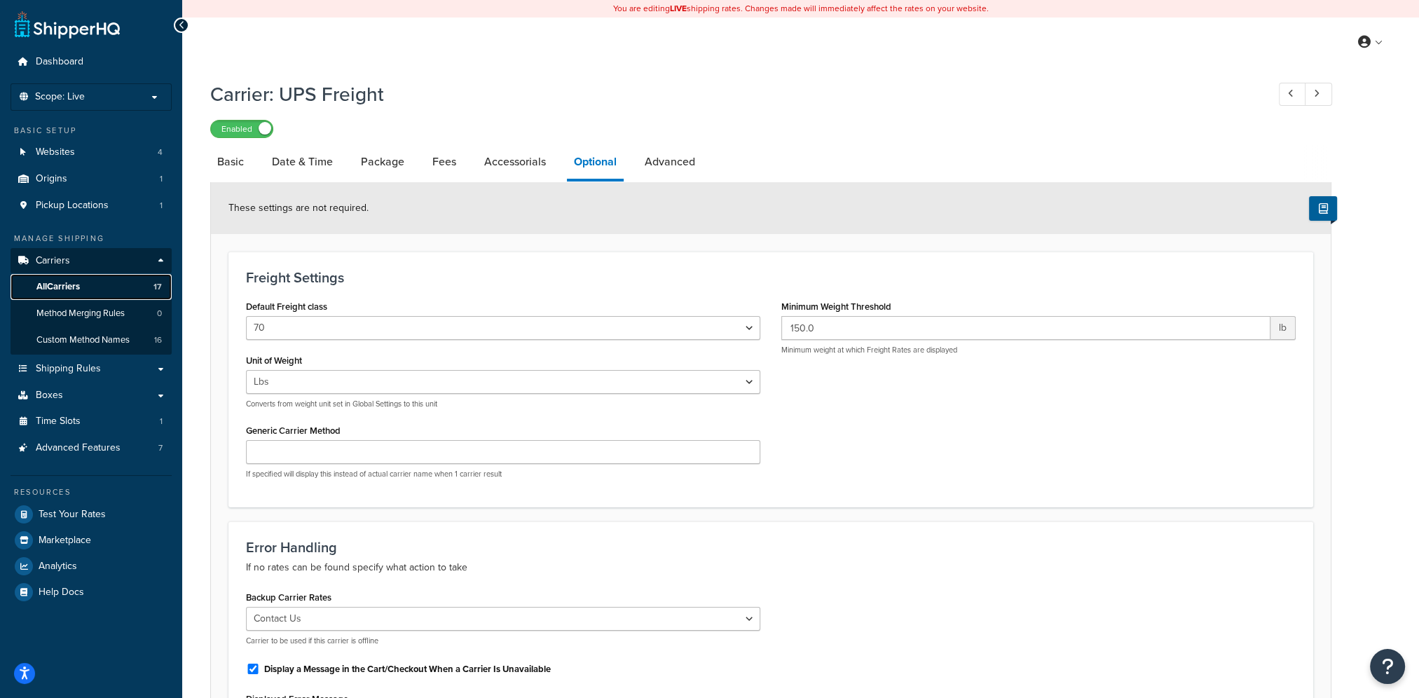
click at [118, 283] on link "All Carriers 17" at bounding box center [91, 287] width 161 height 26
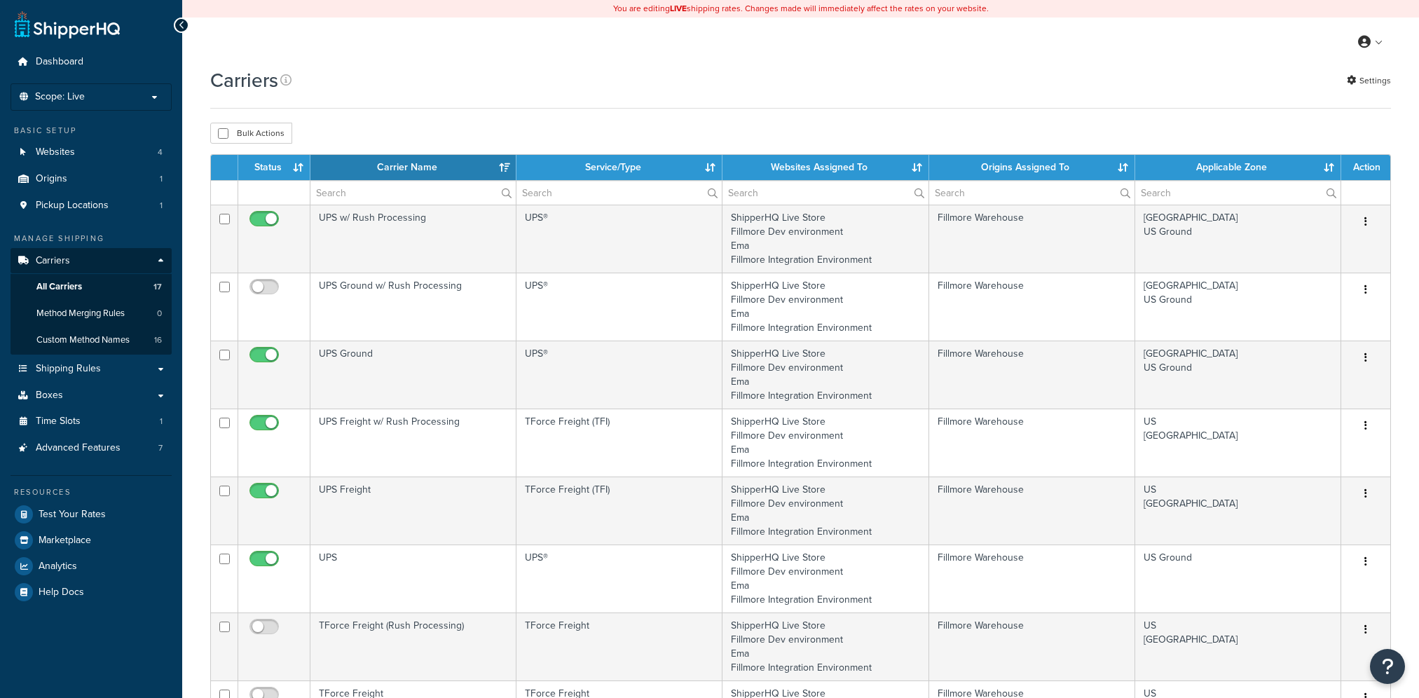
select select "15"
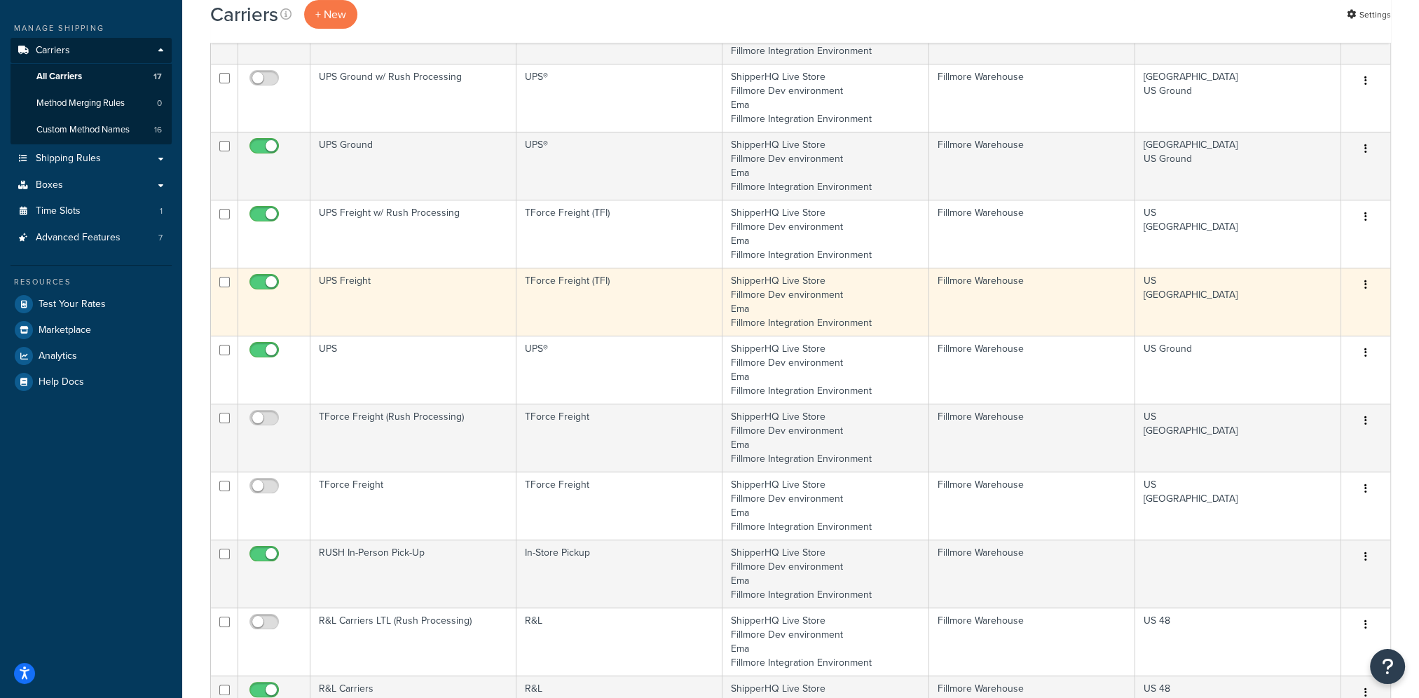
scroll to position [420, 0]
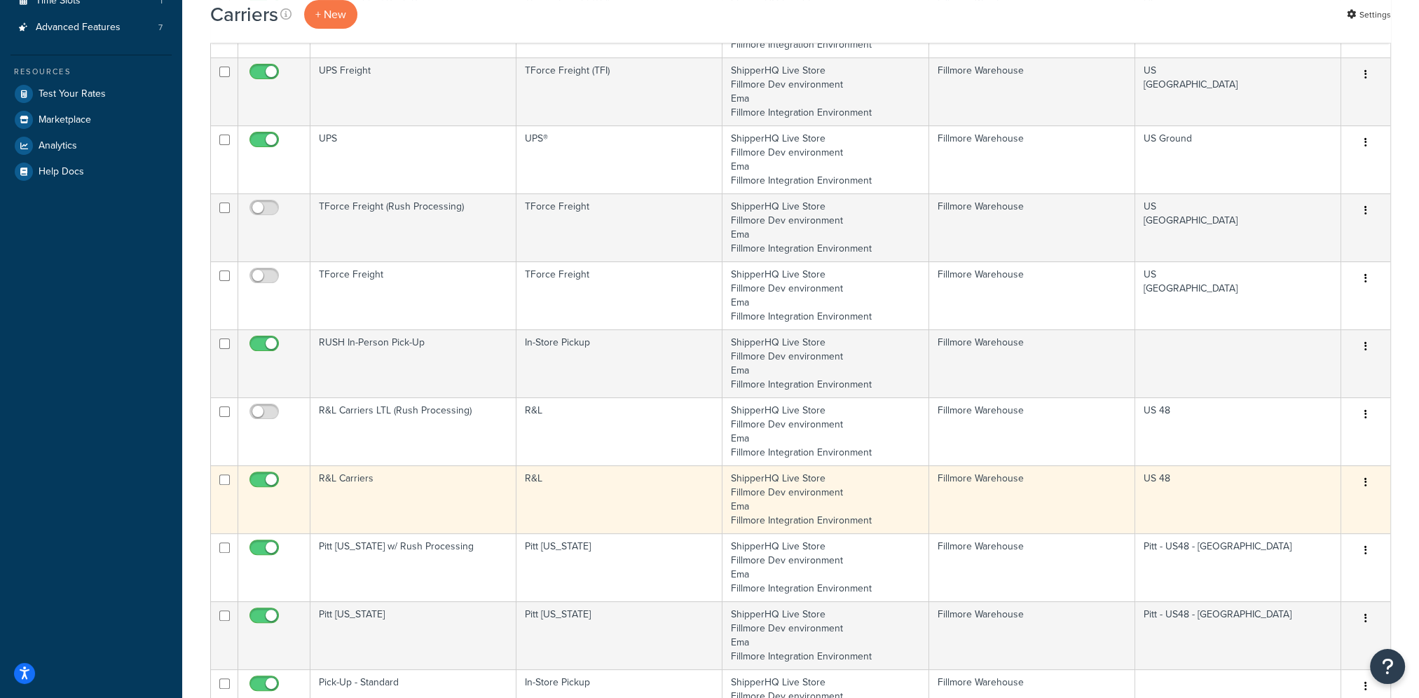
click at [1365, 482] on icon "button" at bounding box center [1365, 482] width 3 height 10
click at [1278, 502] on link "Edit" at bounding box center [1308, 509] width 111 height 29
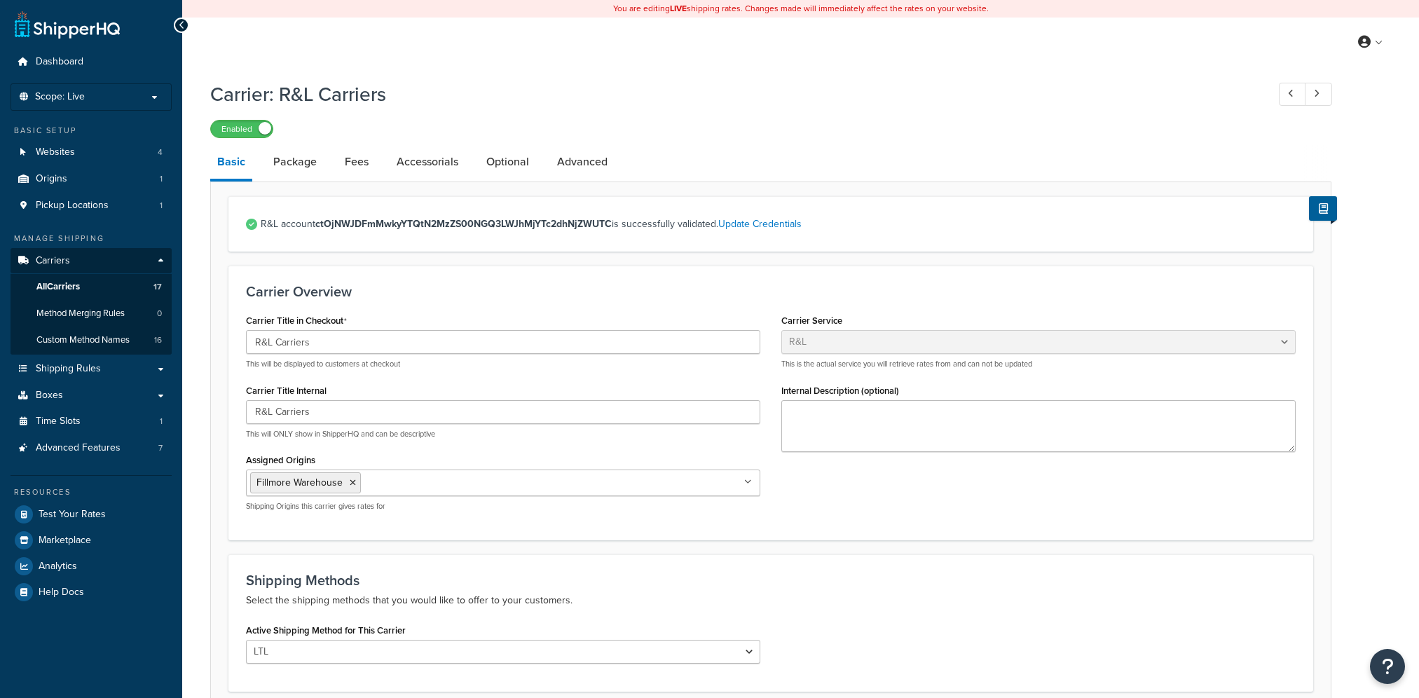
select select "rlFreight"
click at [493, 162] on link "Optional" at bounding box center [507, 162] width 57 height 34
select select "100"
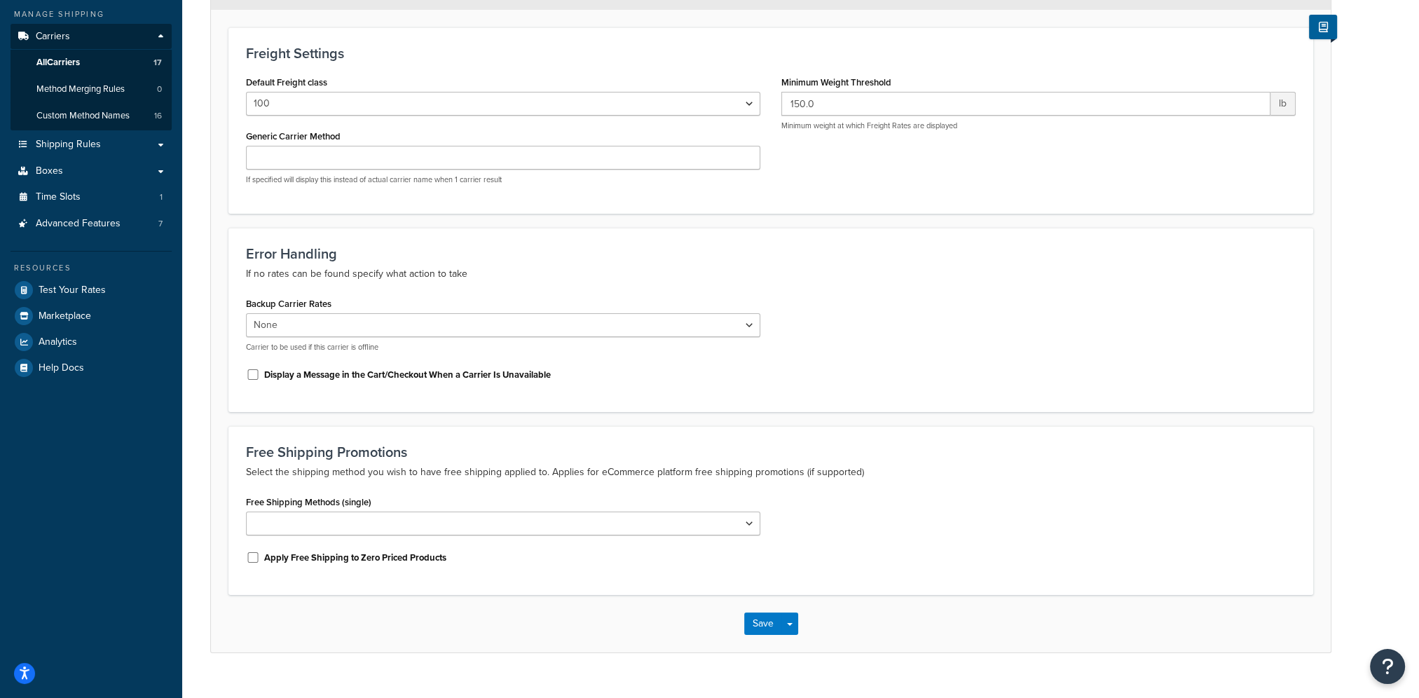
scroll to position [249, 0]
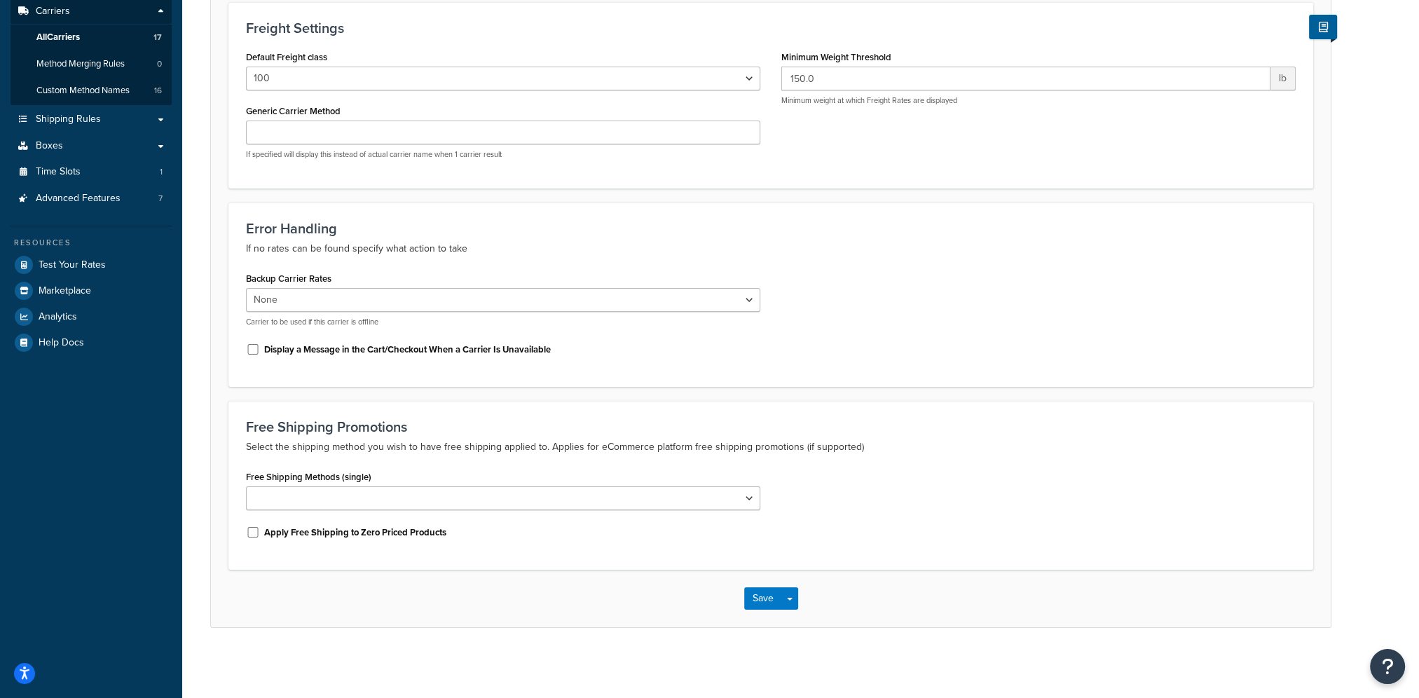
select select "rlFreight"
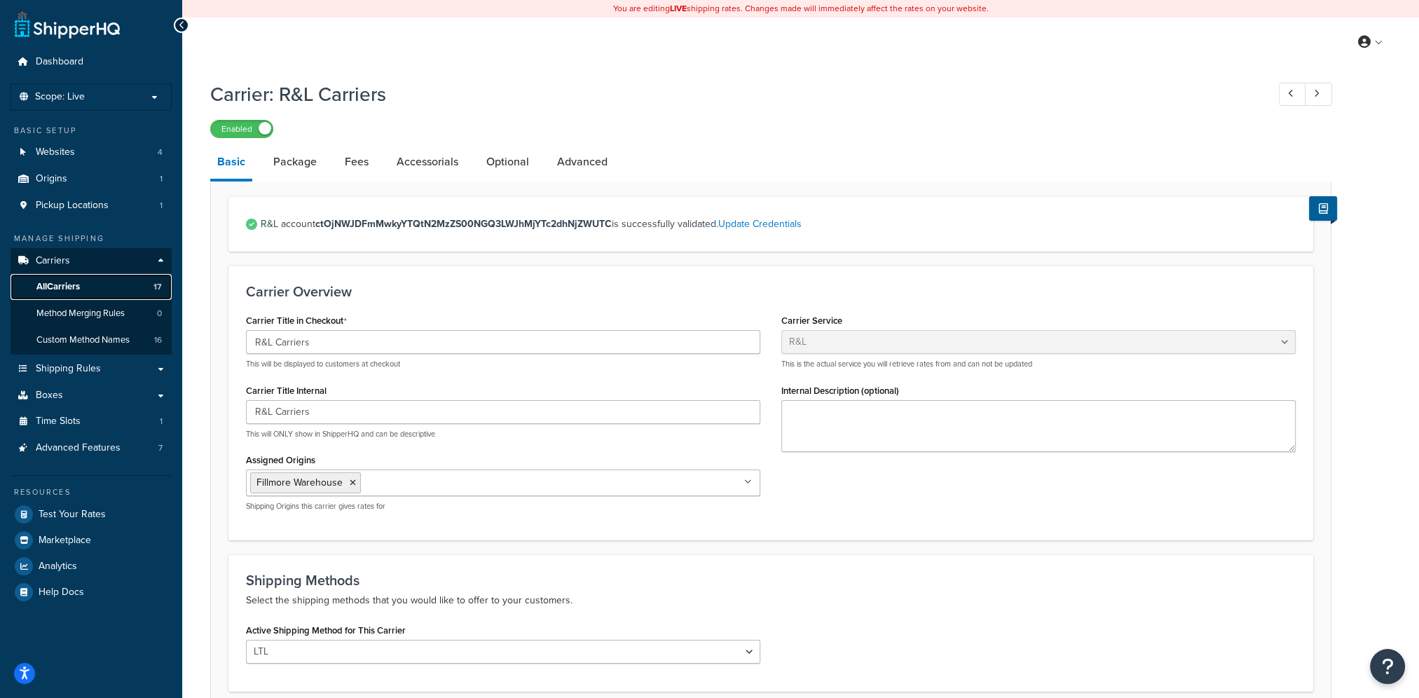
click at [104, 286] on link "All Carriers 17" at bounding box center [91, 287] width 161 height 26
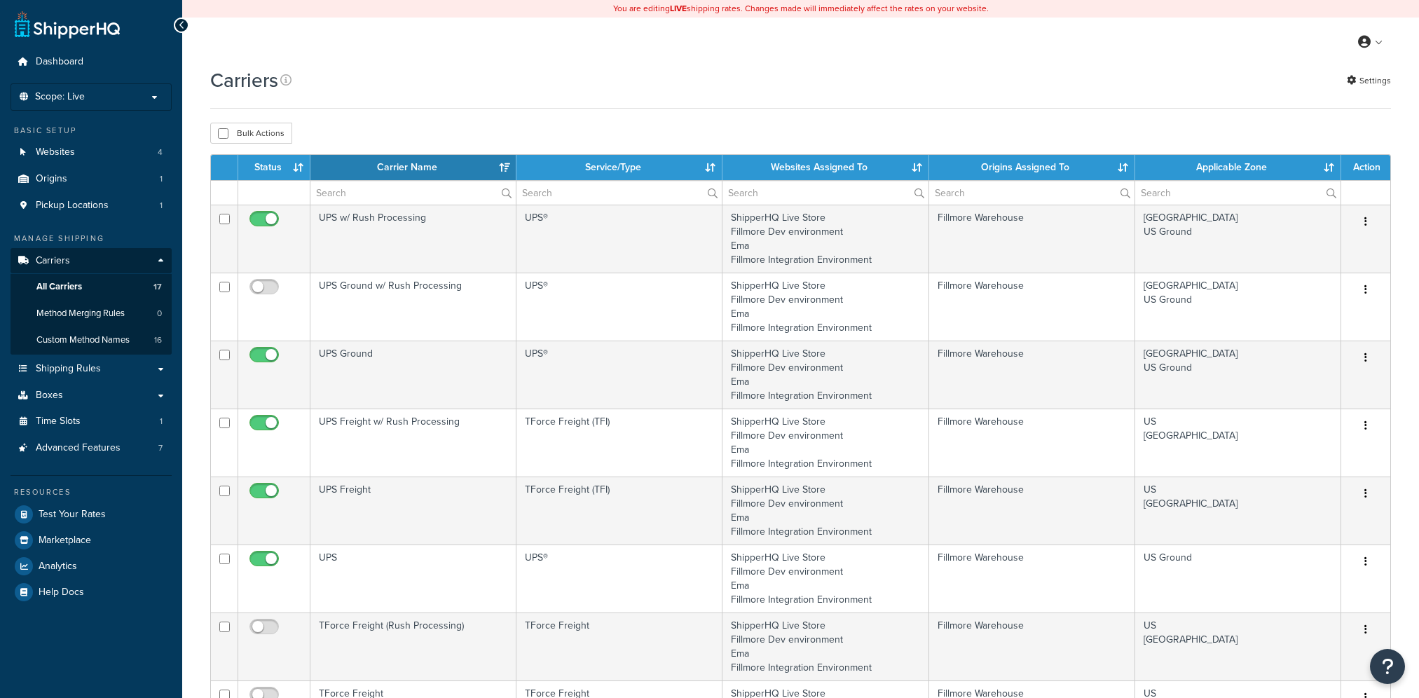
select select "15"
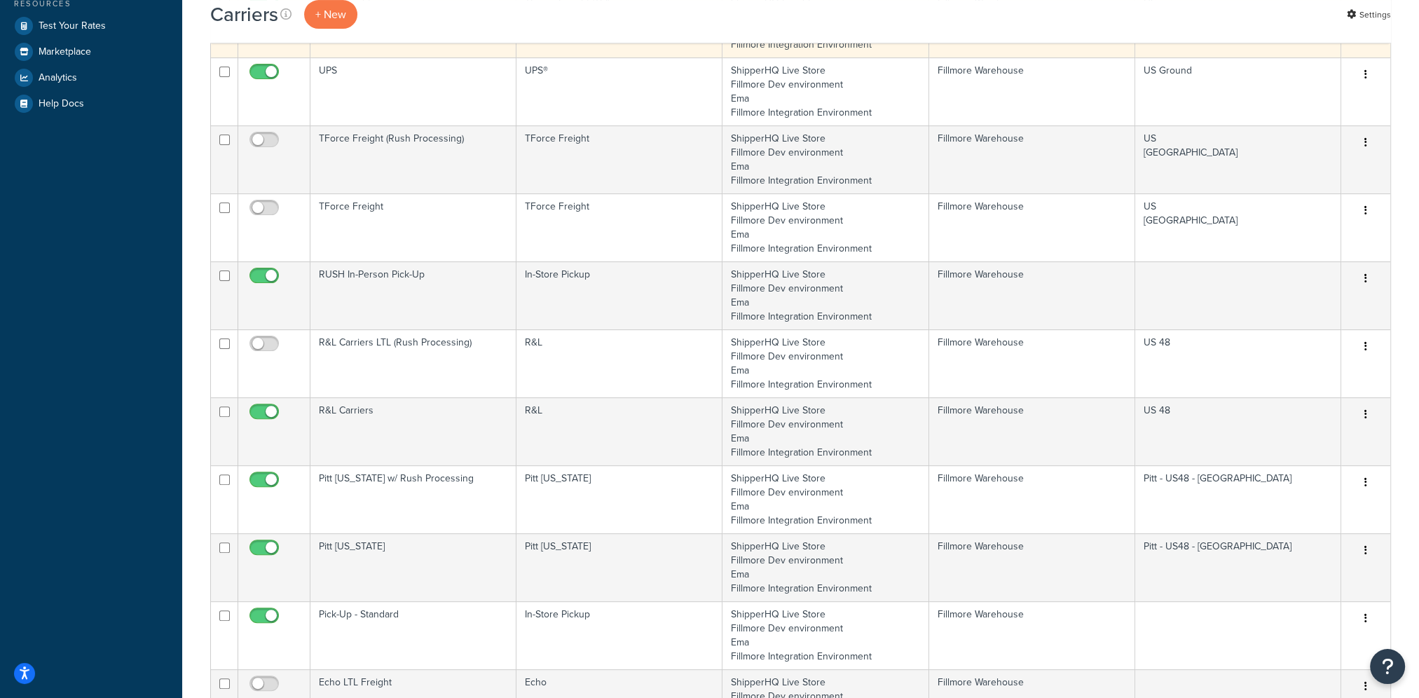
scroll to position [490, 0]
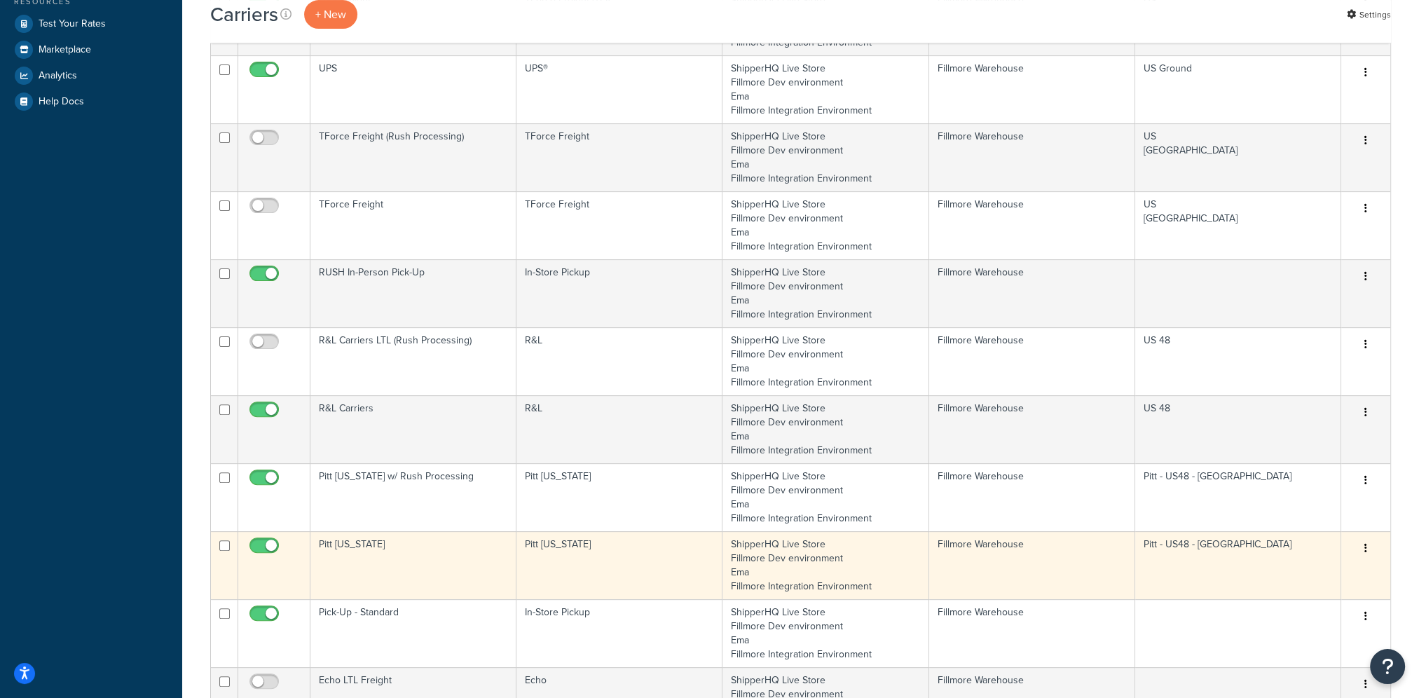
click at [1362, 546] on button "button" at bounding box center [1366, 548] width 20 height 22
click at [1337, 570] on link "Edit" at bounding box center [1308, 574] width 111 height 29
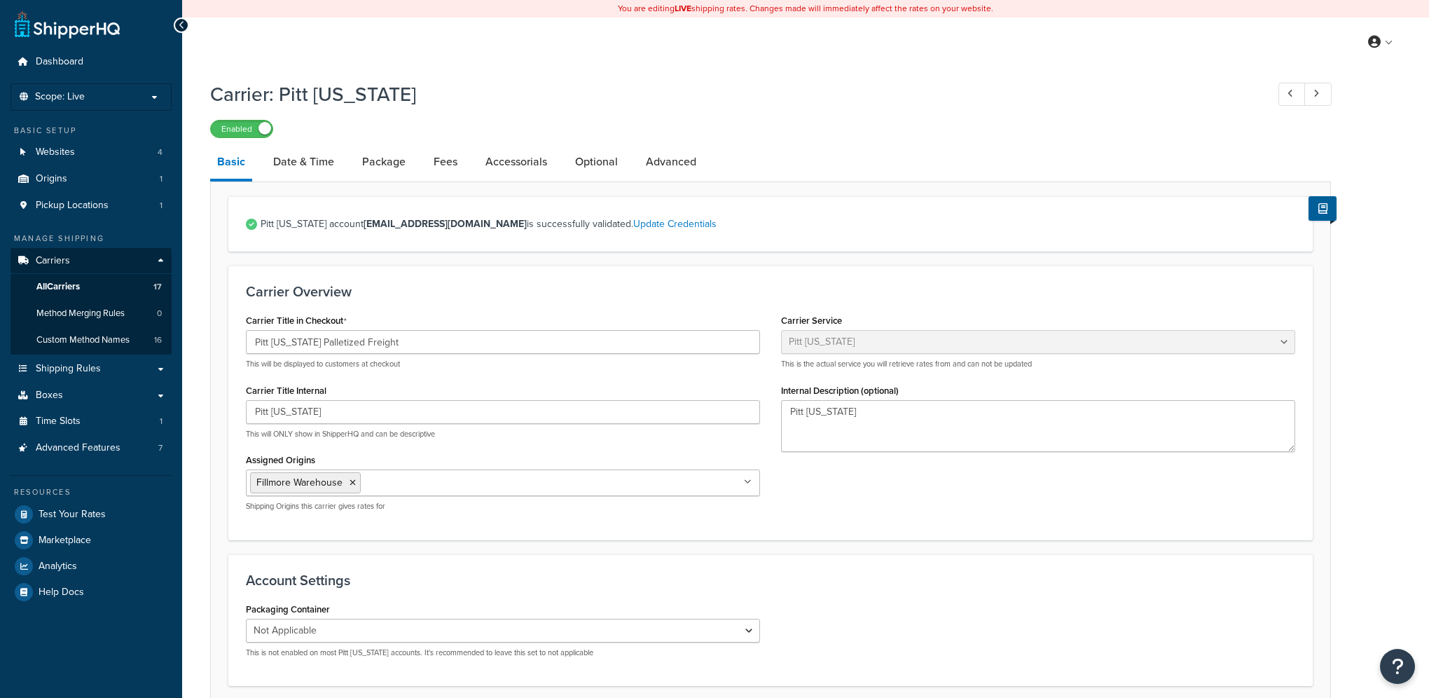
select select "pittOhioFreight"
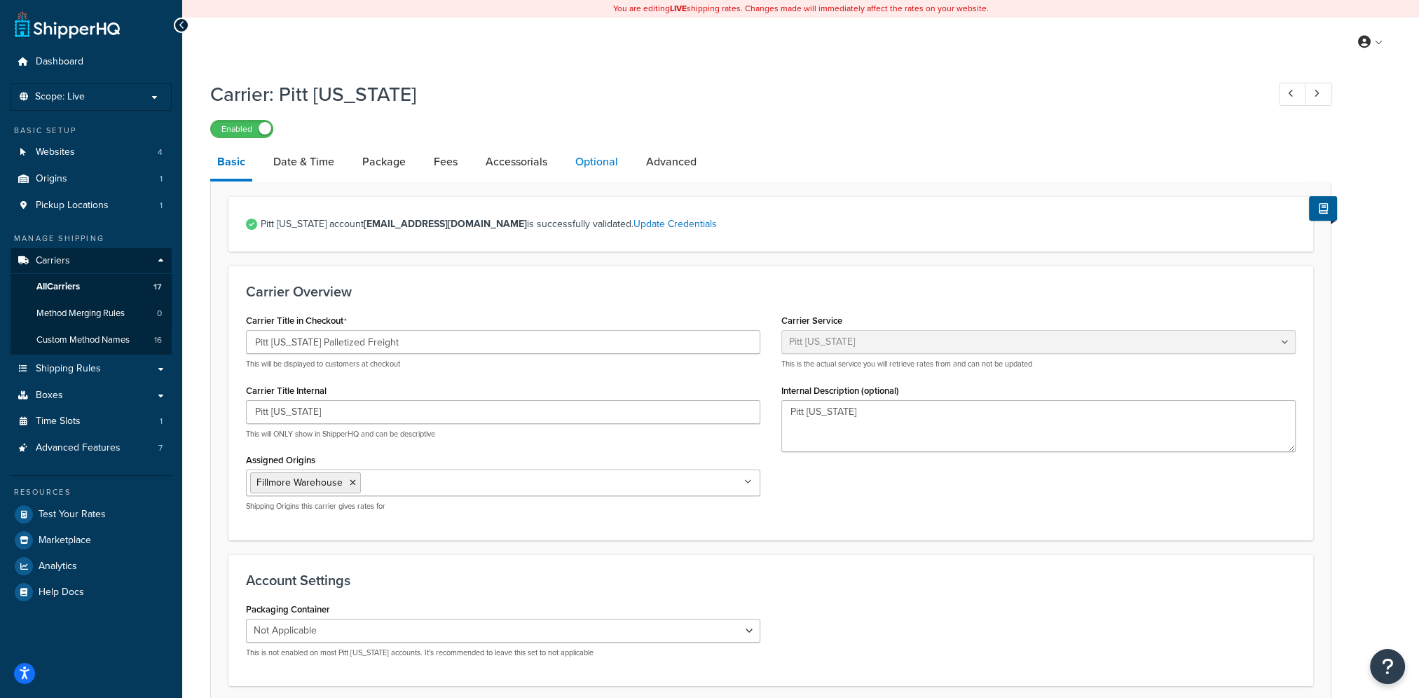
click at [588, 159] on link "Optional" at bounding box center [596, 162] width 57 height 34
select select "92.5"
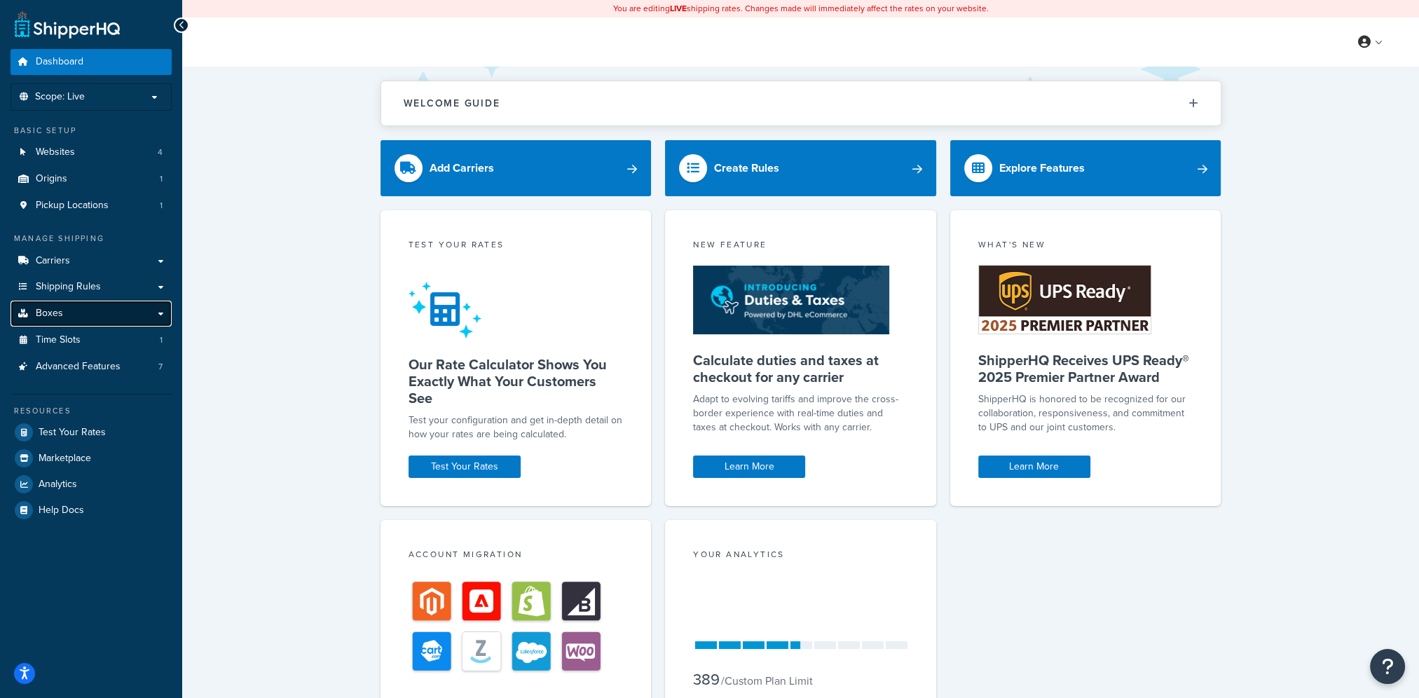
click at [74, 310] on link "Boxes" at bounding box center [91, 314] width 161 height 26
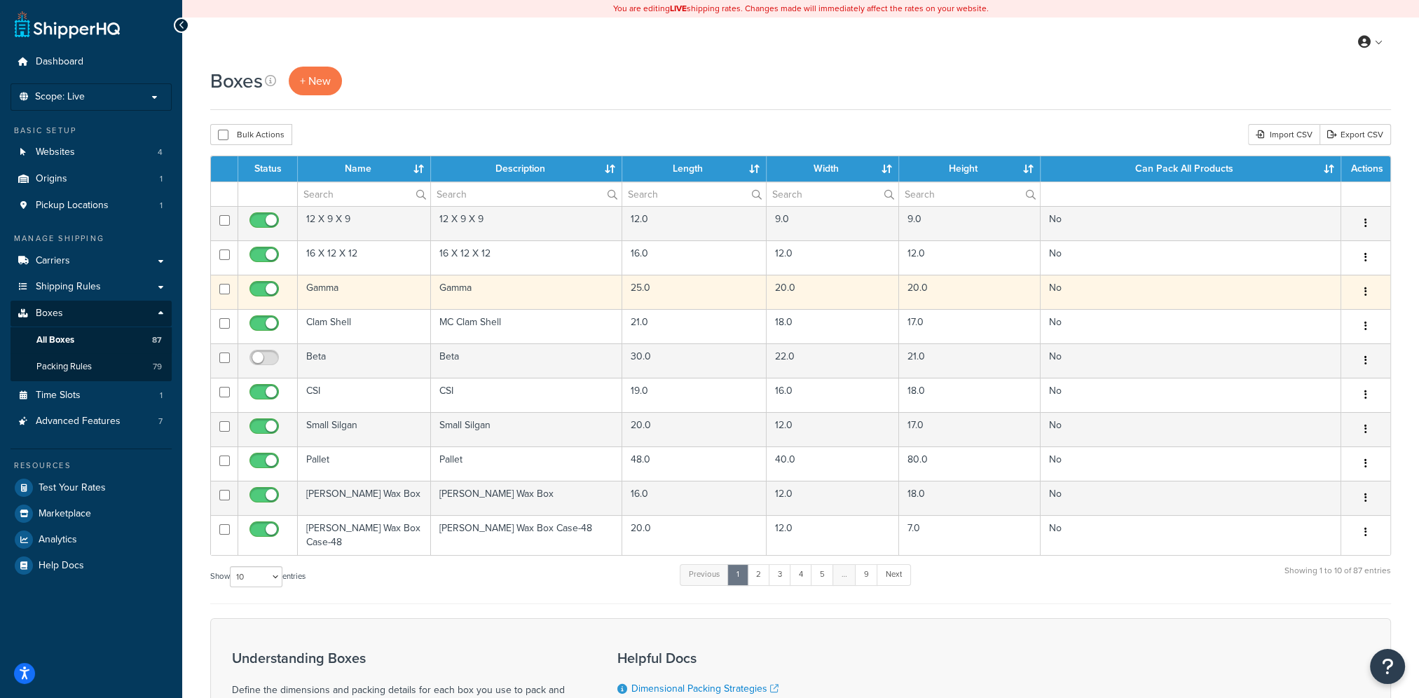
click at [1368, 292] on button "button" at bounding box center [1366, 292] width 20 height 22
click at [1349, 322] on link "Edit" at bounding box center [1319, 318] width 111 height 29
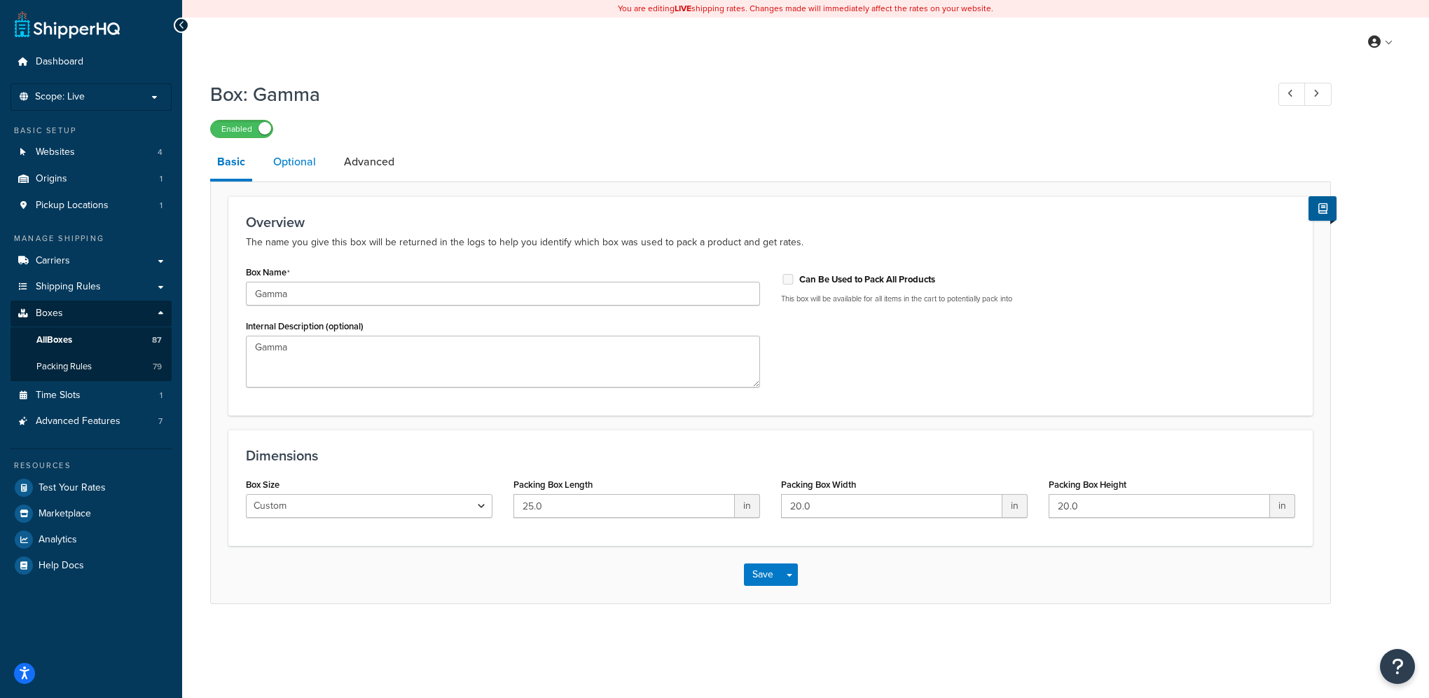
click at [292, 163] on link "Optional" at bounding box center [294, 162] width 57 height 34
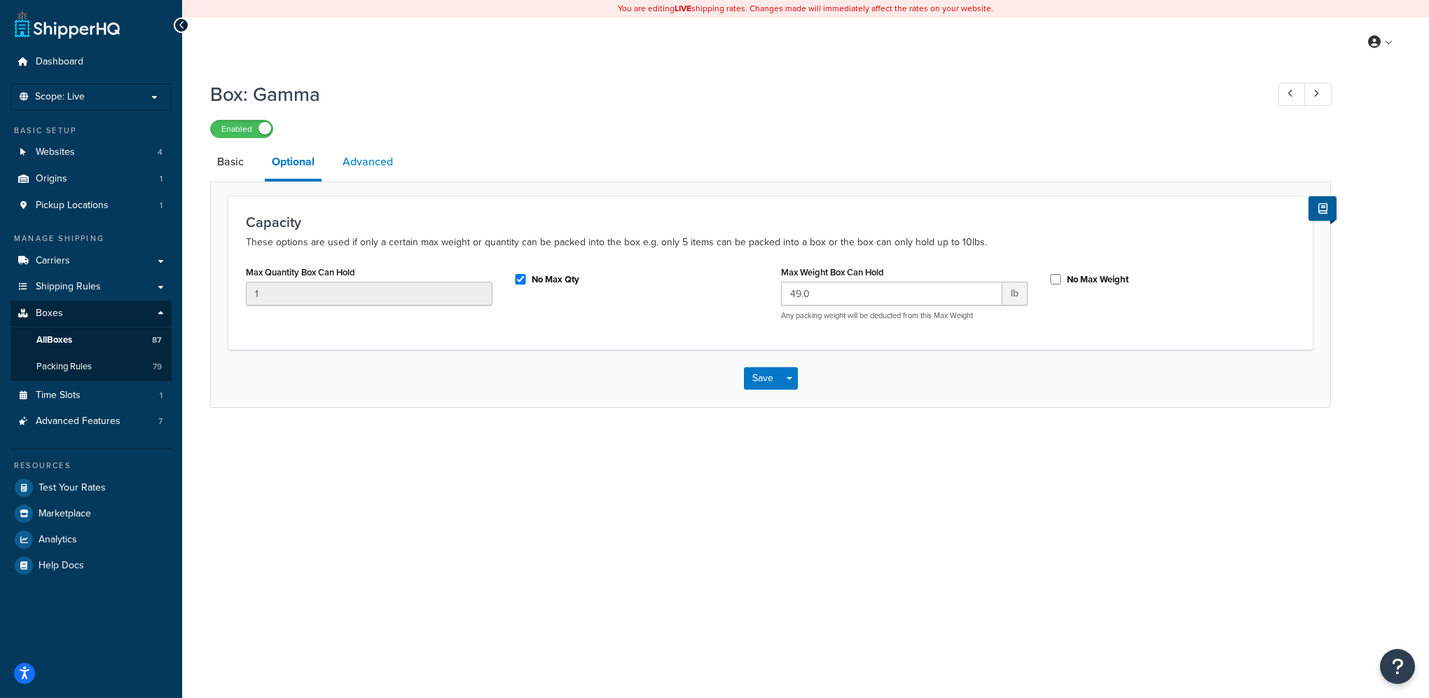
click at [370, 167] on link "Advanced" at bounding box center [368, 162] width 64 height 34
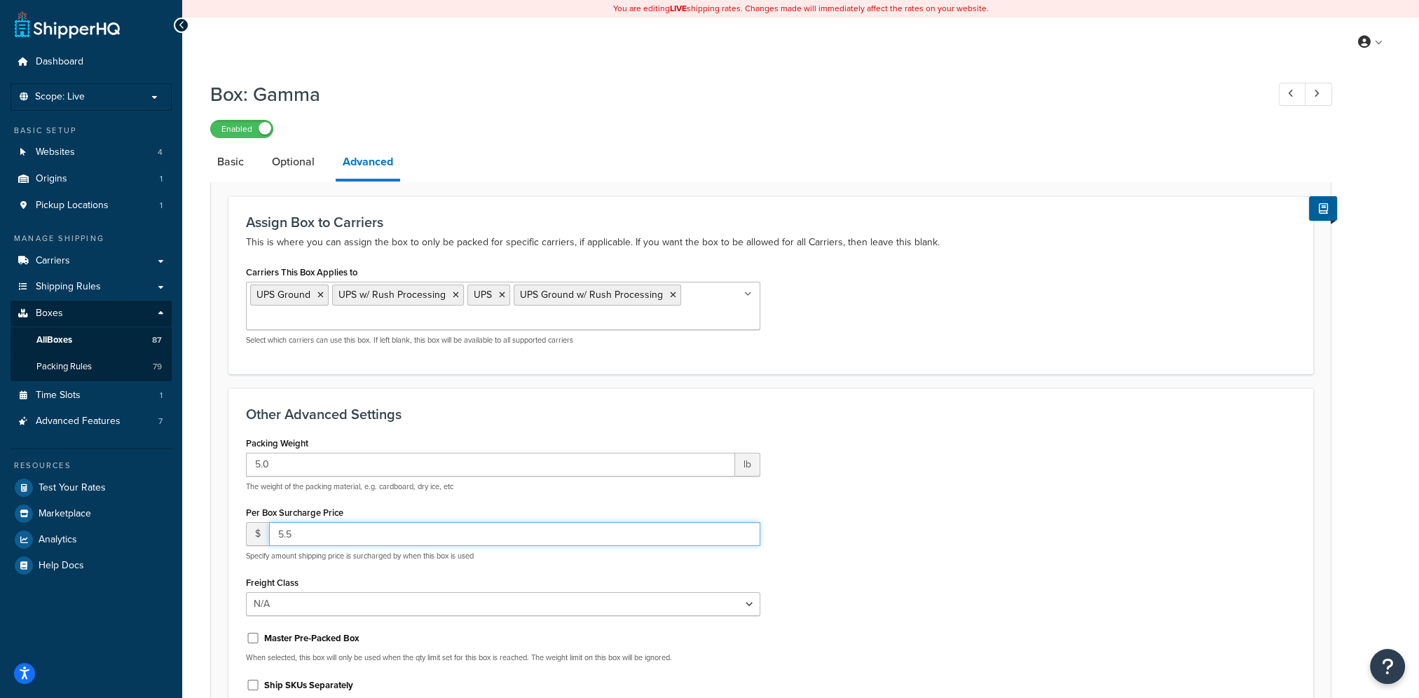
drag, startPoint x: 346, startPoint y: 538, endPoint x: 221, endPoint y: 516, distance: 127.4
click at [221, 516] on form "Assign Box to Carriers This is where you can assign the box to only be packed f…" at bounding box center [770, 495] width 1119 height 599
click at [895, 518] on div "Packing Weight 5.0 lb The weight of the packing material, e.g. cardboard, dry i…" at bounding box center [770, 577] width 1070 height 288
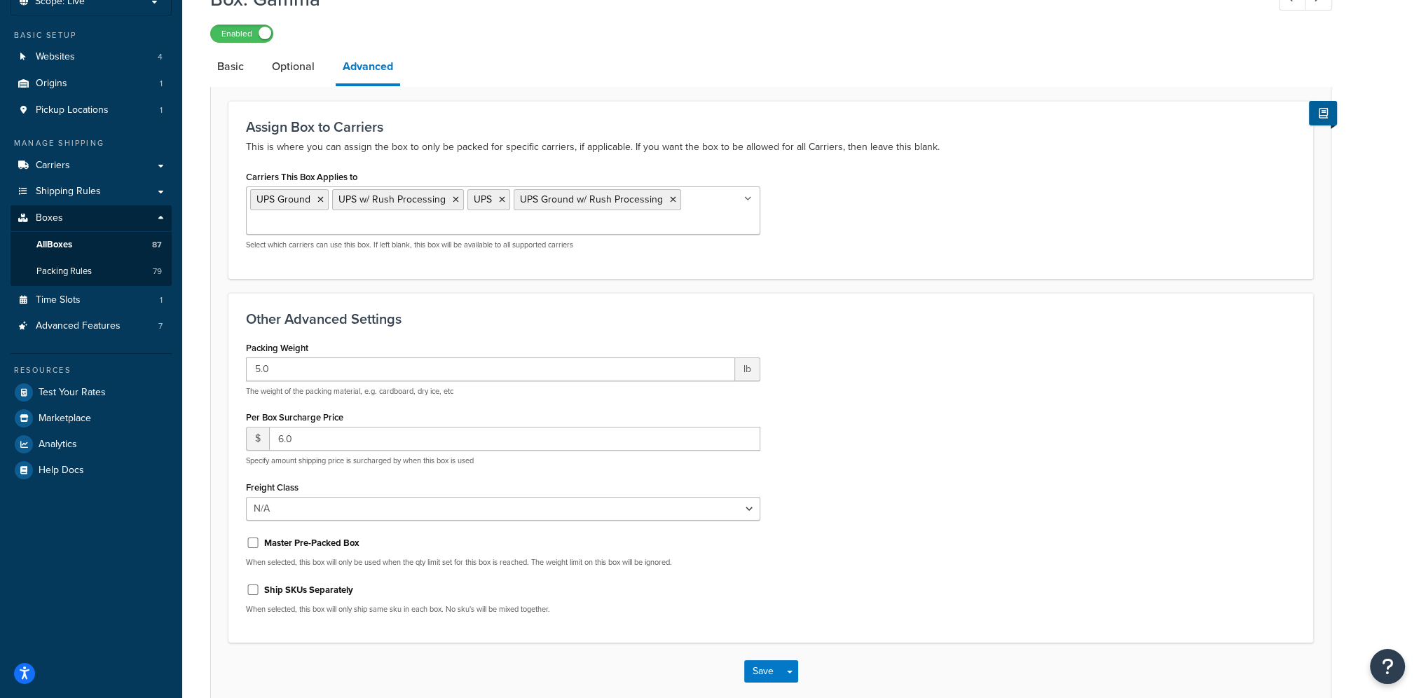
scroll to position [140, 0]
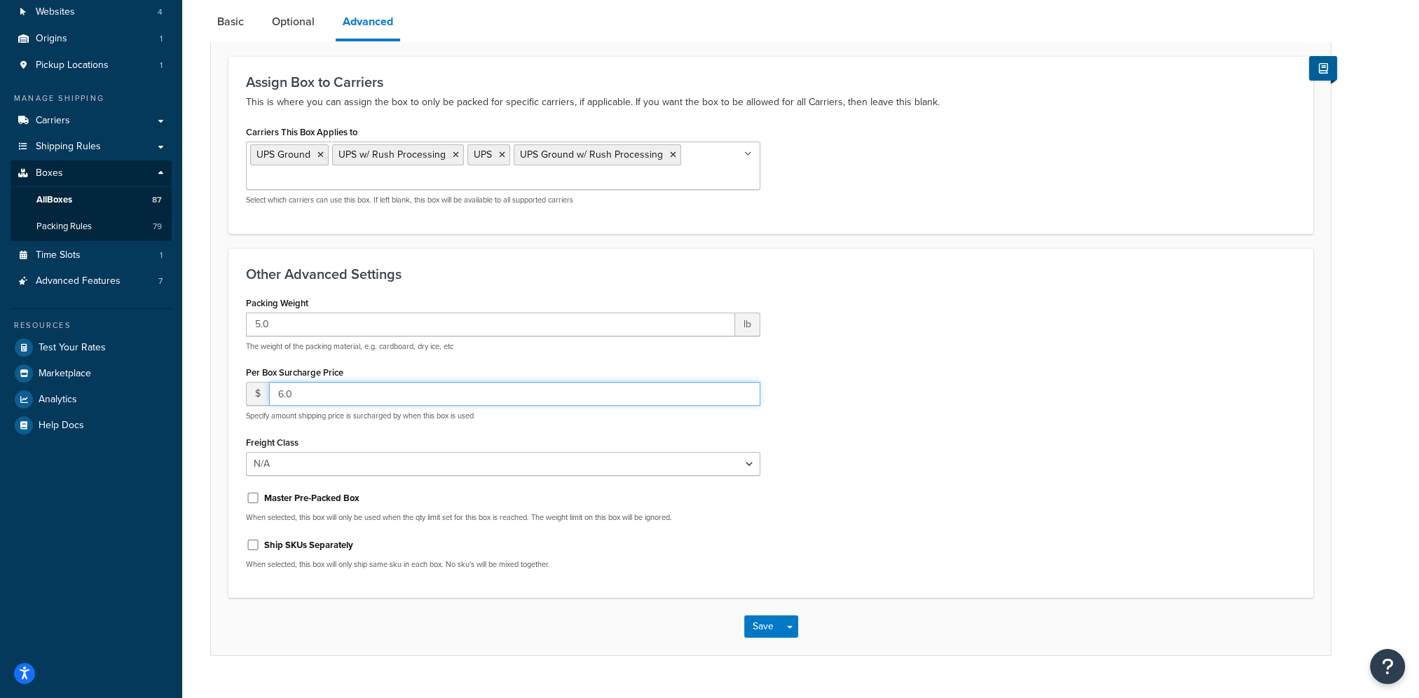
drag, startPoint x: 332, startPoint y: 398, endPoint x: 232, endPoint y: 384, distance: 101.2
click at [232, 384] on div "Other Advanced Settings Packing Weight 5.0 lb The weight of the packing materia…" at bounding box center [770, 423] width 1084 height 350
type input "5.50"
click at [762, 630] on button "Save" at bounding box center [763, 626] width 38 height 22
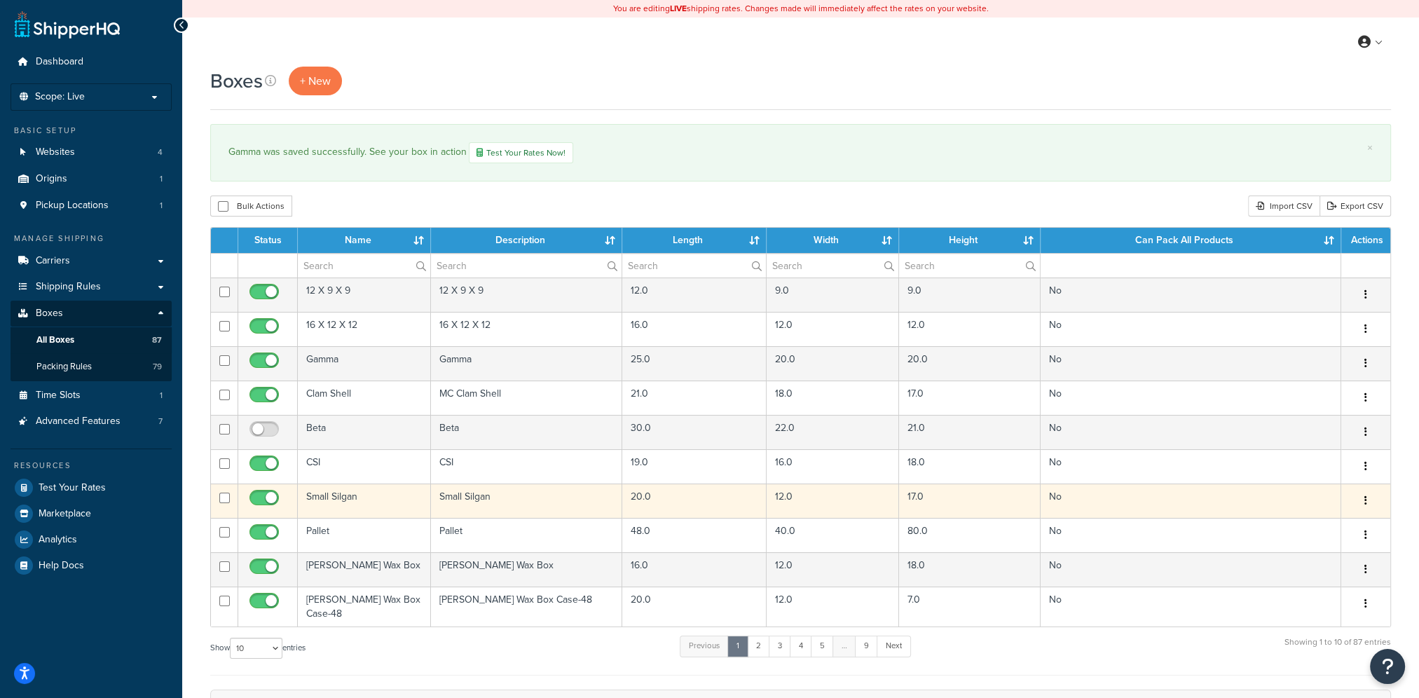
click at [1364, 499] on icon "button" at bounding box center [1365, 500] width 3 height 10
click at [1363, 528] on link "Edit" at bounding box center [1319, 527] width 111 height 29
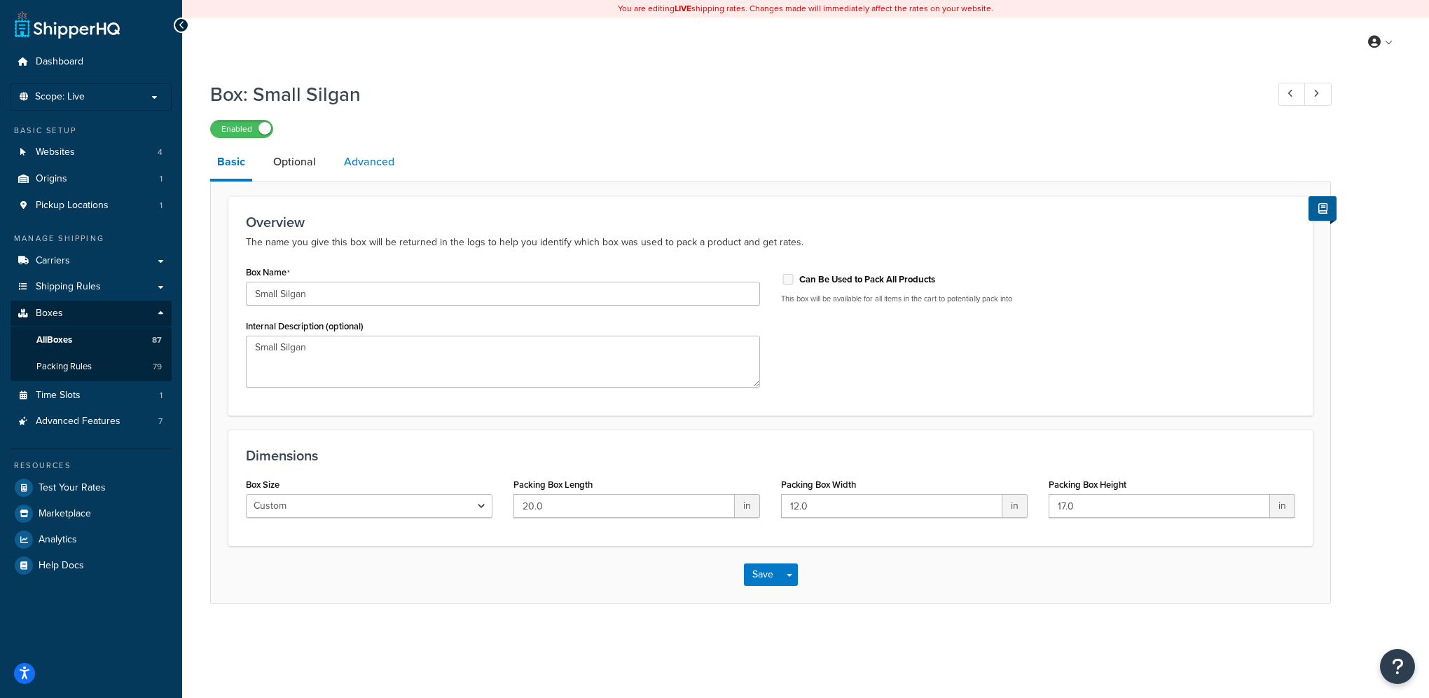
click at [351, 157] on link "Advanced" at bounding box center [369, 162] width 64 height 34
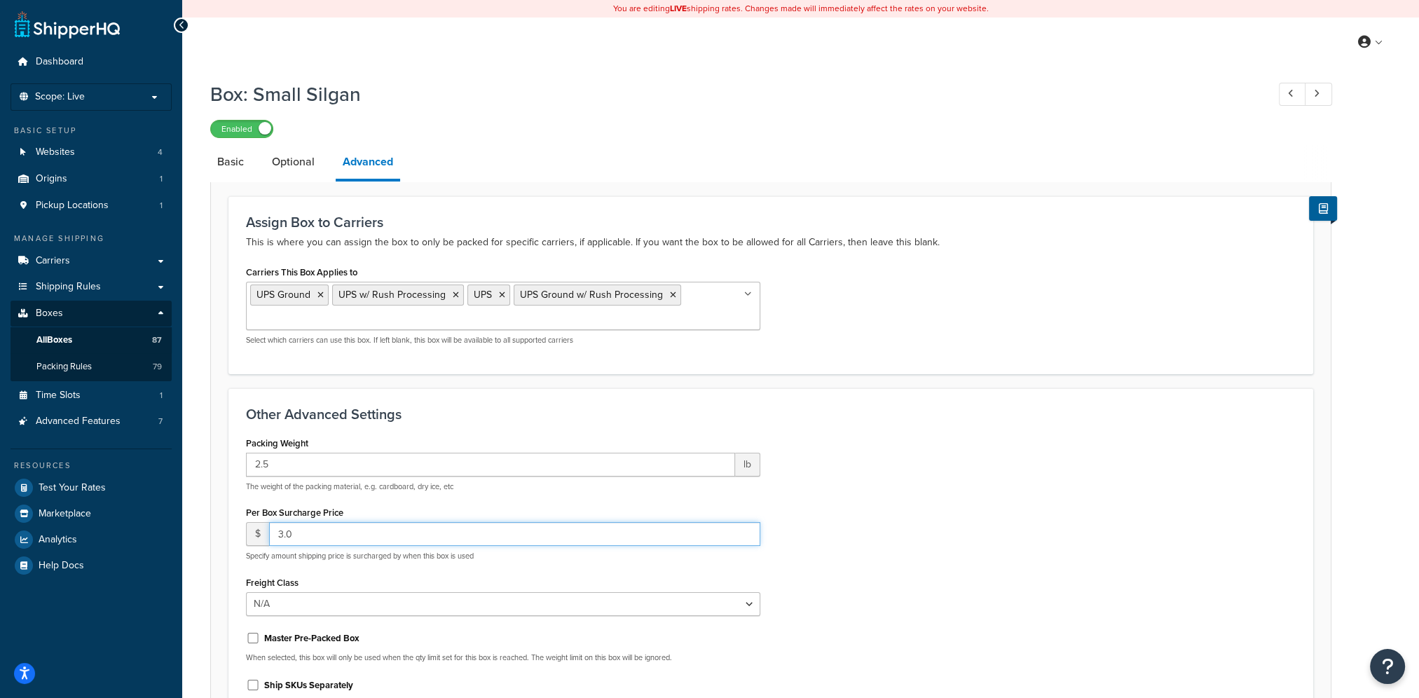
drag, startPoint x: 319, startPoint y: 541, endPoint x: 256, endPoint y: 535, distance: 62.7
click at [256, 535] on div "$ 3.0" at bounding box center [503, 534] width 514 height 24
type input "3.50"
click at [1044, 497] on div "Packing Weight 2.5 lb The weight of the packing material, e.g. cardboard, dry i…" at bounding box center [770, 577] width 1070 height 288
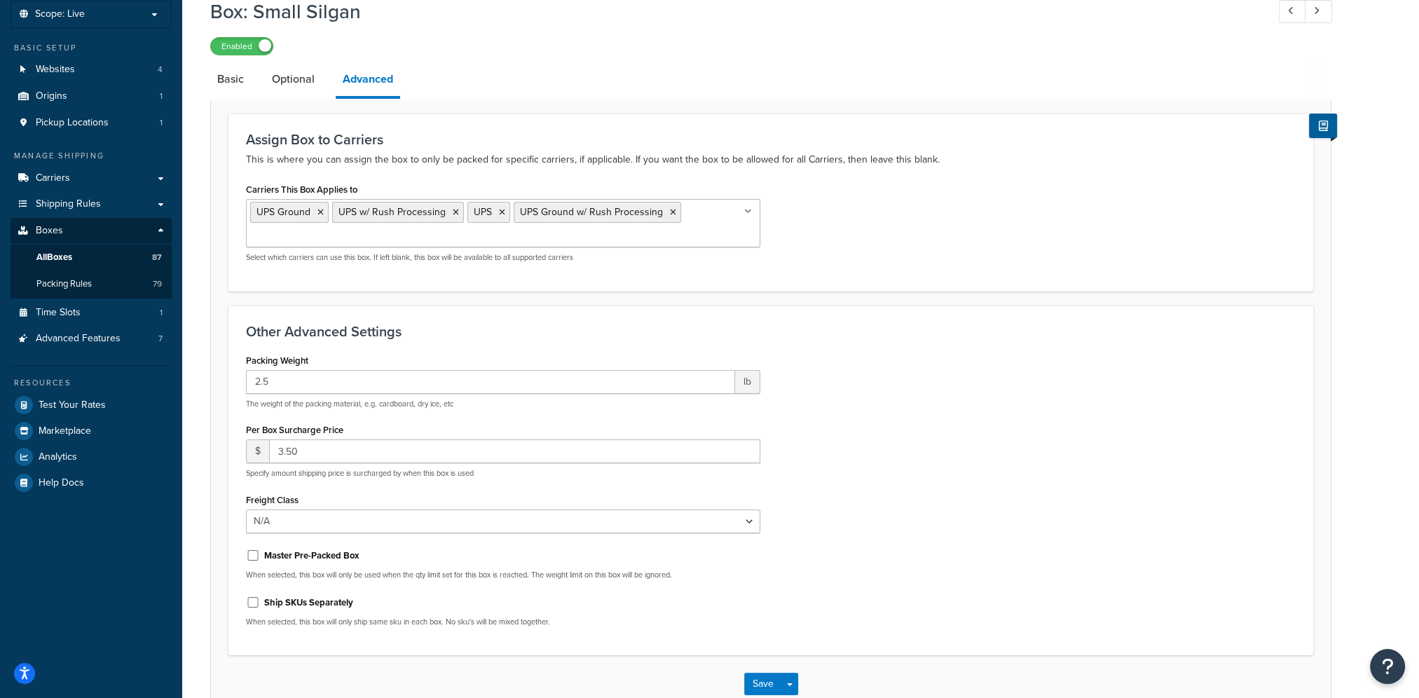
scroll to position [168, 0]
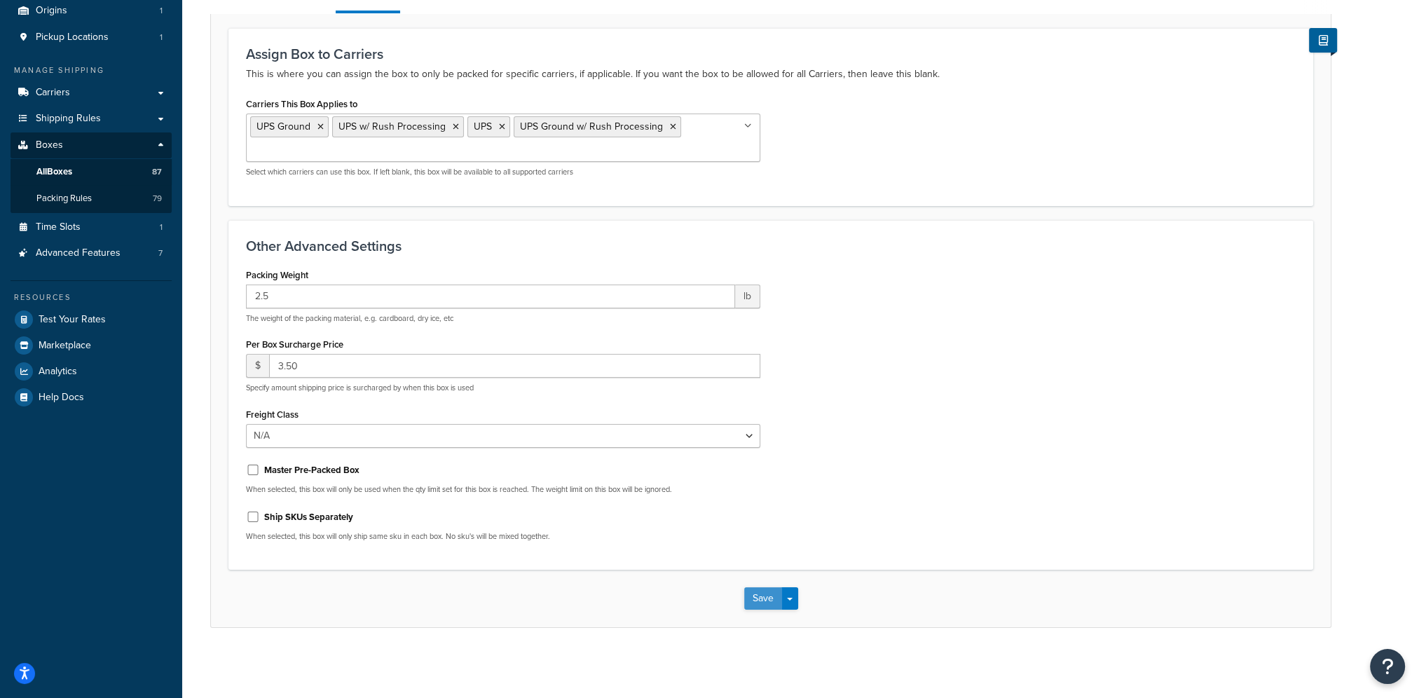
click at [754, 601] on button "Save" at bounding box center [763, 598] width 38 height 22
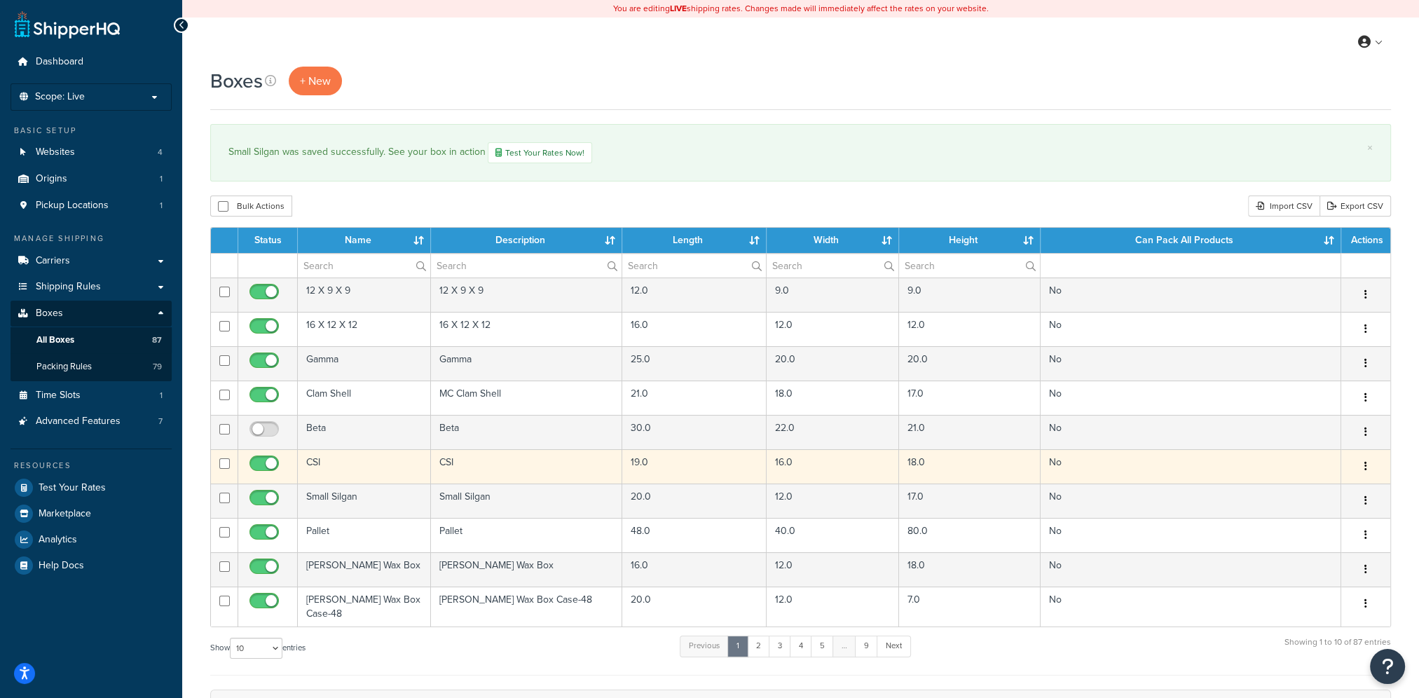
click at [1363, 464] on button "button" at bounding box center [1366, 466] width 20 height 22
click at [1299, 488] on link "Edit" at bounding box center [1319, 492] width 111 height 29
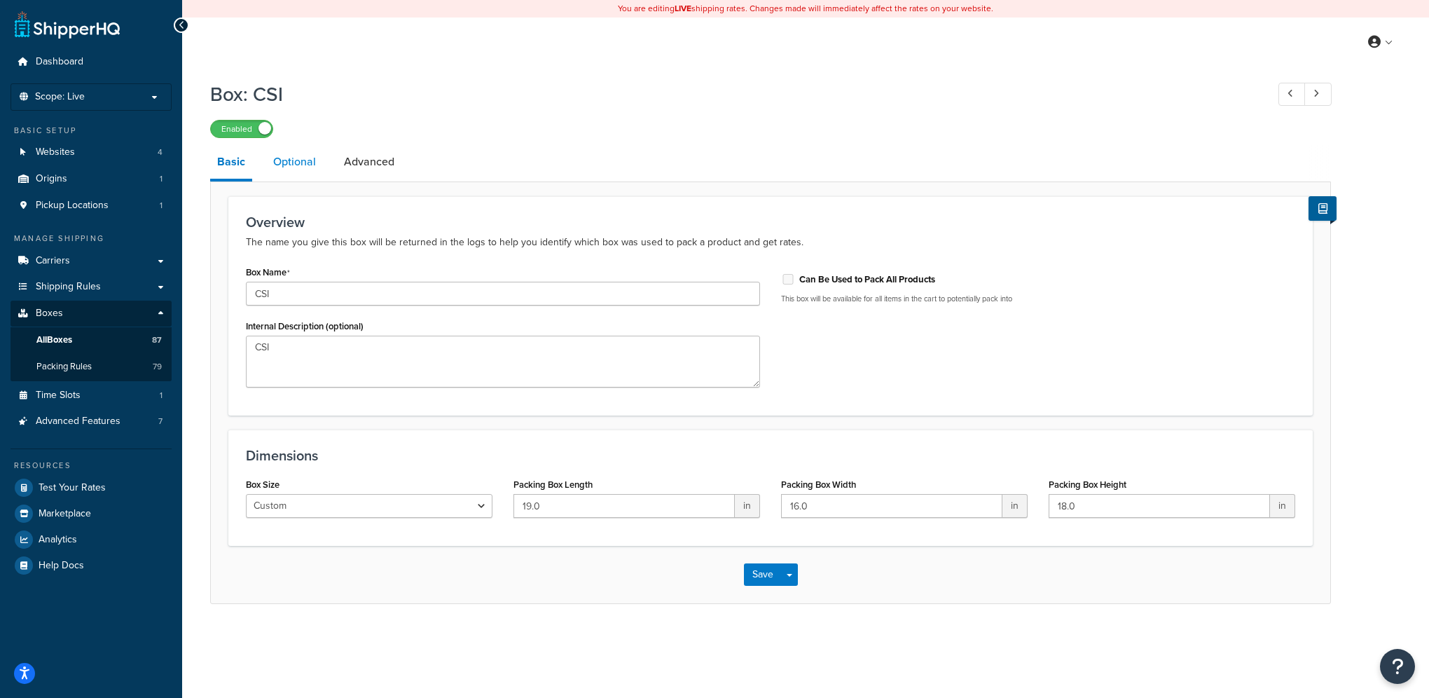
click at [294, 167] on link "Optional" at bounding box center [294, 162] width 57 height 34
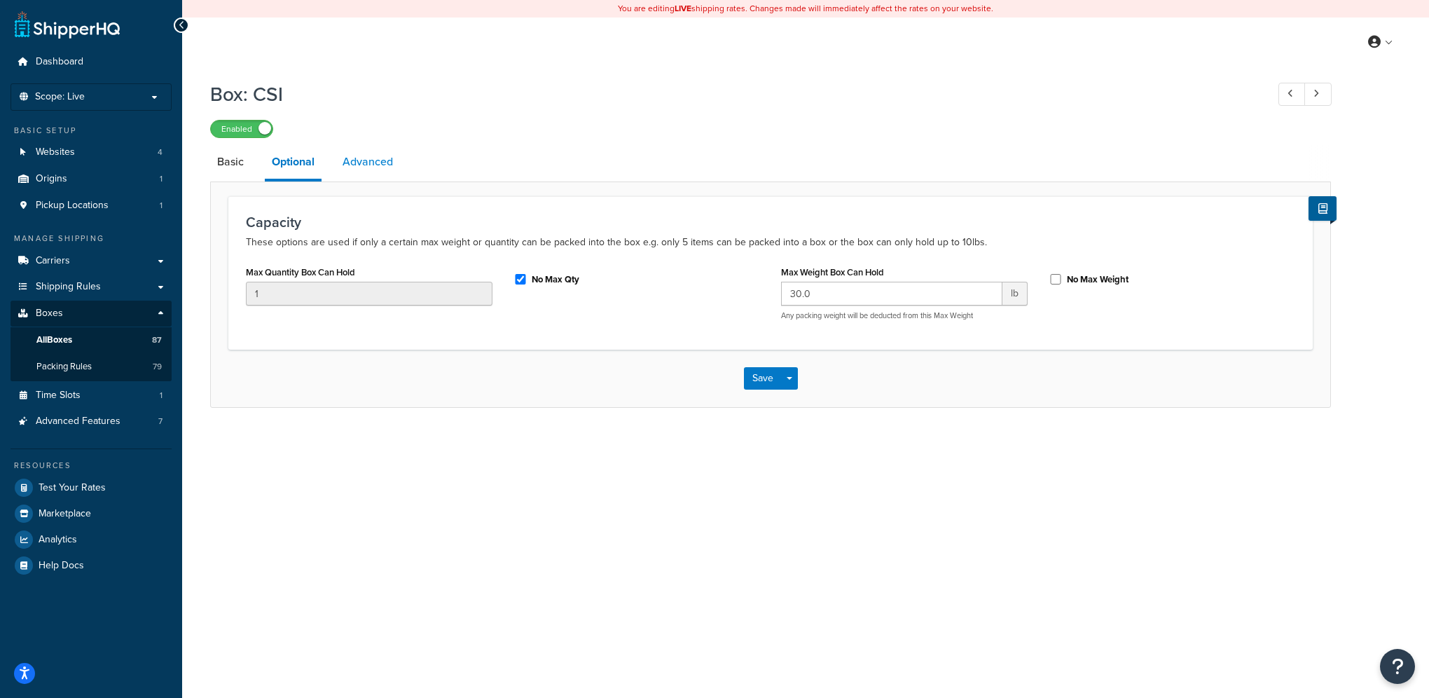
click at [363, 163] on link "Advanced" at bounding box center [368, 162] width 64 height 34
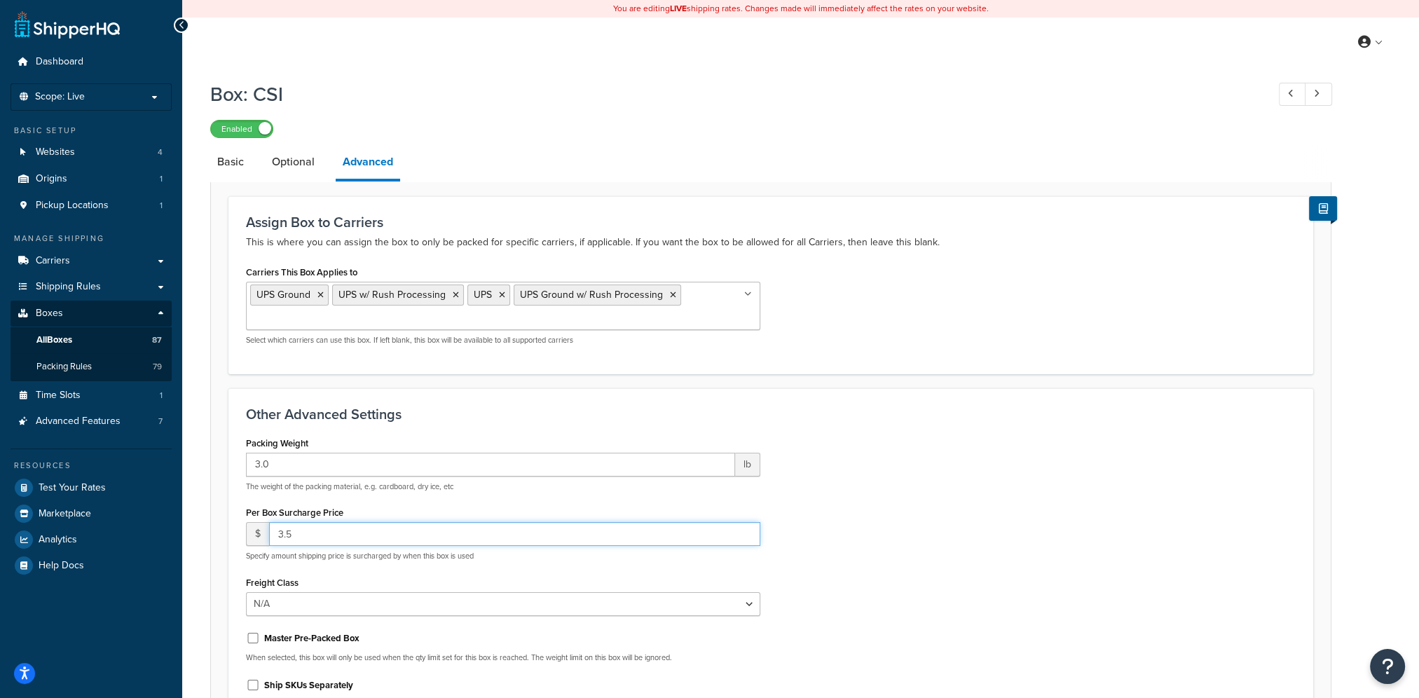
drag, startPoint x: 409, startPoint y: 541, endPoint x: 238, endPoint y: 525, distance: 171.7
click at [238, 525] on div "Packing Weight 3.0 lb The weight of the packing material, e.g. cardboard, dry i…" at bounding box center [502, 577] width 535 height 288
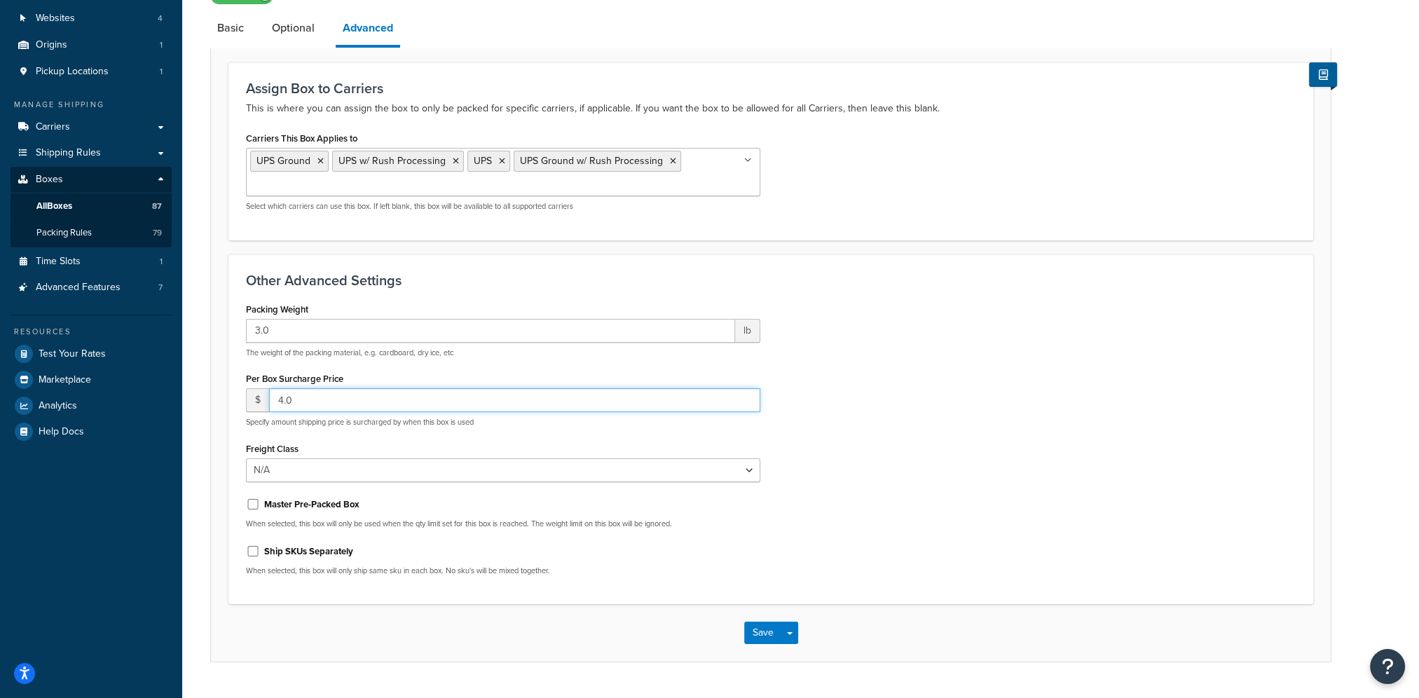
scroll to position [140, 0]
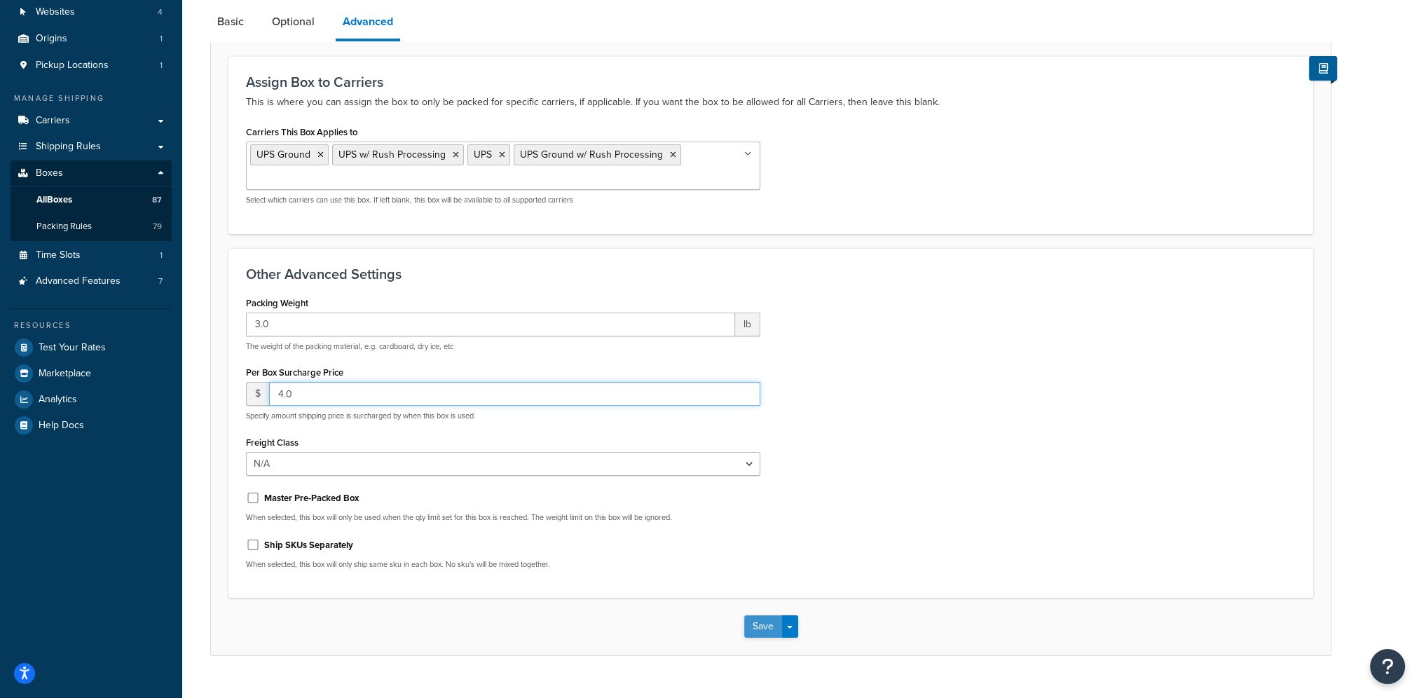
type input "4.0"
click at [772, 630] on button "Save" at bounding box center [763, 626] width 38 height 22
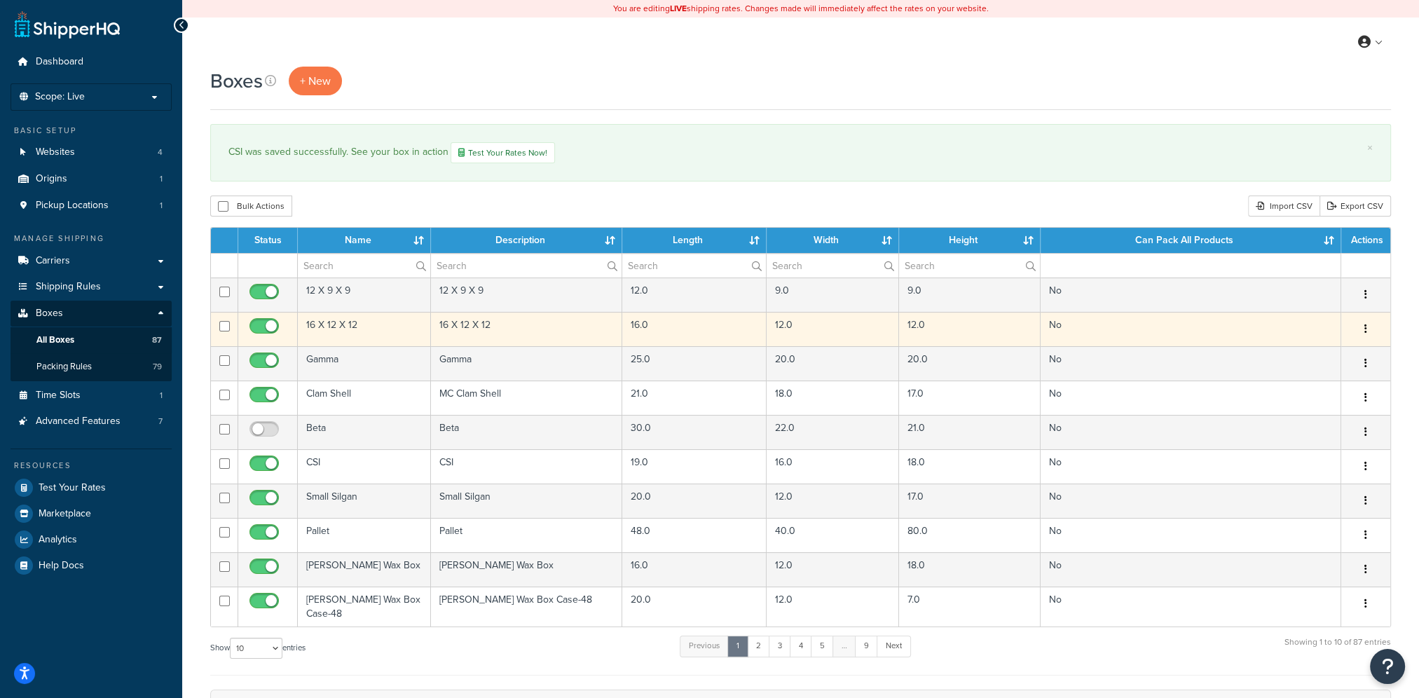
click at [1365, 326] on icon "button" at bounding box center [1365, 329] width 3 height 10
click at [1342, 349] on link "Edit" at bounding box center [1319, 355] width 111 height 29
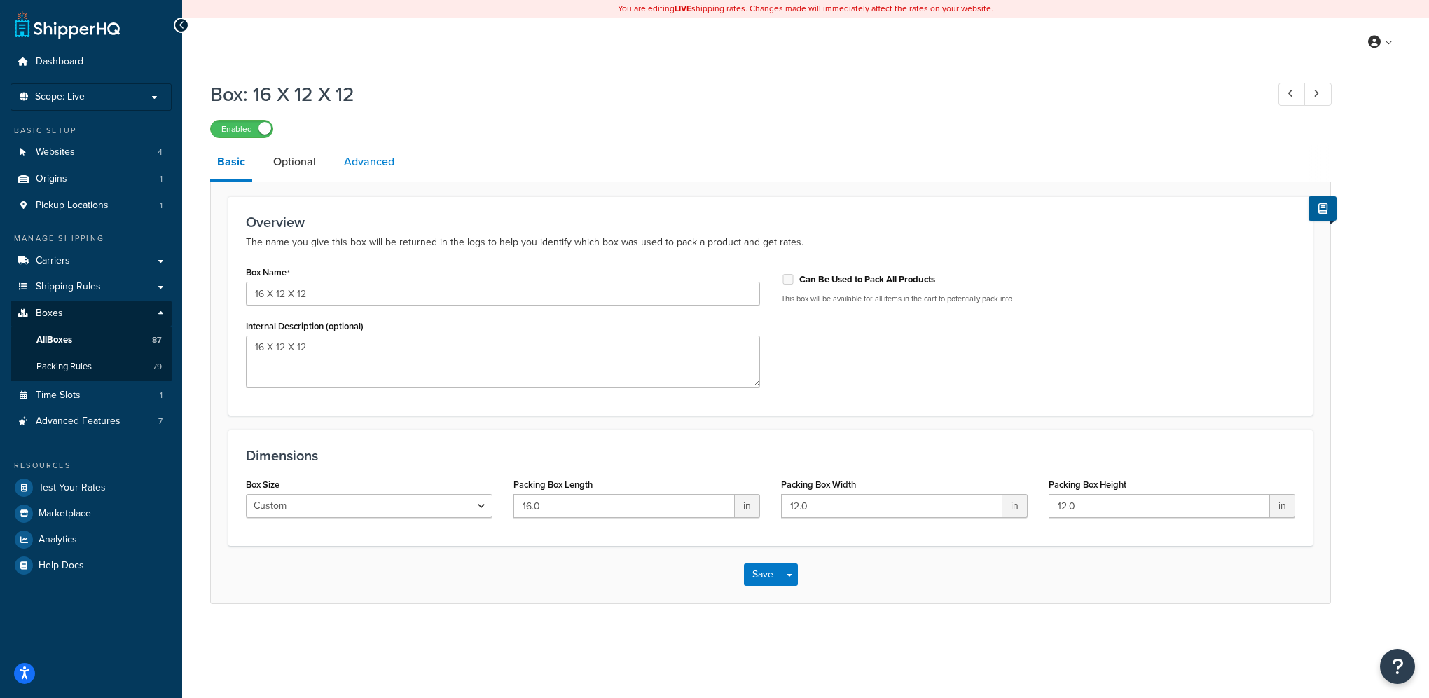
click at [366, 160] on link "Advanced" at bounding box center [369, 162] width 64 height 34
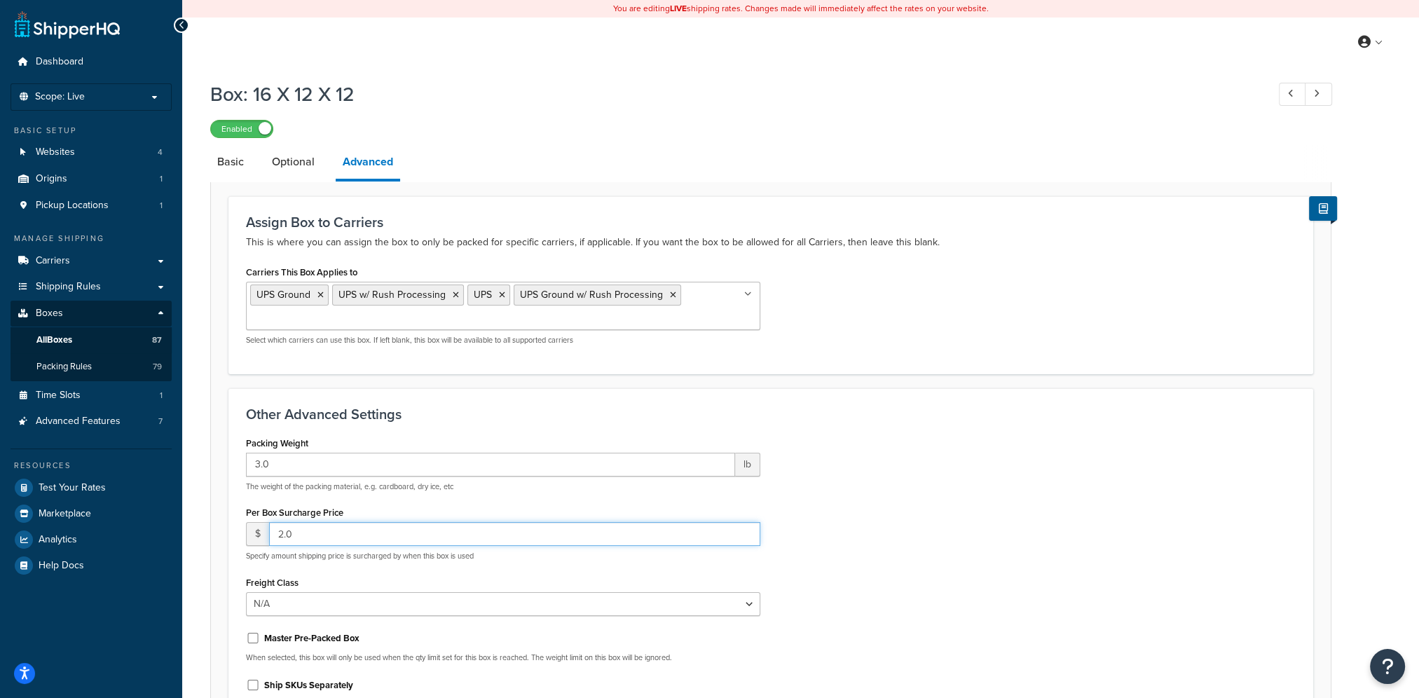
drag, startPoint x: 312, startPoint y: 527, endPoint x: 230, endPoint y: 521, distance: 81.5
click at [230, 521] on div "Other Advanced Settings Packing Weight 3.0 lb The weight of the packing materia…" at bounding box center [770, 563] width 1084 height 350
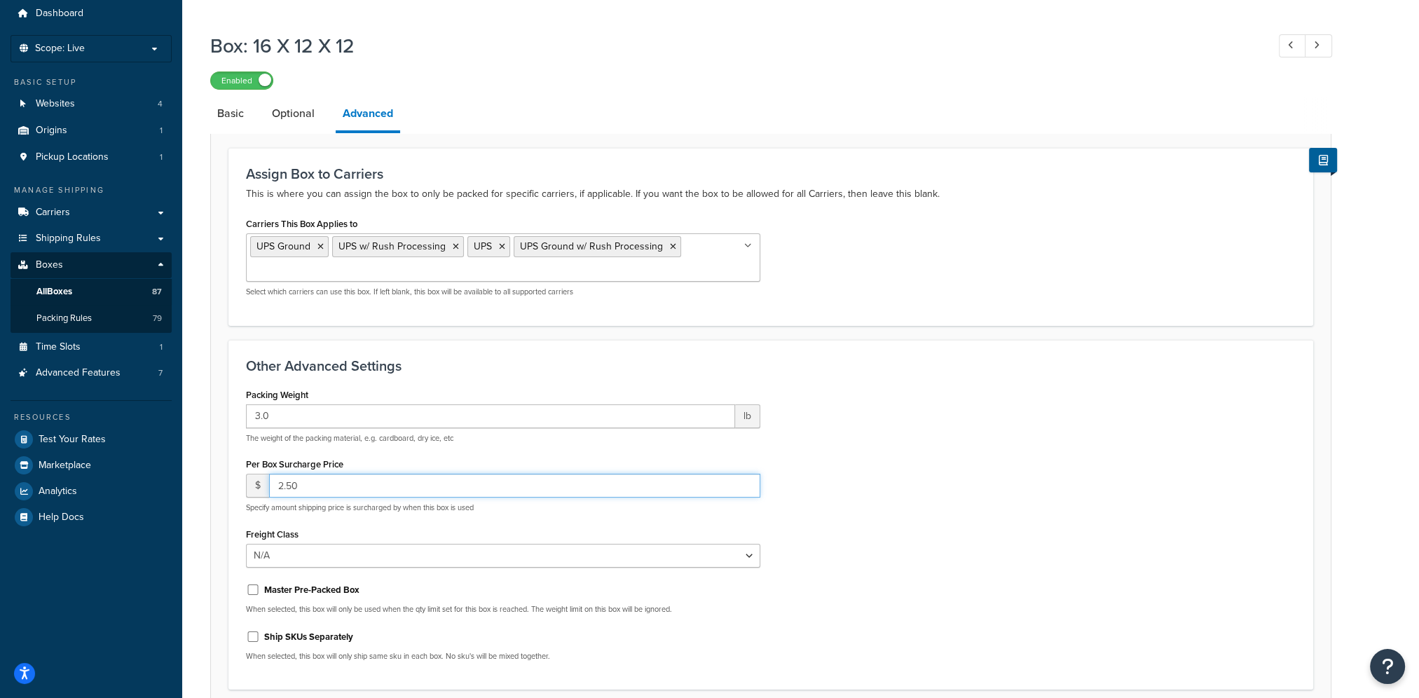
scroll to position [168, 0]
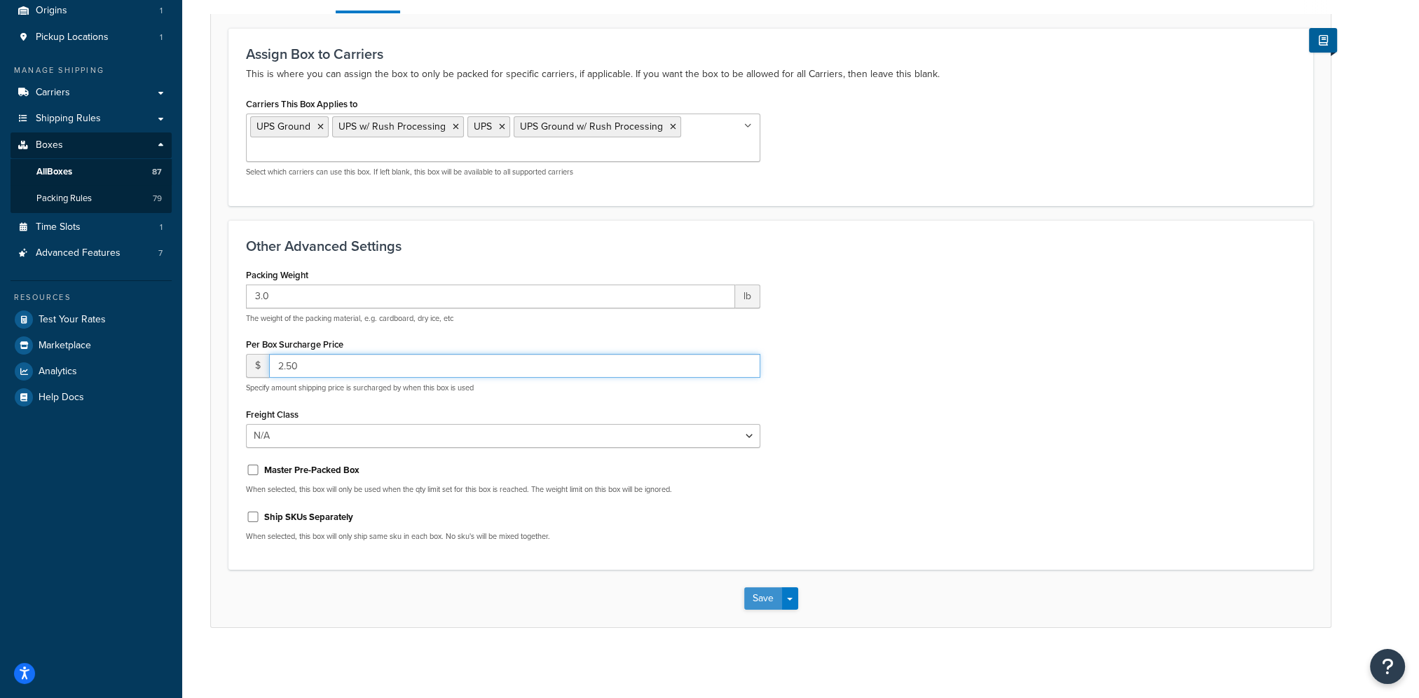
type input "2.50"
click at [772, 601] on button "Save" at bounding box center [763, 598] width 38 height 22
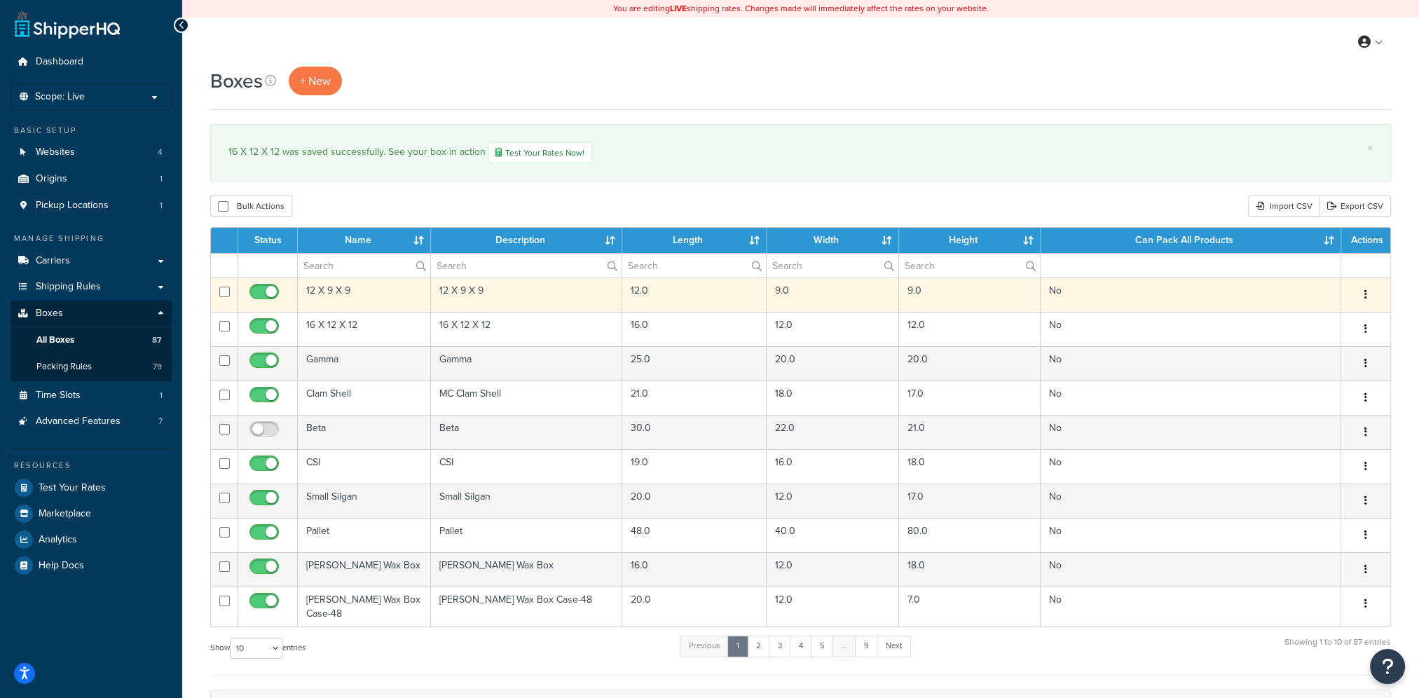
click at [1371, 291] on button "button" at bounding box center [1366, 295] width 20 height 22
click at [1344, 319] on link "Edit" at bounding box center [1319, 321] width 111 height 29
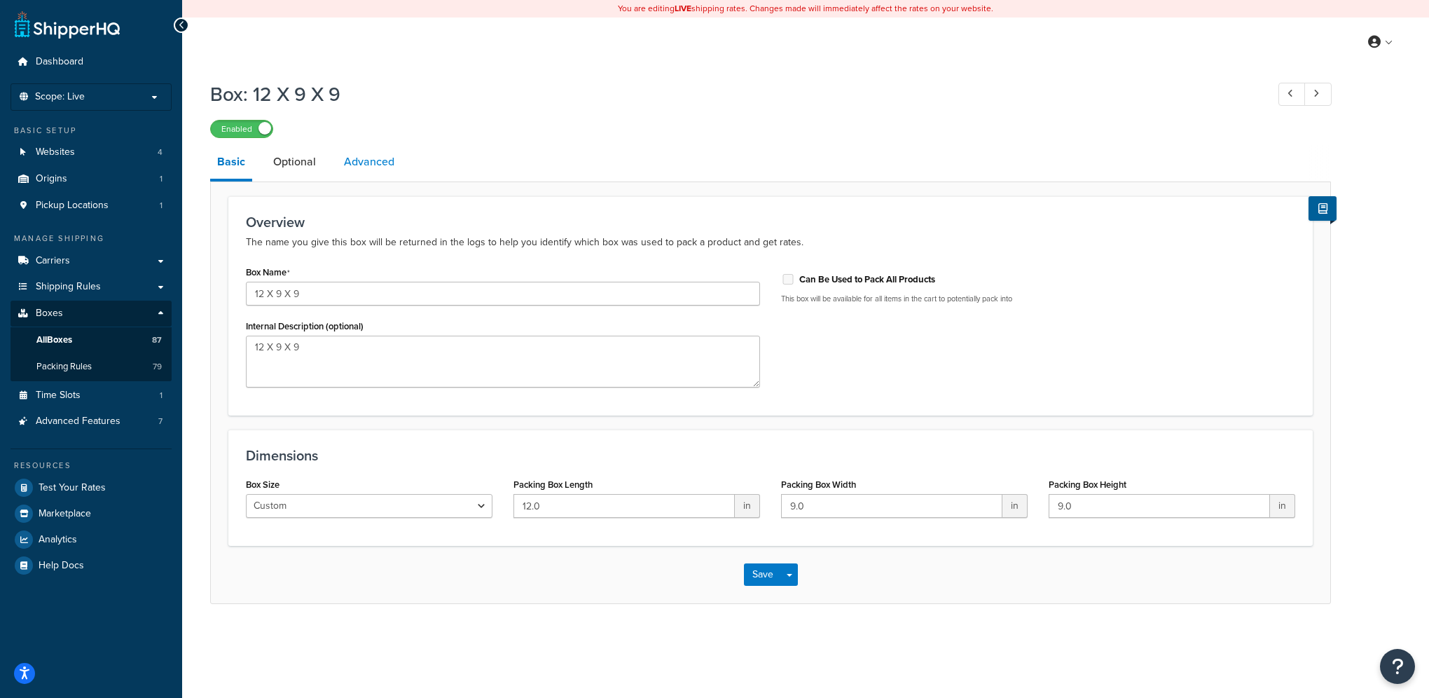
click at [376, 165] on link "Advanced" at bounding box center [369, 162] width 64 height 34
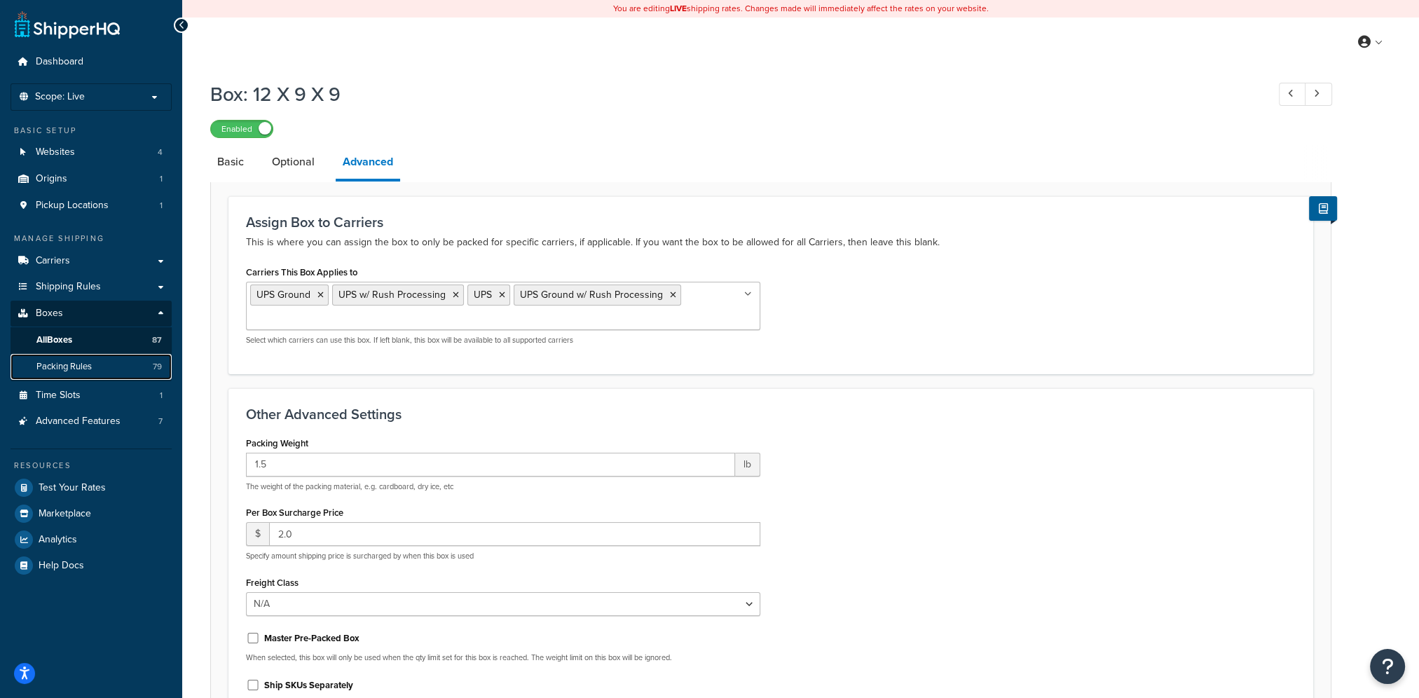
click at [78, 364] on span "Packing Rules" at bounding box center [63, 367] width 55 height 12
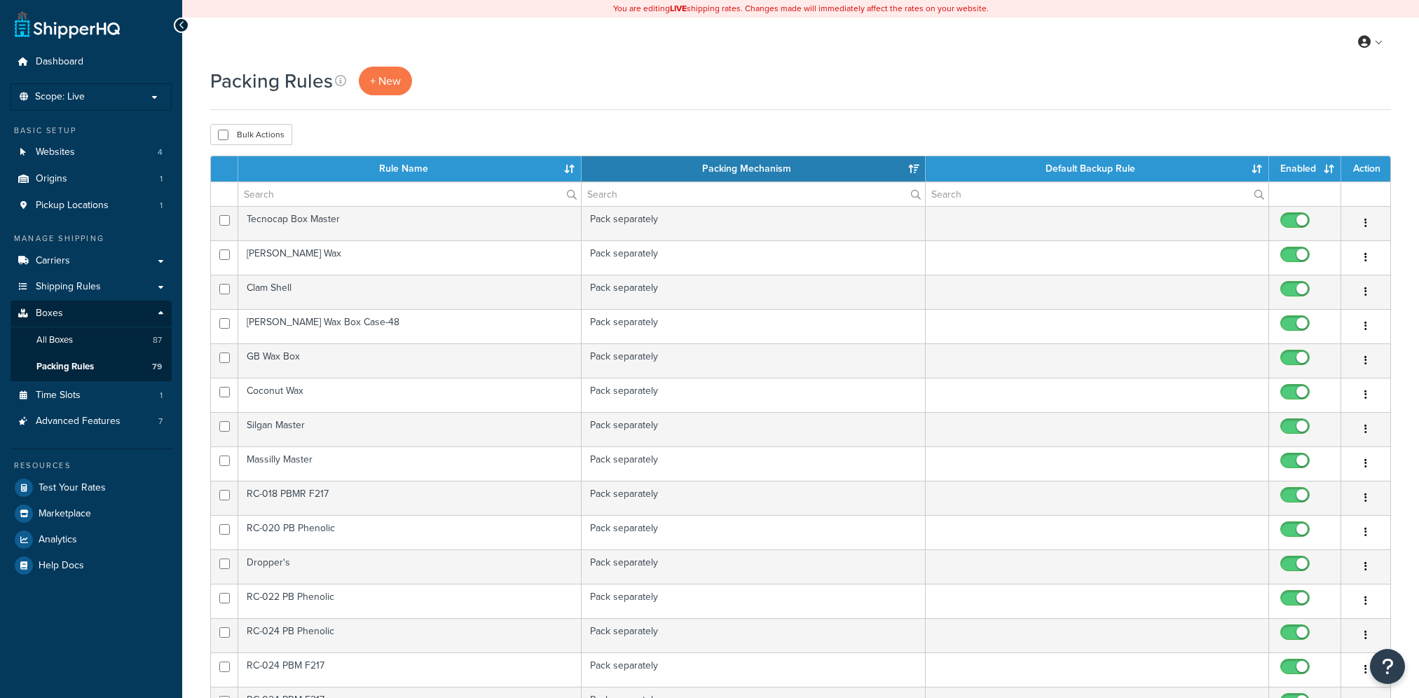
select select "15"
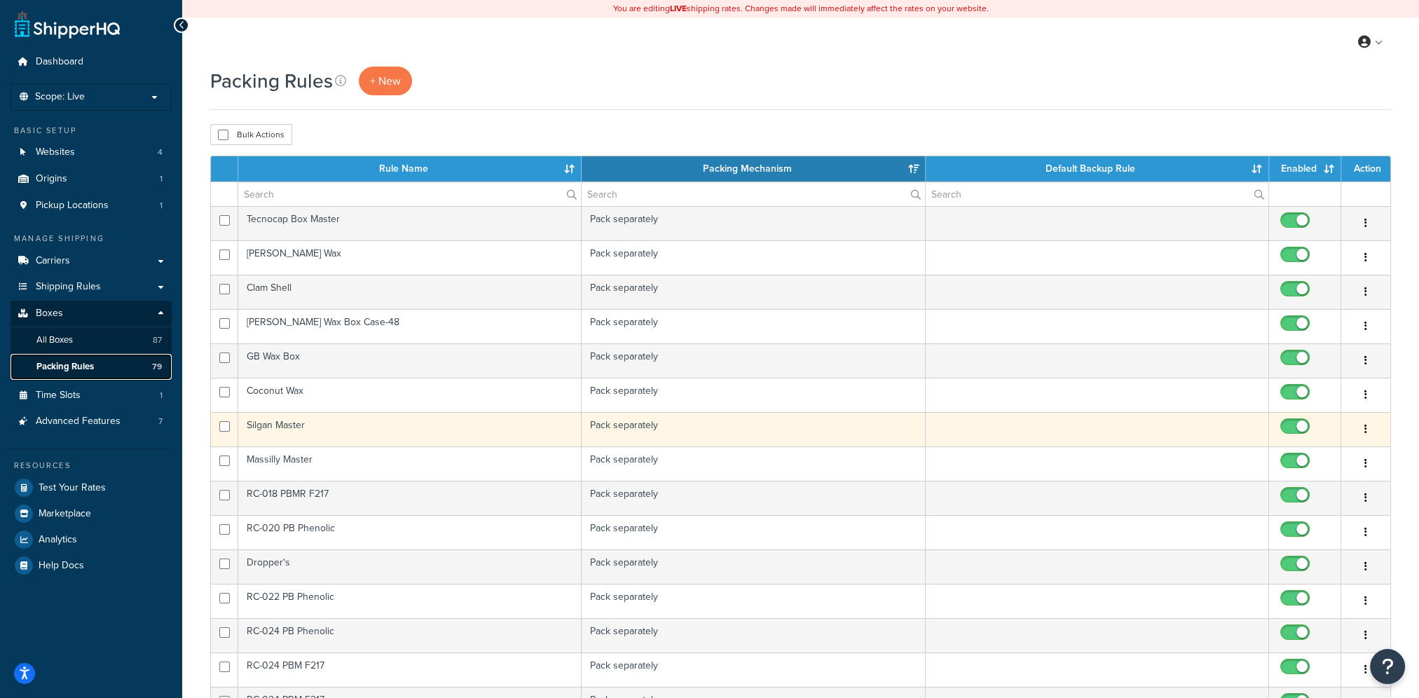
drag, startPoint x: 0, startPoint y: 0, endPoint x: 238, endPoint y: 414, distance: 477.6
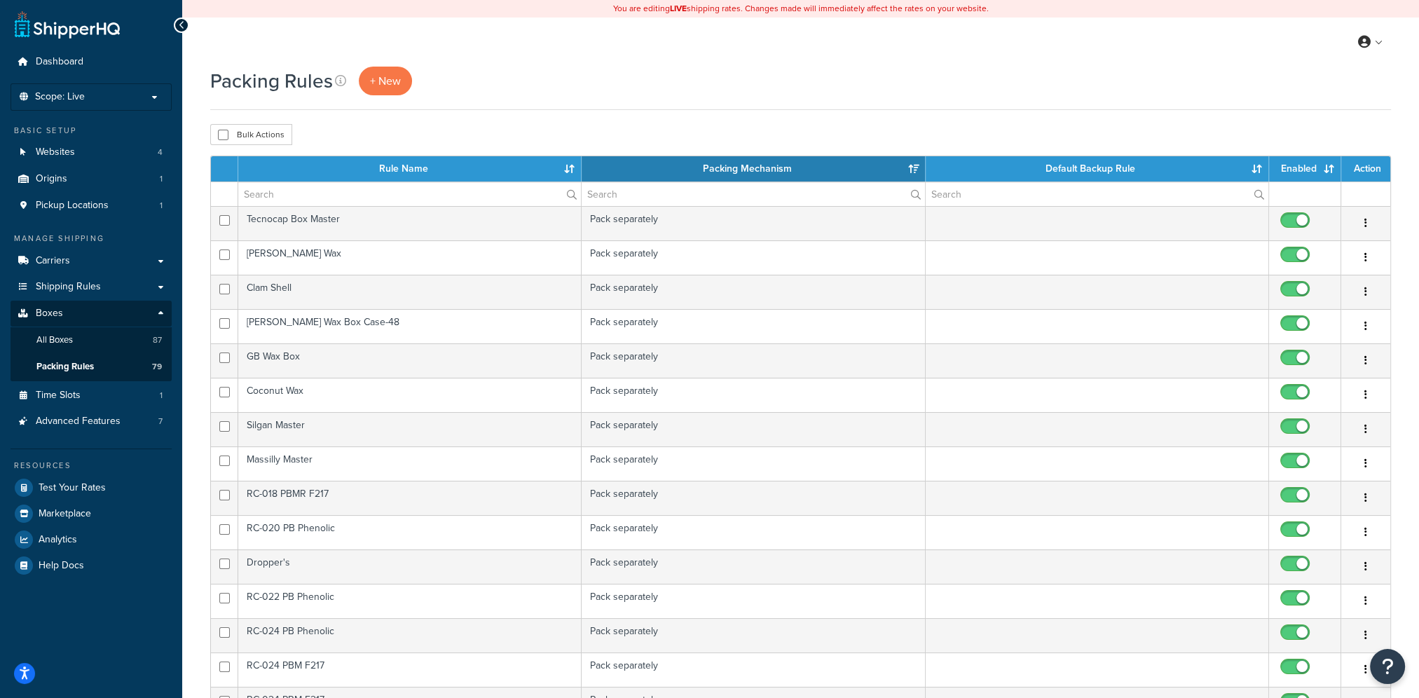
drag, startPoint x: 238, startPoint y: 414, endPoint x: 893, endPoint y: 81, distance: 735.0
click at [893, 81] on div "Packing Rules + New" at bounding box center [800, 81] width 1180 height 29
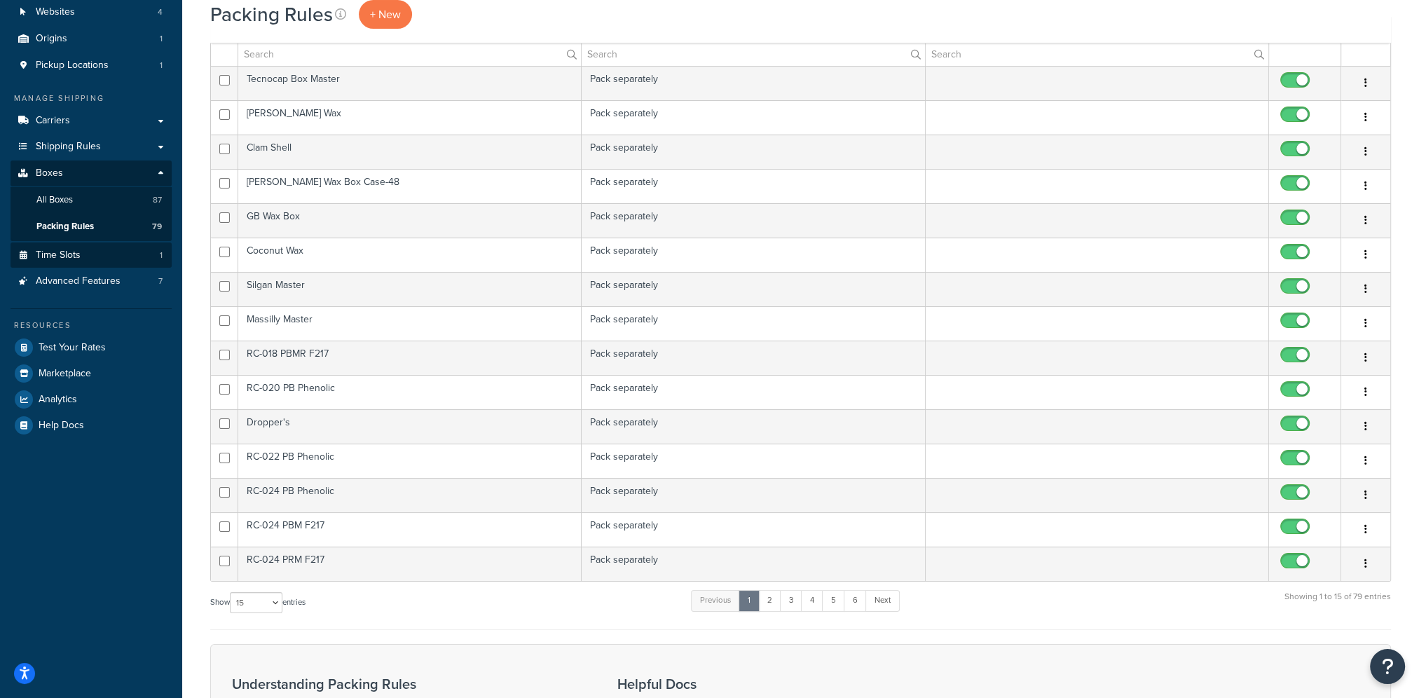
scroll to position [140, 0]
click at [91, 199] on link "All Boxes 87" at bounding box center [91, 200] width 161 height 26
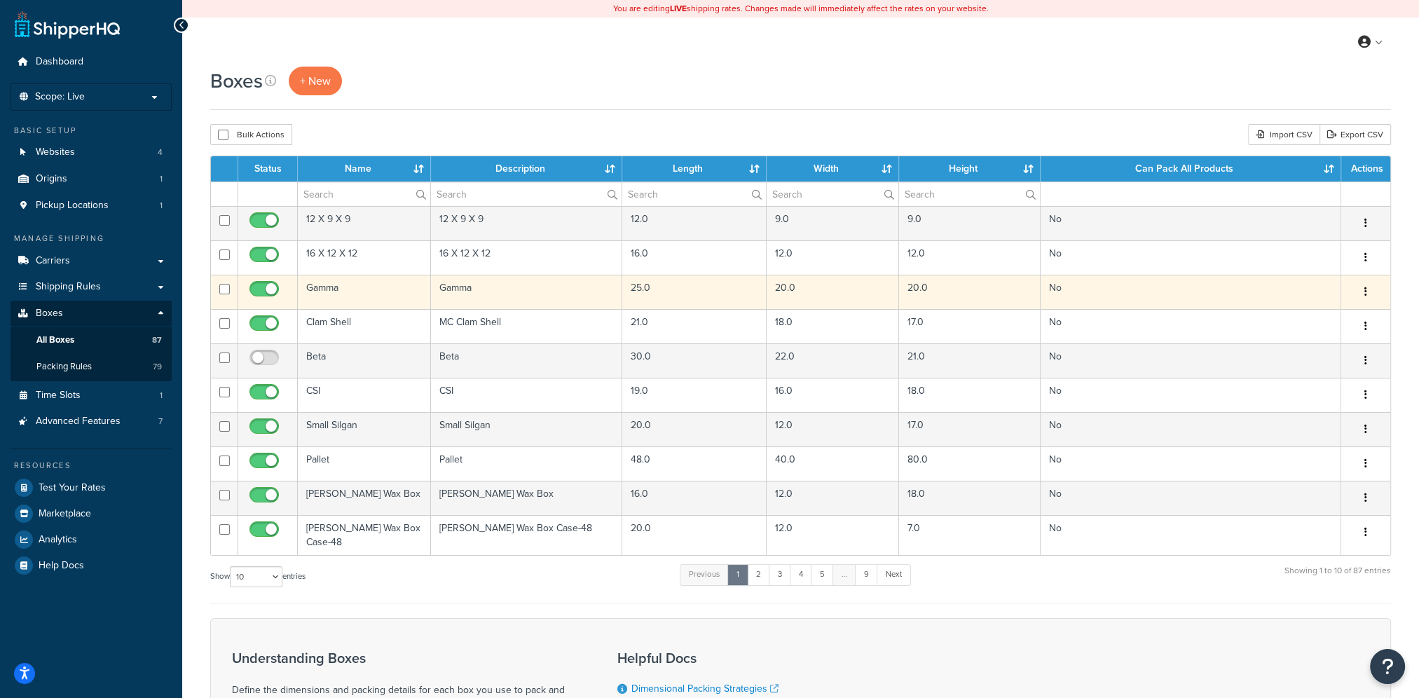
click at [1365, 291] on icon "button" at bounding box center [1365, 292] width 3 height 10
click at [1358, 319] on link "Edit" at bounding box center [1319, 318] width 111 height 29
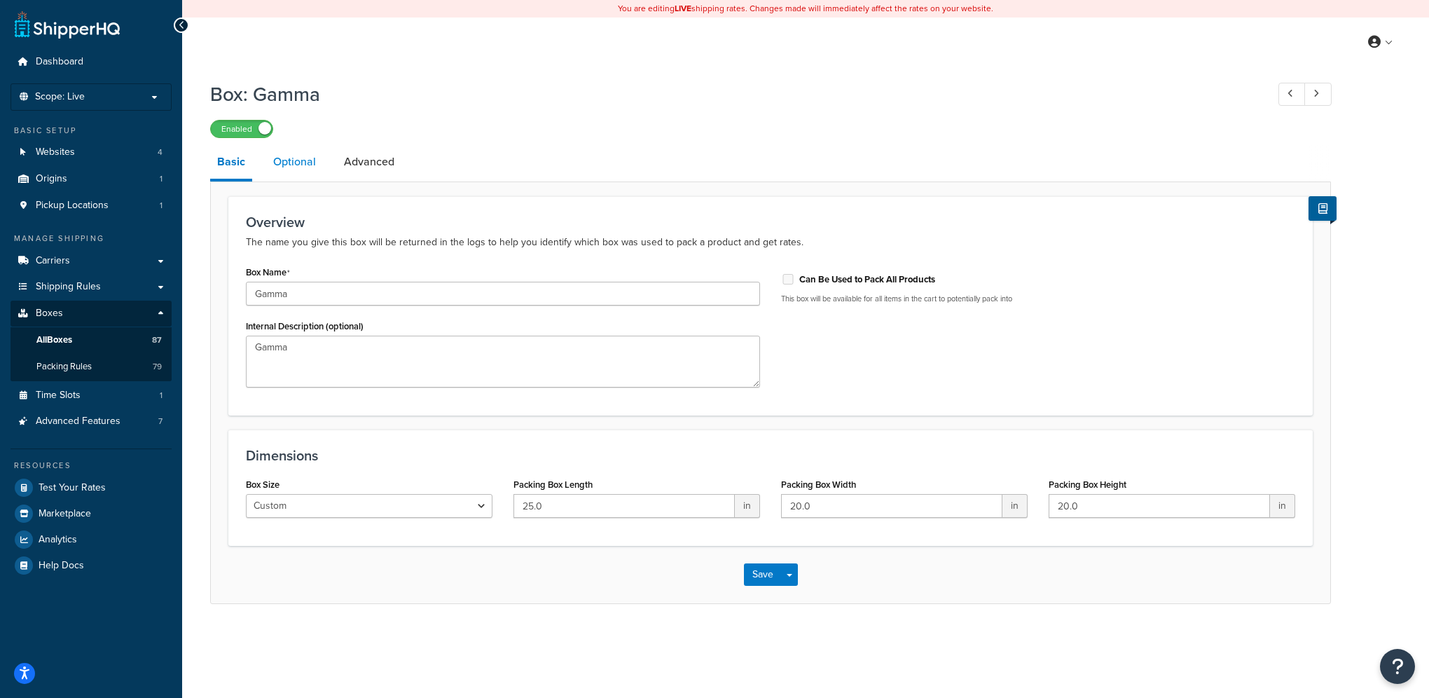
click at [297, 170] on link "Optional" at bounding box center [294, 162] width 57 height 34
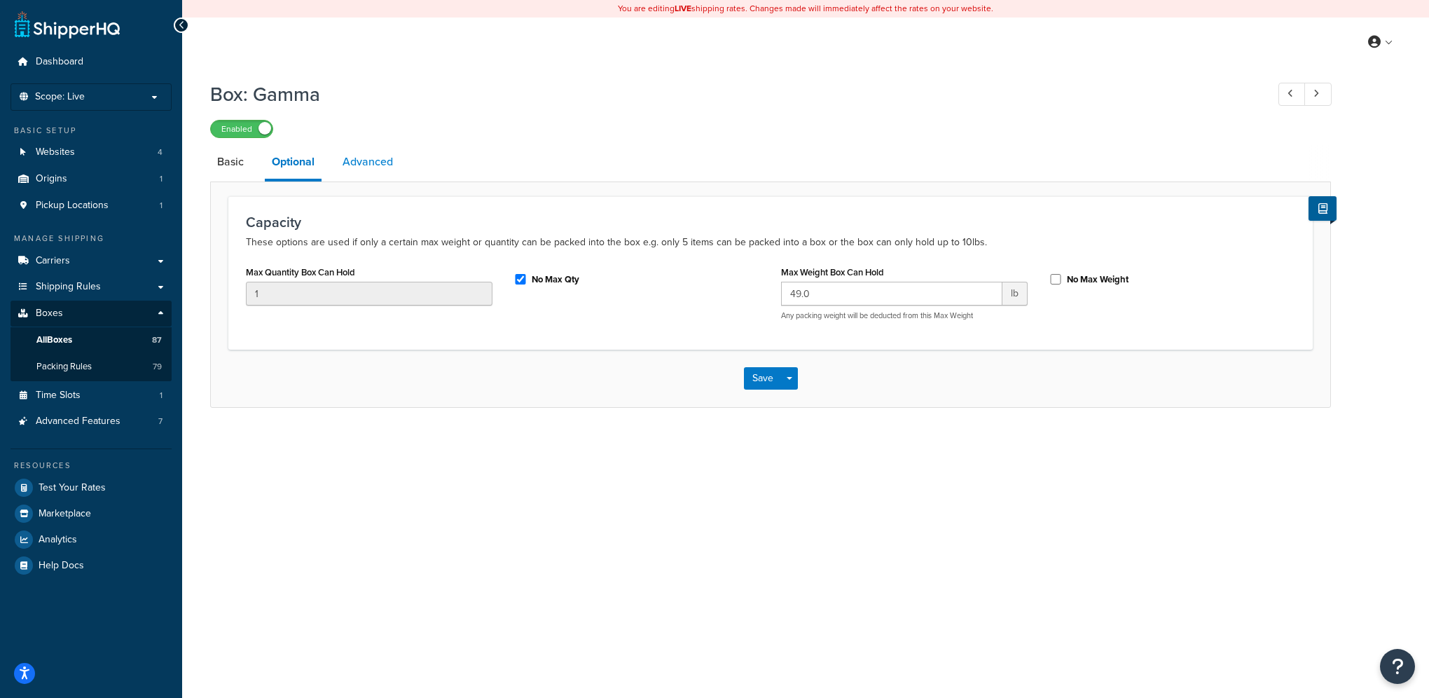
click at [354, 162] on link "Advanced" at bounding box center [368, 162] width 64 height 34
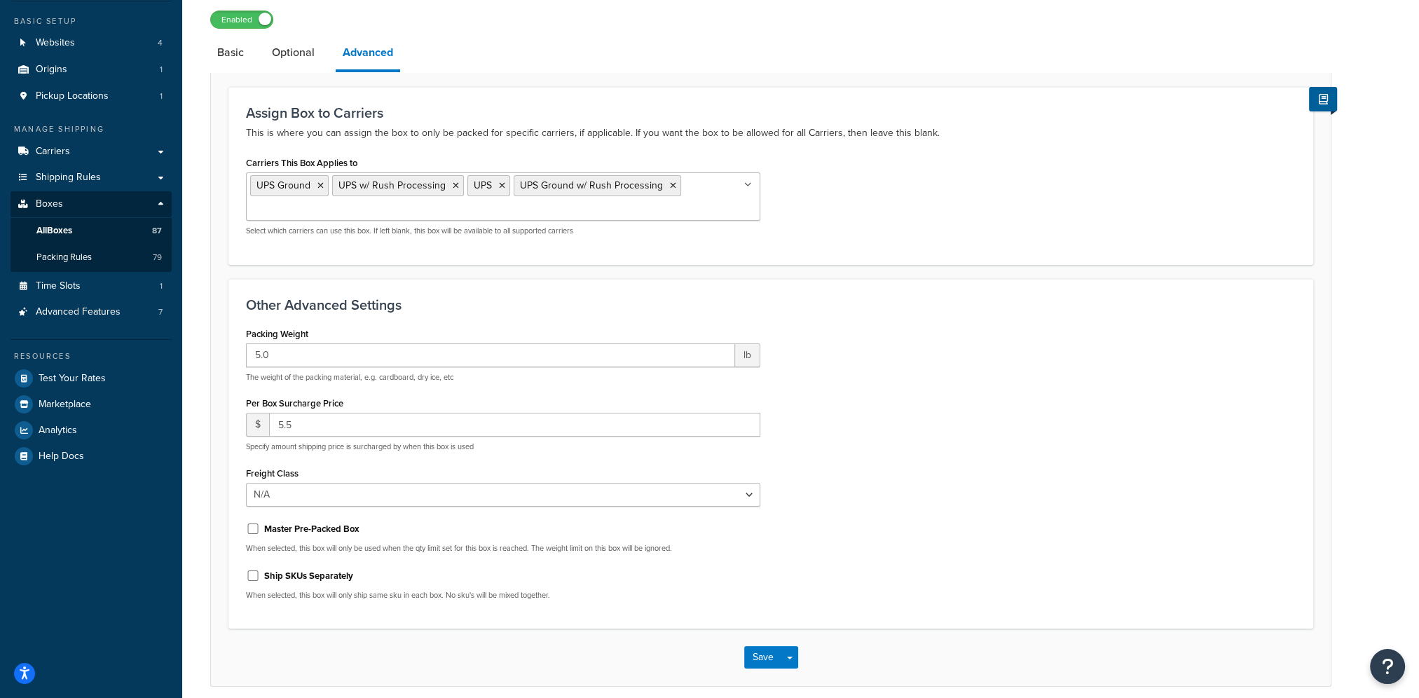
scroll to position [140, 0]
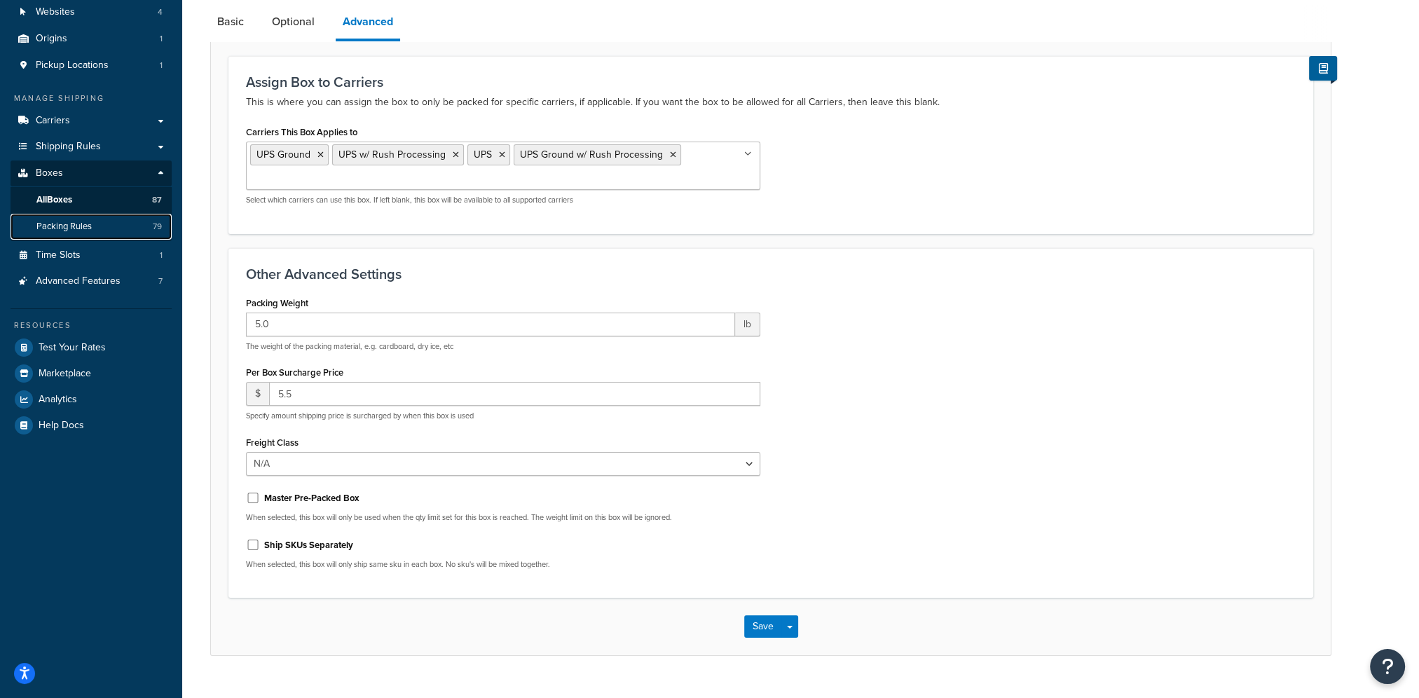
click at [76, 221] on span "Packing Rules" at bounding box center [63, 227] width 55 height 12
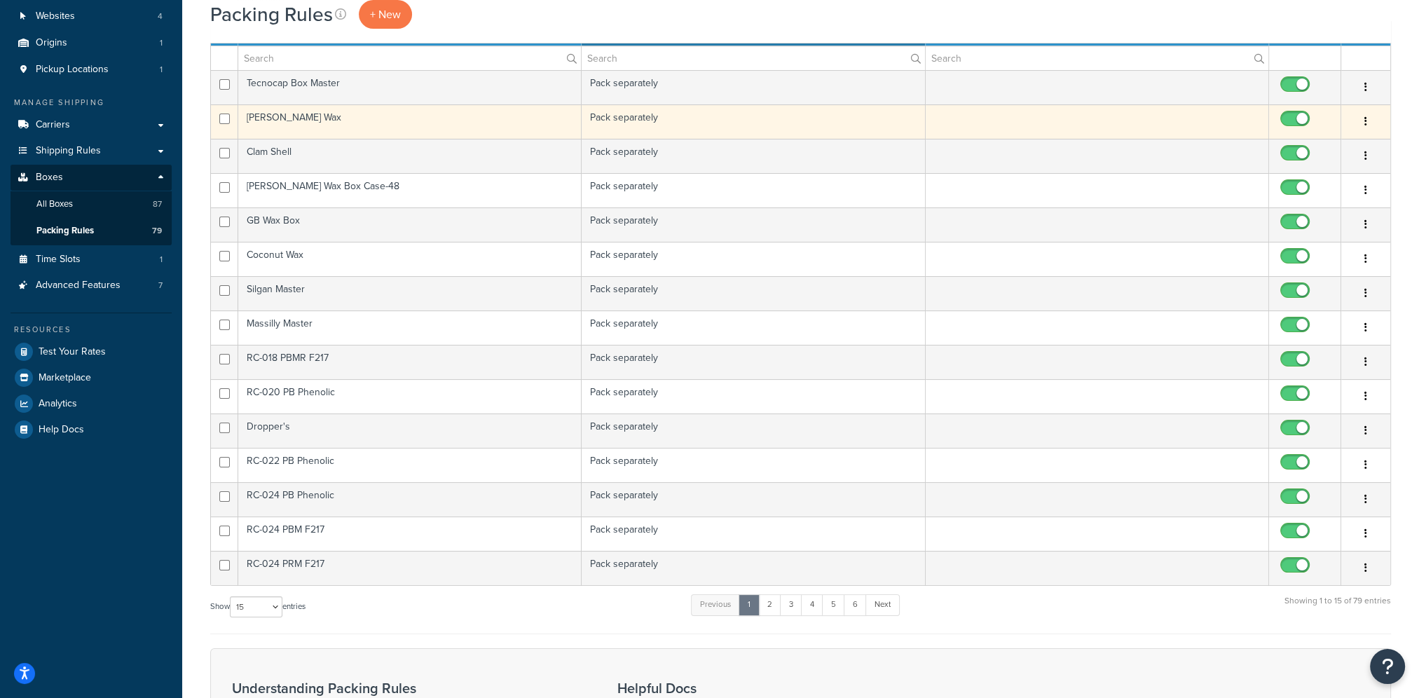
scroll to position [210, 0]
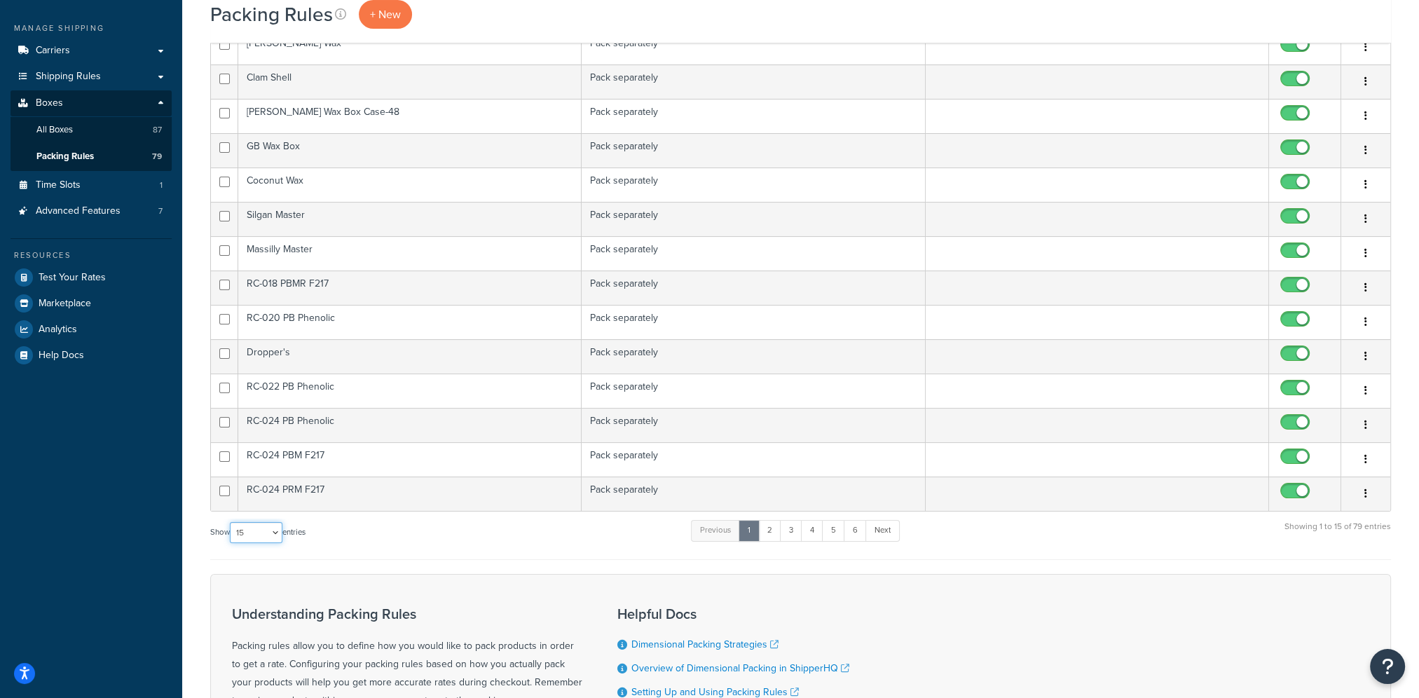
click at [261, 536] on select "10 15 25 50 100" at bounding box center [256, 532] width 53 height 21
select select "100"
click at [231, 543] on select "10 15 25 50 100" at bounding box center [256, 532] width 53 height 21
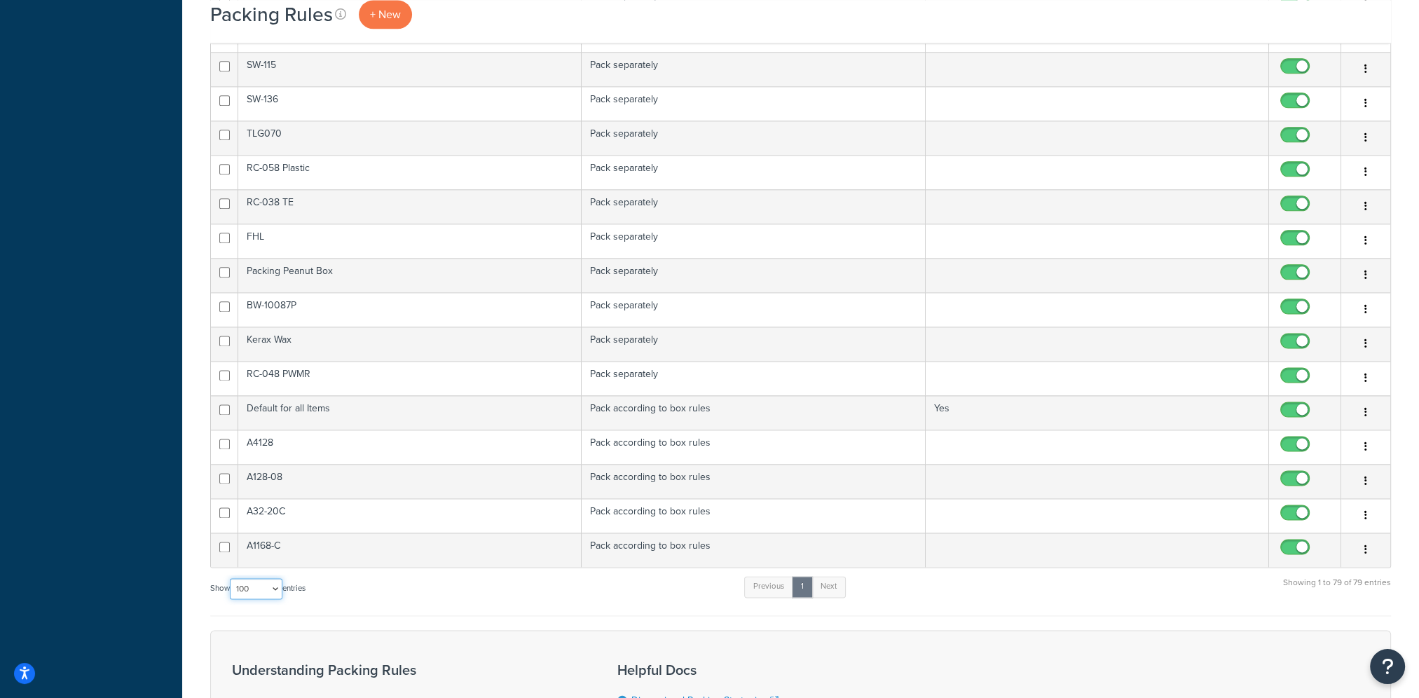
scroll to position [2382, 0]
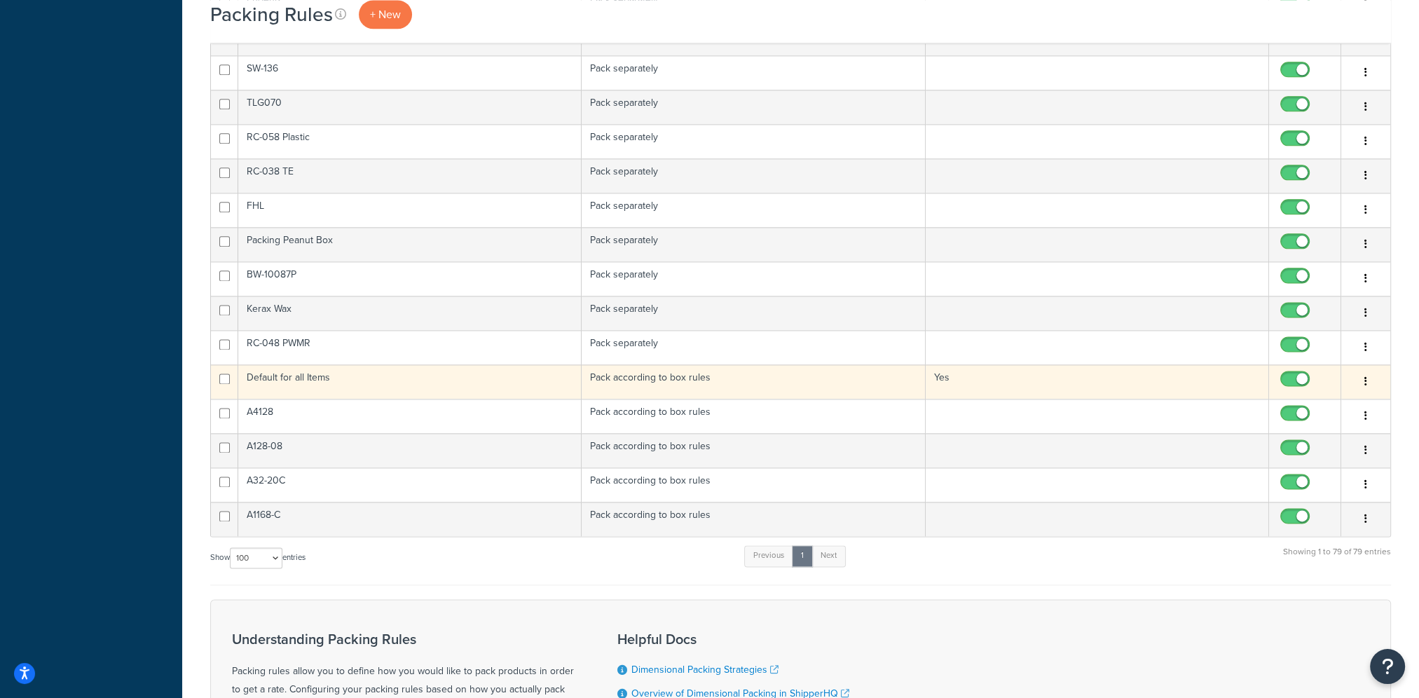
click at [1363, 371] on button "button" at bounding box center [1366, 382] width 20 height 22
click at [1350, 395] on link "Edit" at bounding box center [1308, 399] width 111 height 29
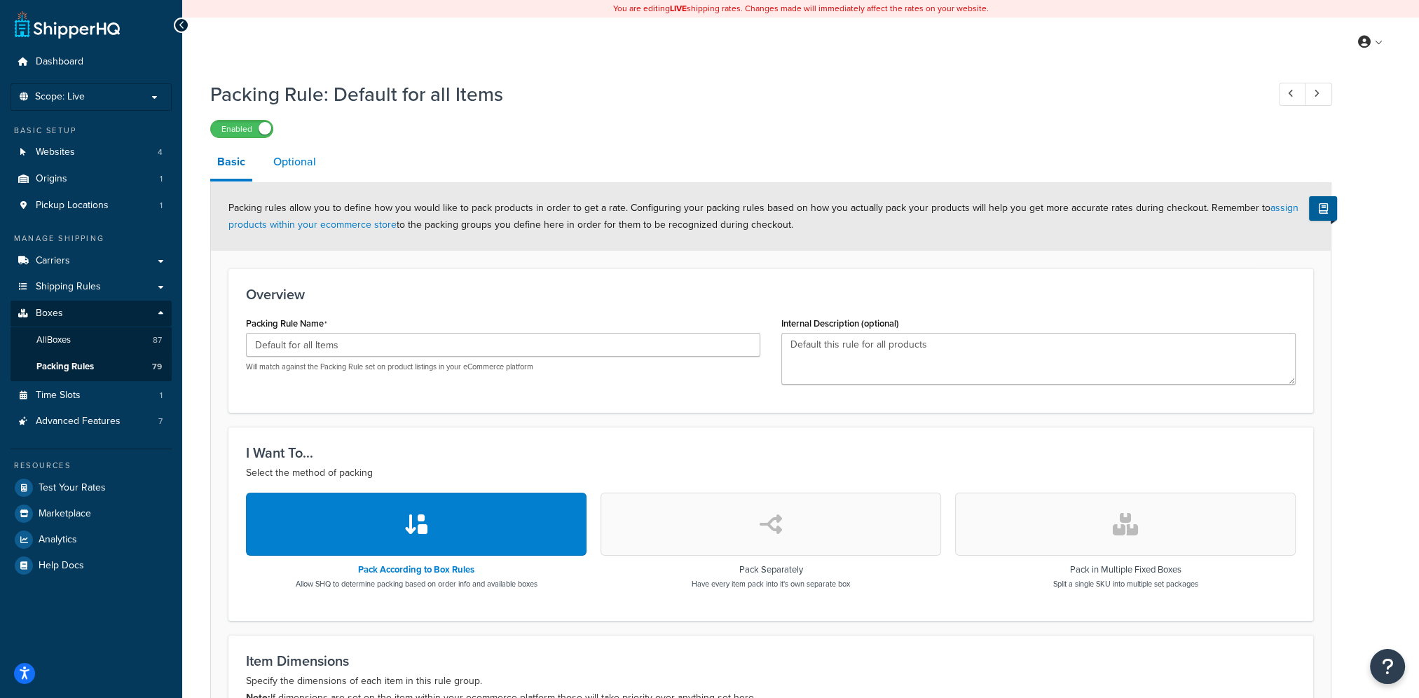
click at [297, 165] on link "Optional" at bounding box center [294, 162] width 57 height 34
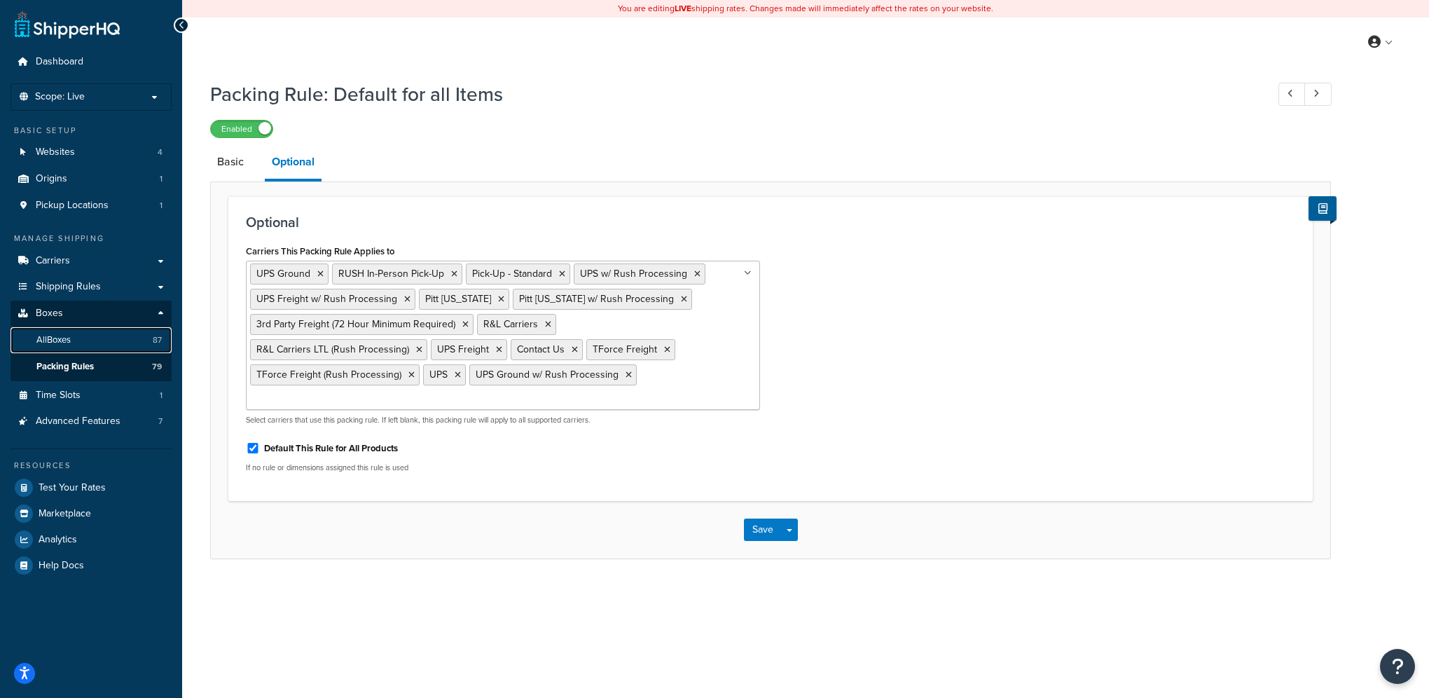
click at [88, 336] on link "All Boxes 87" at bounding box center [91, 340] width 161 height 26
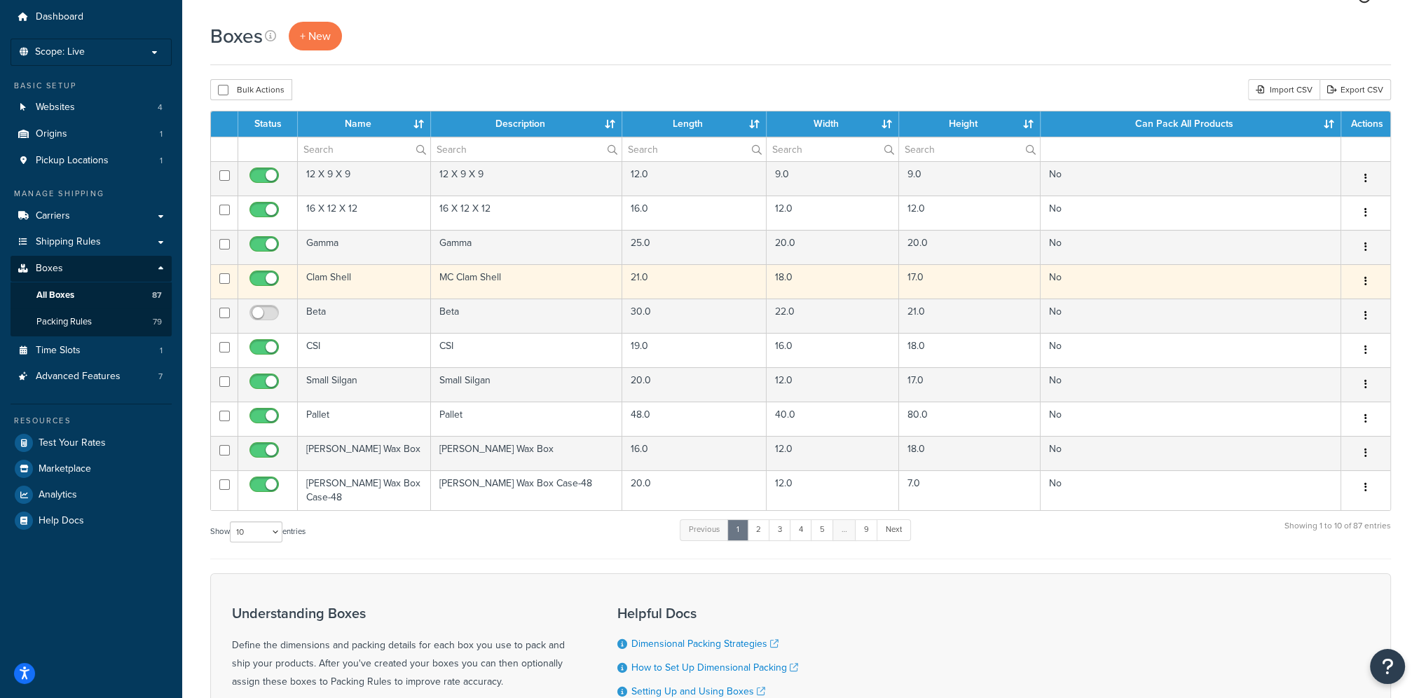
scroll to position [70, 0]
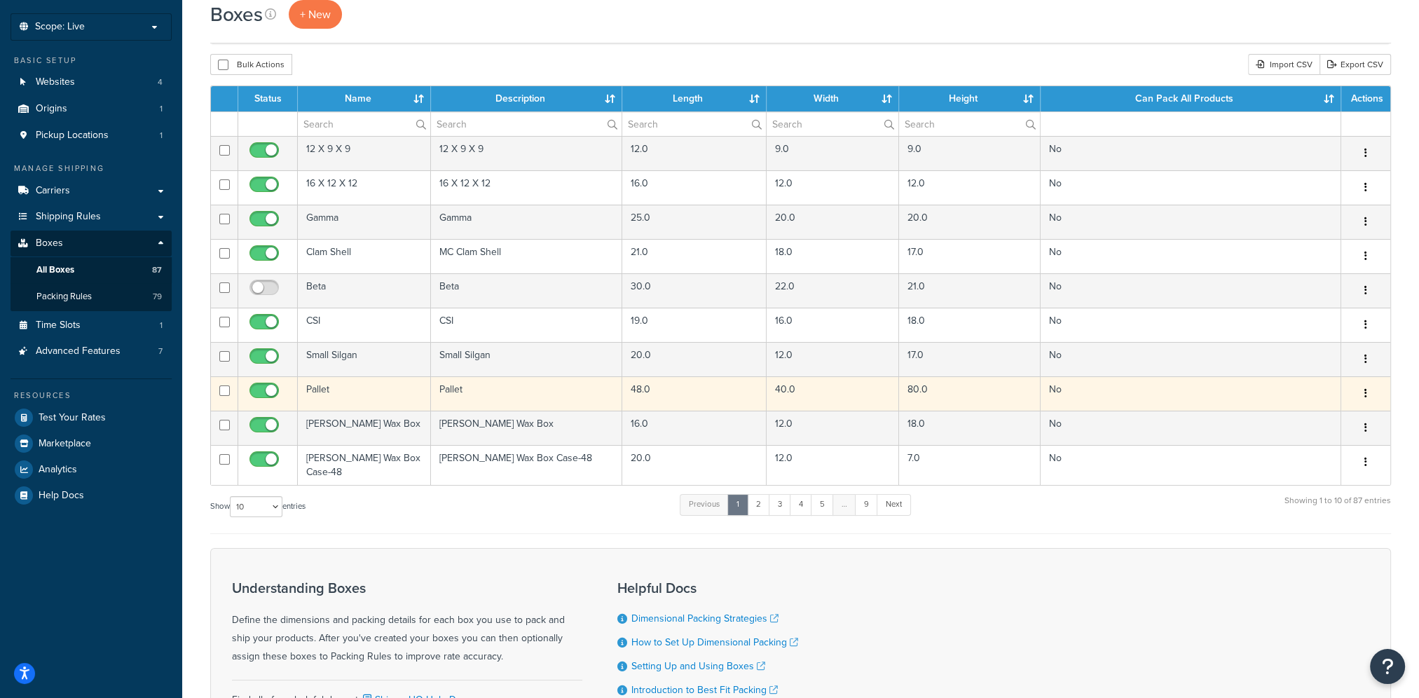
click at [1367, 392] on button "button" at bounding box center [1366, 393] width 20 height 22
click at [1343, 408] on link "Edit" at bounding box center [1319, 420] width 111 height 29
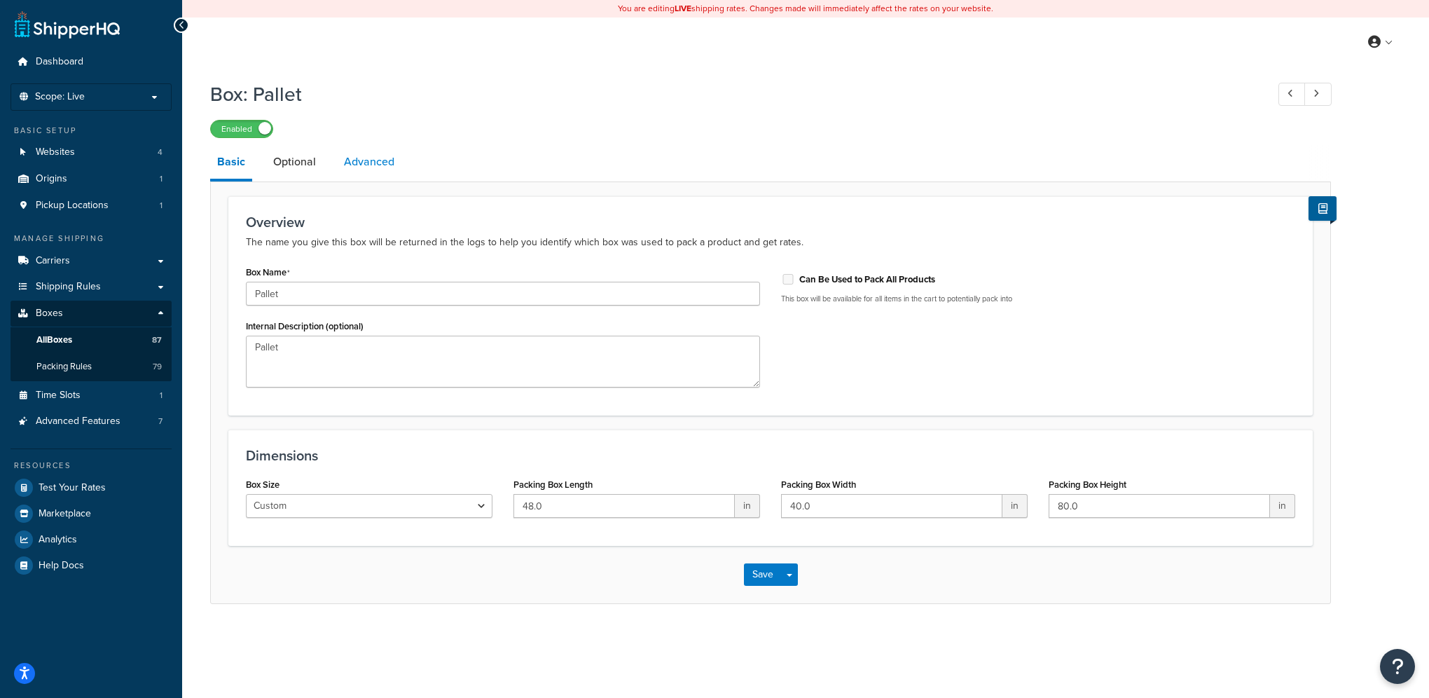
click at [364, 165] on link "Advanced" at bounding box center [369, 162] width 64 height 34
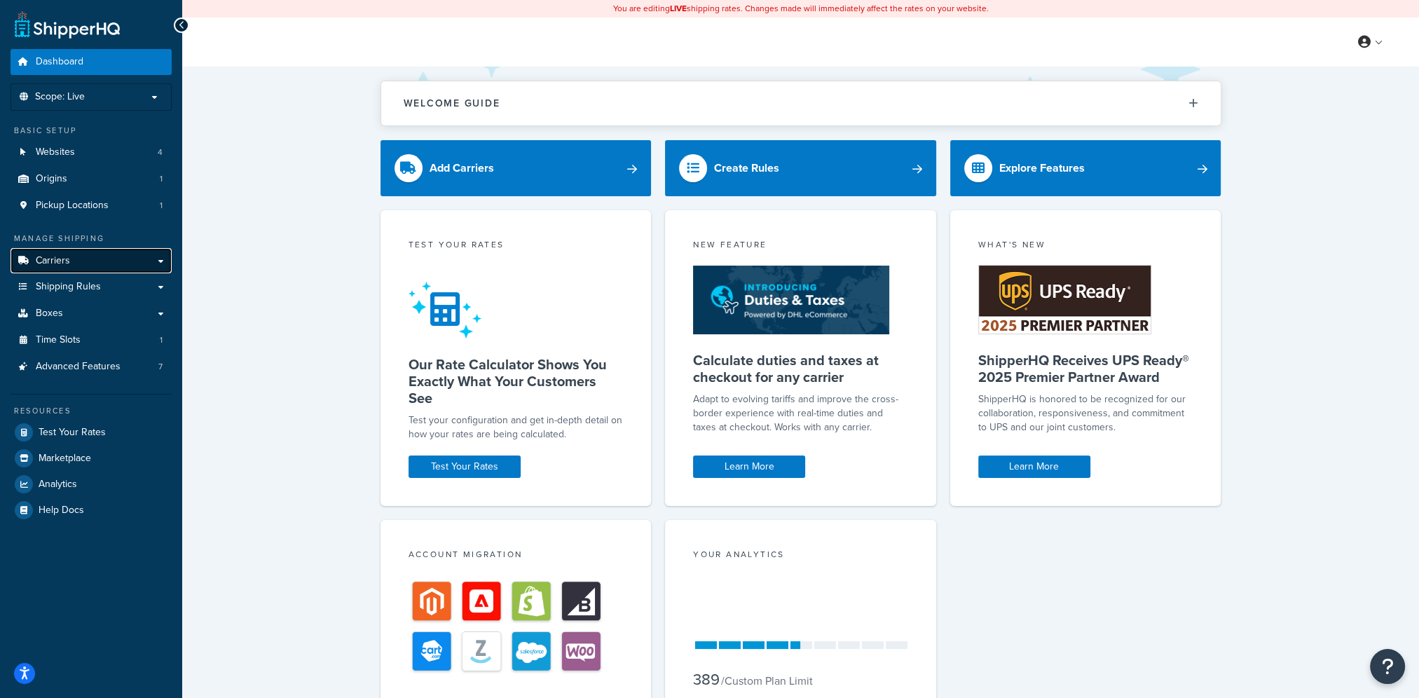
click at [101, 266] on link "Carriers" at bounding box center [91, 261] width 161 height 26
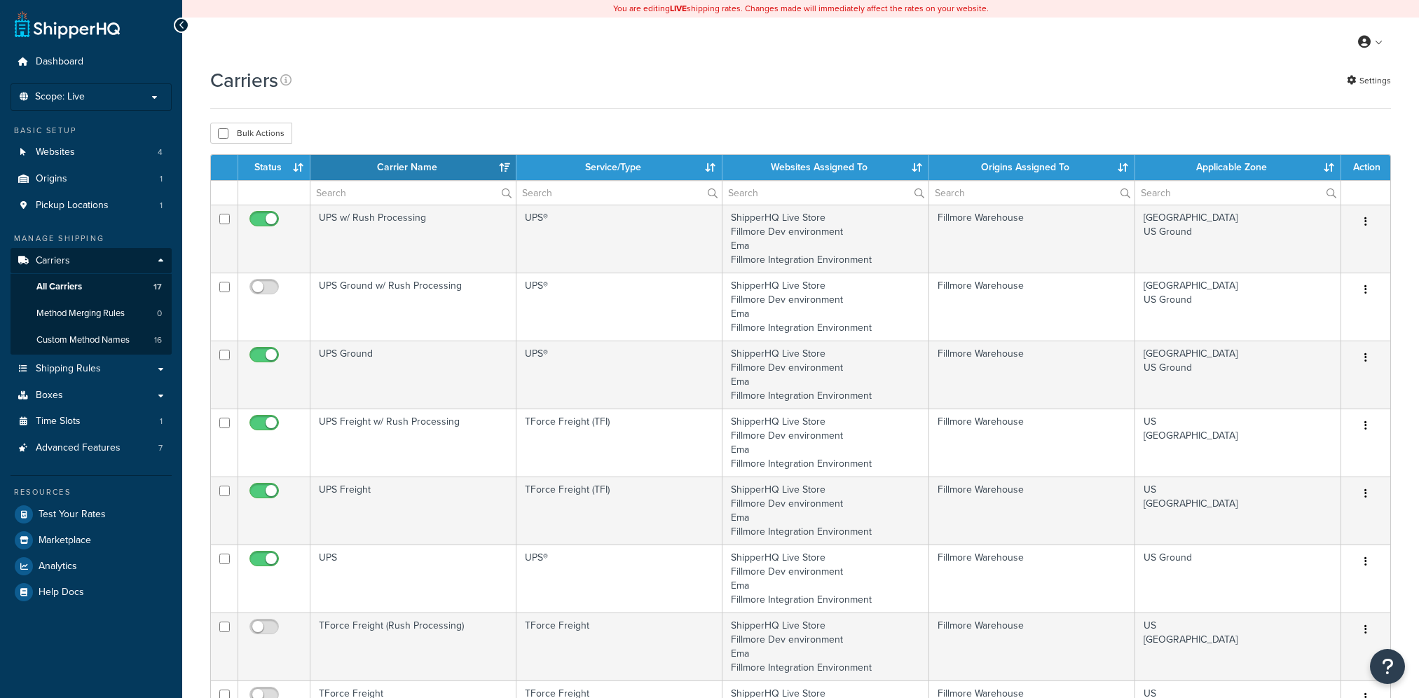
select select "15"
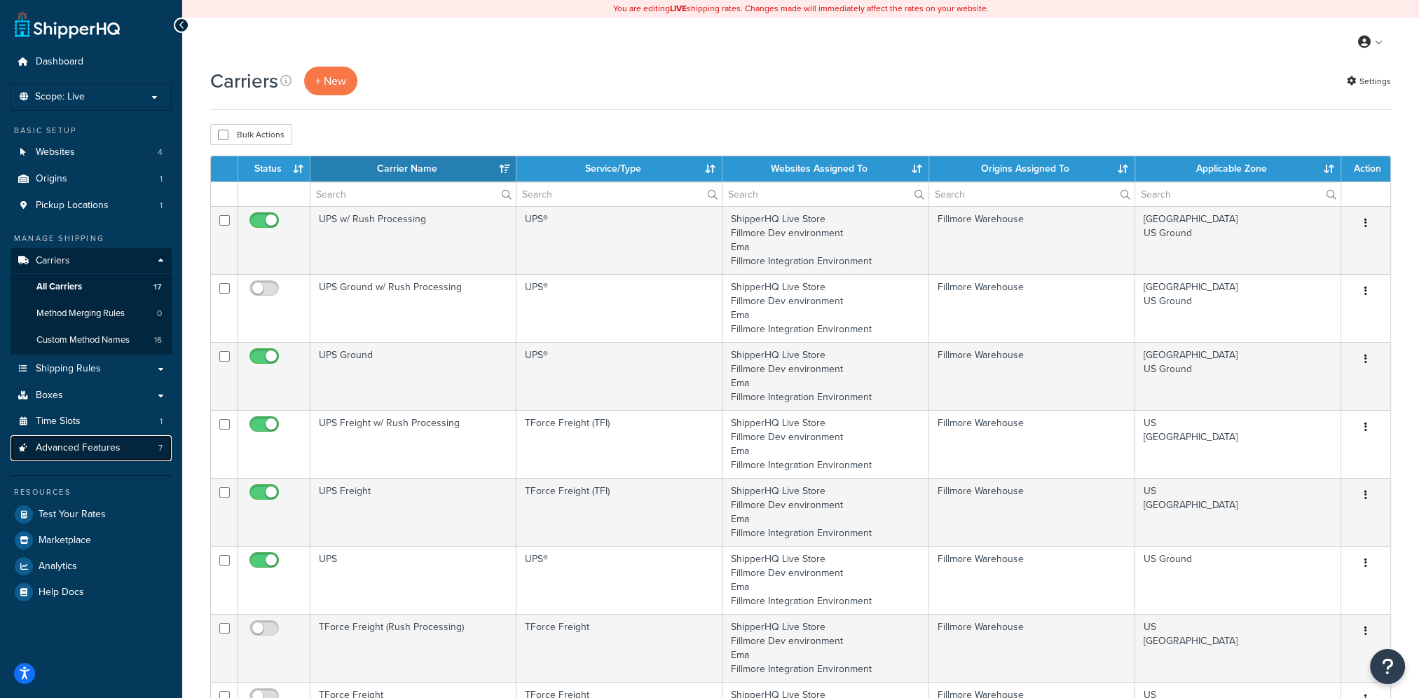
click at [113, 442] on span "Advanced Features" at bounding box center [78, 448] width 85 height 12
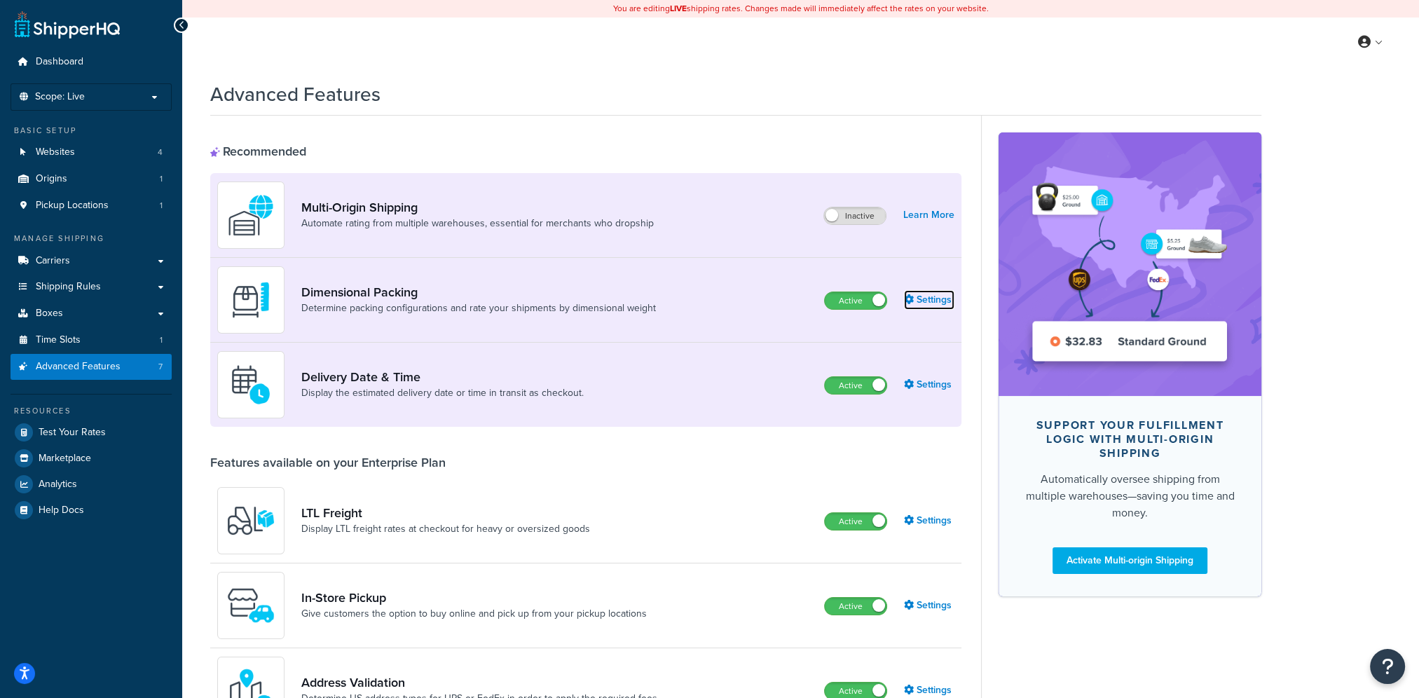
click at [939, 293] on link "Settings" at bounding box center [929, 300] width 50 height 20
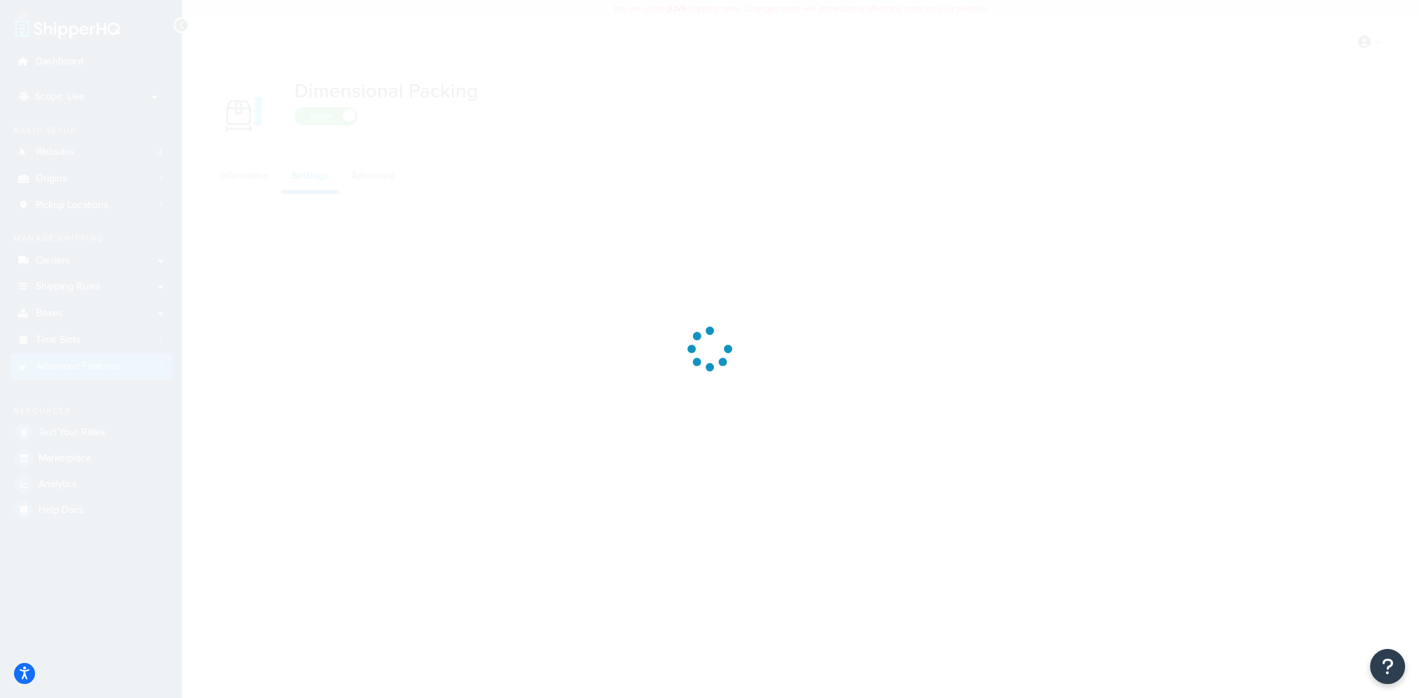
select select "bestfitcompare"
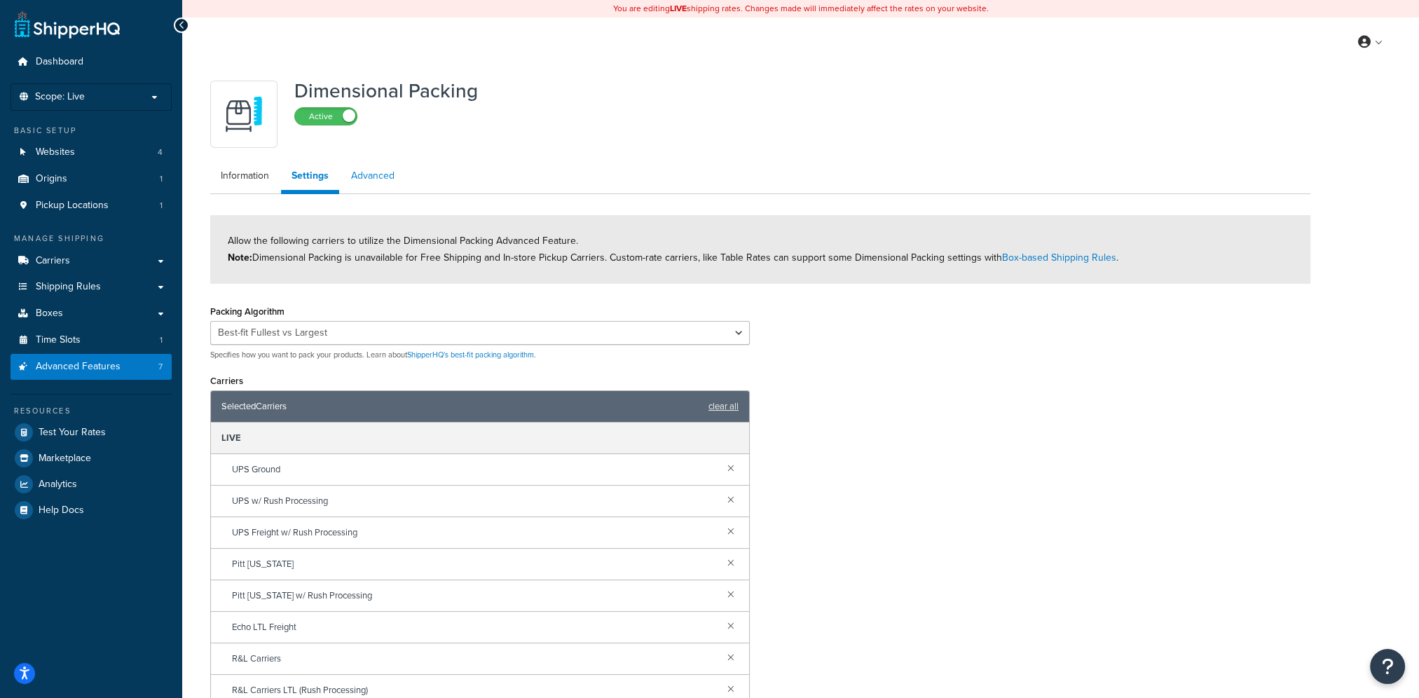
click at [384, 172] on link "Advanced" at bounding box center [372, 176] width 64 height 28
select select "false"
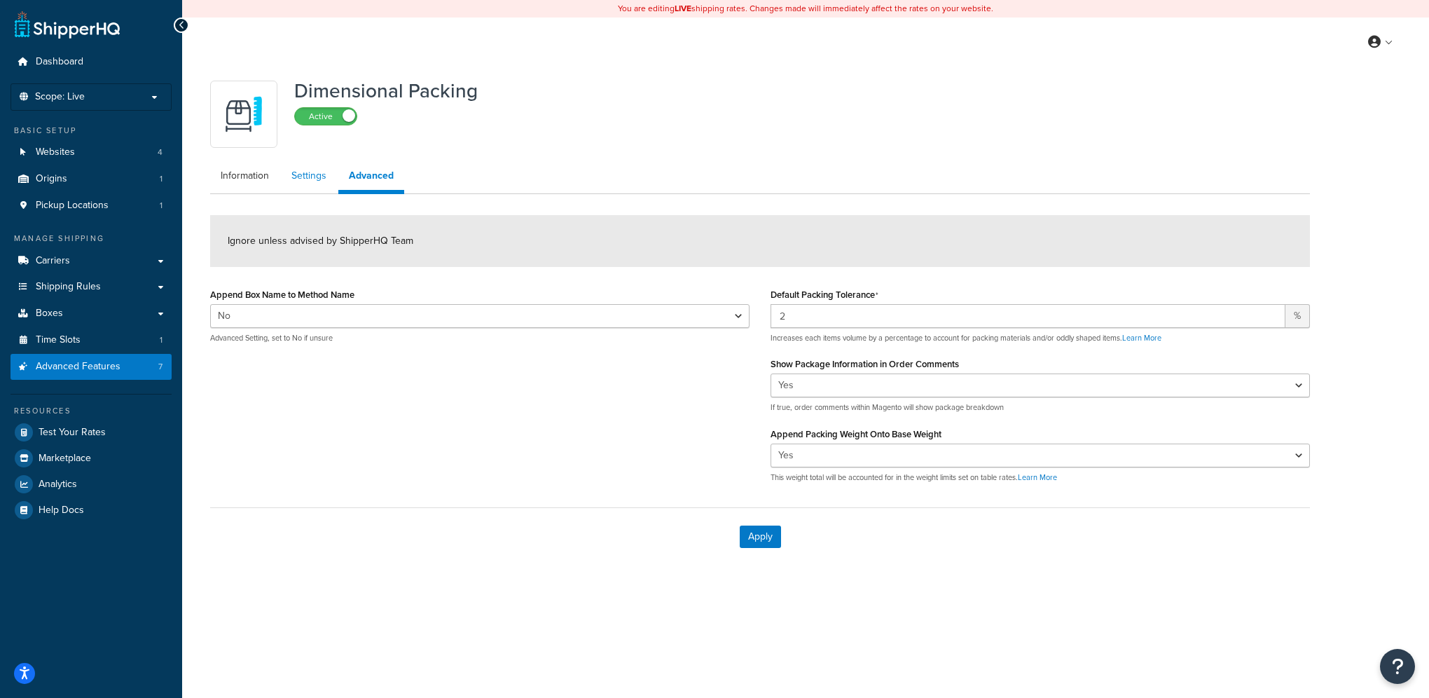
click at [301, 179] on link "Settings" at bounding box center [309, 176] width 56 height 28
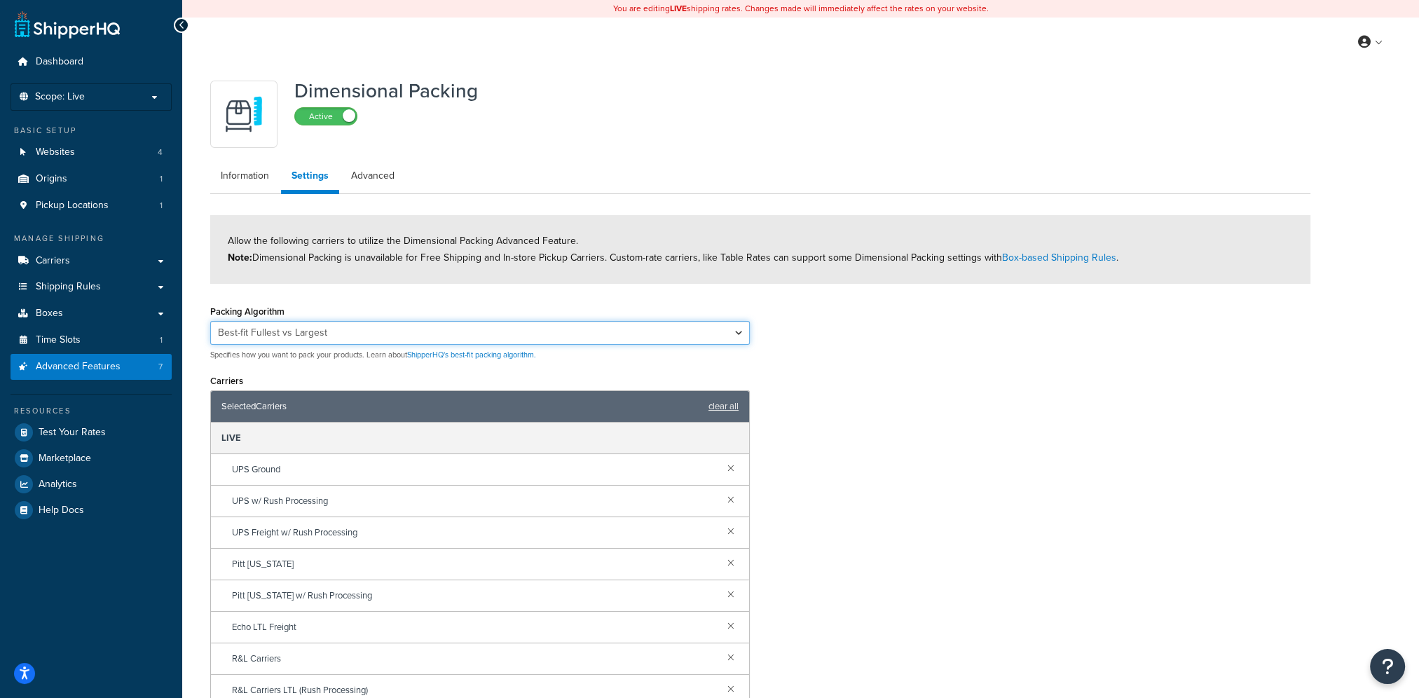
click at [353, 331] on select "Best-fit Best-fit V2 Best-fit Fullest vs Largest" at bounding box center [479, 333] width 539 height 24
click at [852, 352] on div "Packing Algorithm Best-fit Best-fit V2 Best-fit Fullest vs Largest Specifies ho…" at bounding box center [760, 529] width 1121 height 457
click at [470, 328] on select "Best-fit Best-fit V2 Best-fit Fullest vs Largest" at bounding box center [479, 333] width 539 height 24
select select "bestfitv2"
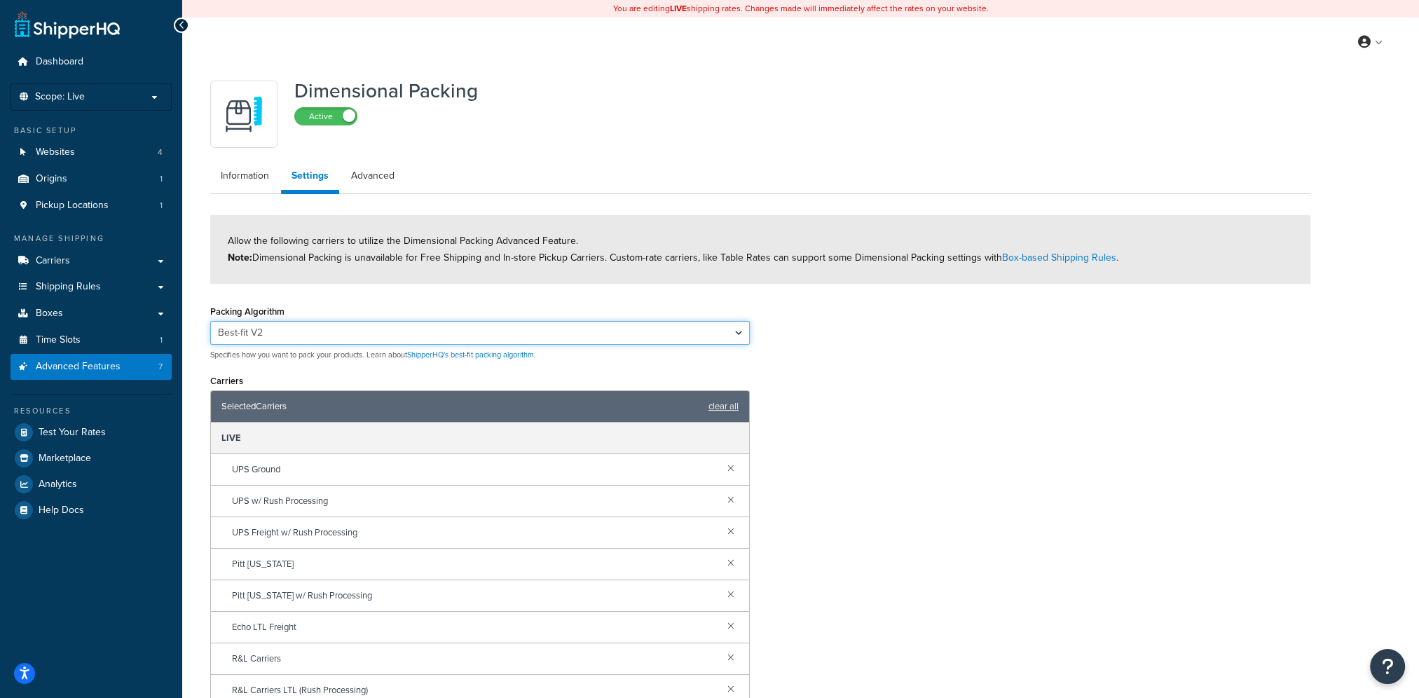
click at [210, 321] on select "Best-fit Best-fit V2 Best-fit Fullest vs Largest" at bounding box center [479, 333] width 539 height 24
click at [936, 375] on div "Packing Algorithm Best-fit Best-fit V2 Best-fit Fullest vs Largest Specifies ho…" at bounding box center [760, 529] width 1121 height 457
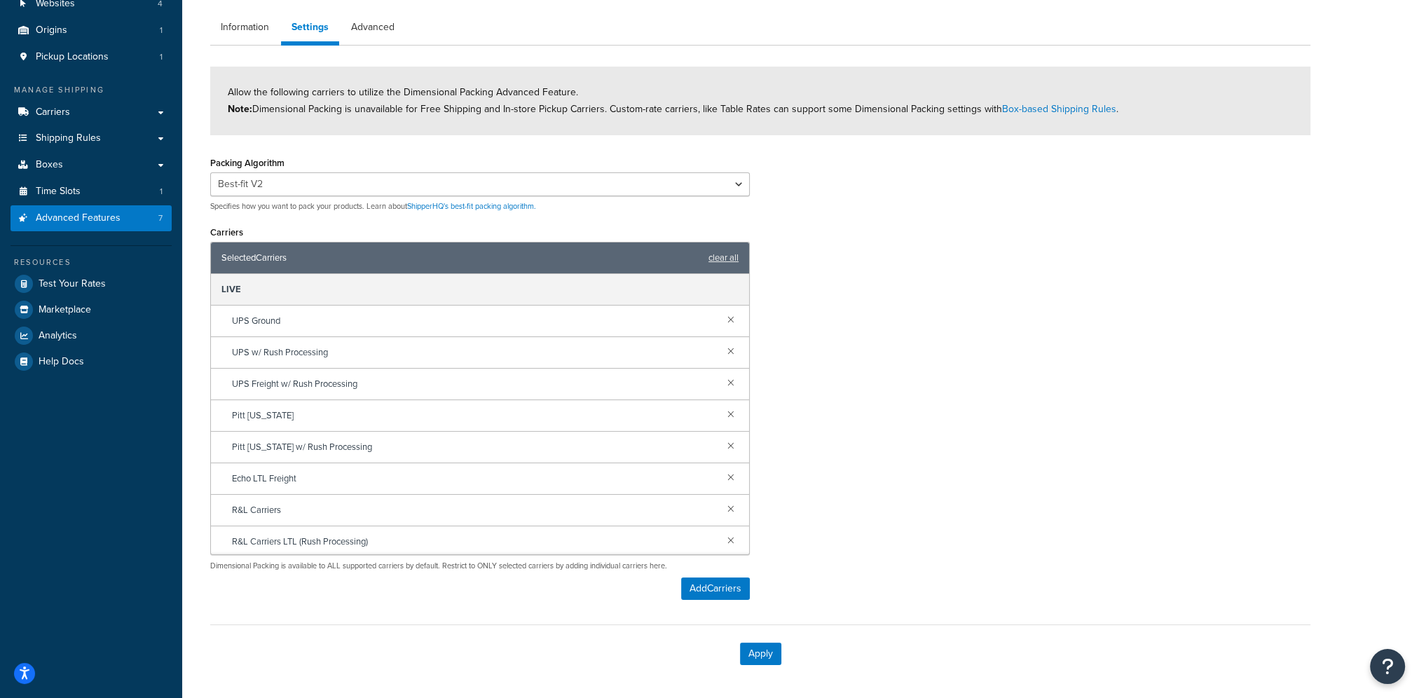
scroll to position [202, 0]
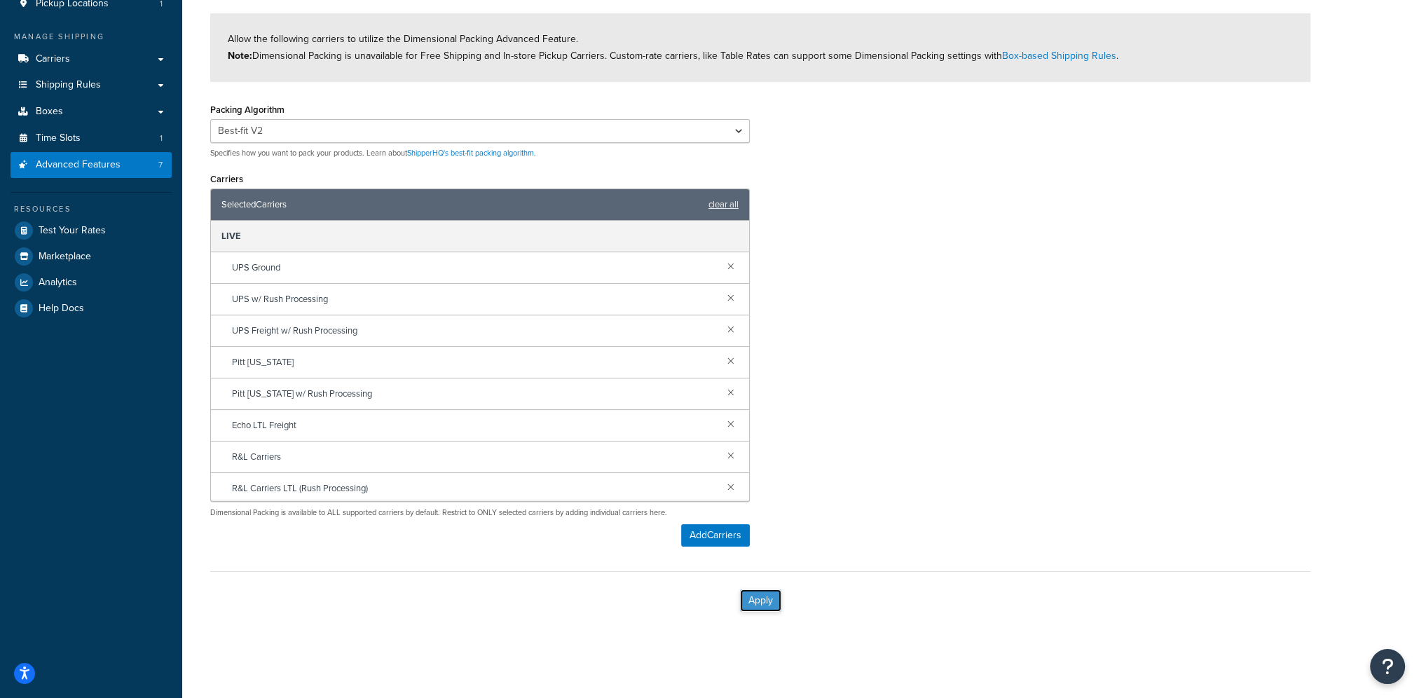
click at [757, 595] on button "Apply" at bounding box center [760, 600] width 41 height 22
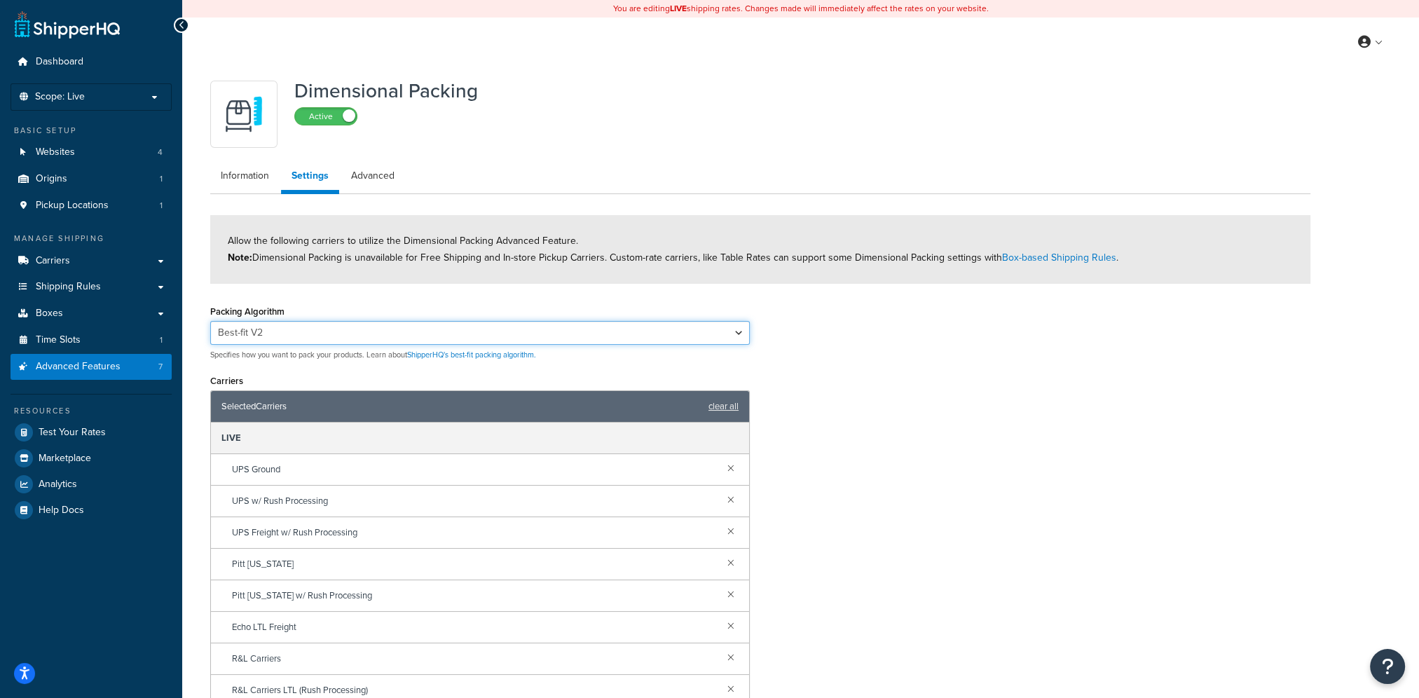
click at [434, 333] on select "Best-fit Best-fit V2 Best-fit Fullest vs Largest" at bounding box center [479, 333] width 539 height 24
select select "bestfitcompare"
click at [210, 321] on select "Best-fit Best-fit V2 Best-fit Fullest vs Largest" at bounding box center [479, 333] width 539 height 24
click at [959, 522] on div "Packing Algorithm Best-fit Best-fit V2 Best-fit Fullest vs Largest Specifies ho…" at bounding box center [760, 529] width 1121 height 457
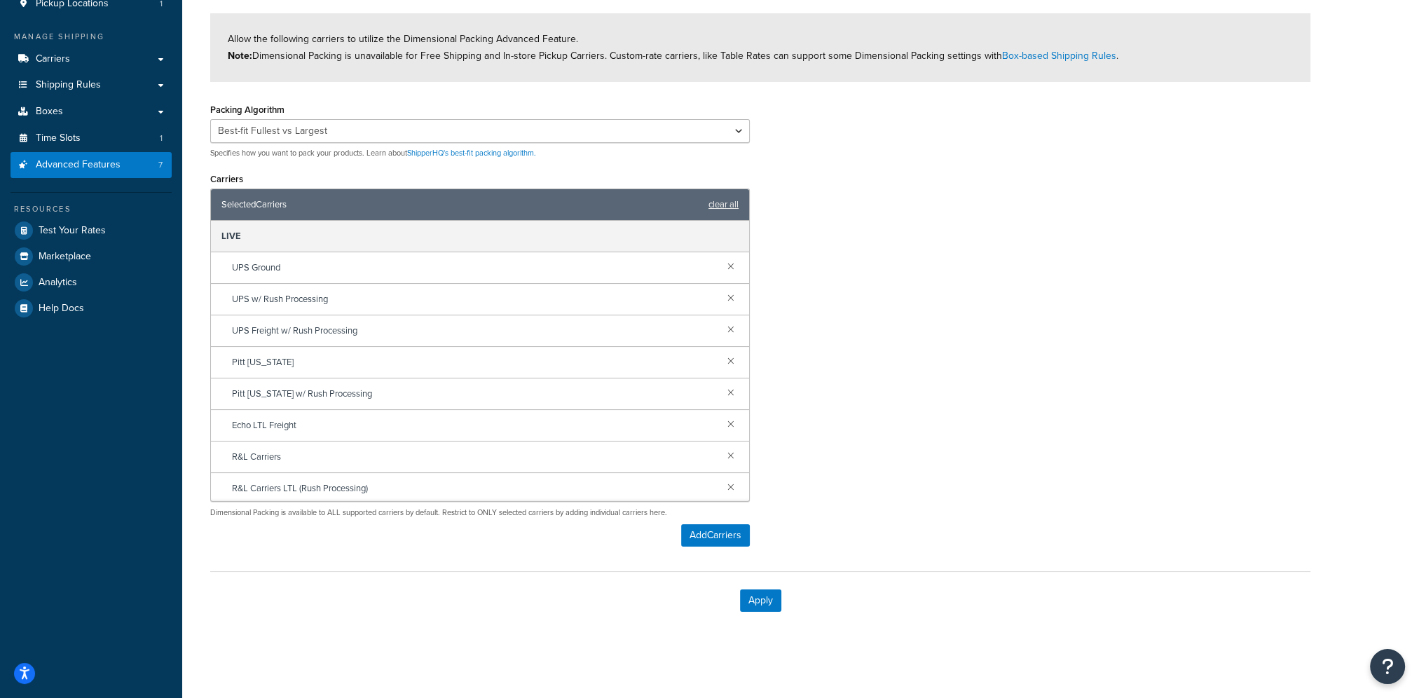
scroll to position [202, 0]
click at [789, 586] on div "Apply" at bounding box center [760, 600] width 1100 height 58
click at [771, 599] on button "Apply" at bounding box center [760, 600] width 41 height 22
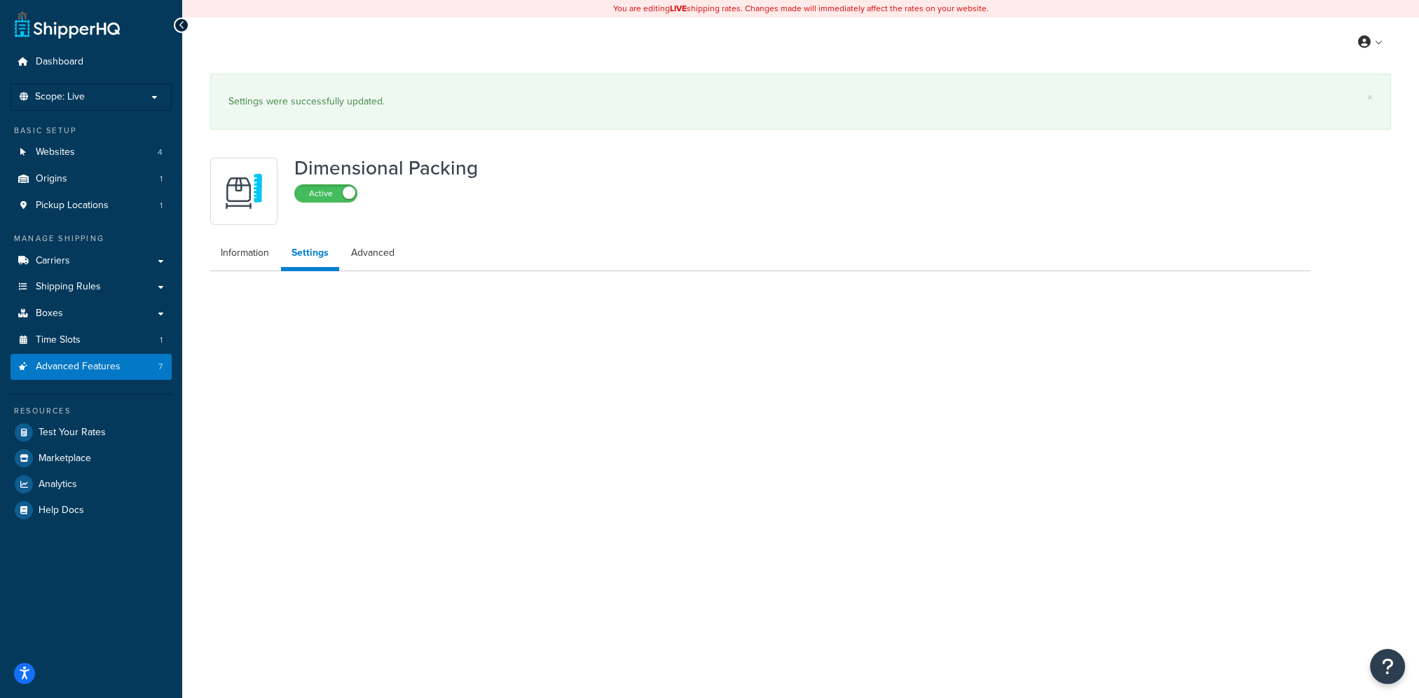
scroll to position [0, 0]
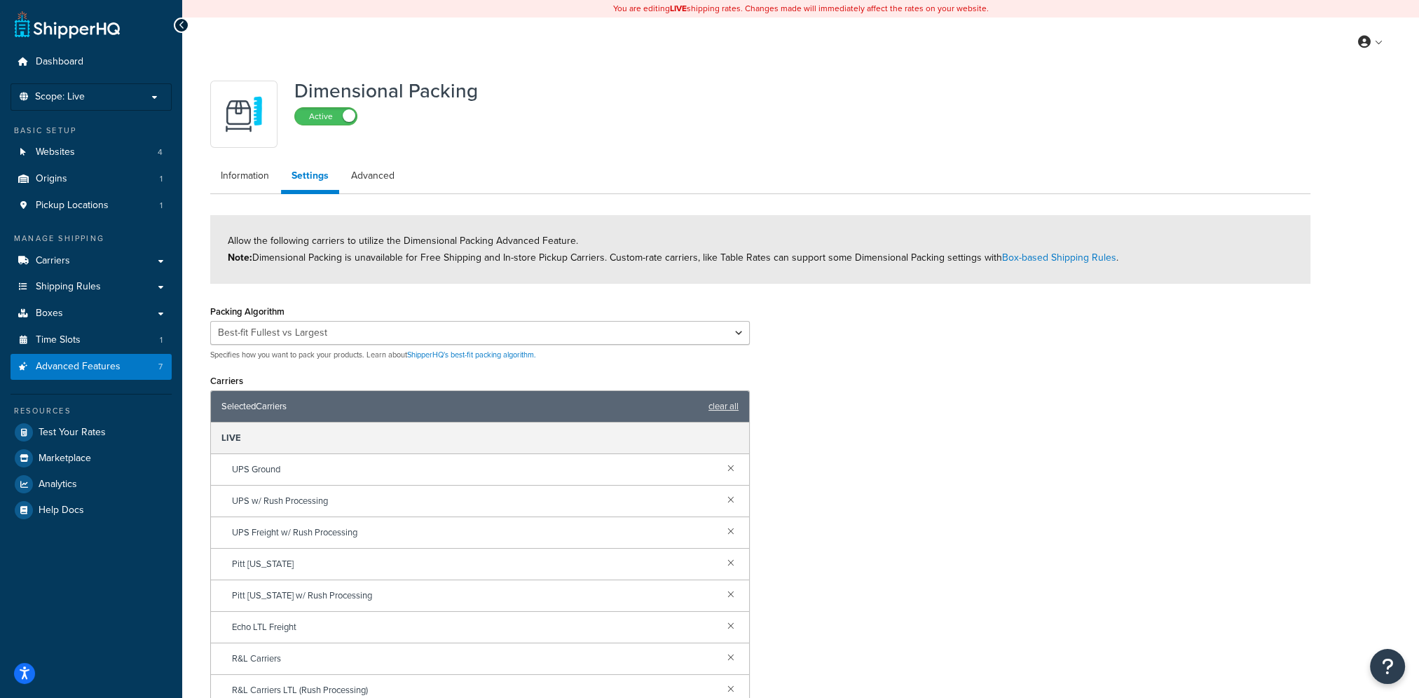
click at [696, 336] on div "Packing Algorithm Best-fit Best-fit V2 Best-fit Fullest vs Largest Specifies ho…" at bounding box center [479, 330] width 539 height 59
click at [696, 336] on select "Best-fit Best-fit V2 Best-fit Fullest vs Largest" at bounding box center [479, 333] width 539 height 24
select select "bestfitv2"
click at [210, 321] on select "Best-fit Best-fit V2 Best-fit Fullest vs Largest" at bounding box center [479, 333] width 539 height 24
click at [847, 378] on div "Packing Algorithm Best-fit Best-fit V2 Best-fit Fullest vs Largest Specifies ho…" at bounding box center [760, 529] width 1121 height 457
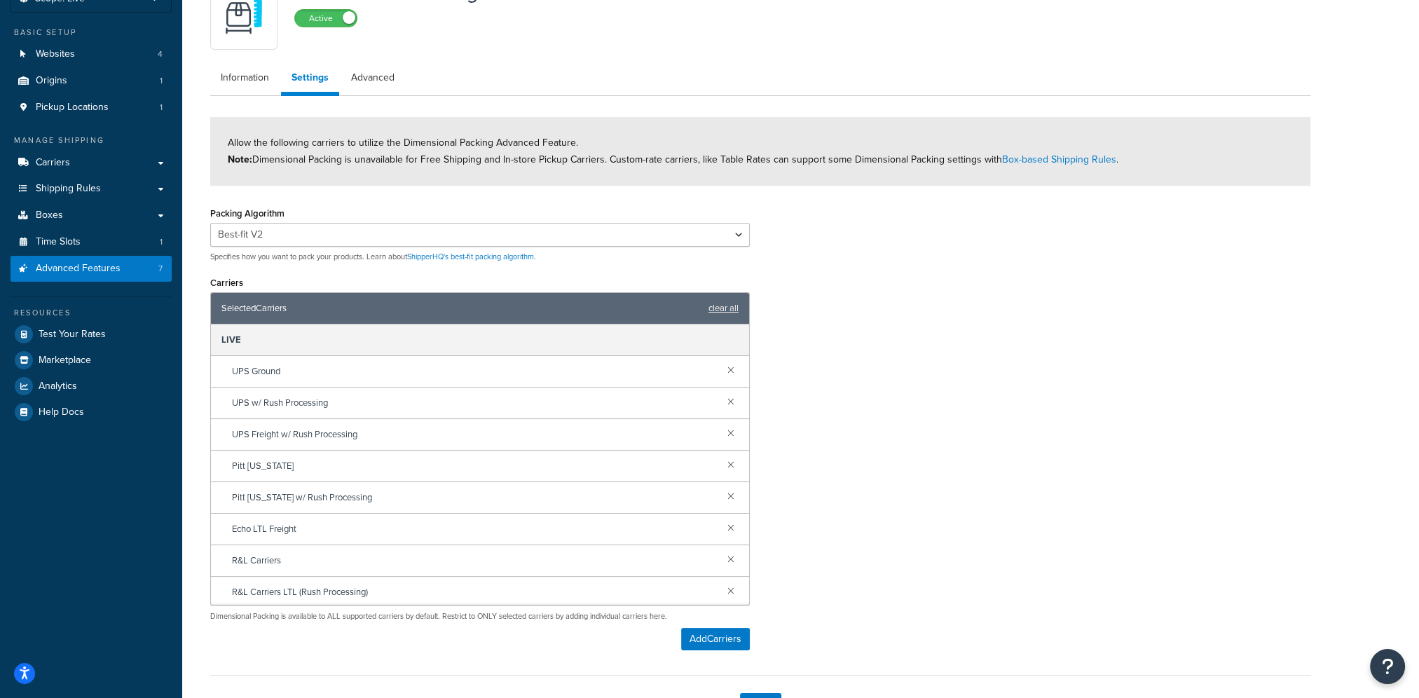
scroll to position [202, 0]
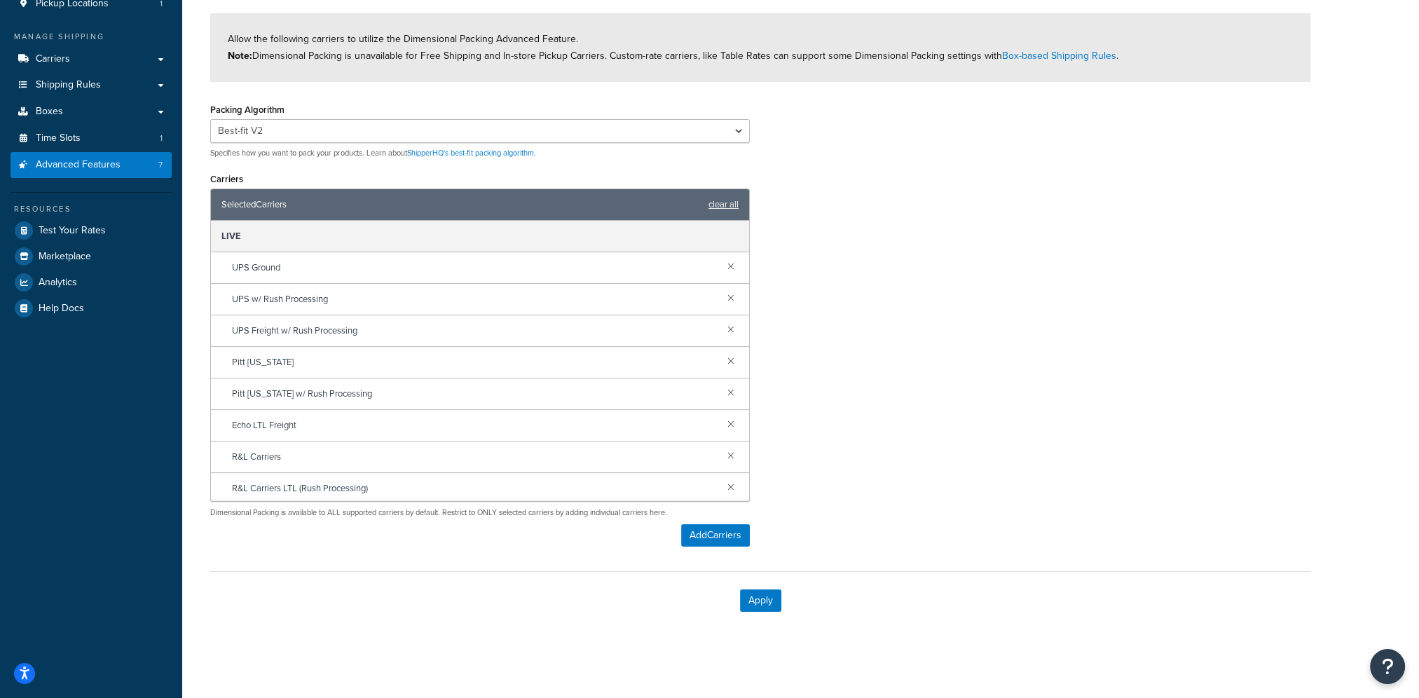
click at [761, 610] on div "Apply" at bounding box center [760, 600] width 1100 height 58
click at [769, 597] on button "Apply" at bounding box center [760, 600] width 41 height 22
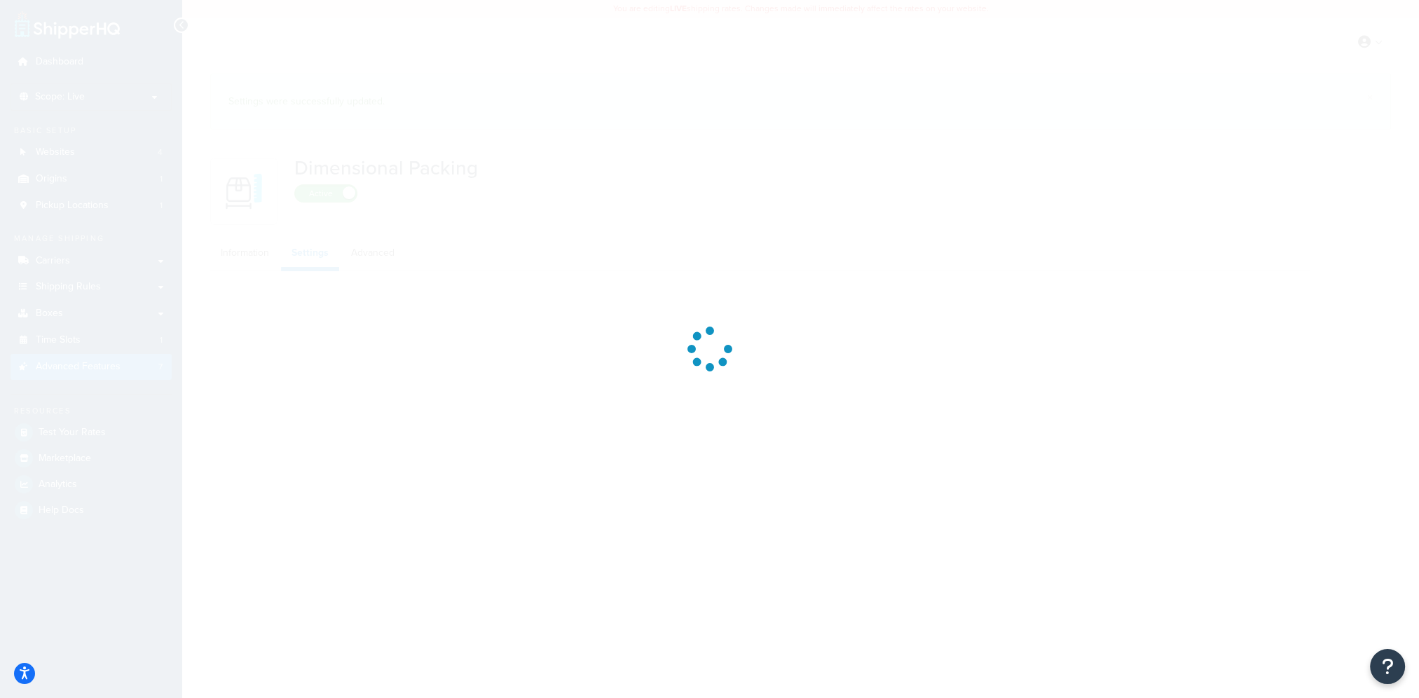
select select "bestfitv2"
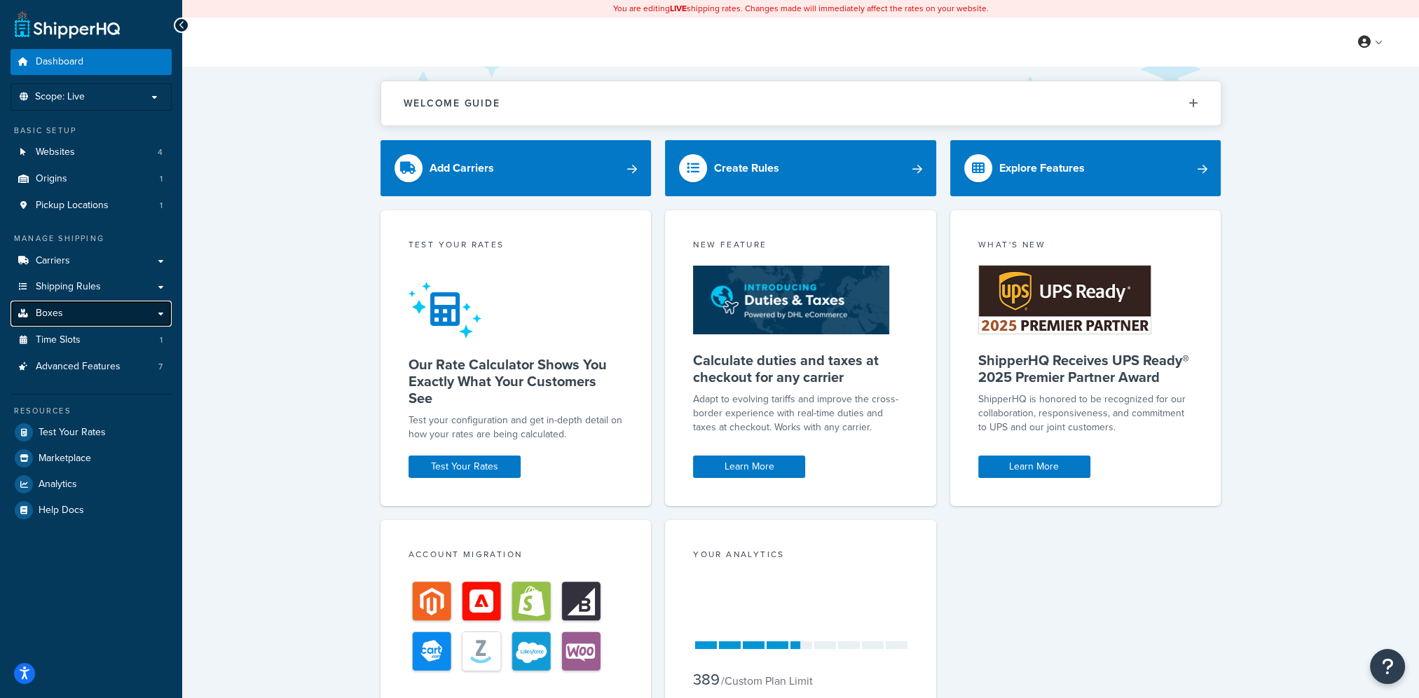
click at [89, 311] on link "Boxes" at bounding box center [91, 314] width 161 height 26
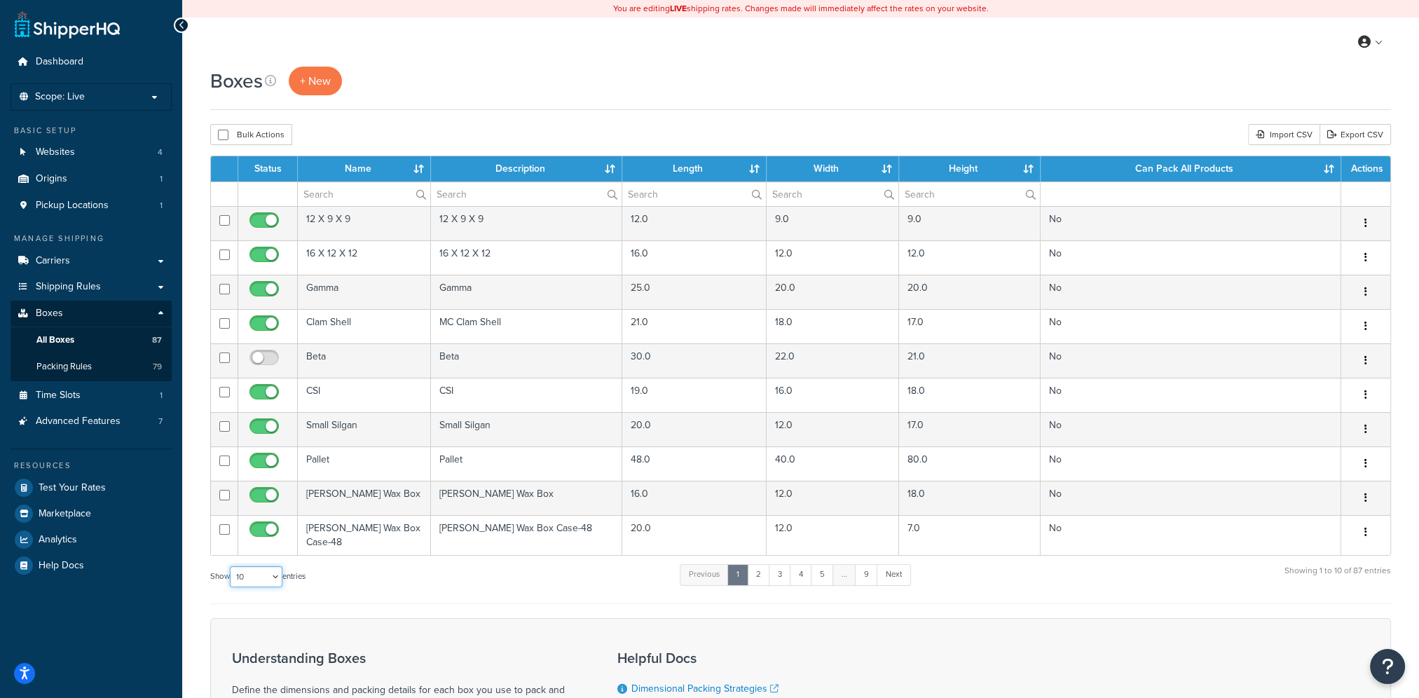
click at [266, 572] on select "10 15 25 50 100 1000" at bounding box center [256, 576] width 53 height 21
select select "1000"
click at [231, 566] on select "10 15 25 50 100 1000" at bounding box center [256, 576] width 53 height 21
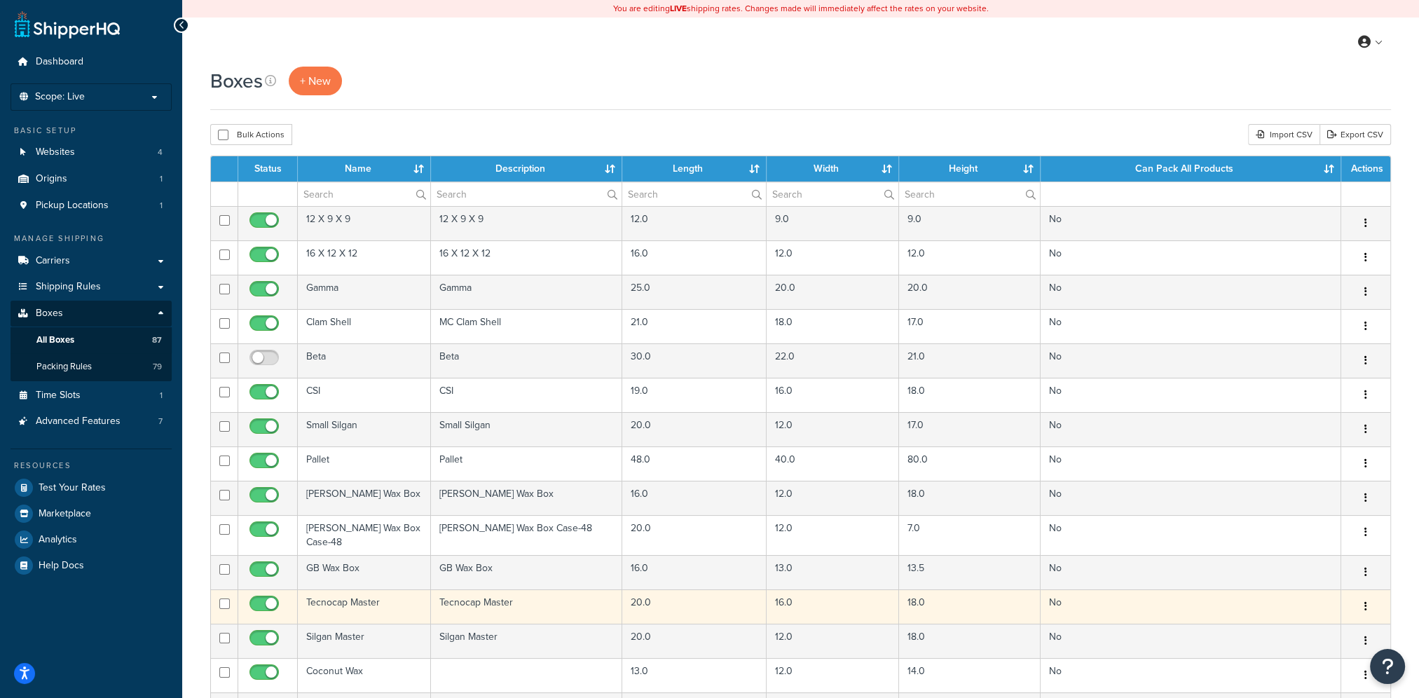
click at [1365, 601] on icon "button" at bounding box center [1365, 606] width 3 height 10
click at [1337, 619] on link "Edit" at bounding box center [1319, 633] width 111 height 29
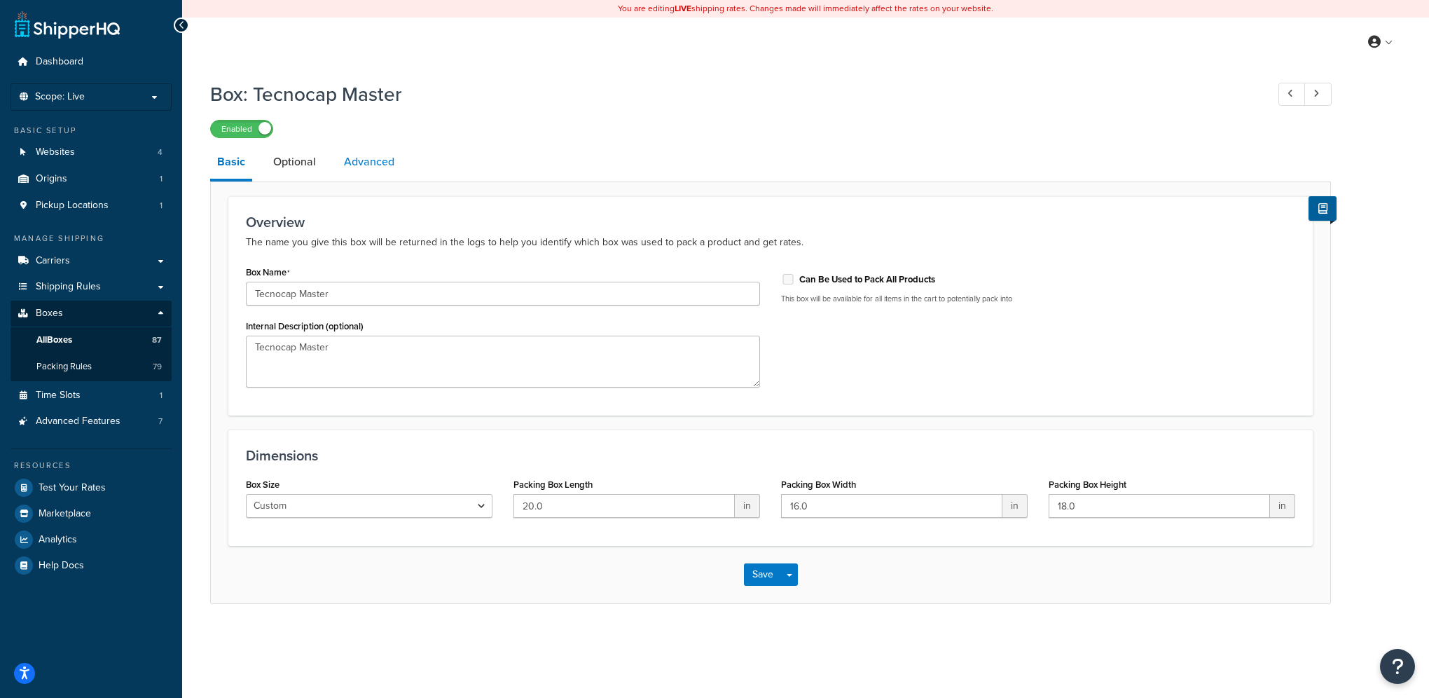
click at [369, 163] on link "Advanced" at bounding box center [369, 162] width 64 height 34
